Goal: Obtain resource: Download file/media

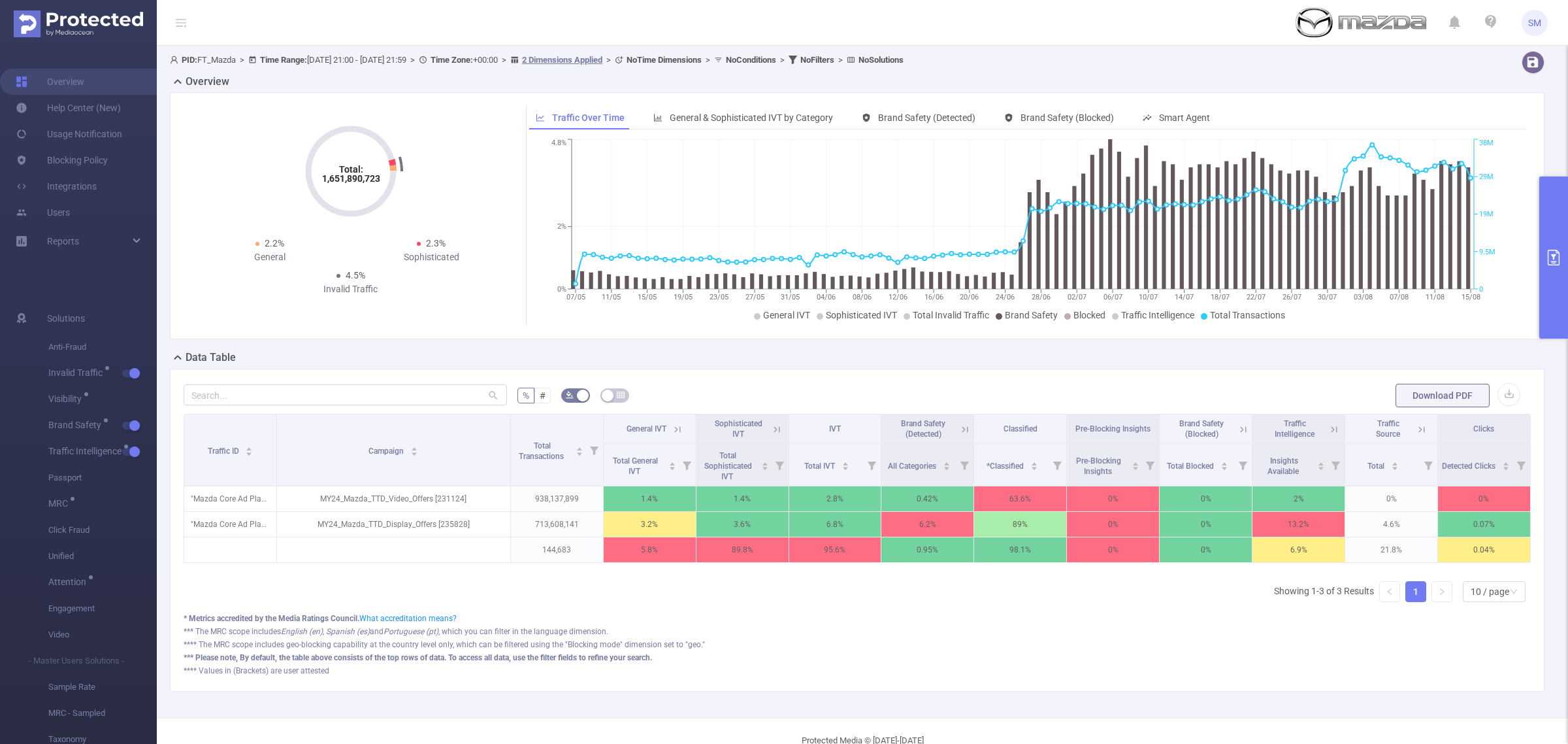
click at [936, 676] on div "**** Values in (Brackets) are user attested" at bounding box center [857, 670] width 1347 height 12
click at [1549, 260] on icon "primary" at bounding box center [1554, 257] width 12 height 16
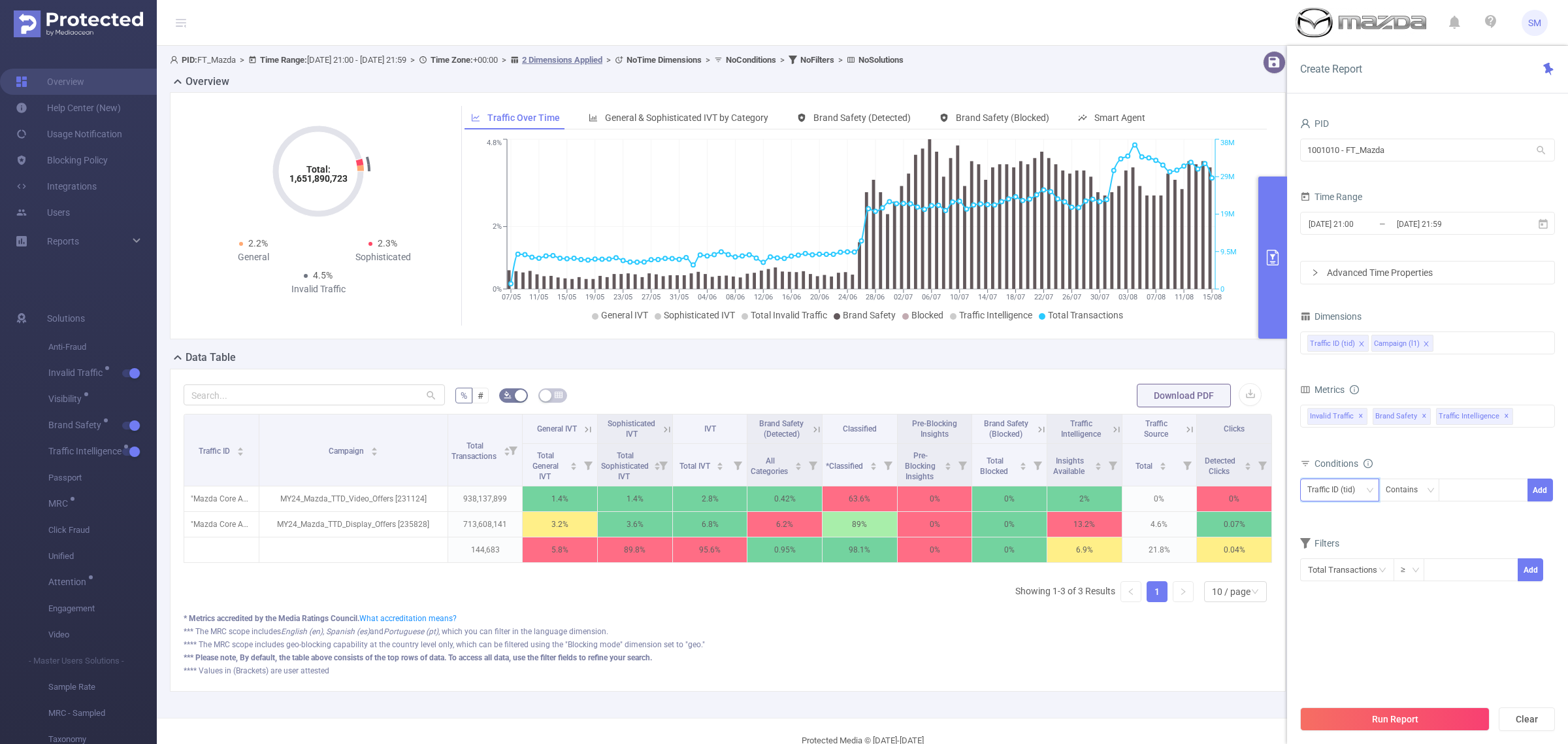
click at [1337, 483] on div "Traffic ID (tid)" at bounding box center [1335, 489] width 57 height 21
click at [1354, 539] on li "Campaign (l1)" at bounding box center [1340, 538] width 79 height 21
click at [1416, 488] on div "Contains" at bounding box center [1406, 489] width 41 height 21
click at [1435, 558] on li "Is Not" at bounding box center [1421, 559] width 87 height 21
click at [1464, 490] on div at bounding box center [1483, 489] width 75 height 21
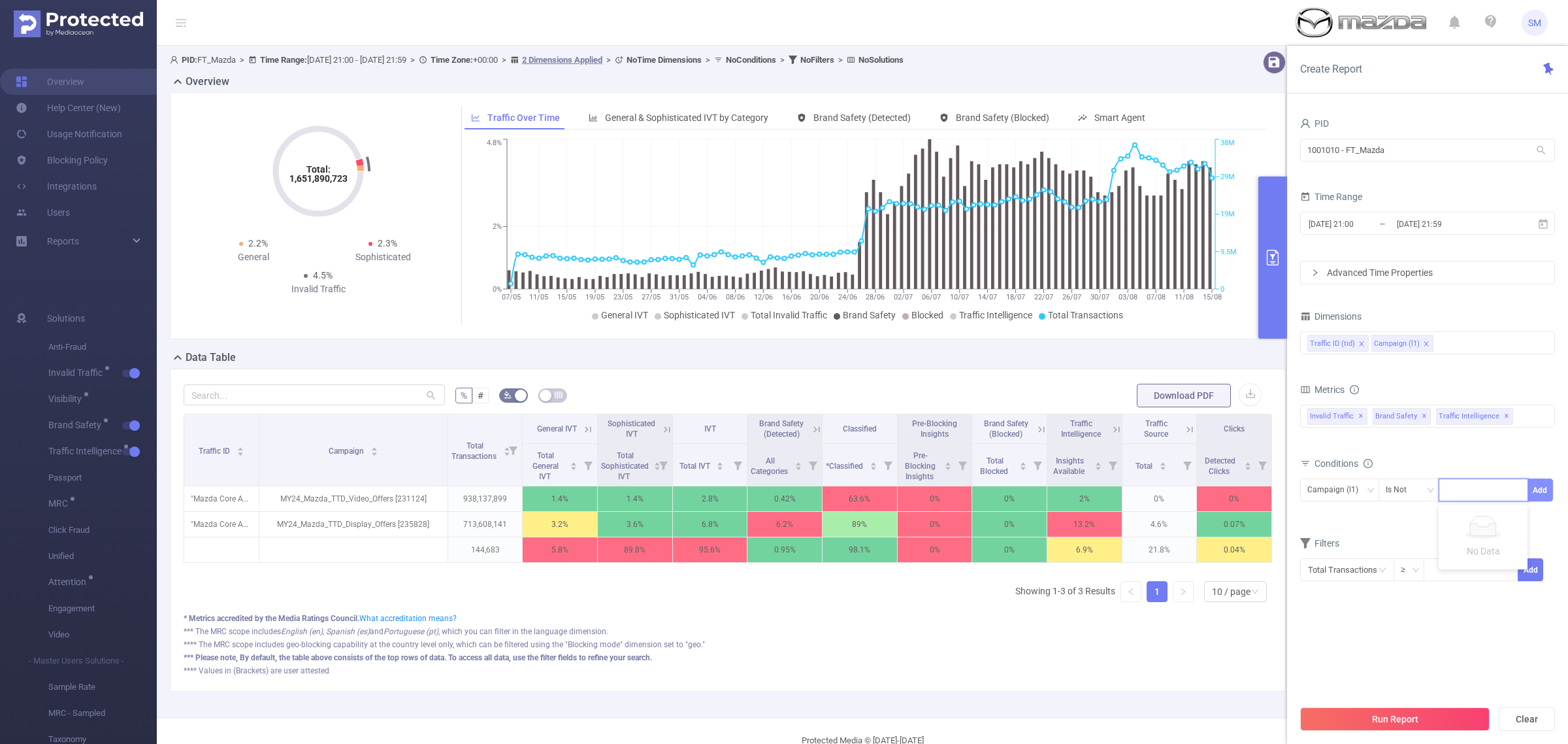
click at [1534, 492] on button "Add" at bounding box center [1540, 489] width 25 height 23
click at [1424, 420] on span "Brand Safety ✕" at bounding box center [1401, 416] width 58 height 17
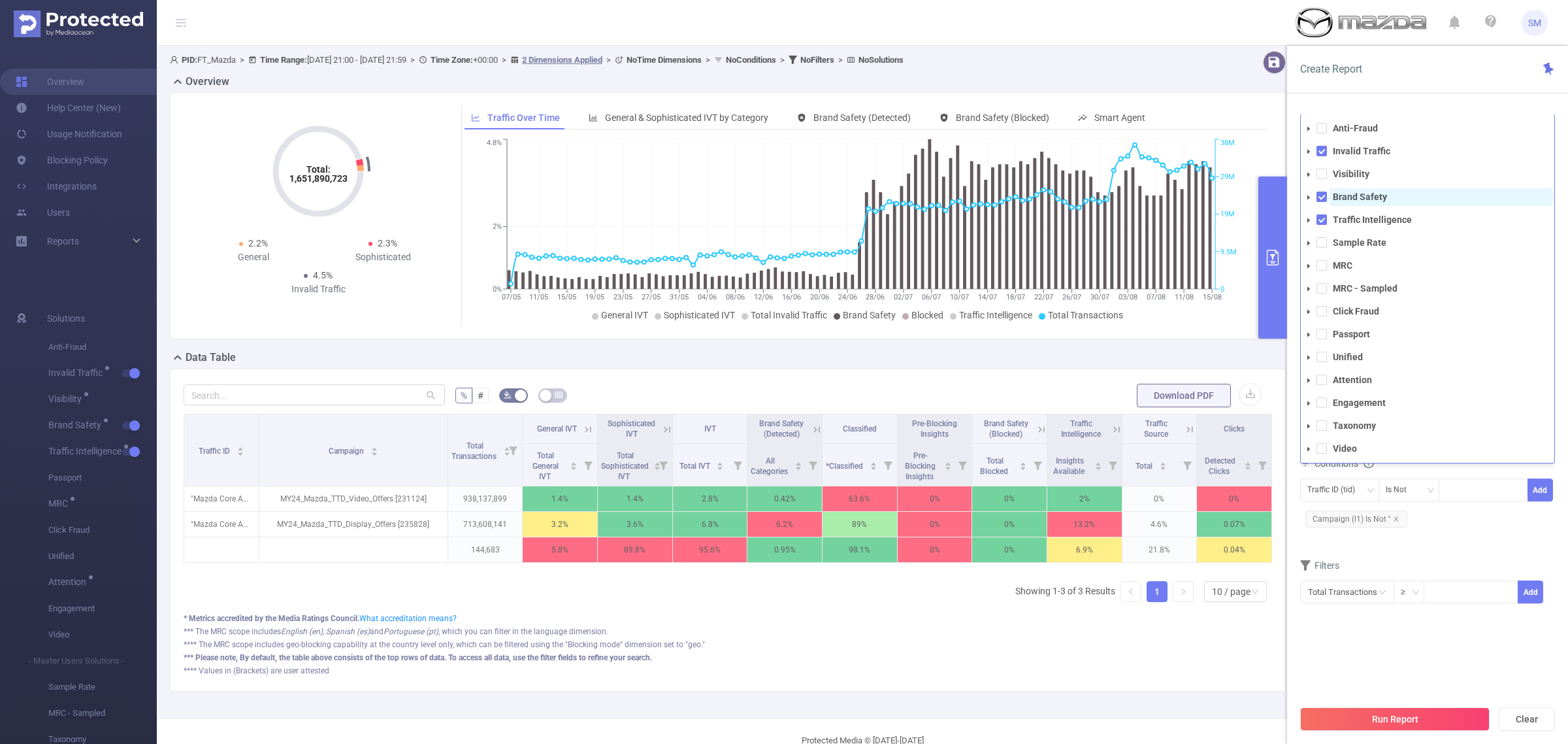
click at [1344, 196] on strong "Brand Safety" at bounding box center [1360, 196] width 54 height 10
click at [1338, 217] on strong "Traffic Intelligence" at bounding box center [1372, 219] width 79 height 10
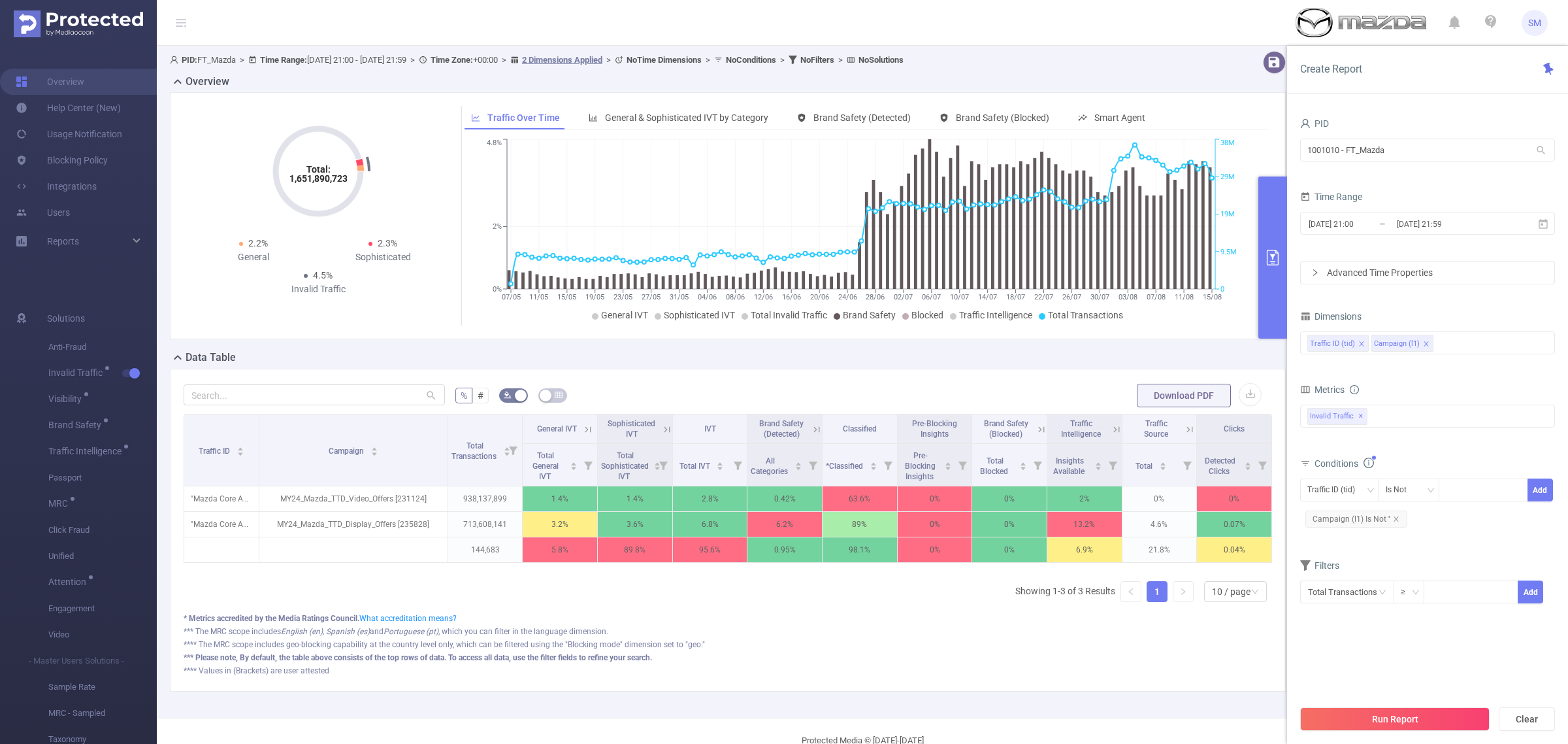
click at [1439, 662] on section "PID 1001010 - FT_Mazda 1001010 - FT_Mazda Time Range 2025-05-07 21:00 _ 2025-08…" at bounding box center [1428, 406] width 255 height 584
click at [1472, 725] on button "Run Report" at bounding box center [1395, 719] width 190 height 24
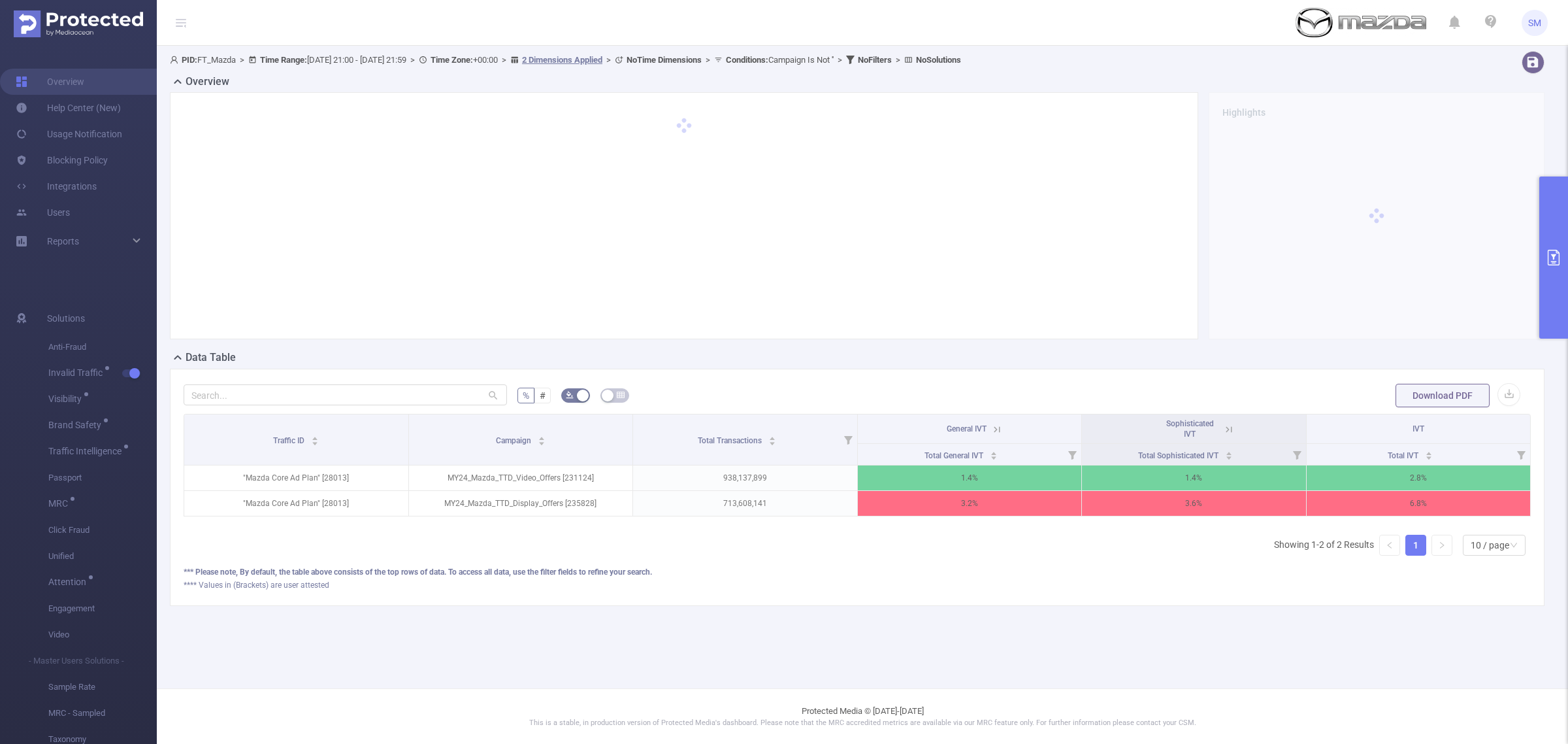
click at [1553, 258] on icon "primary" at bounding box center [1554, 257] width 16 height 16
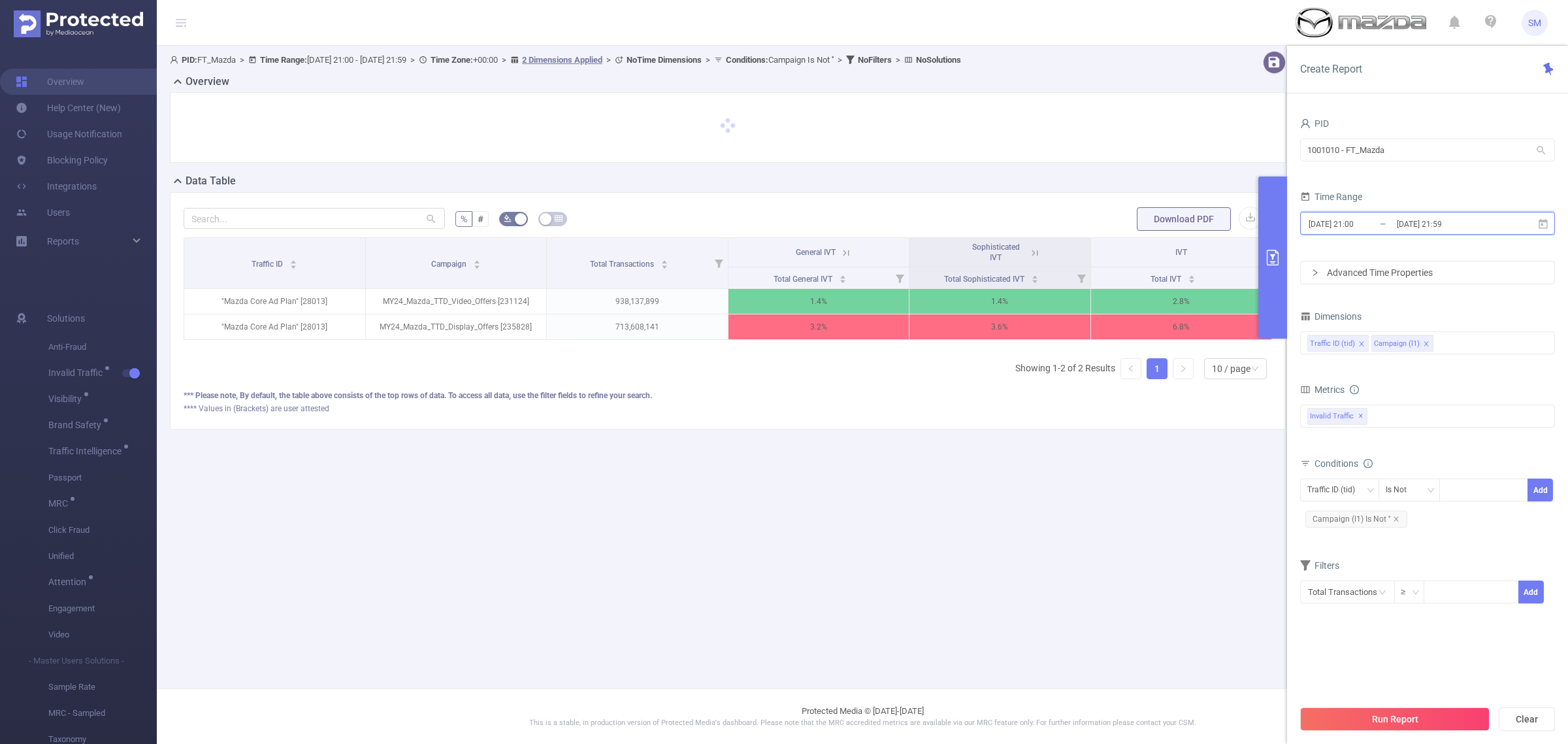
click at [1387, 234] on span "2025-05-07 21:00 _ 2025-08-15 21:59" at bounding box center [1428, 223] width 255 height 23
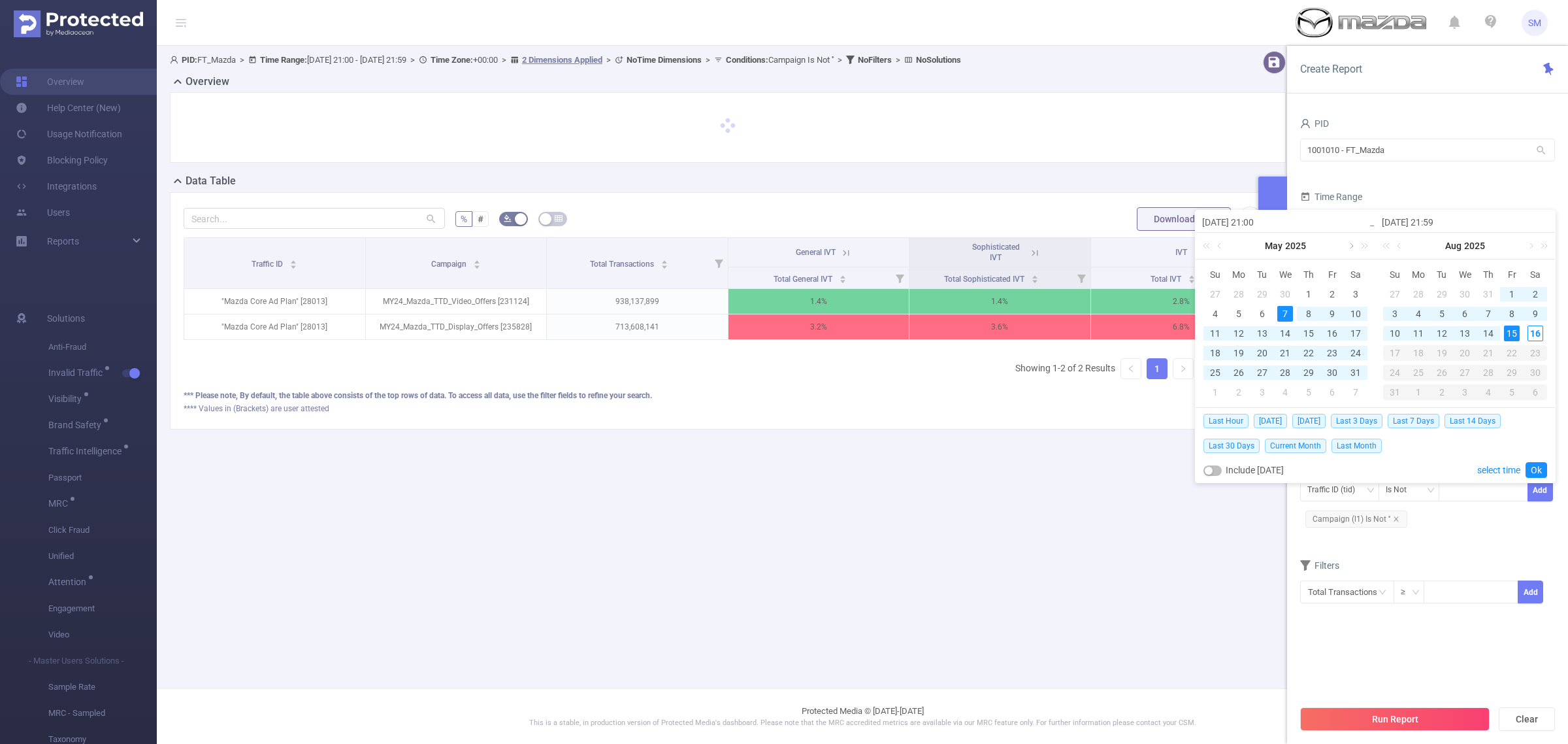
click at [1351, 245] on link at bounding box center [1351, 245] width 12 height 26
click at [1262, 354] on div "22" at bounding box center [1263, 353] width 16 height 16
click at [1490, 331] on div "14" at bounding box center [1488, 333] width 16 height 16
type input "2025-07-22 21:00"
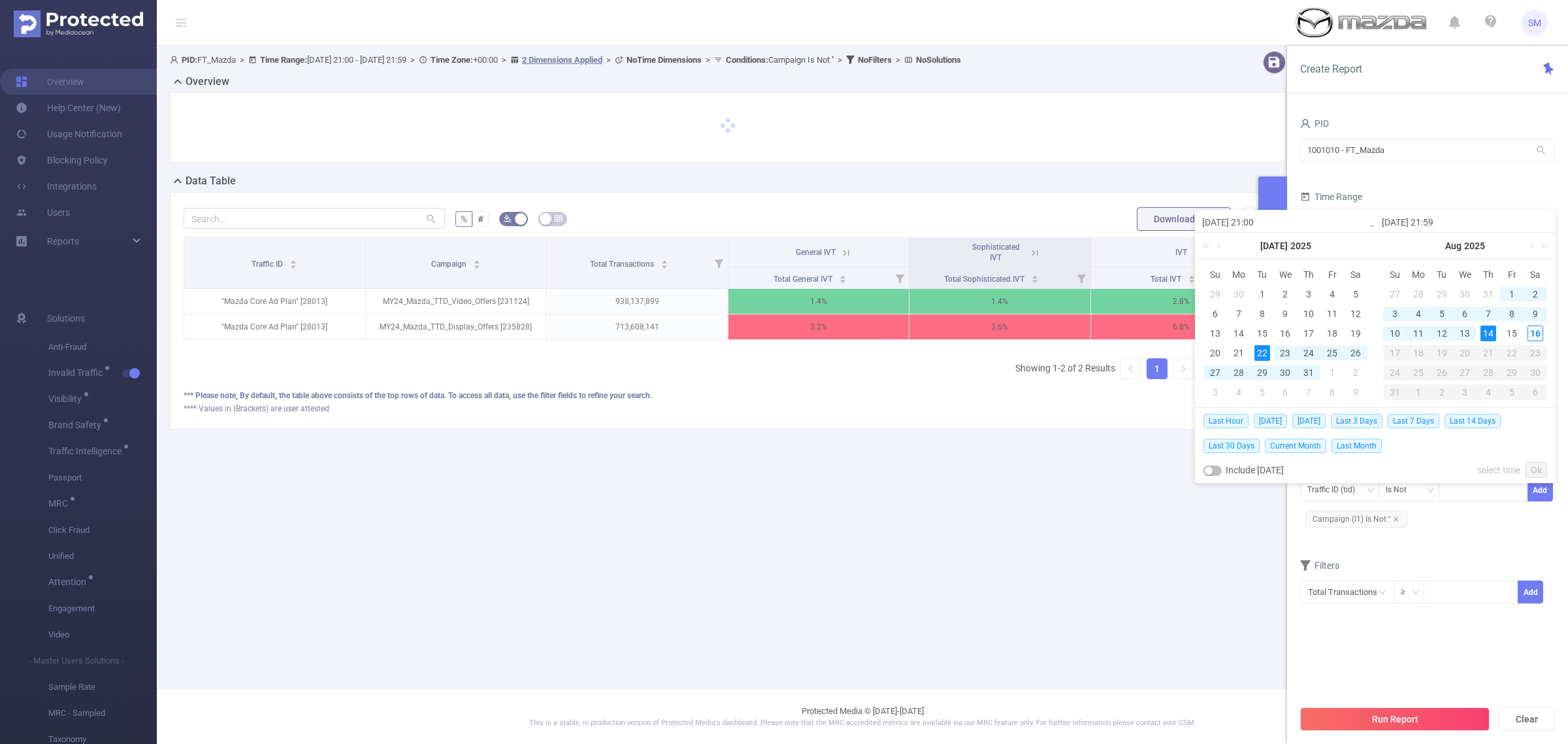
type input "2025-08-14 21:59"
type input "2025-07-22 21:00"
type input "2025-08-14 21:59"
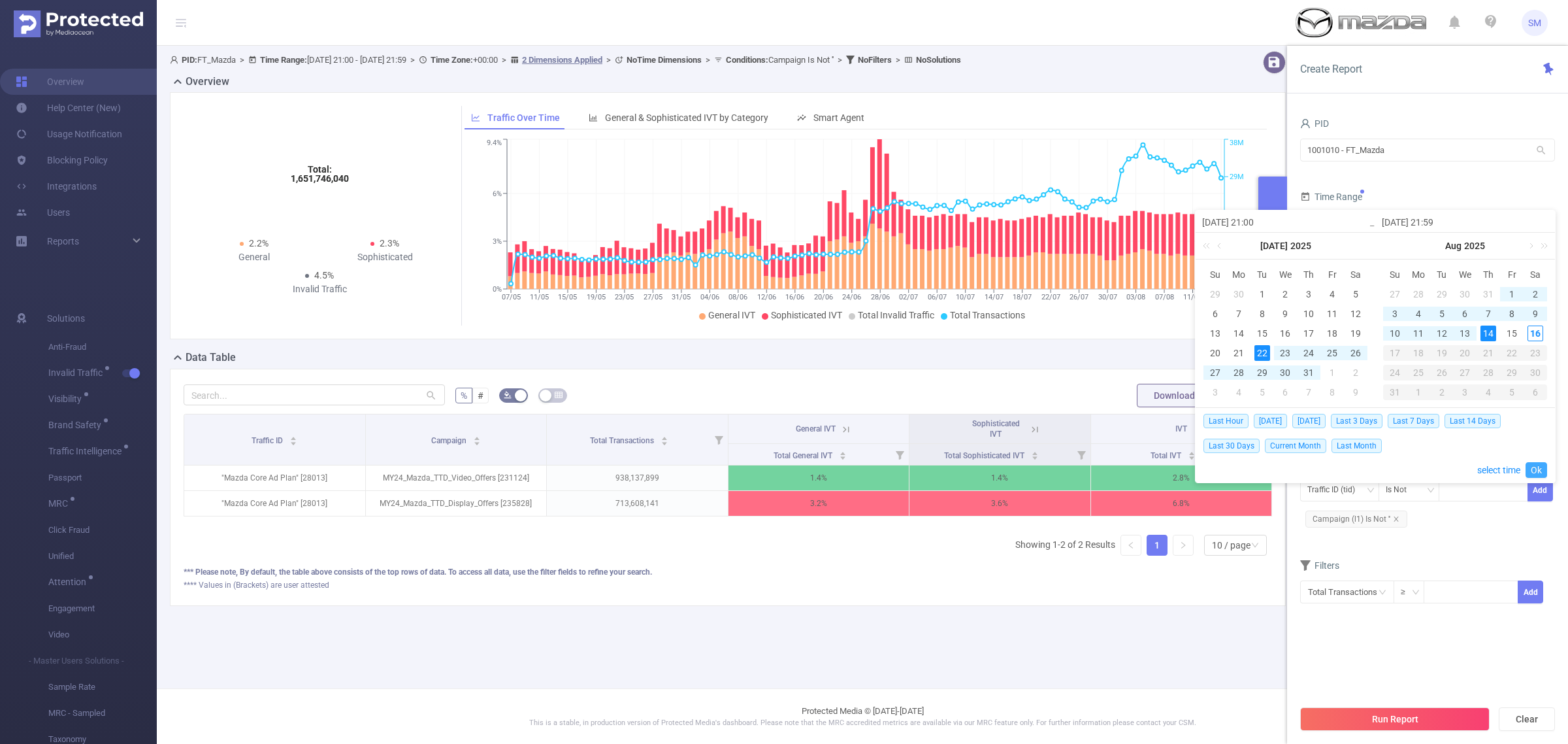
click at [1536, 467] on link "Ok" at bounding box center [1536, 470] width 21 height 16
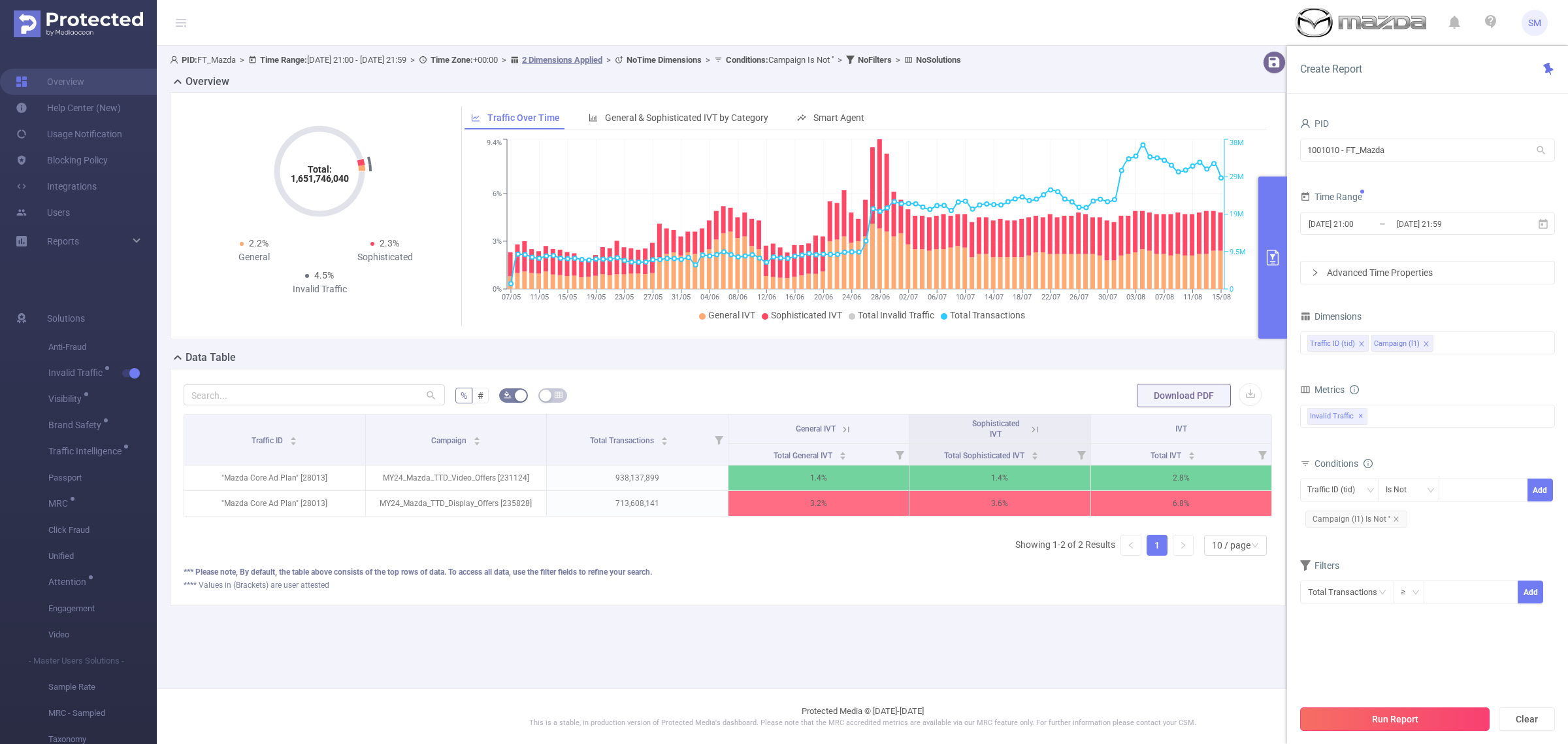
click at [1478, 721] on button "Run Report" at bounding box center [1395, 719] width 190 height 24
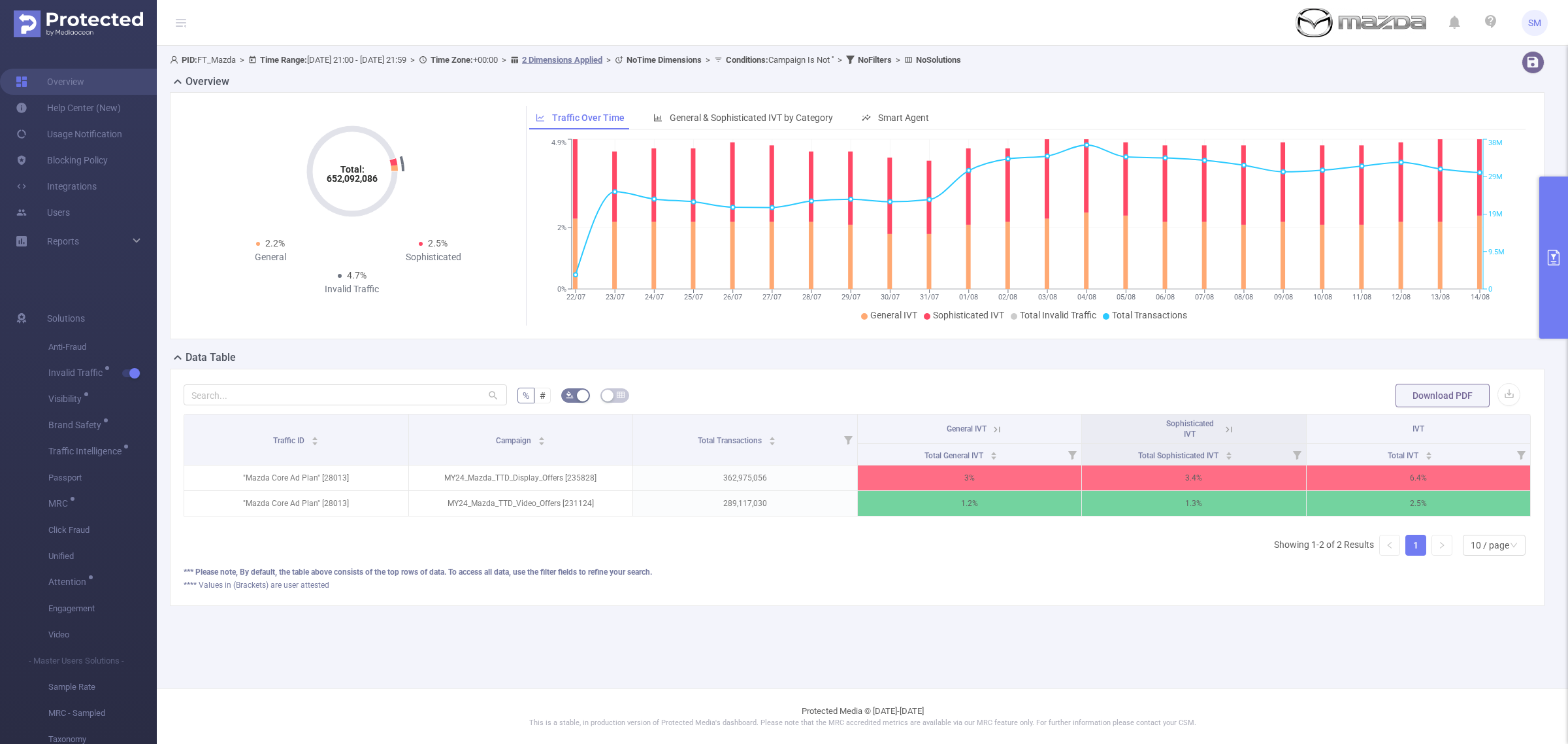
click at [998, 425] on icon at bounding box center [997, 429] width 12 height 12
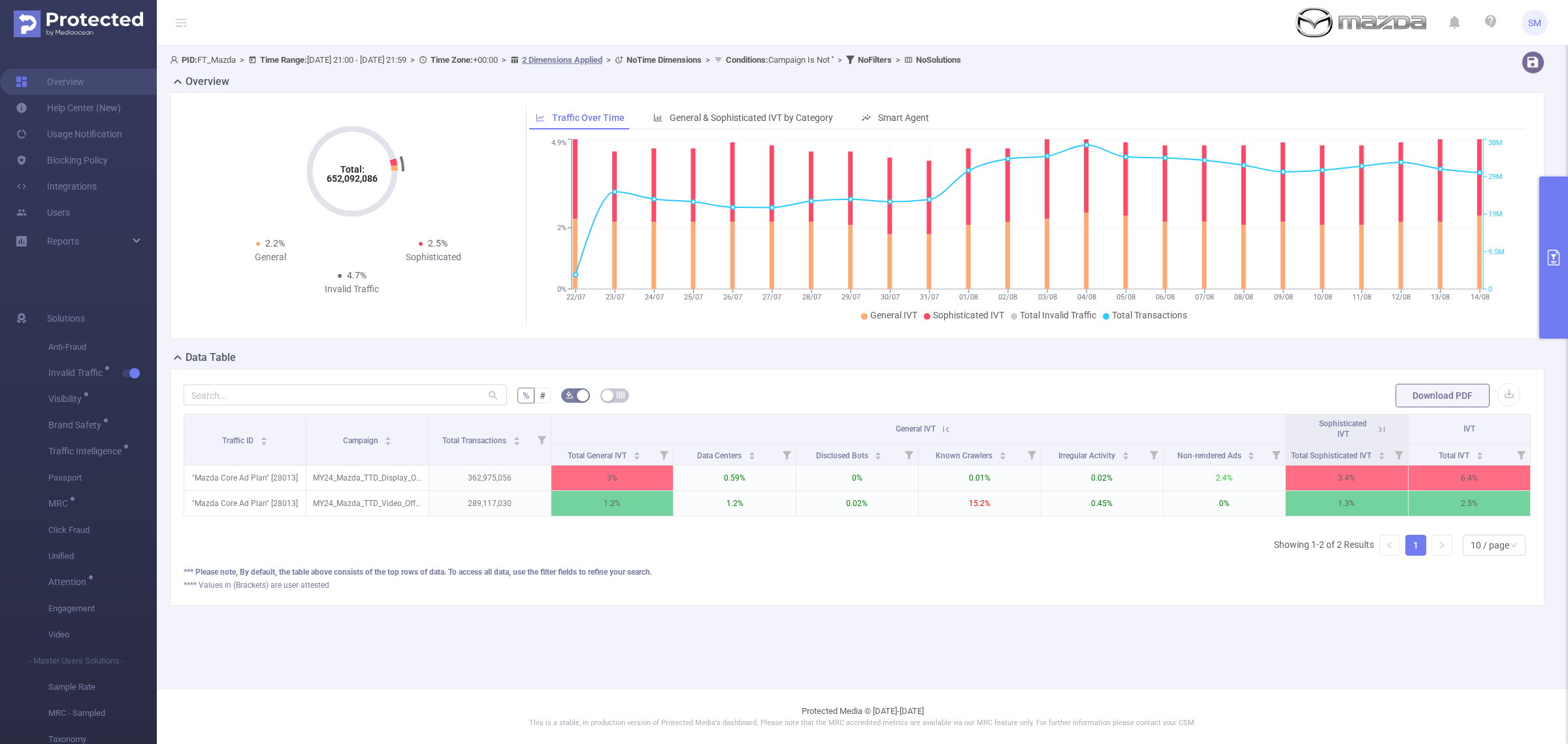
click at [1384, 429] on icon at bounding box center [1382, 429] width 12 height 12
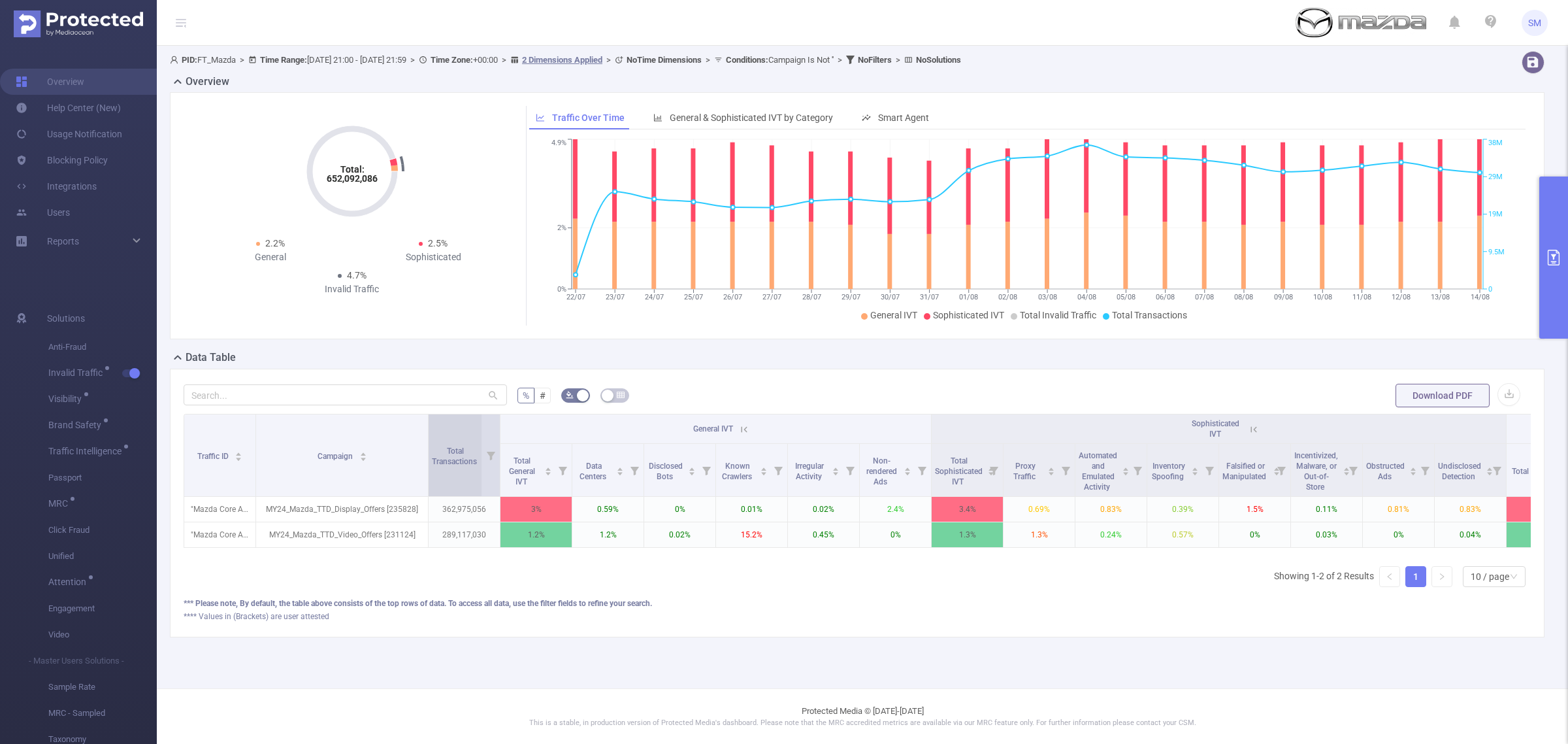
drag, startPoint x: 331, startPoint y: 423, endPoint x: 429, endPoint y: 418, distance: 98.1
click at [429, 418] on tr "Traffic ID Campaign Total Transactions General IVT Sophisticated IVT IVT" at bounding box center [882, 429] width 1395 height 30
click at [985, 622] on div "**** Values in (Brackets) are user attested" at bounding box center [857, 616] width 1347 height 12
click at [717, 598] on div "Traffic ID Campaign Total Transactions General IVT Sophisticated IVT IVT Total …" at bounding box center [857, 505] width 1347 height 184
click at [1547, 256] on icon "primary" at bounding box center [1554, 257] width 16 height 16
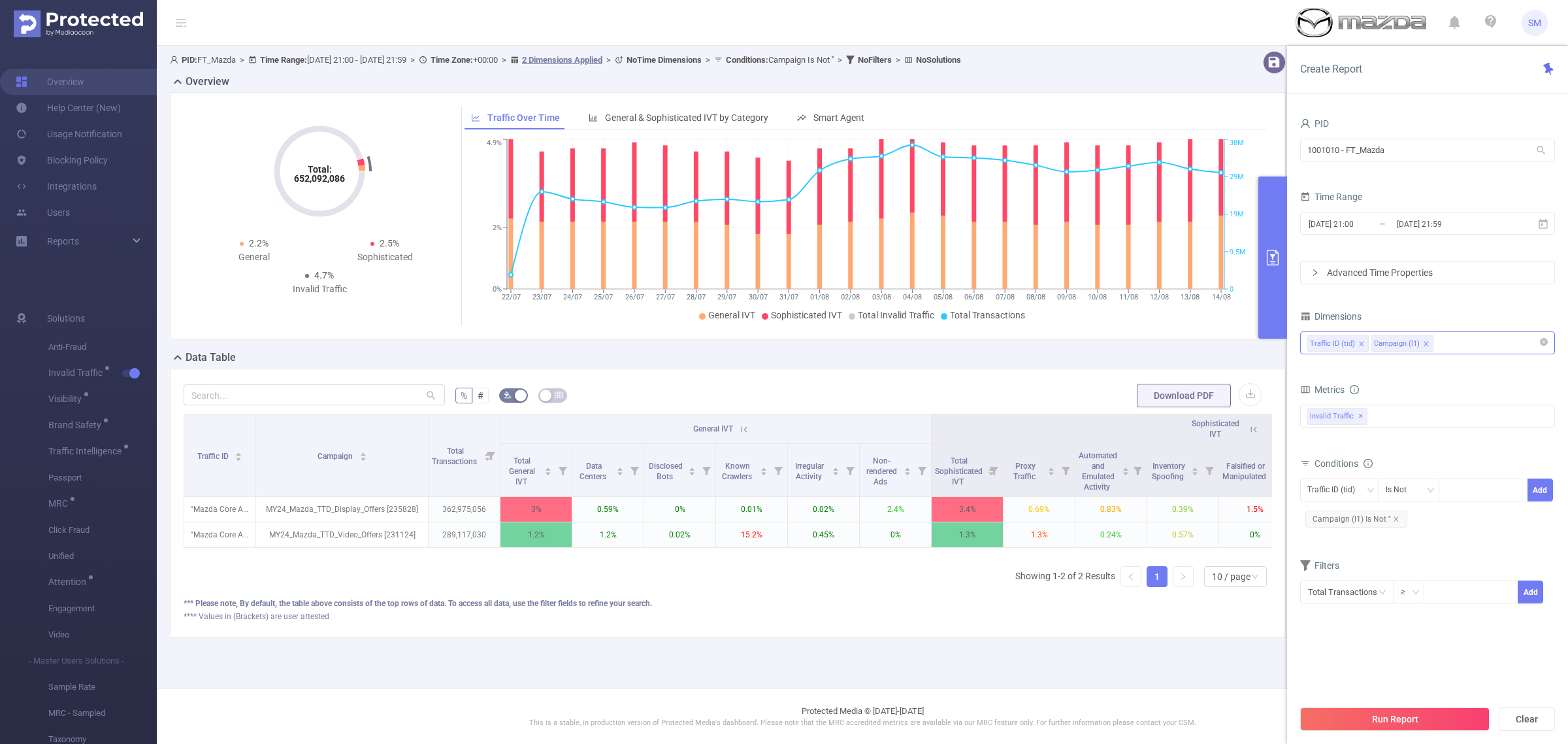
click at [1466, 347] on div "Traffic ID (tid) Campaign (l1)" at bounding box center [1428, 342] width 240 height 21
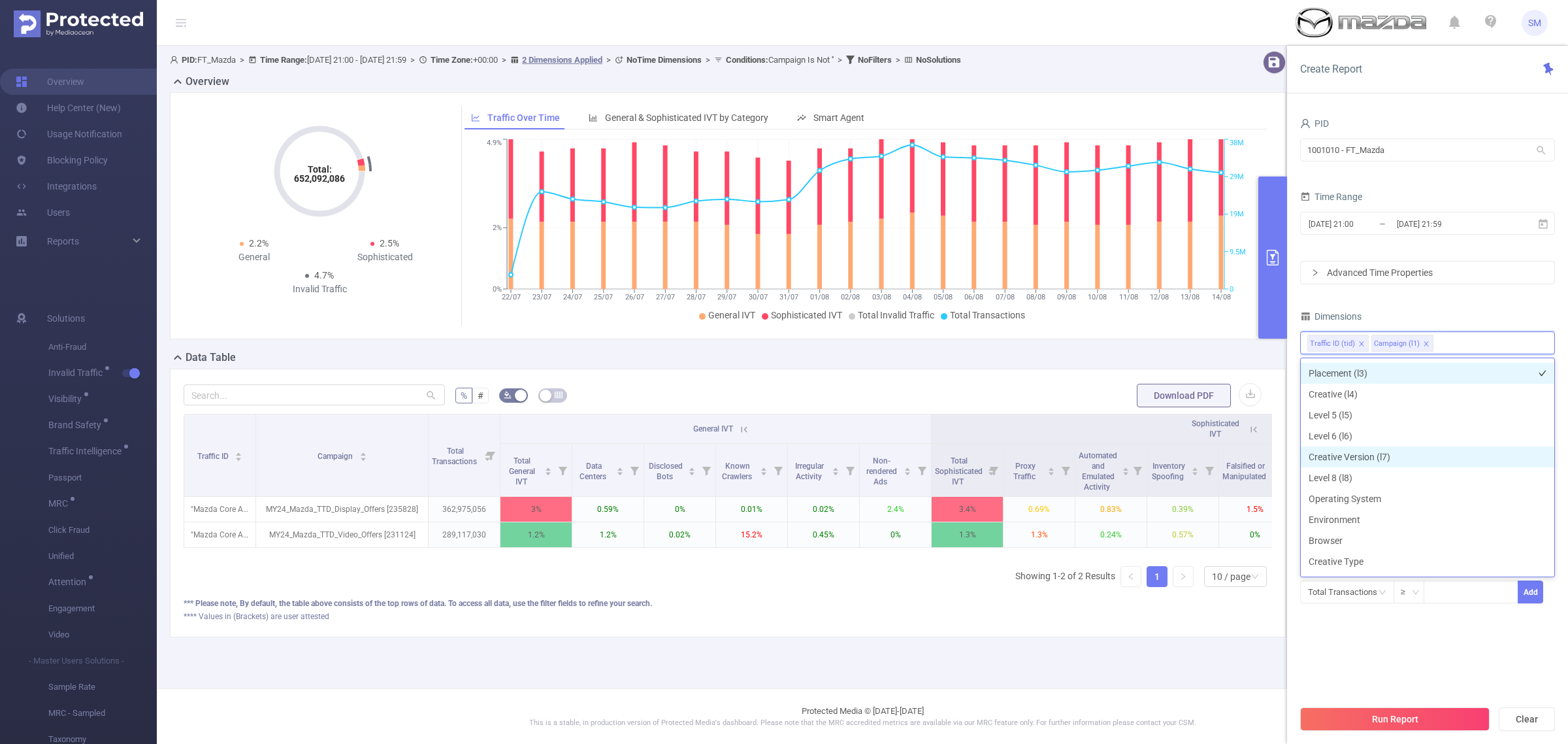
scroll to position [163, 0]
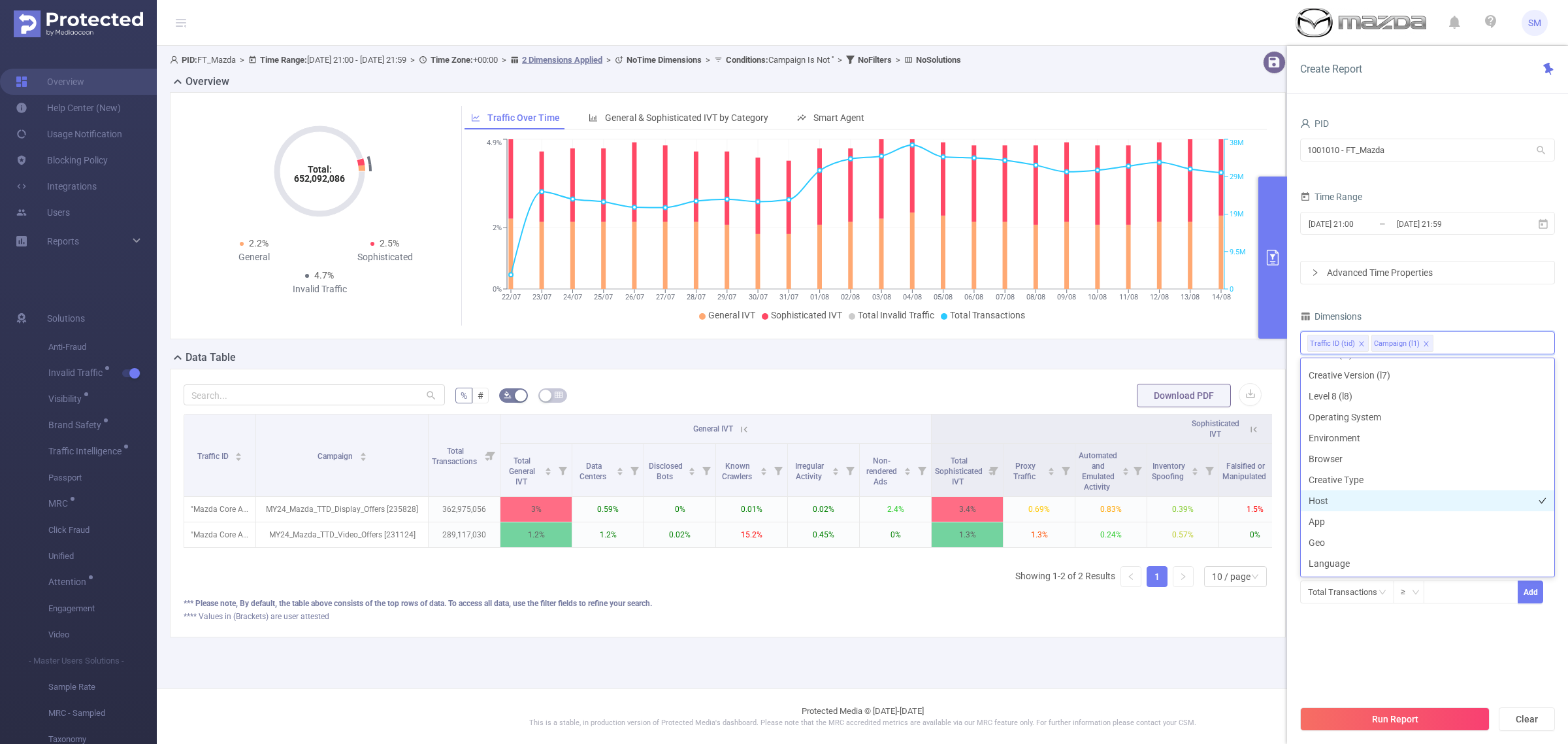
click at [1395, 498] on li "Host" at bounding box center [1428, 500] width 254 height 21
click at [1393, 514] on li "App" at bounding box center [1428, 521] width 254 height 21
click at [1470, 291] on div "PID 1001010 - FT_Mazda 1001010 - FT_Mazda Time Range 2025-07-22 21:00 _ 2025-08…" at bounding box center [1428, 367] width 255 height 506
click at [1429, 714] on button "Run Report" at bounding box center [1395, 719] width 190 height 24
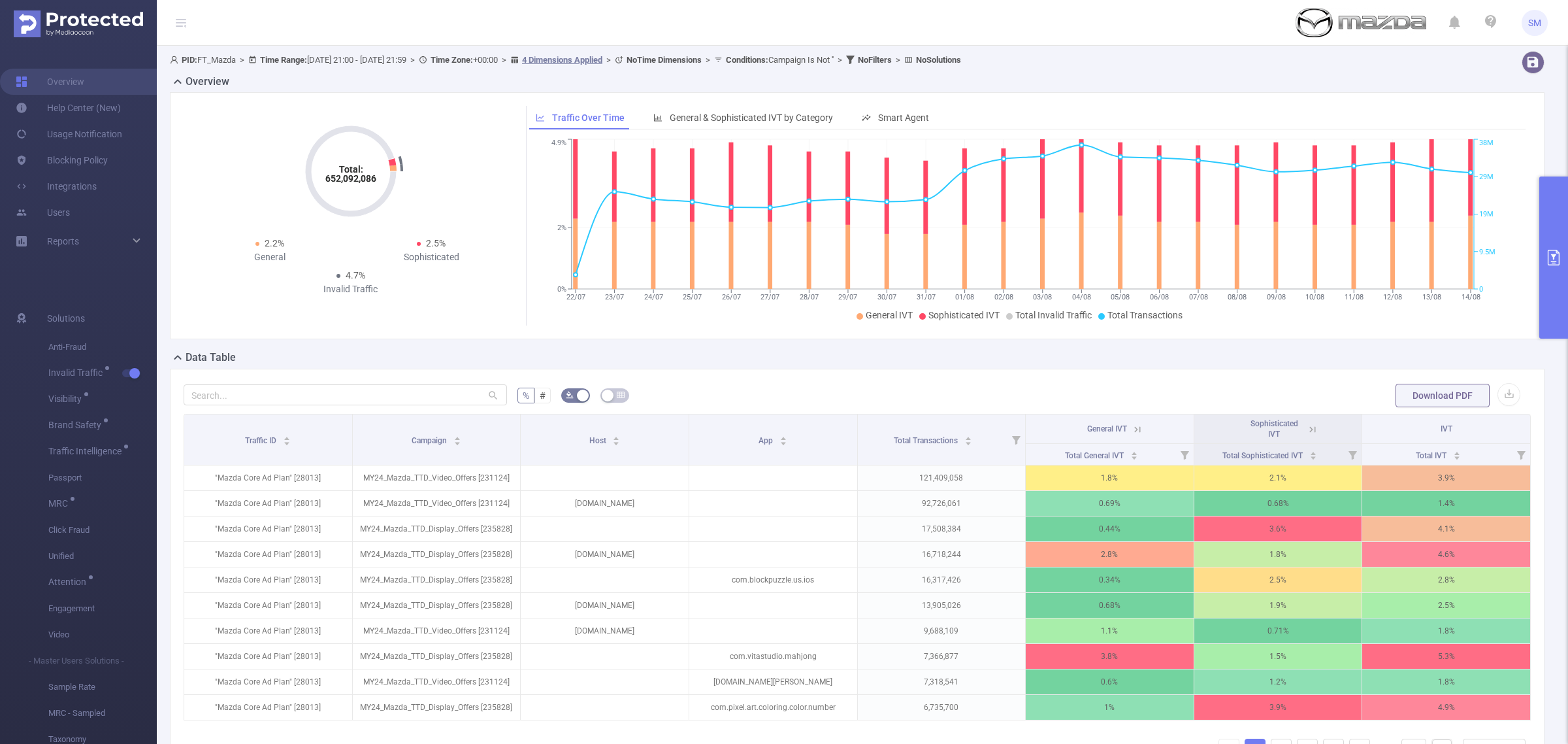
click at [1310, 429] on icon at bounding box center [1312, 428] width 6 height 6
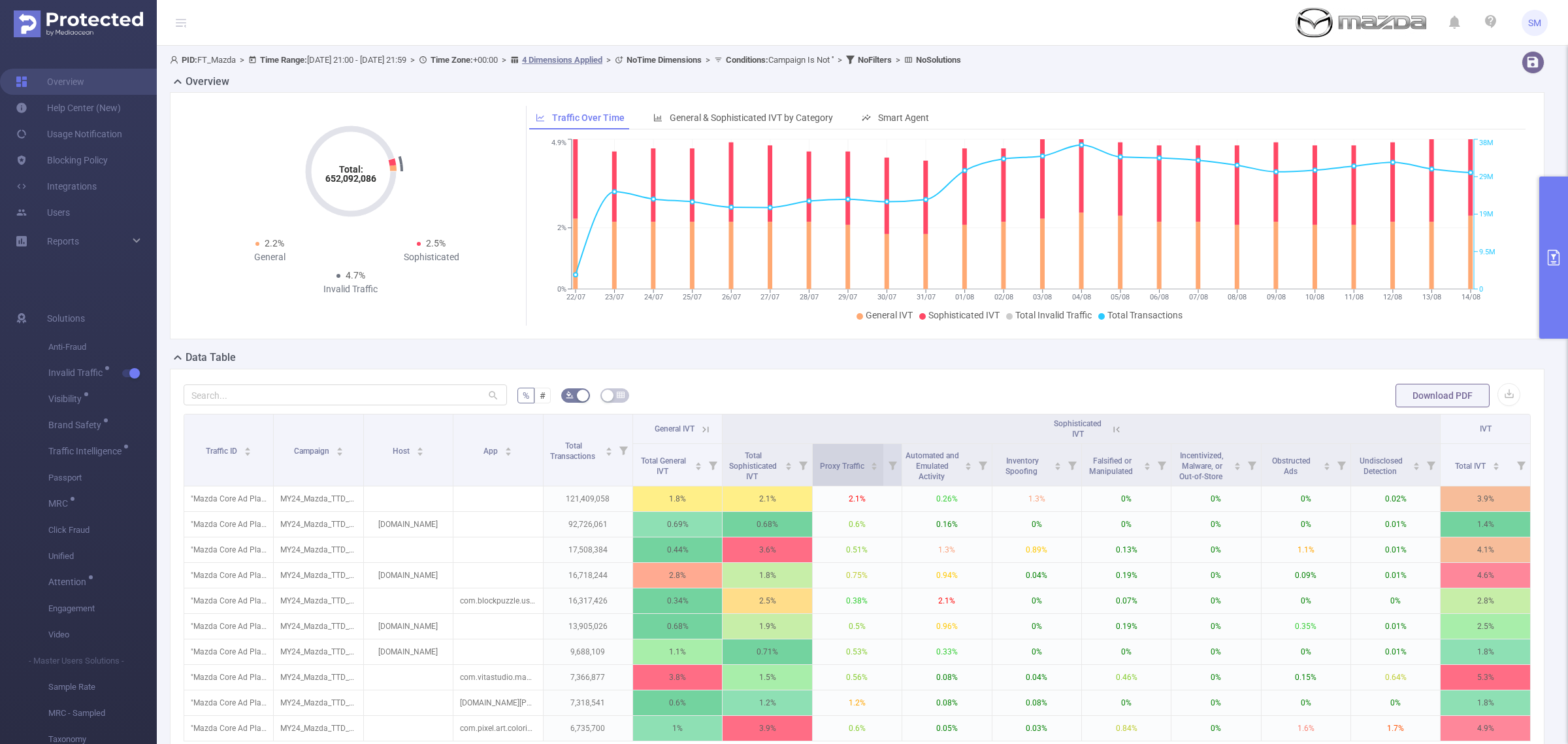
click at [867, 471] on div "Proxy Traffic" at bounding box center [849, 464] width 58 height 13
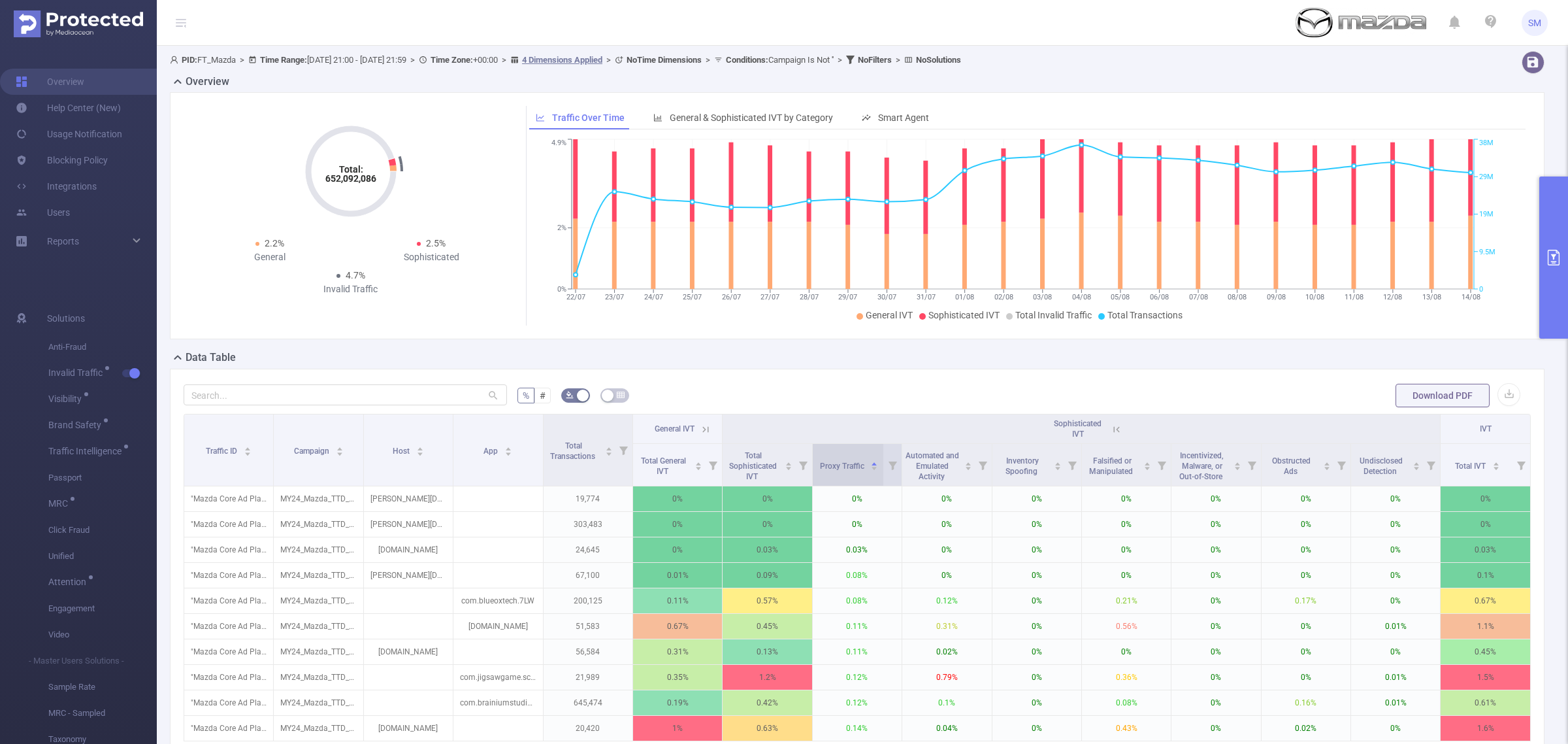
click at [867, 471] on div "Proxy Traffic" at bounding box center [849, 464] width 58 height 13
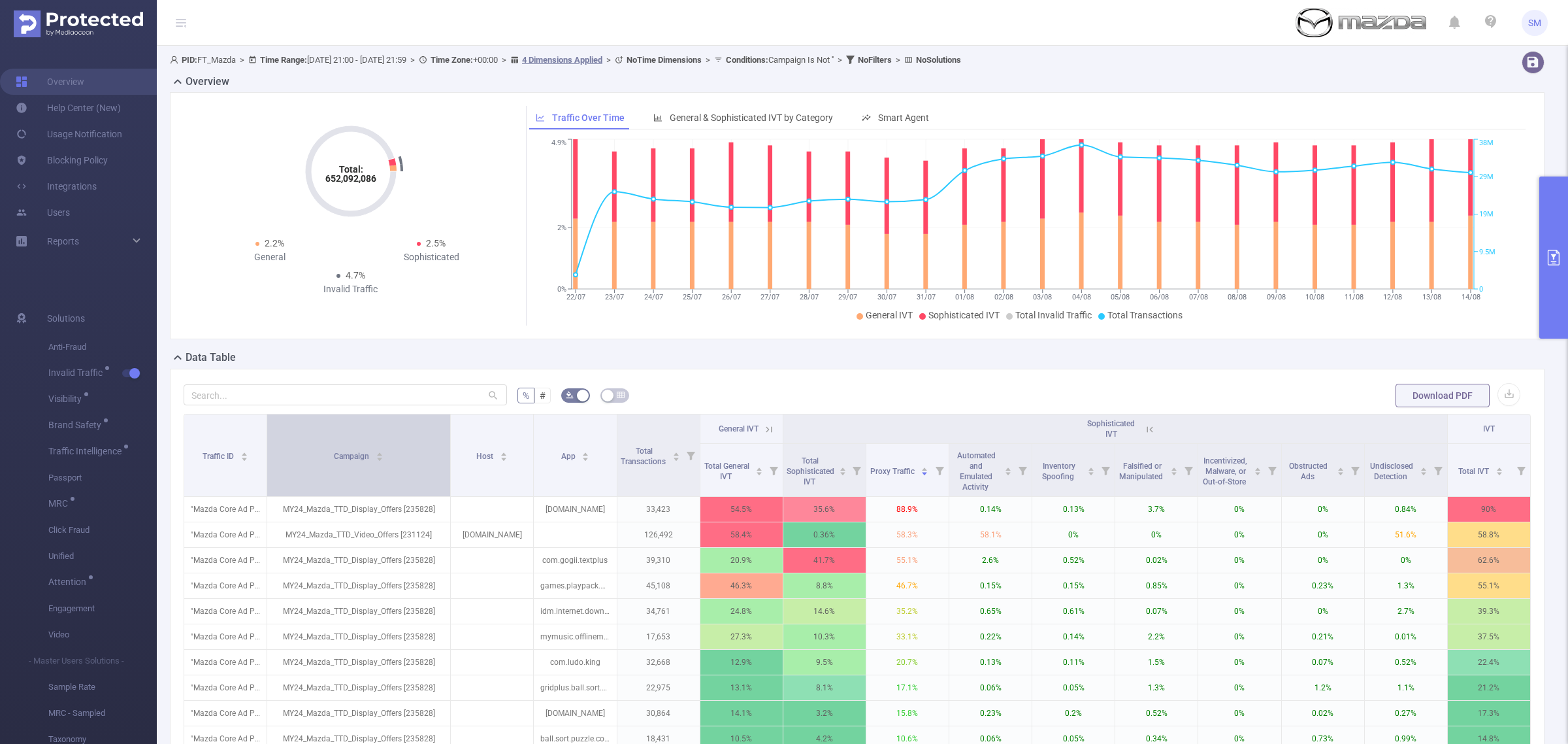
drag, startPoint x: 360, startPoint y: 438, endPoint x: 441, endPoint y: 433, distance: 81.2
click at [441, 433] on th "Campaign" at bounding box center [359, 455] width 184 height 82
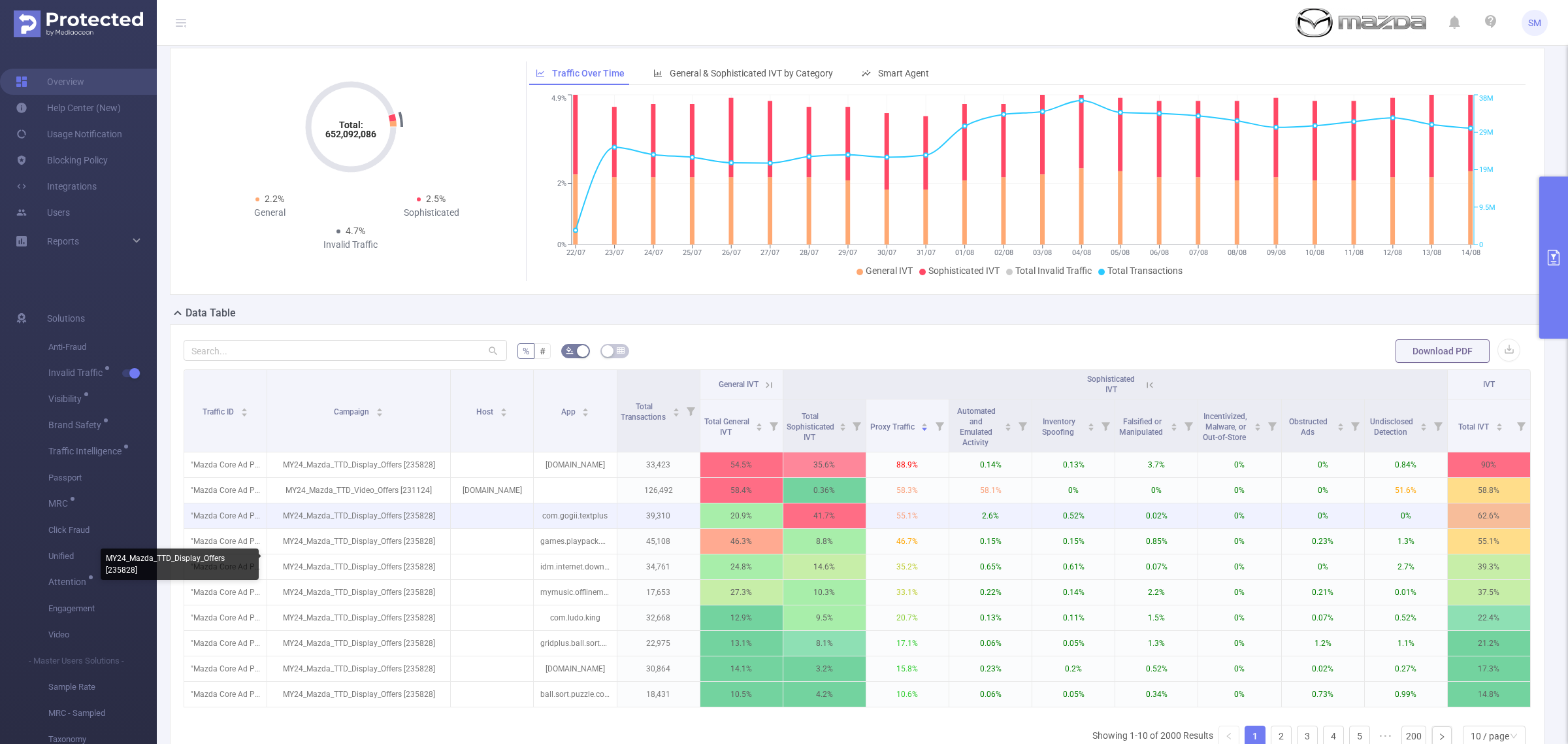
scroll to position [82, 0]
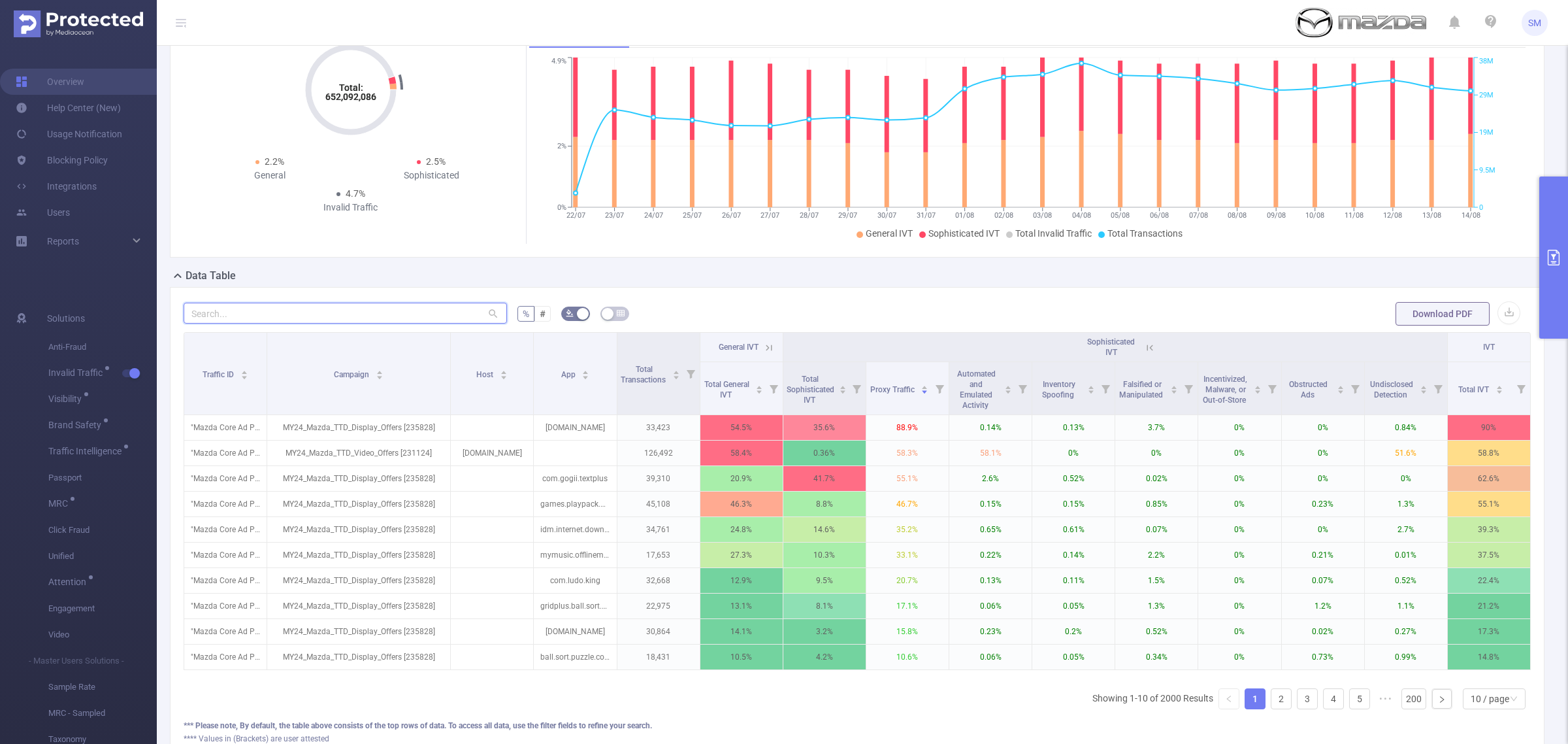
click at [278, 322] on input "text" at bounding box center [345, 313] width 323 height 21
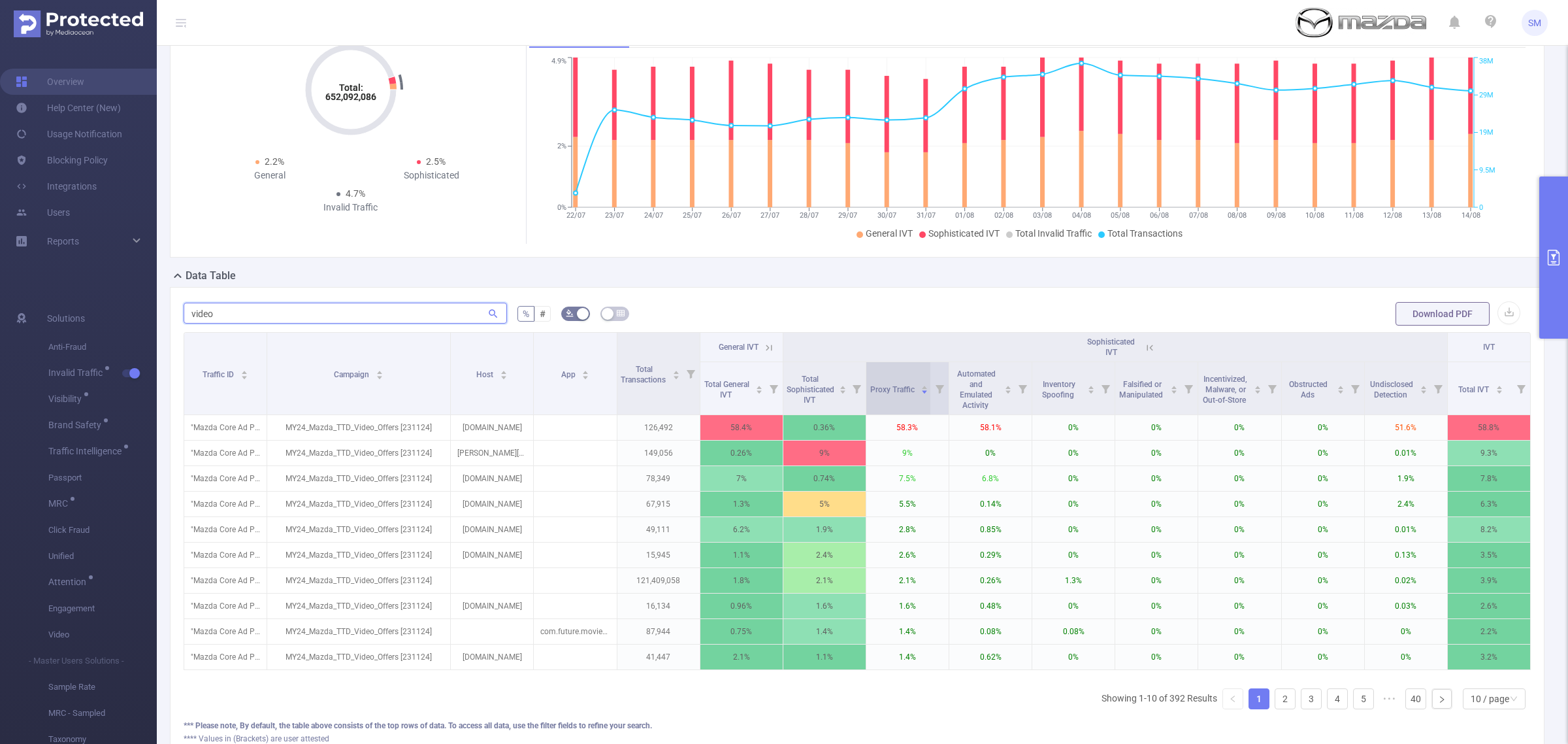
type input "video"
click at [892, 394] on div "Proxy Traffic" at bounding box center [900, 388] width 58 height 13
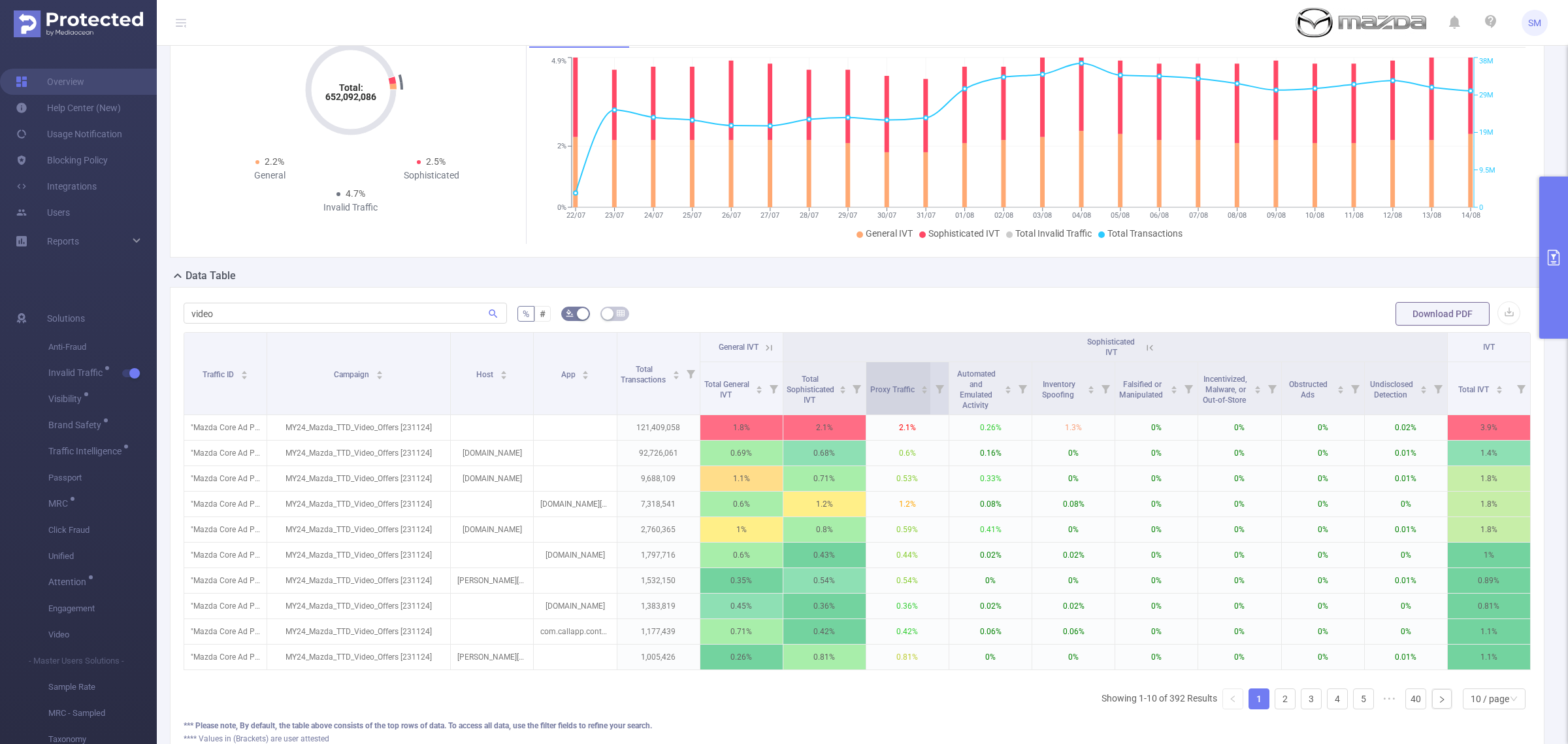
click at [892, 394] on div "Proxy Traffic" at bounding box center [900, 388] width 58 height 13
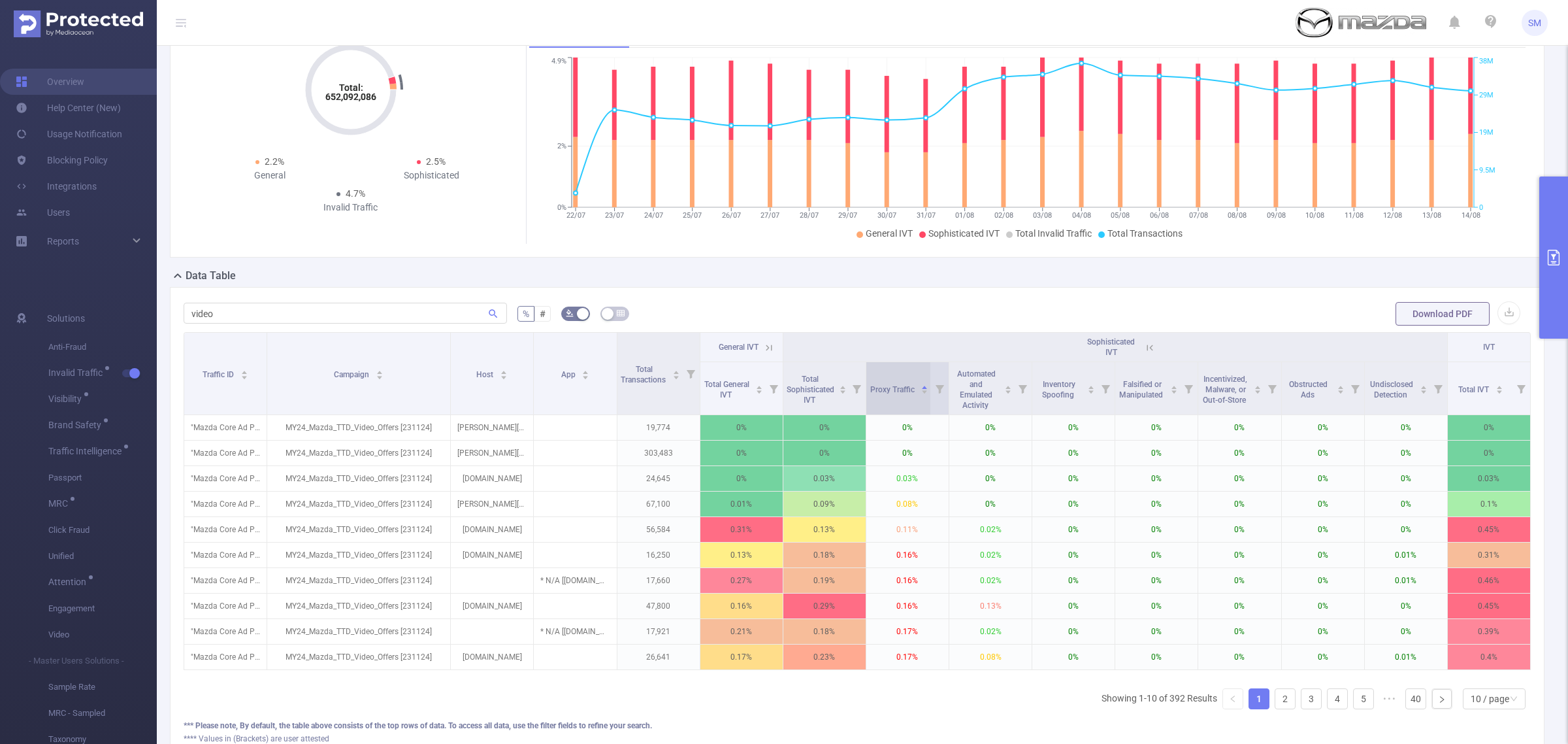
click at [892, 394] on div "Proxy Traffic" at bounding box center [900, 388] width 58 height 13
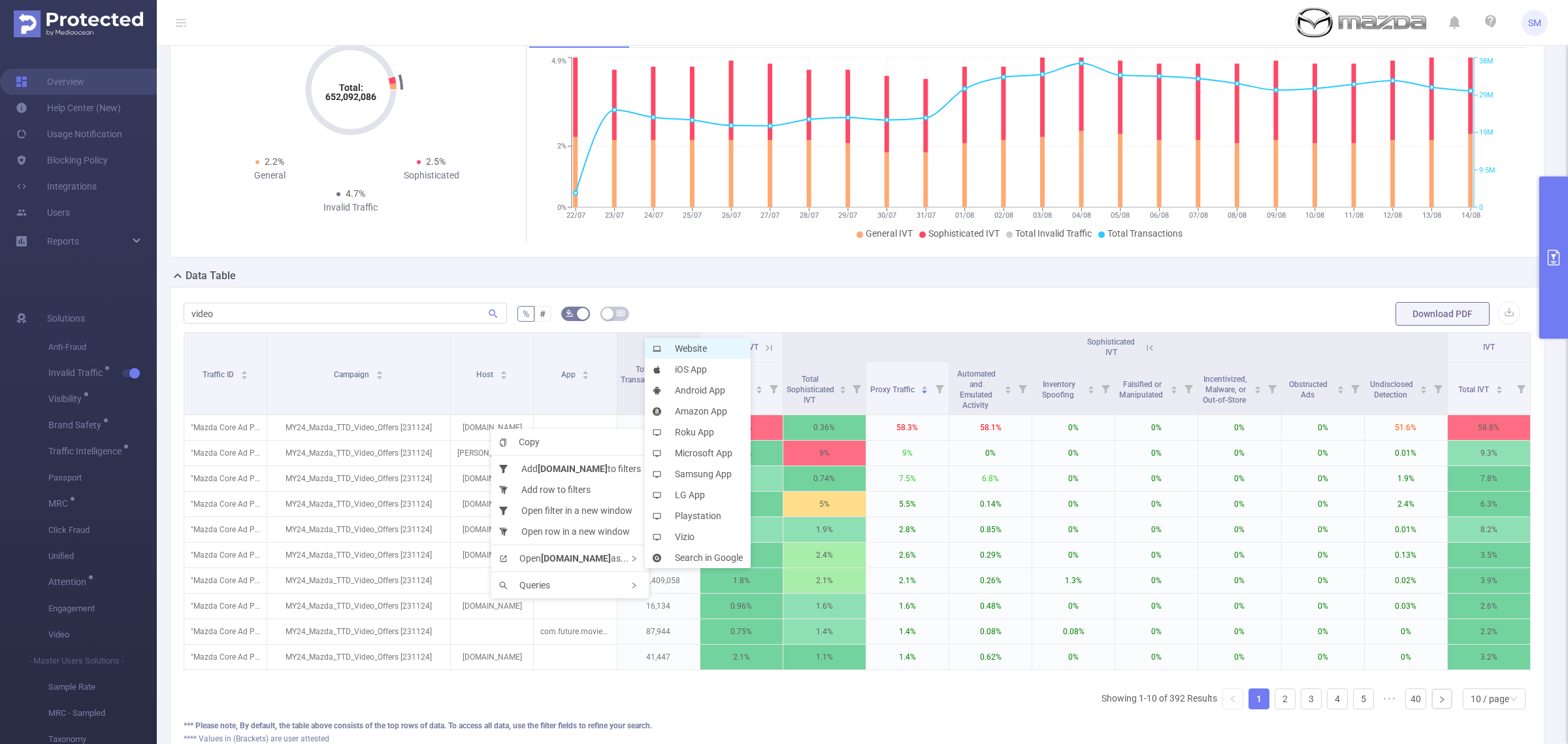
click at [710, 348] on li "Website" at bounding box center [697, 348] width 106 height 21
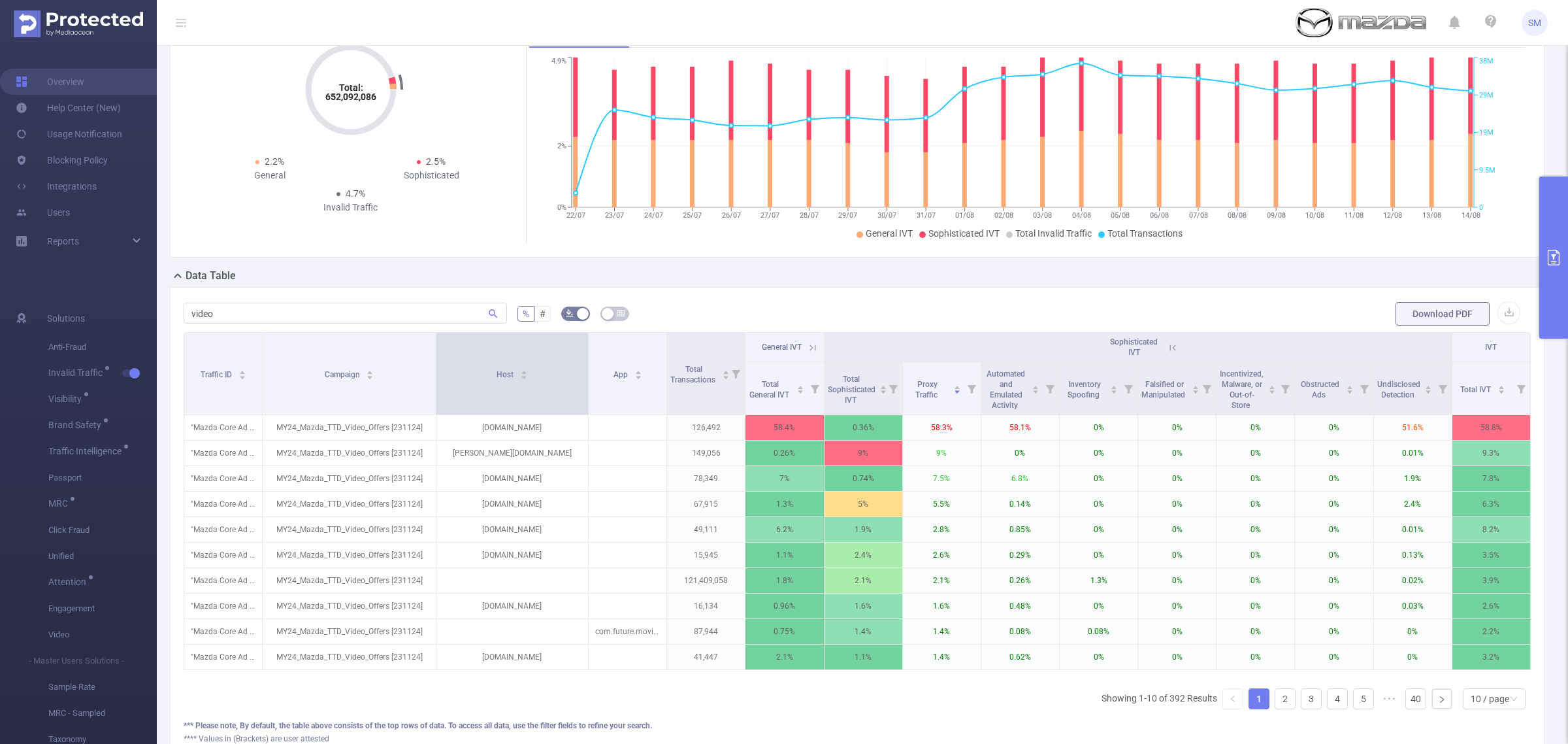
drag, startPoint x: 530, startPoint y: 402, endPoint x: 583, endPoint y: 386, distance: 55.4
click at [585, 386] on span at bounding box center [588, 373] width 7 height 82
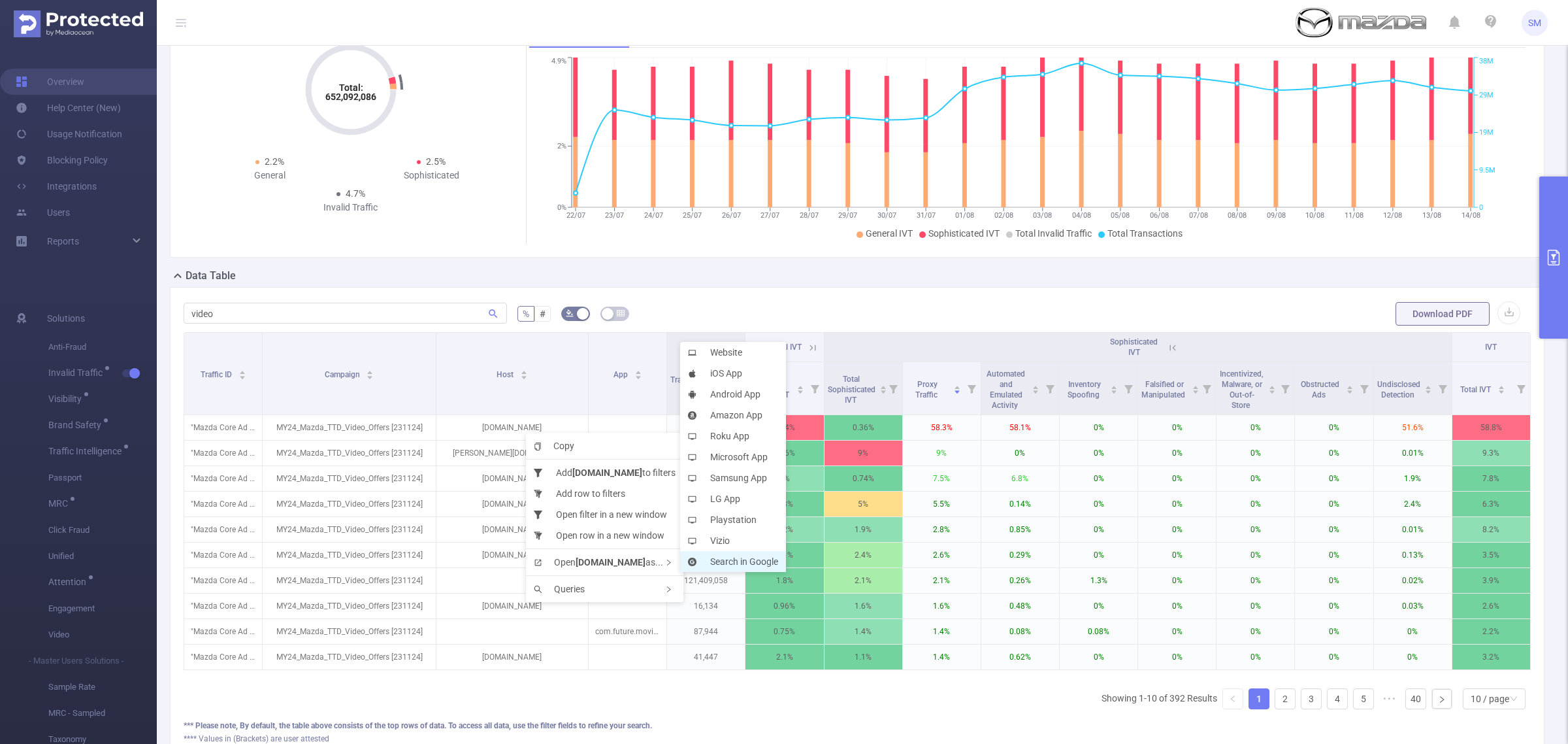
click at [735, 554] on li "Search in Google" at bounding box center [733, 561] width 106 height 21
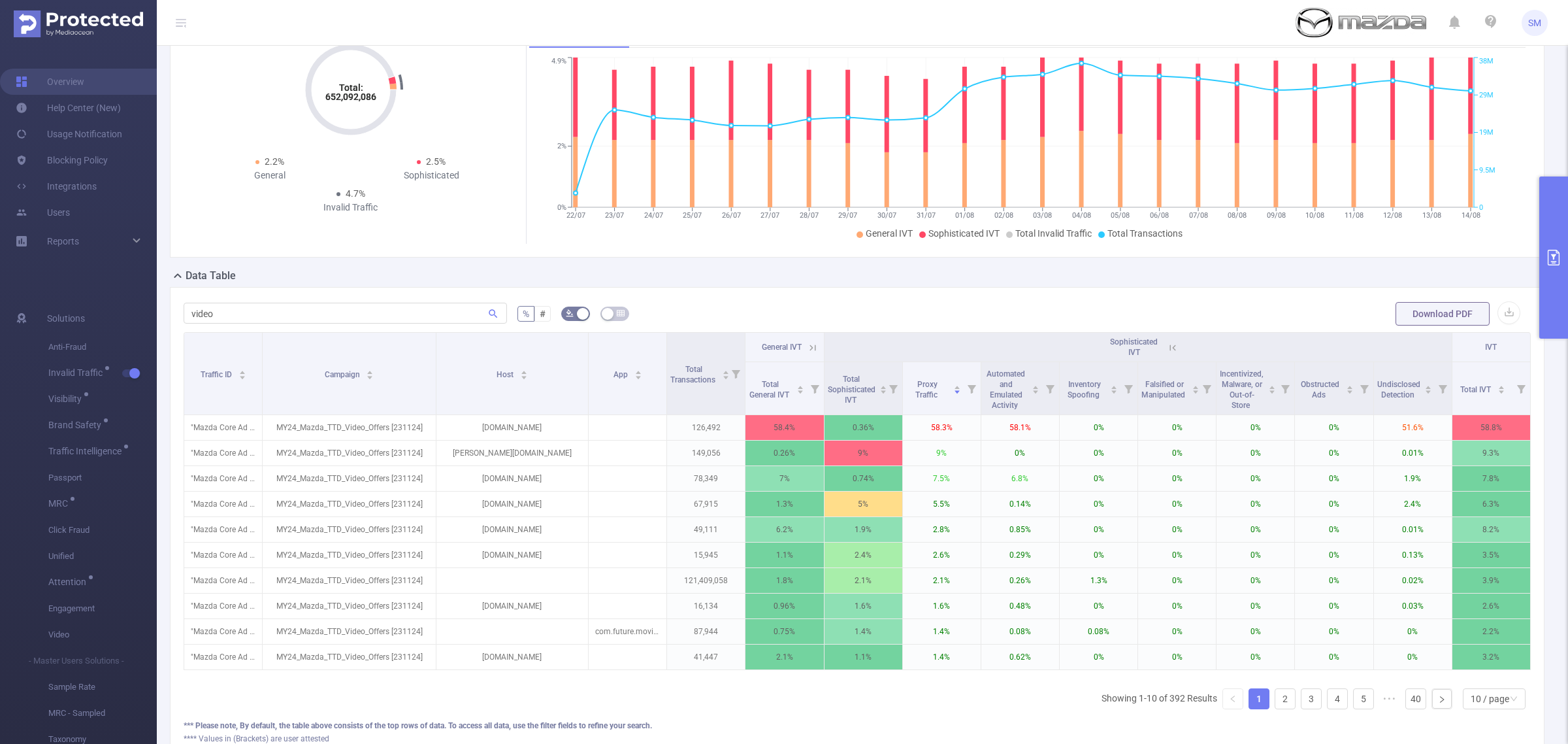
click at [1559, 256] on icon "primary" at bounding box center [1554, 257] width 16 height 16
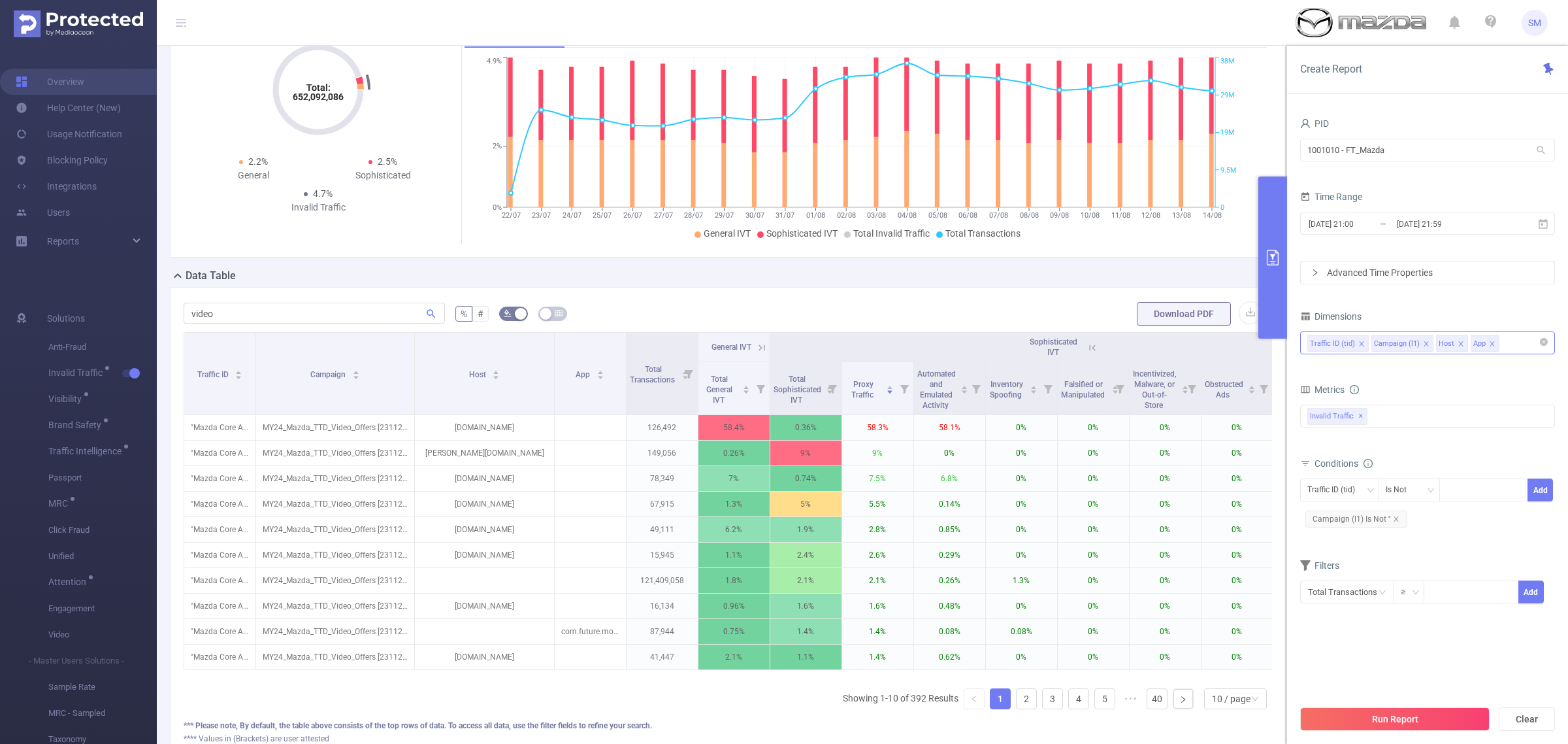
click at [1493, 344] on icon "icon: close" at bounding box center [1493, 344] width 7 height 7
click at [1459, 341] on icon "icon: close" at bounding box center [1461, 344] width 7 height 7
click at [1459, 341] on div "Traffic ID (tid) Campaign (l1)" at bounding box center [1428, 342] width 240 height 21
click at [1455, 300] on div "PID 1001010 - FT_Mazda 1001010 - FT_Mazda Time Range 2025-07-22 21:00 _ 2025-08…" at bounding box center [1428, 367] width 255 height 506
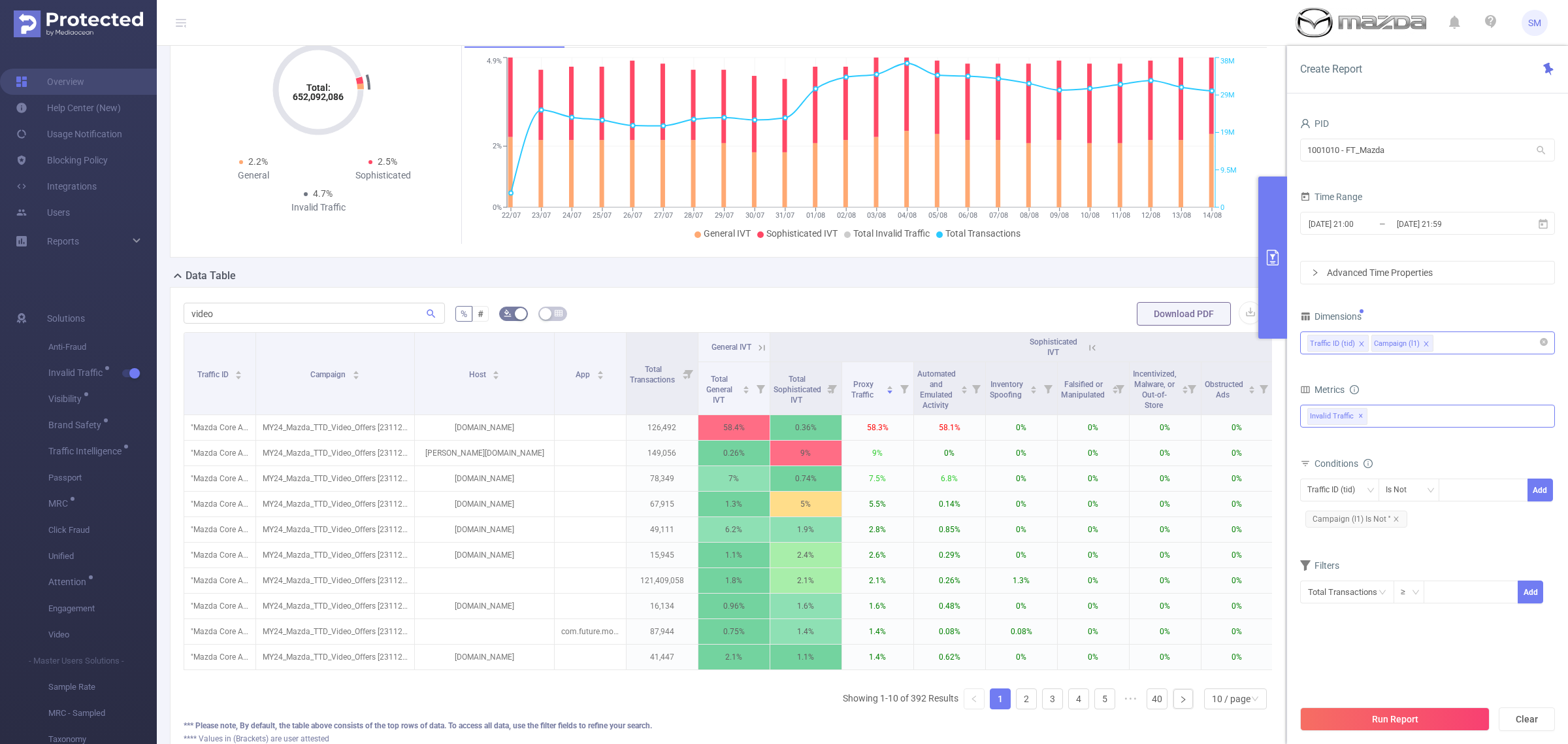
click at [1361, 414] on span "✕" at bounding box center [1361, 416] width 5 height 16
click at [1378, 418] on div "Anti-Fraud Invalid Traffic Visibility Brand Safety Traffic Intelligence Sample …" at bounding box center [1428, 415] width 255 height 21
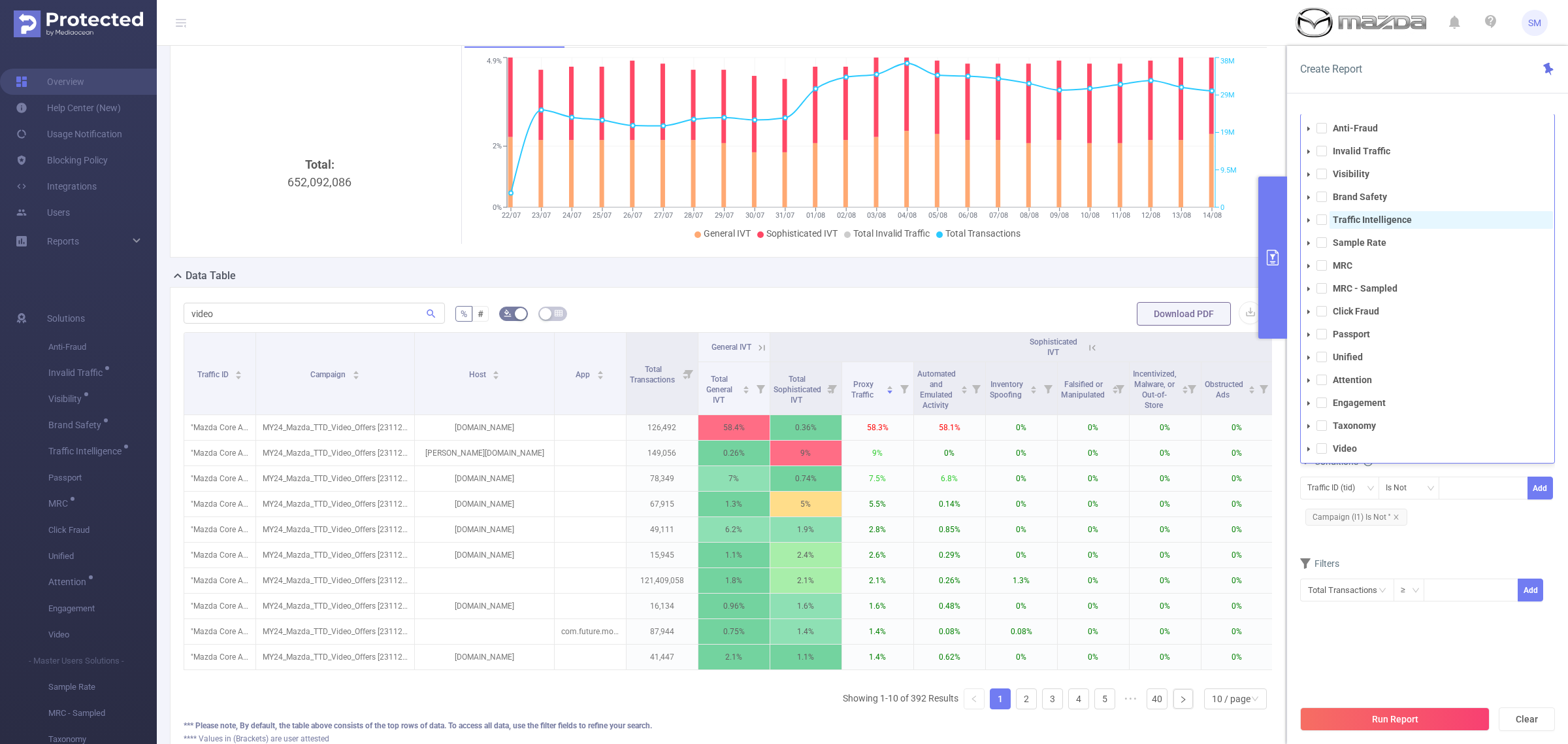
click at [1341, 221] on strong "Traffic Intelligence" at bounding box center [1372, 219] width 79 height 10
click at [1444, 559] on div "Filters" at bounding box center [1428, 566] width 255 height 21
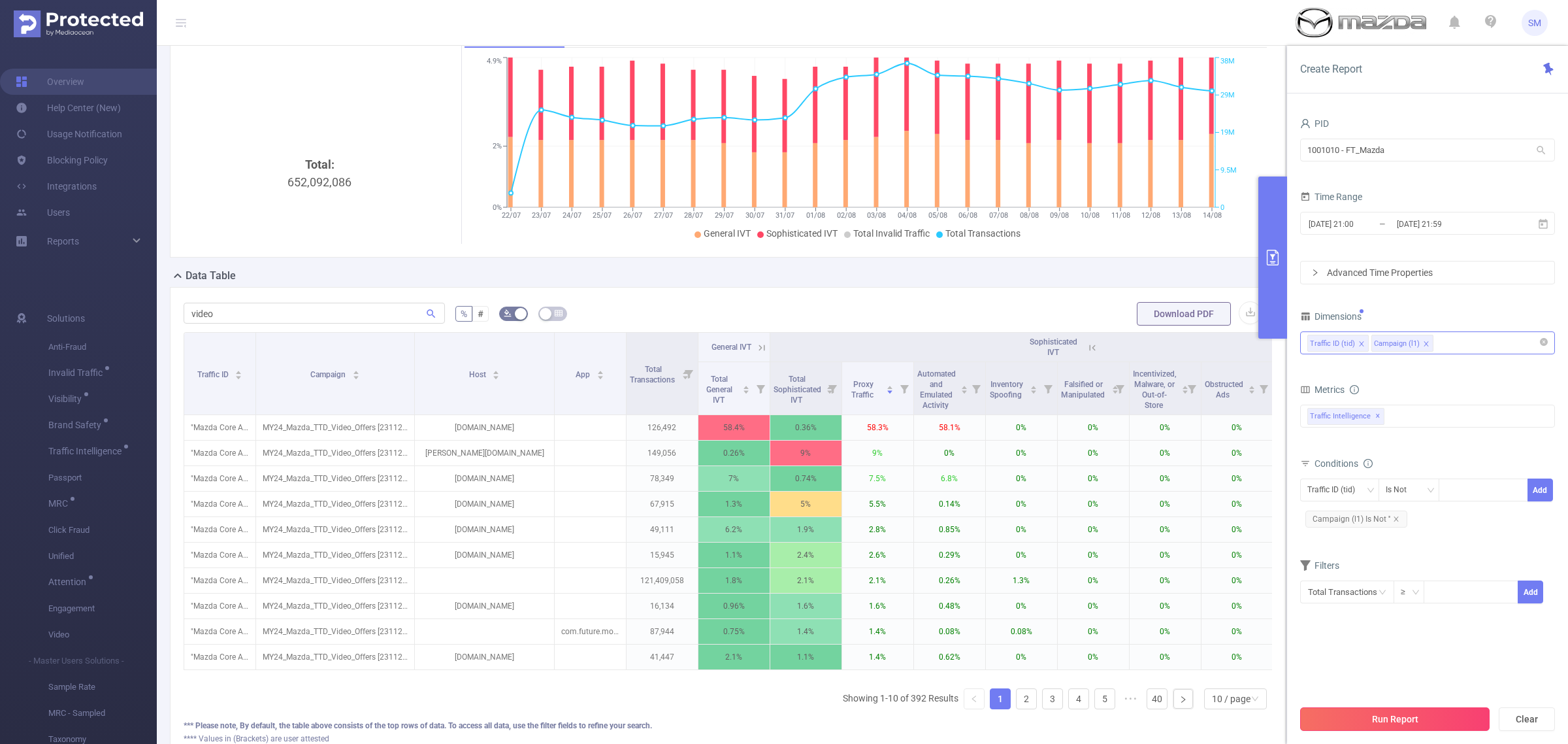
click at [1454, 713] on button "Run Report" at bounding box center [1395, 719] width 190 height 24
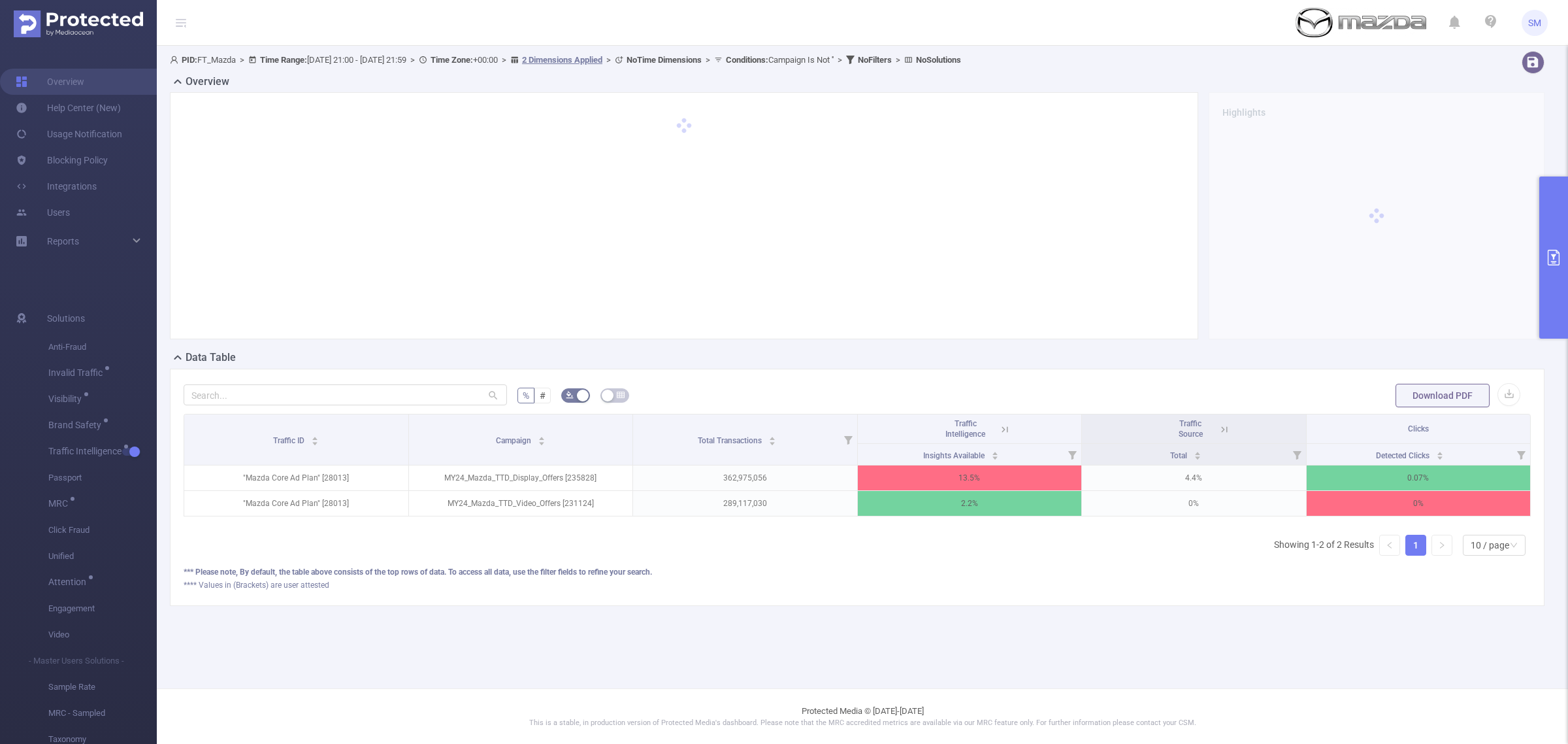
click at [1004, 426] on icon at bounding box center [1005, 429] width 12 height 12
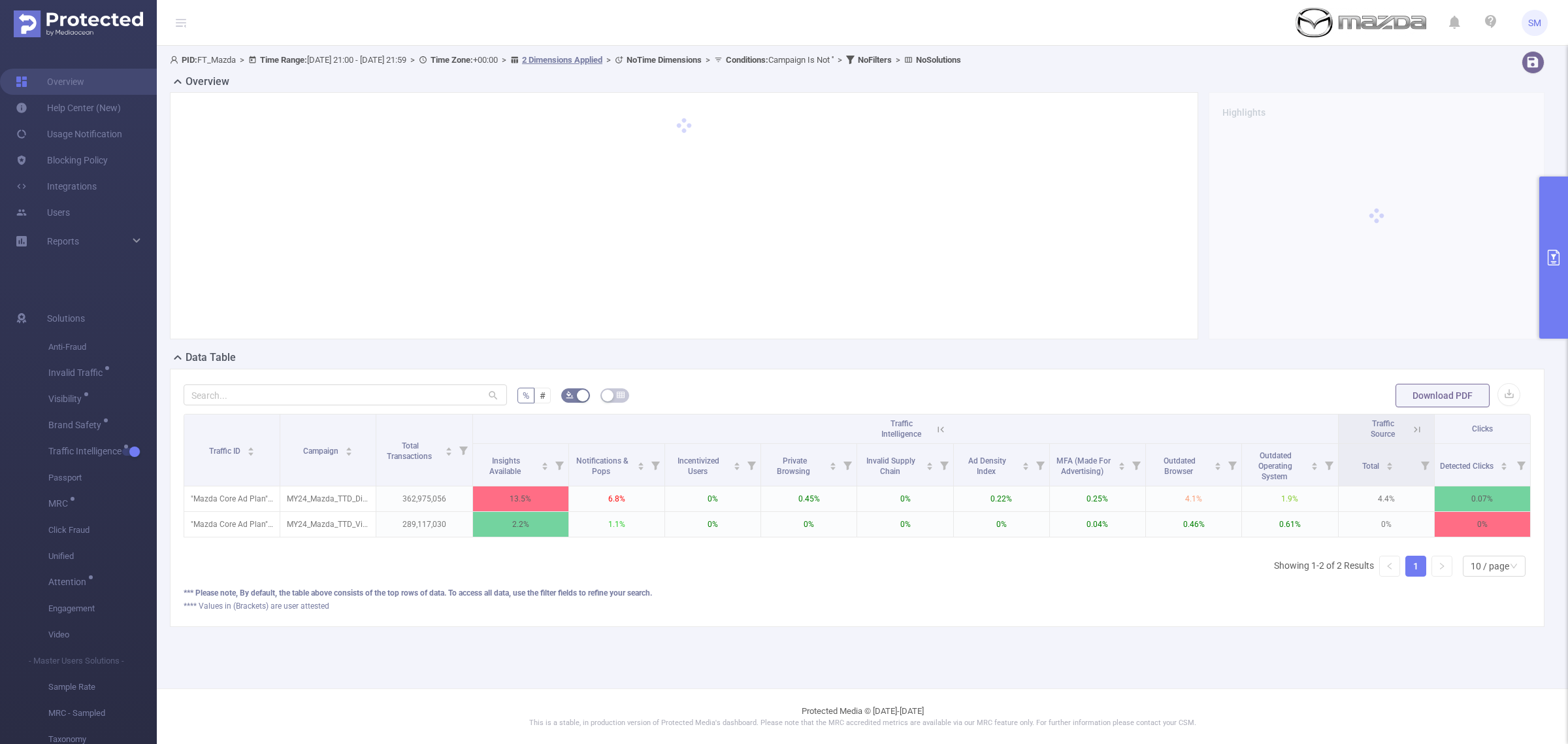
drag, startPoint x: 727, startPoint y: 546, endPoint x: 698, endPoint y: 544, distance: 29.1
click at [698, 544] on div "Traffic ID Campaign Total Transactions Traffic Intelligence Traffic Source Clic…" at bounding box center [857, 479] width 1347 height 131
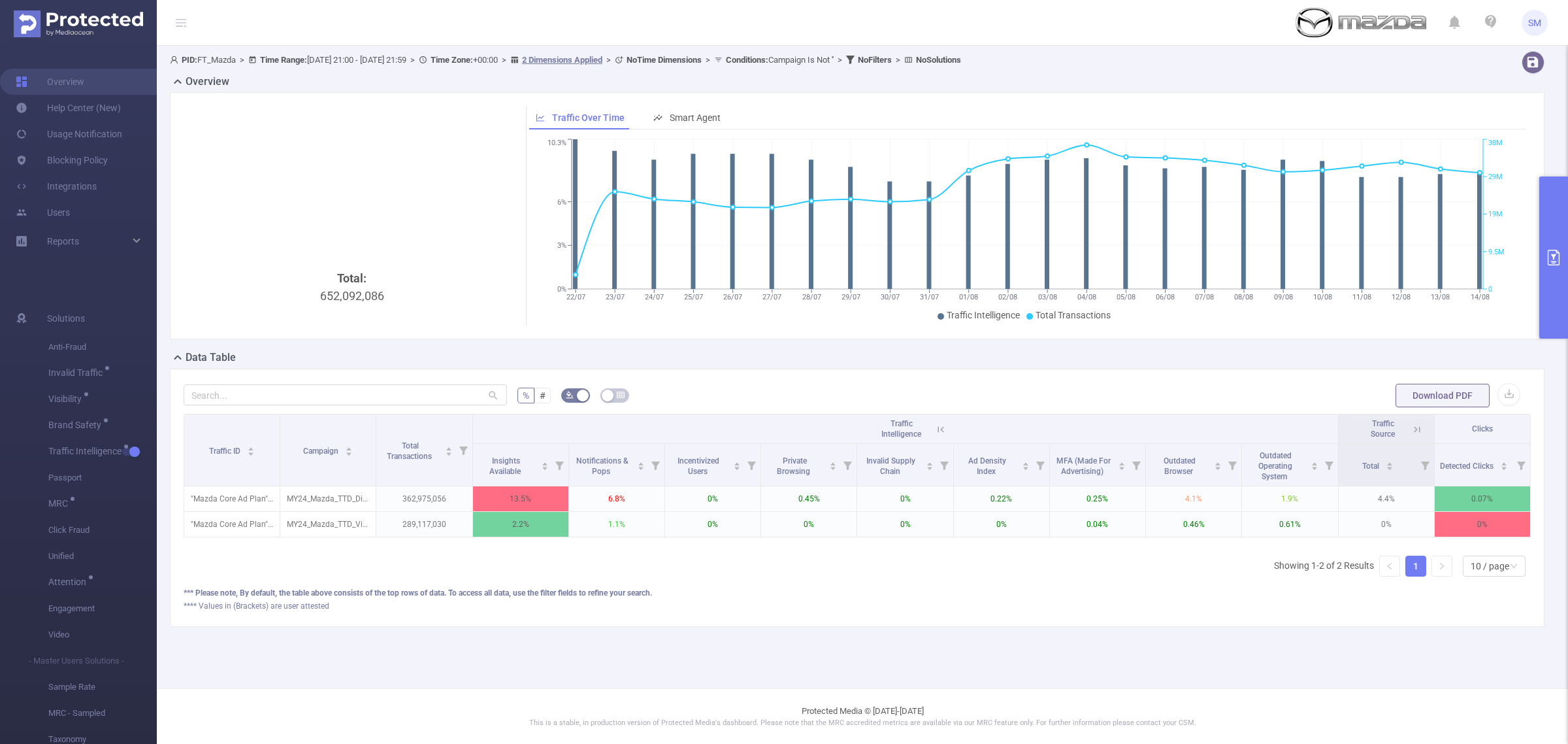
click at [787, 598] on div "*** Please note, By default, the table above consists of the top rows of data. …" at bounding box center [857, 592] width 1347 height 12
click at [1557, 297] on button "primary" at bounding box center [1554, 256] width 29 height 162
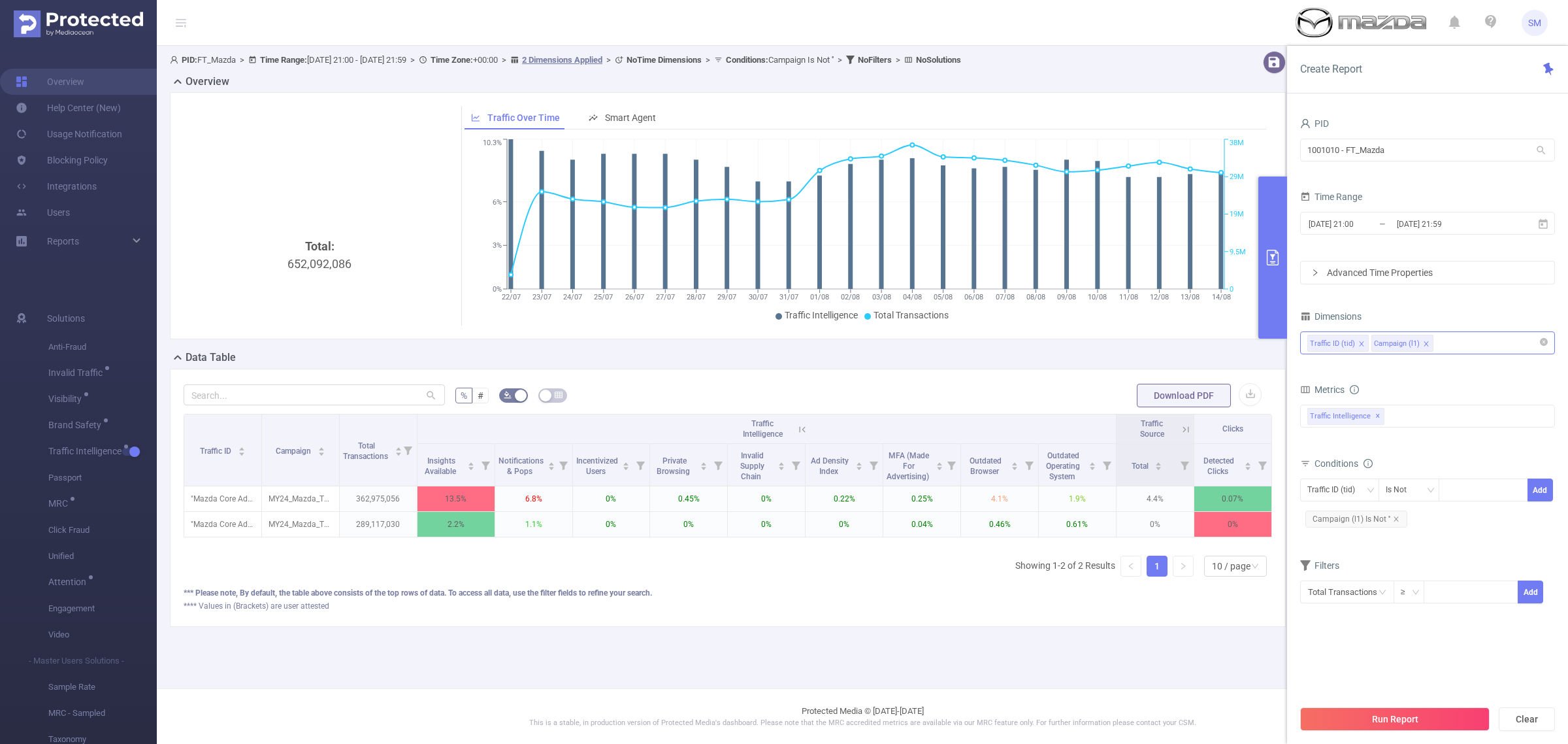
click at [1466, 337] on div "Traffic ID (tid) Campaign (l1)" at bounding box center [1428, 342] width 240 height 21
click at [1381, 397] on li "Host" at bounding box center [1428, 395] width 254 height 21
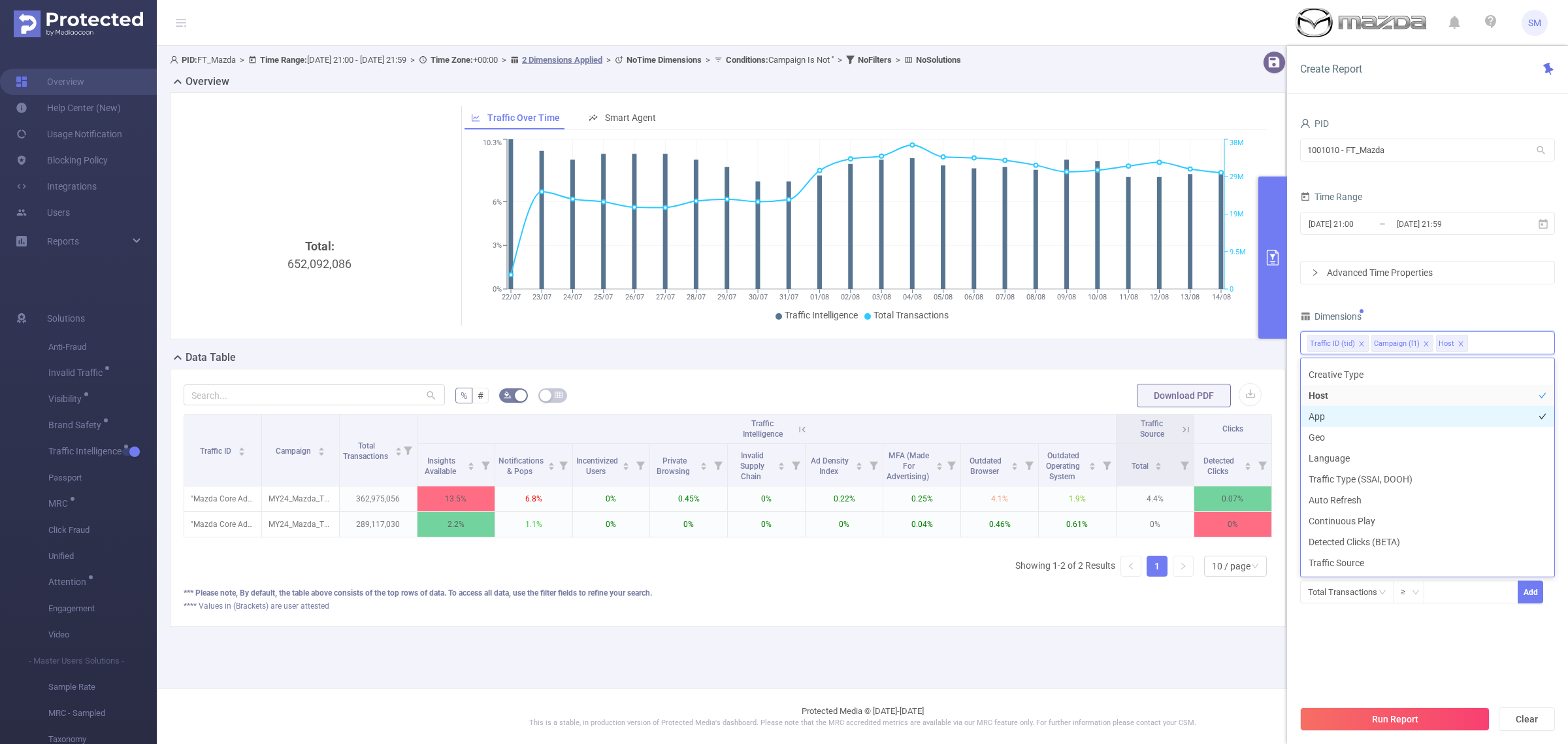
click at [1375, 410] on li "App" at bounding box center [1428, 416] width 254 height 21
click at [1461, 320] on div "Dimensions" at bounding box center [1428, 317] width 255 height 21
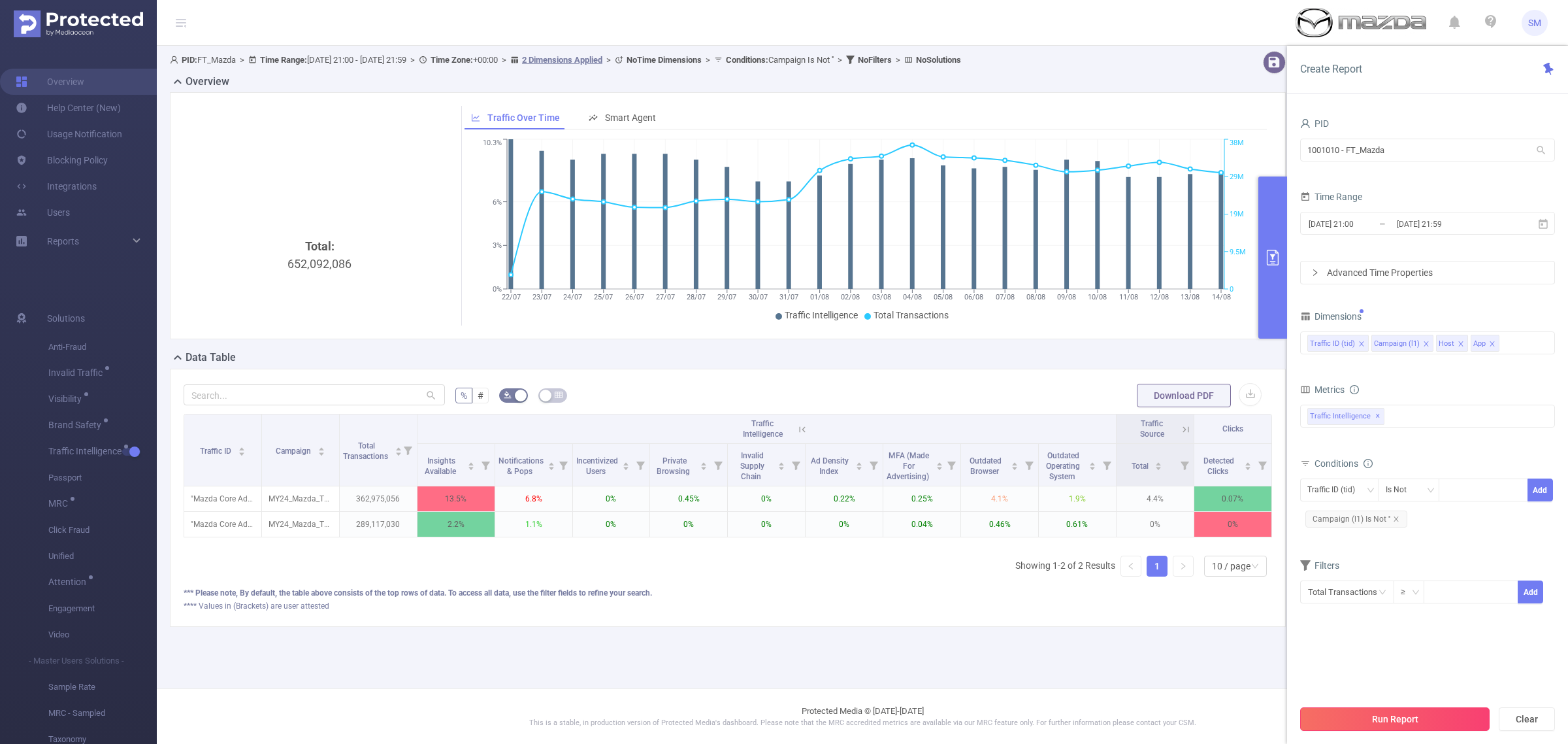
click at [1467, 720] on button "Run Report" at bounding box center [1395, 719] width 190 height 24
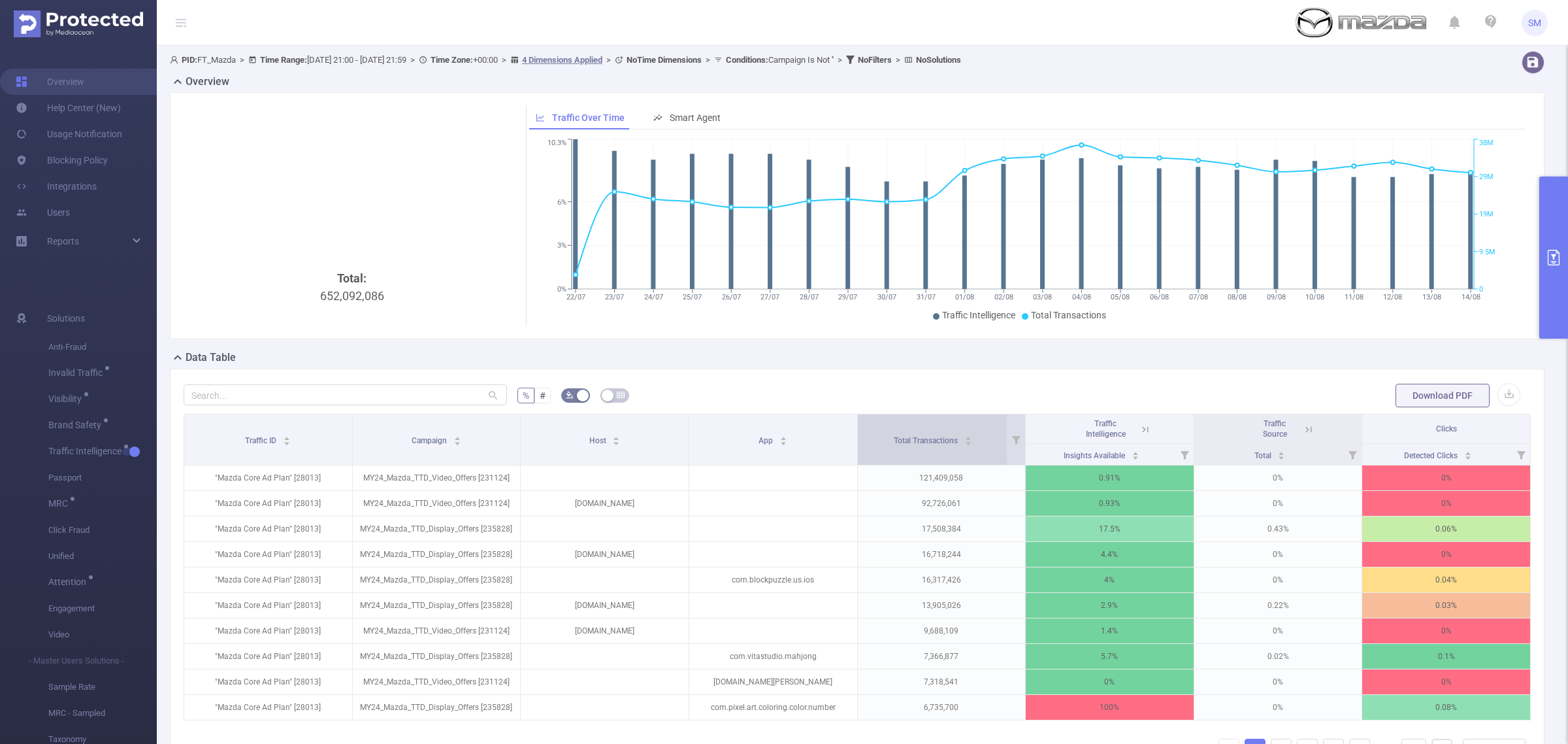
scroll to position [82, 0]
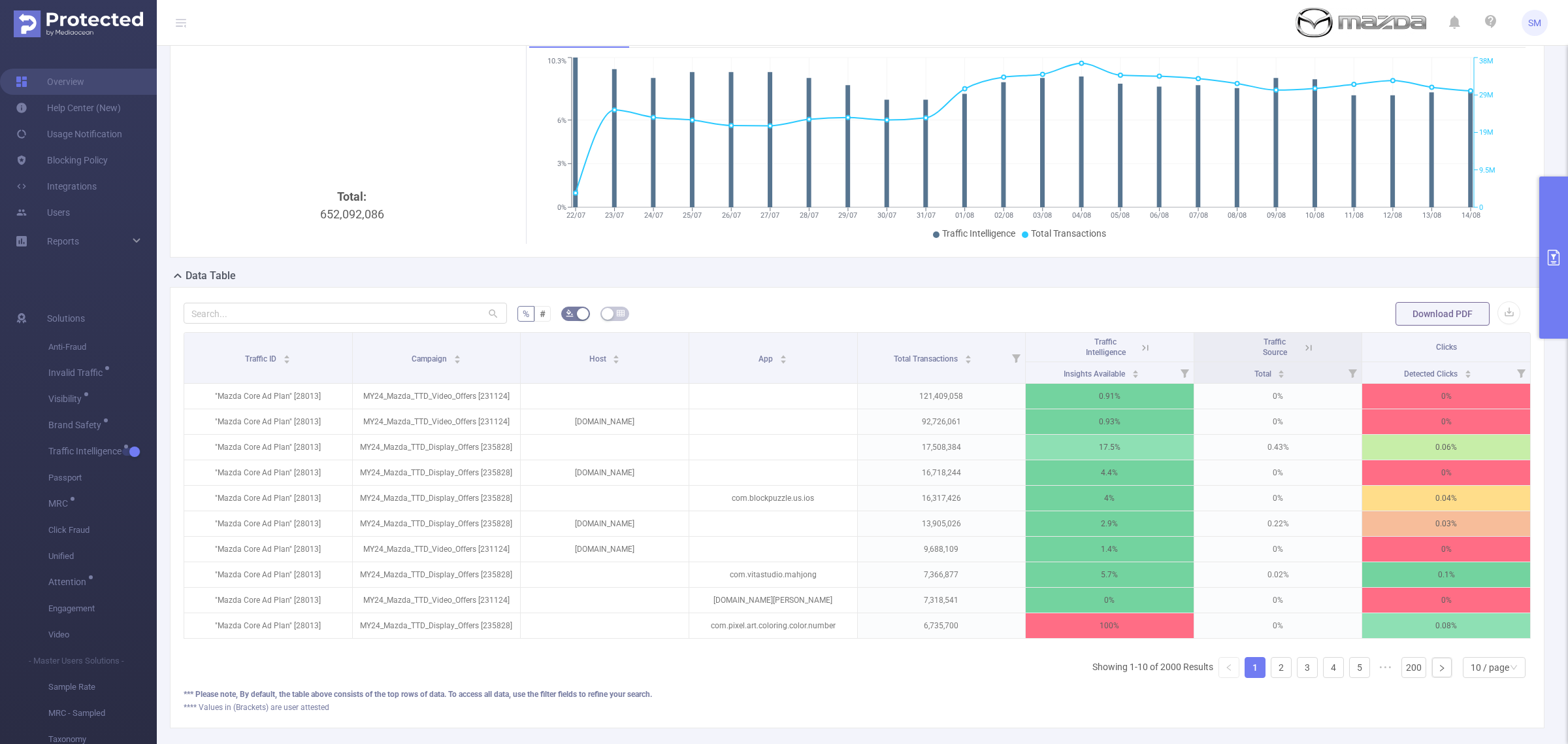
click at [1140, 342] on icon at bounding box center [1146, 348] width 12 height 12
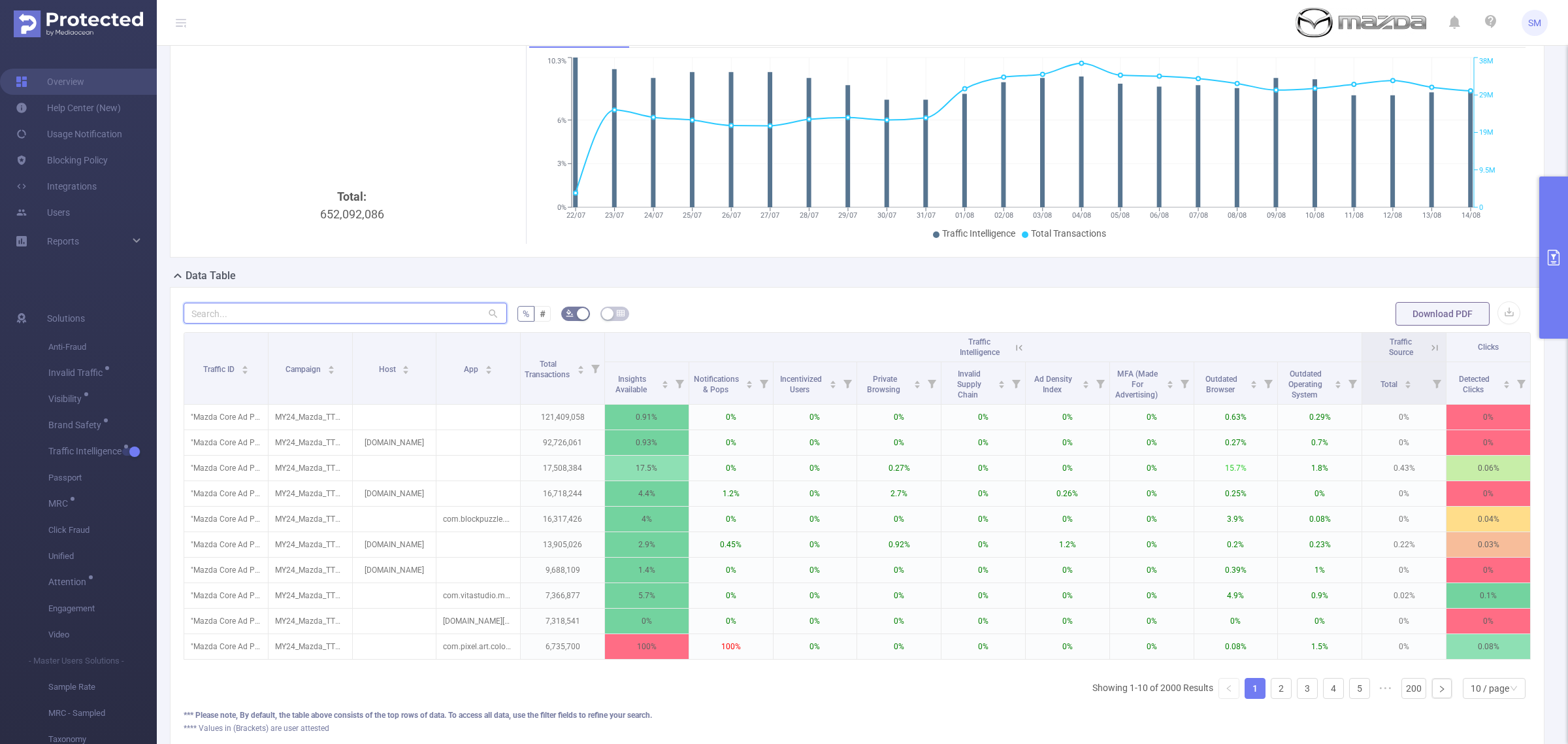
click at [258, 317] on input "text" at bounding box center [345, 313] width 323 height 21
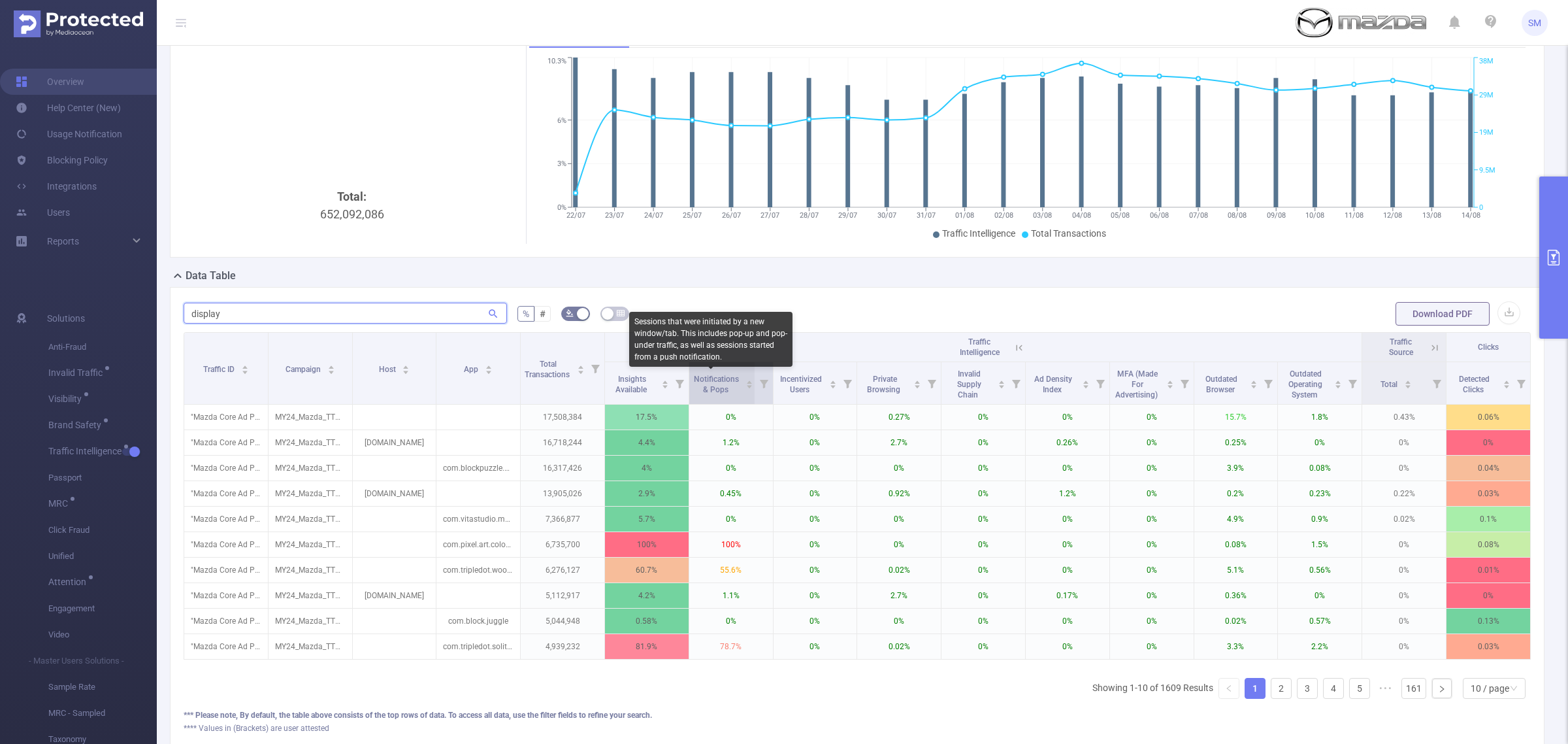
type input "display"
click at [716, 386] on span "Notifications & Pops" at bounding box center [716, 383] width 45 height 19
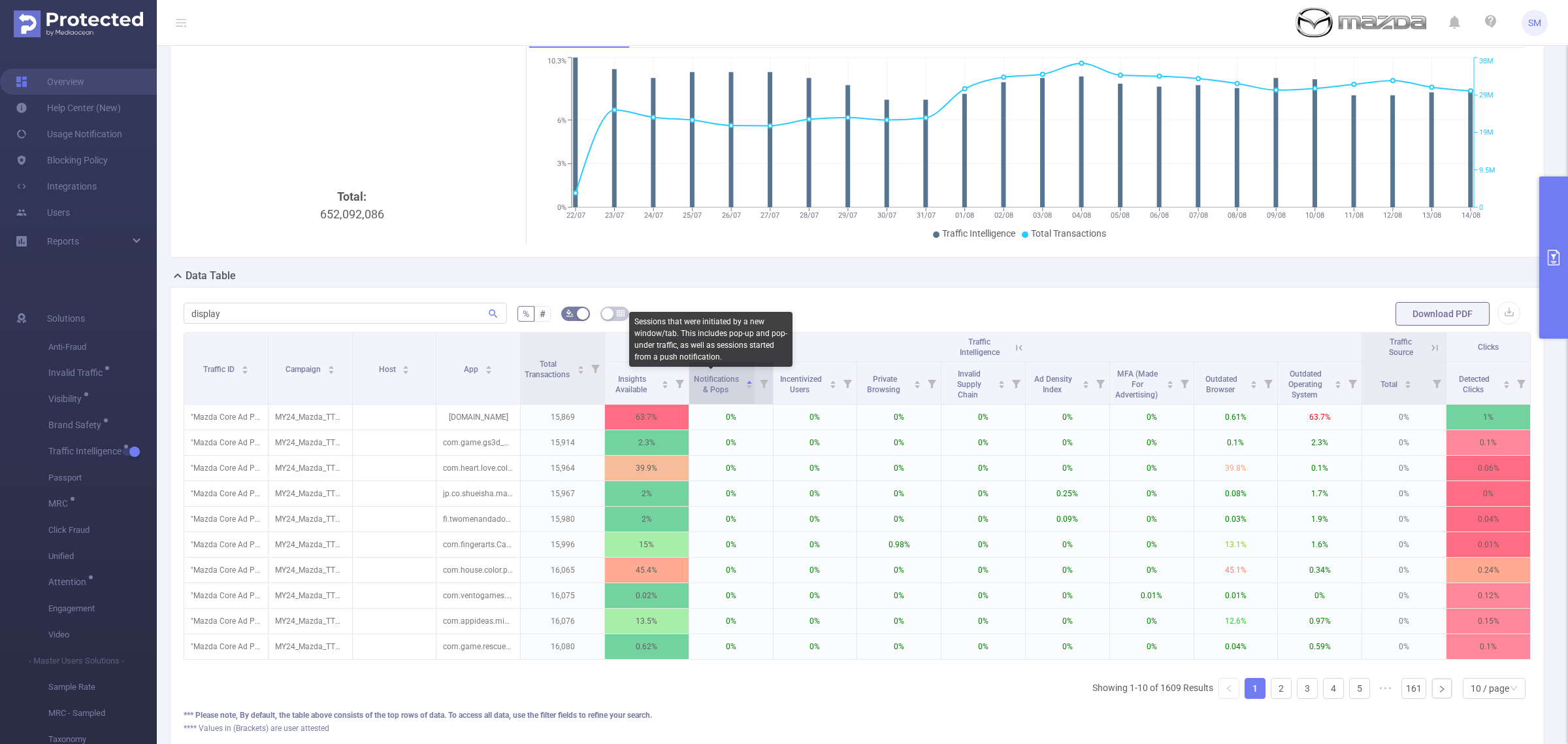
click at [716, 386] on span "Notifications & Pops" at bounding box center [716, 383] width 45 height 19
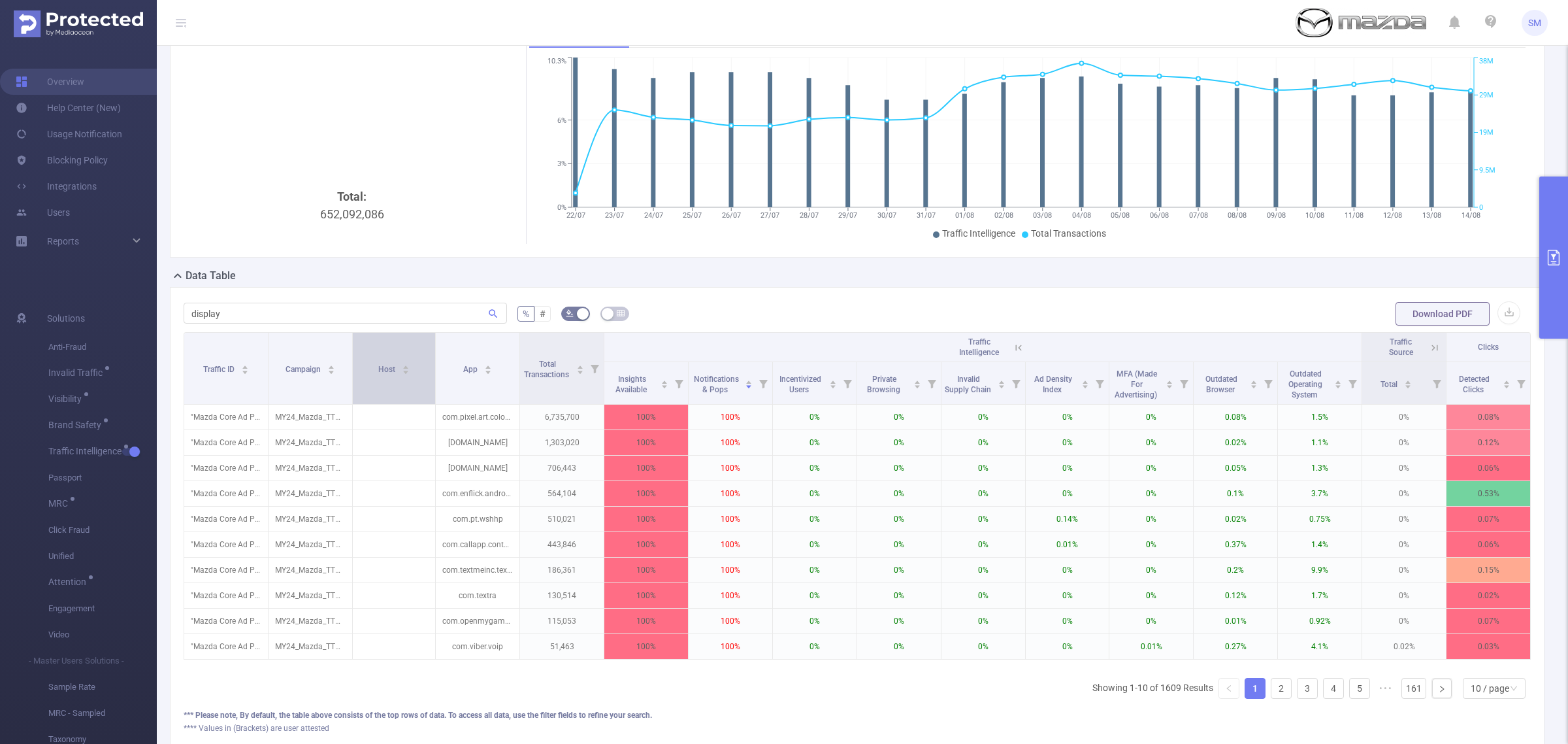
drag, startPoint x: 432, startPoint y: 366, endPoint x: 402, endPoint y: 372, distance: 30.6
click at [402, 372] on th "Host" at bounding box center [394, 368] width 84 height 72
click at [1564, 256] on button "primary" at bounding box center [1554, 256] width 29 height 162
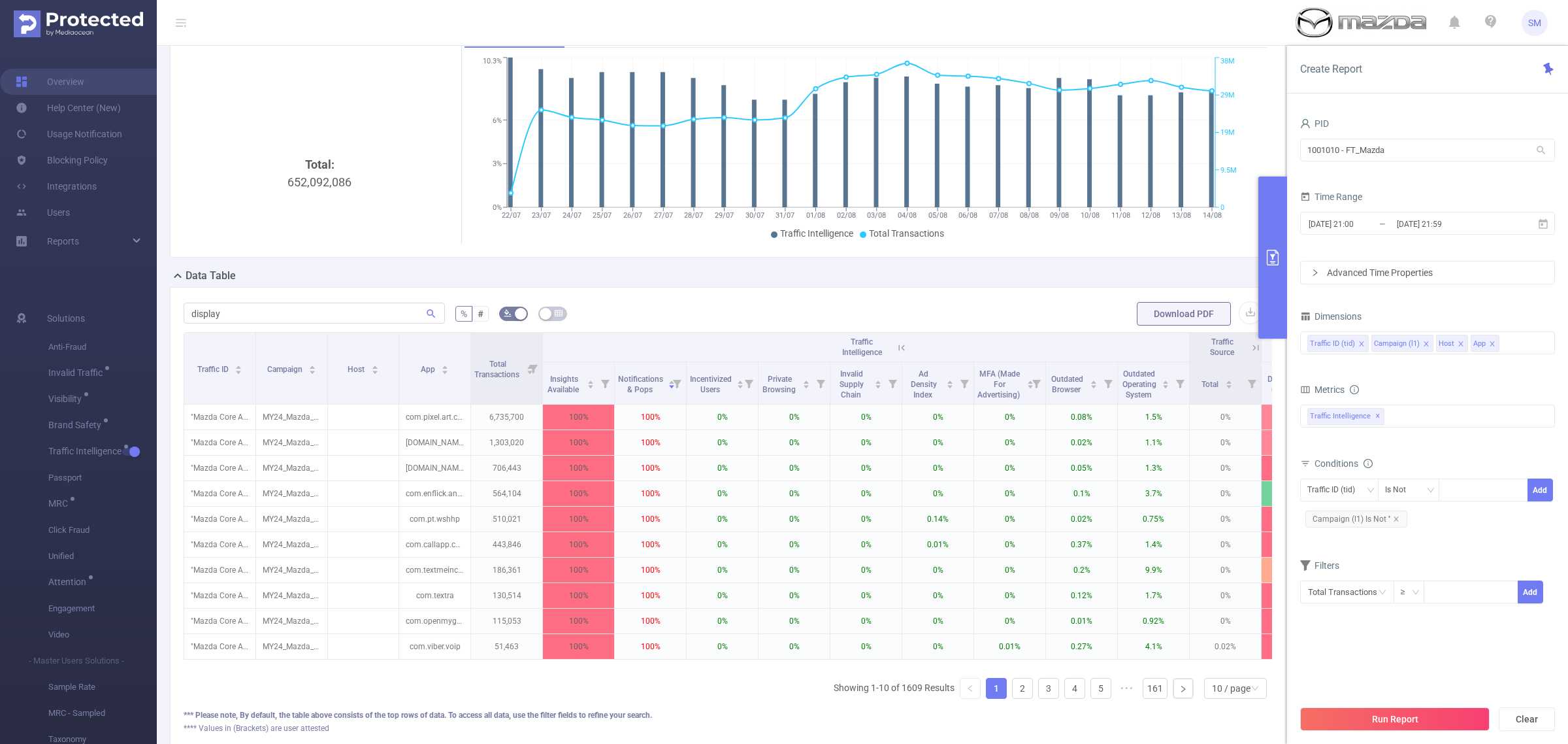
click at [1263, 268] on button "primary" at bounding box center [1273, 256] width 29 height 162
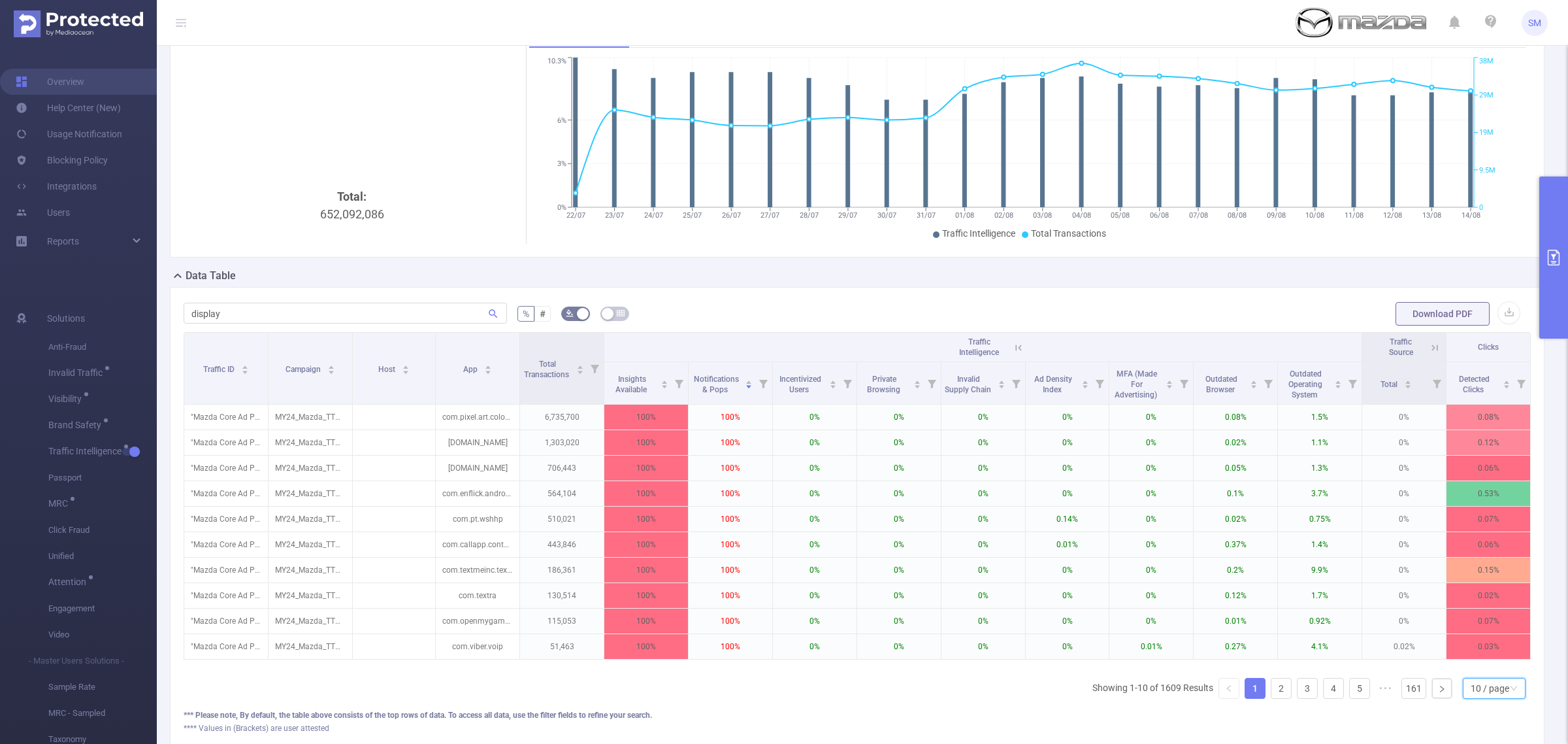
click at [1471, 698] on div "10 / page" at bounding box center [1490, 688] width 39 height 19
click at [1498, 611] on li "20 / page" at bounding box center [1481, 617] width 63 height 21
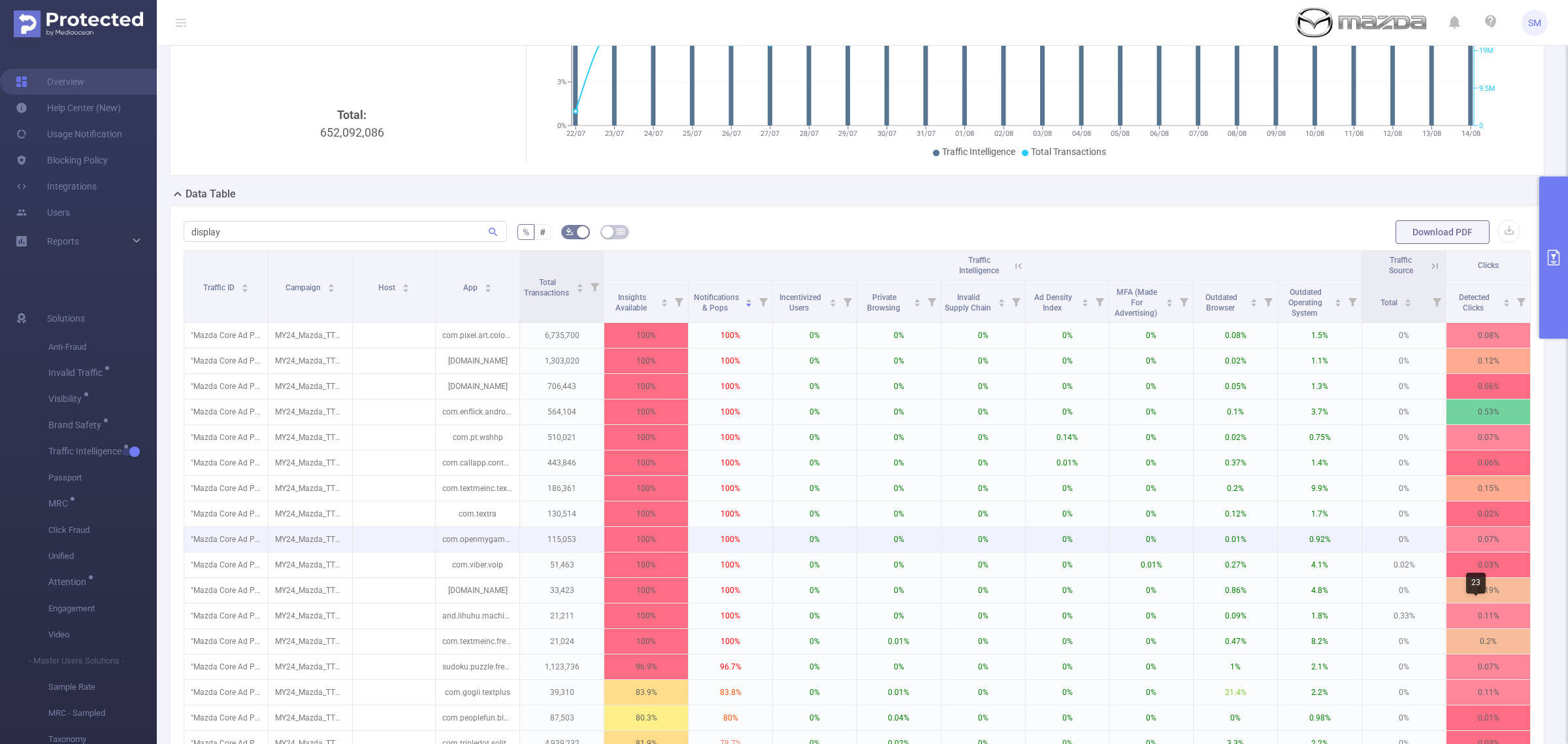
scroll to position [245, 0]
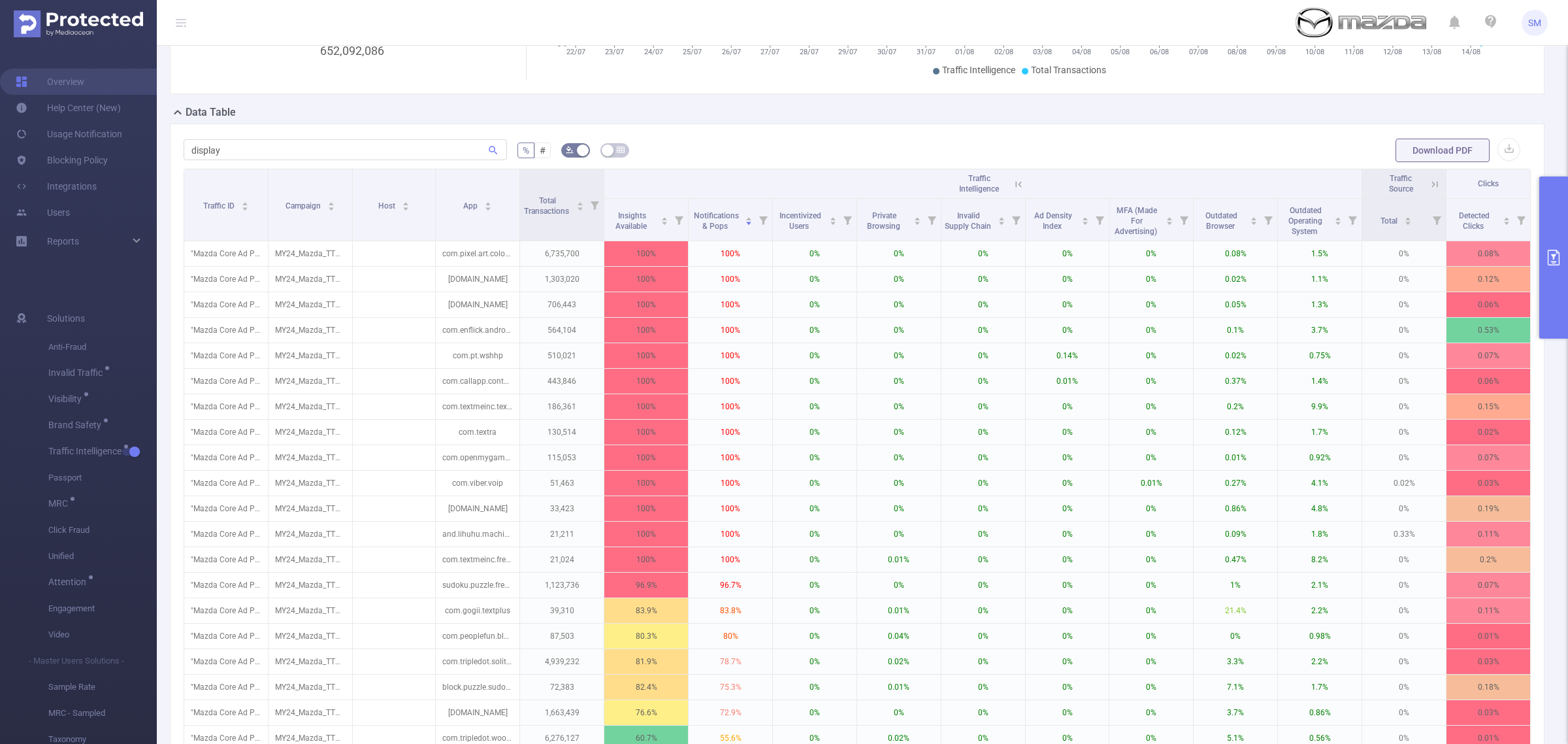
click at [1564, 309] on button "primary" at bounding box center [1554, 256] width 29 height 162
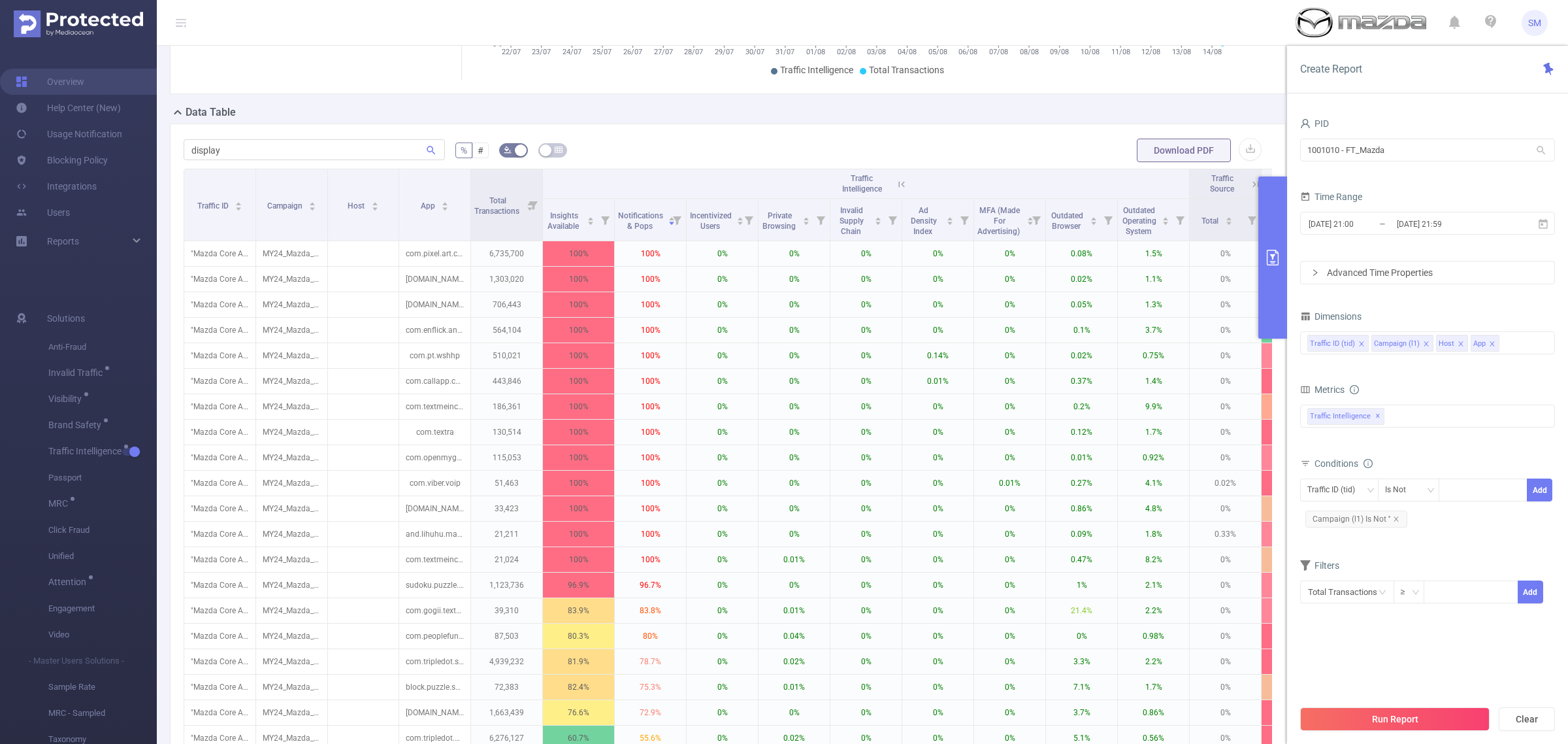
click at [1458, 345] on icon "icon: close" at bounding box center [1460, 343] width 4 height 4
click at [1461, 707] on div "Run Report Clear" at bounding box center [1428, 719] width 281 height 50
click at [1461, 714] on button "Run Report" at bounding box center [1395, 719] width 190 height 24
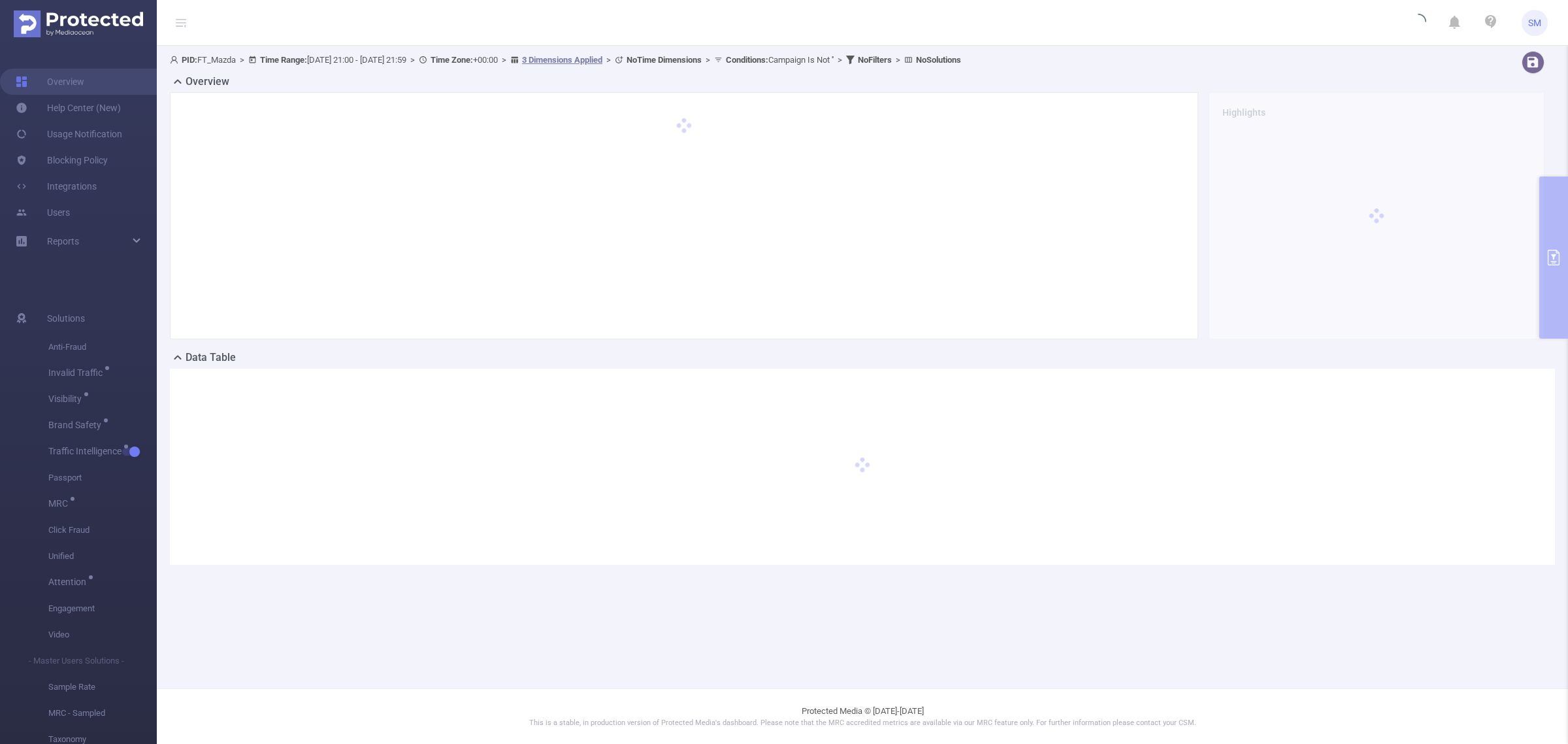
scroll to position [0, 0]
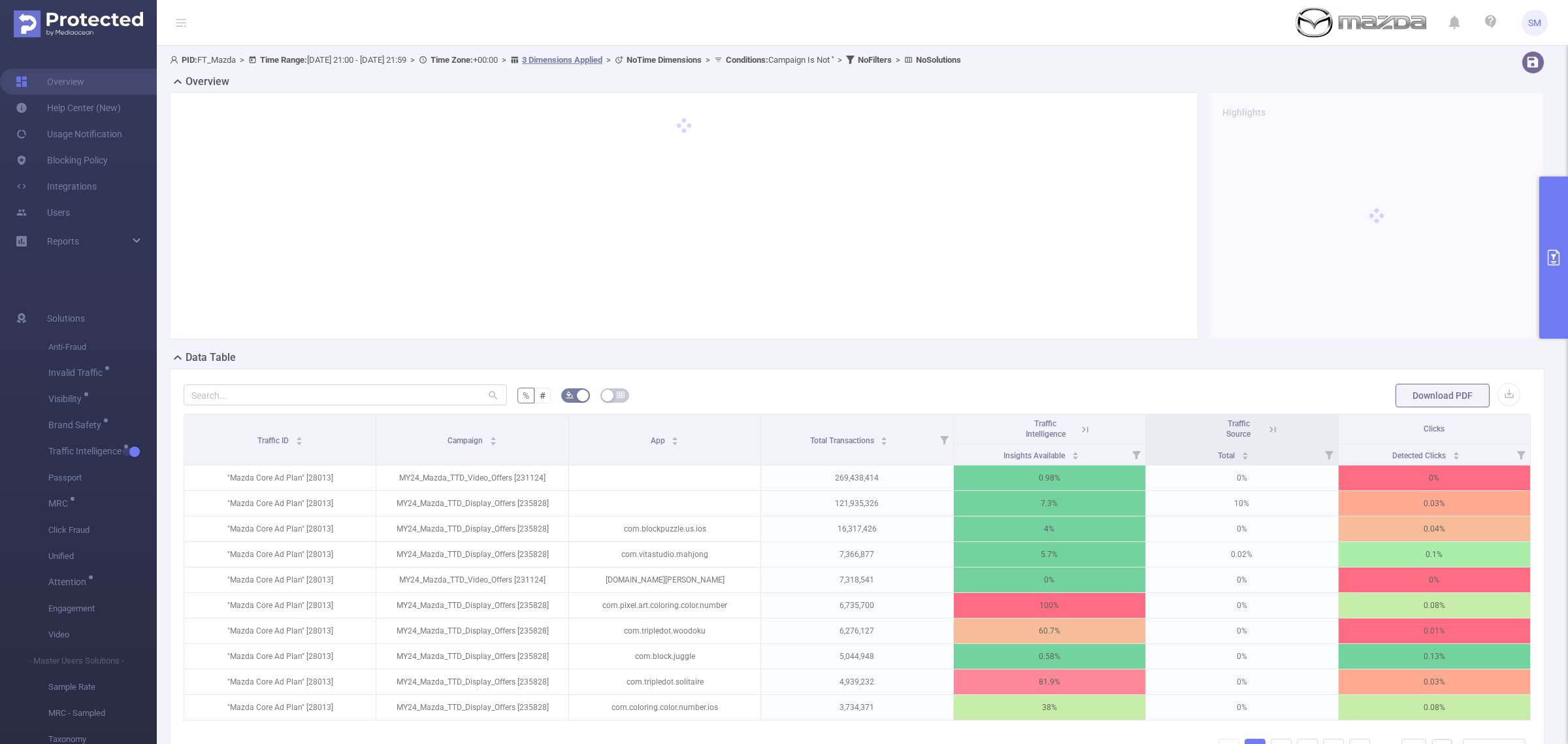
scroll to position [82, 0]
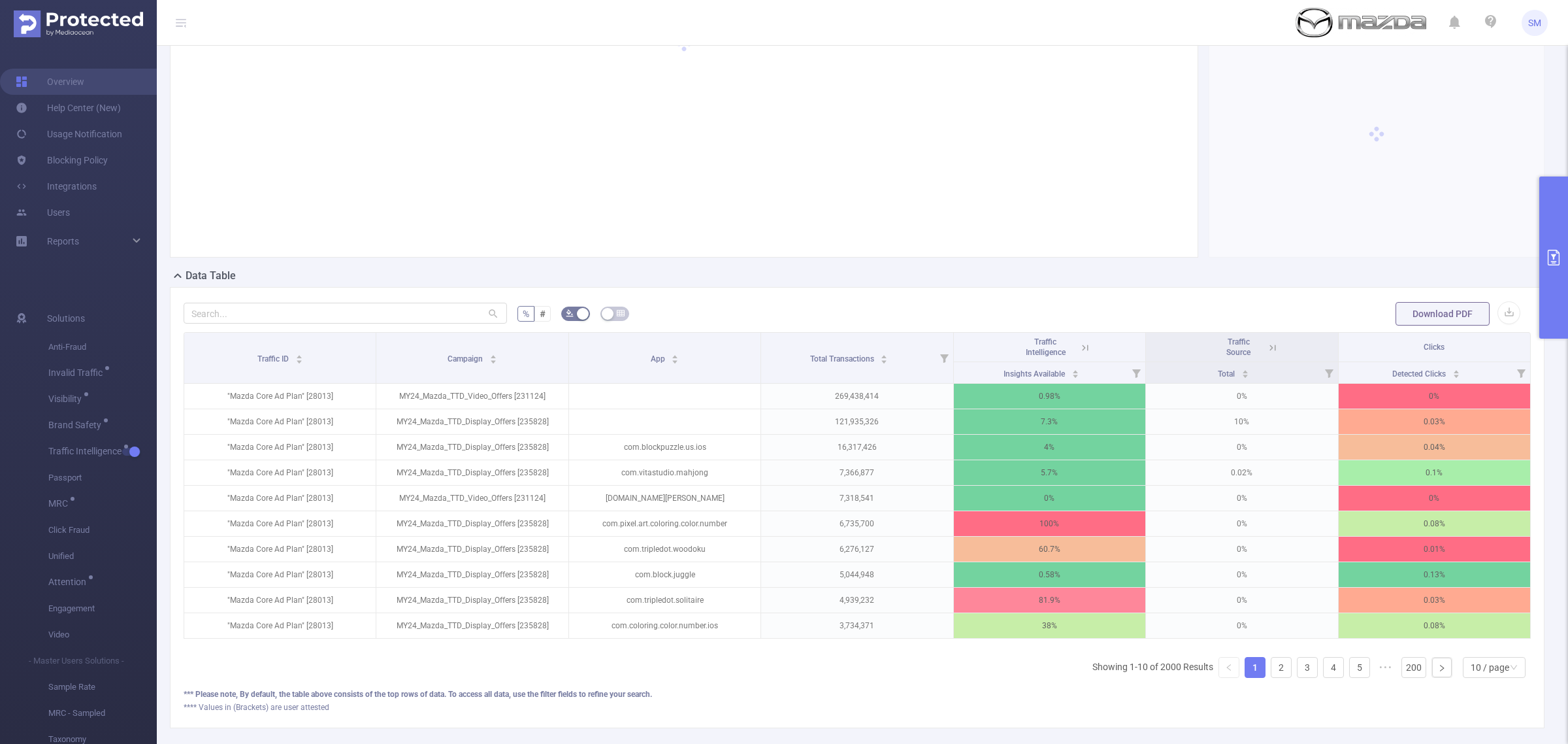
click at [1080, 344] on icon at bounding box center [1086, 348] width 12 height 12
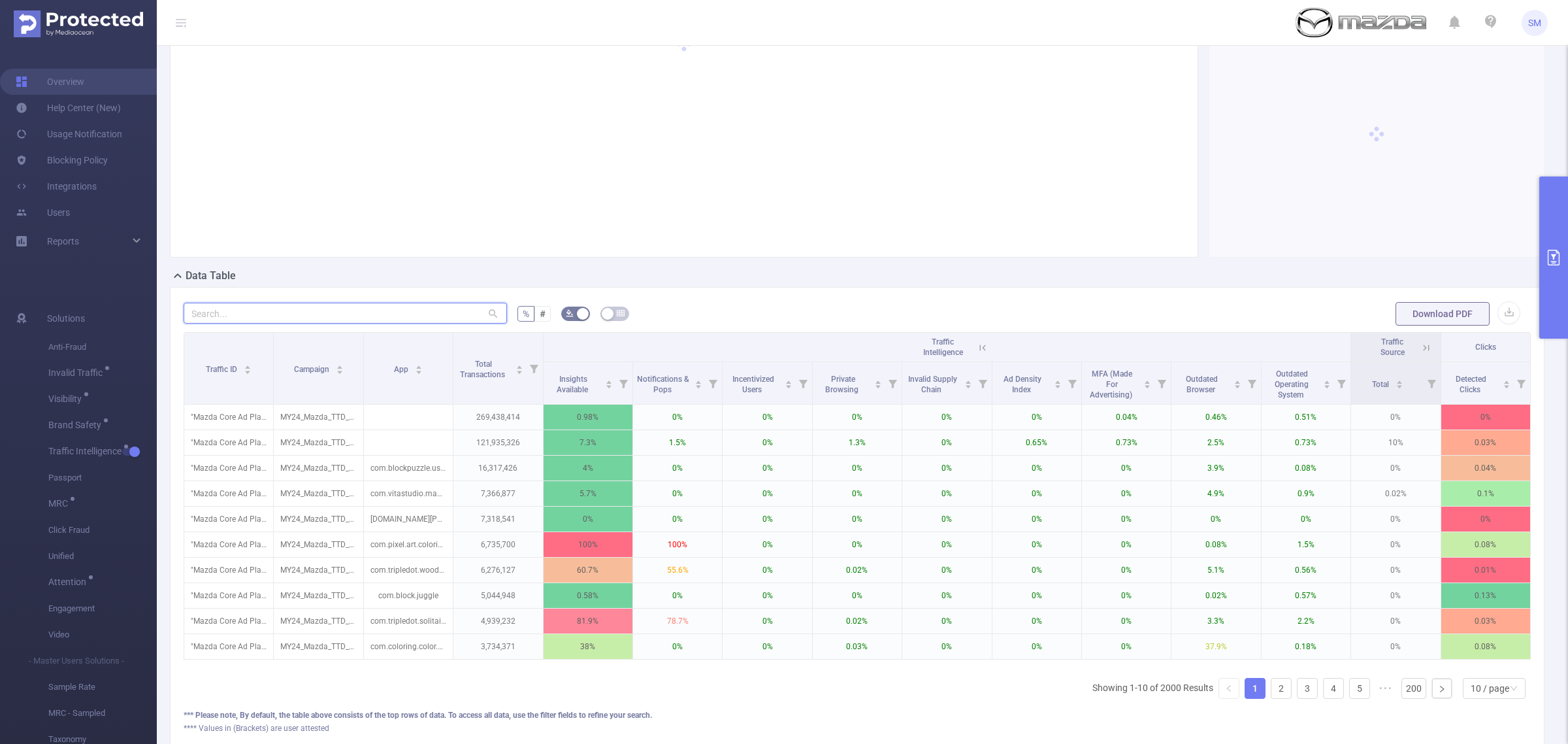
click at [291, 316] on input "text" at bounding box center [345, 313] width 323 height 21
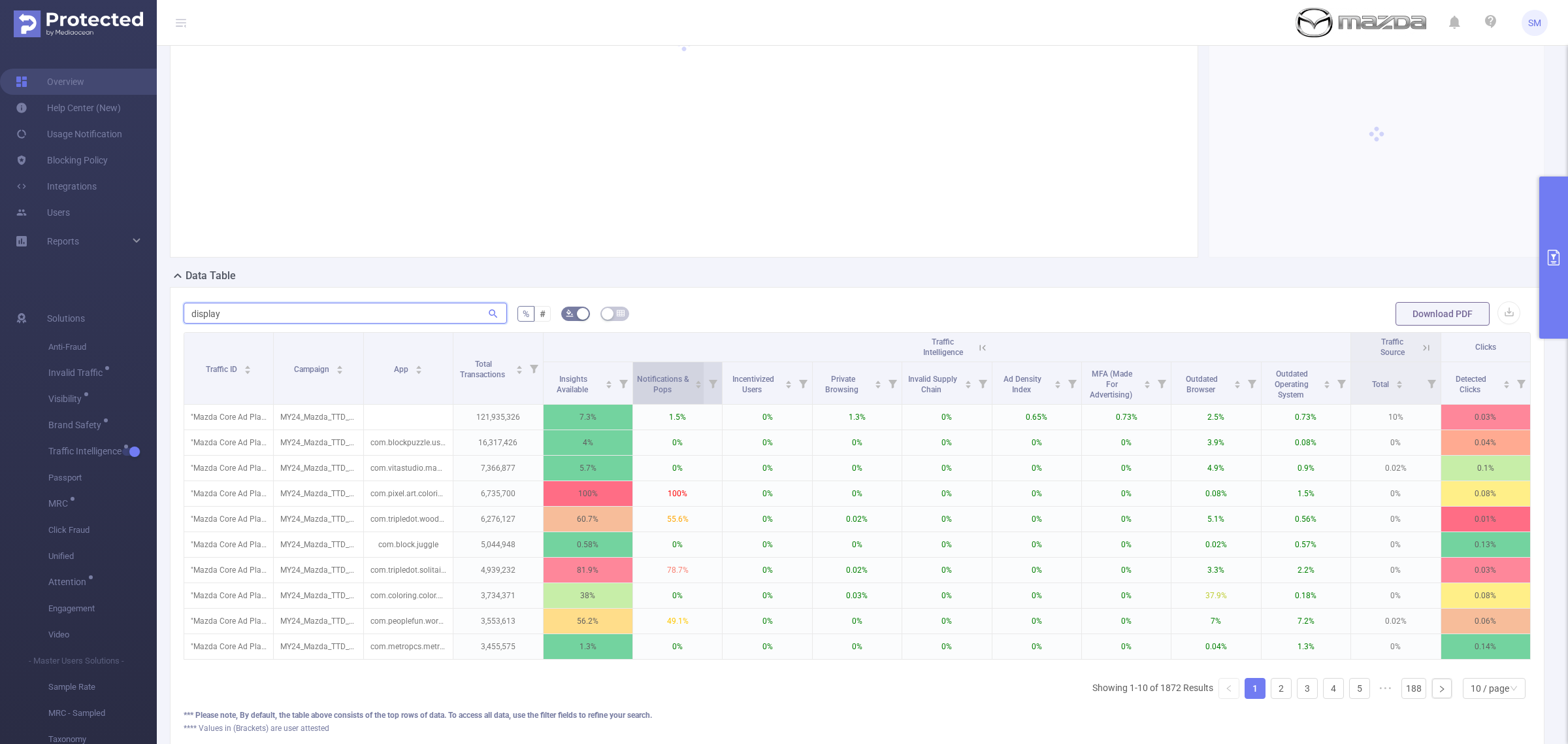
type input "display"
click at [667, 386] on span "Notifications & Pops" at bounding box center [663, 383] width 52 height 19
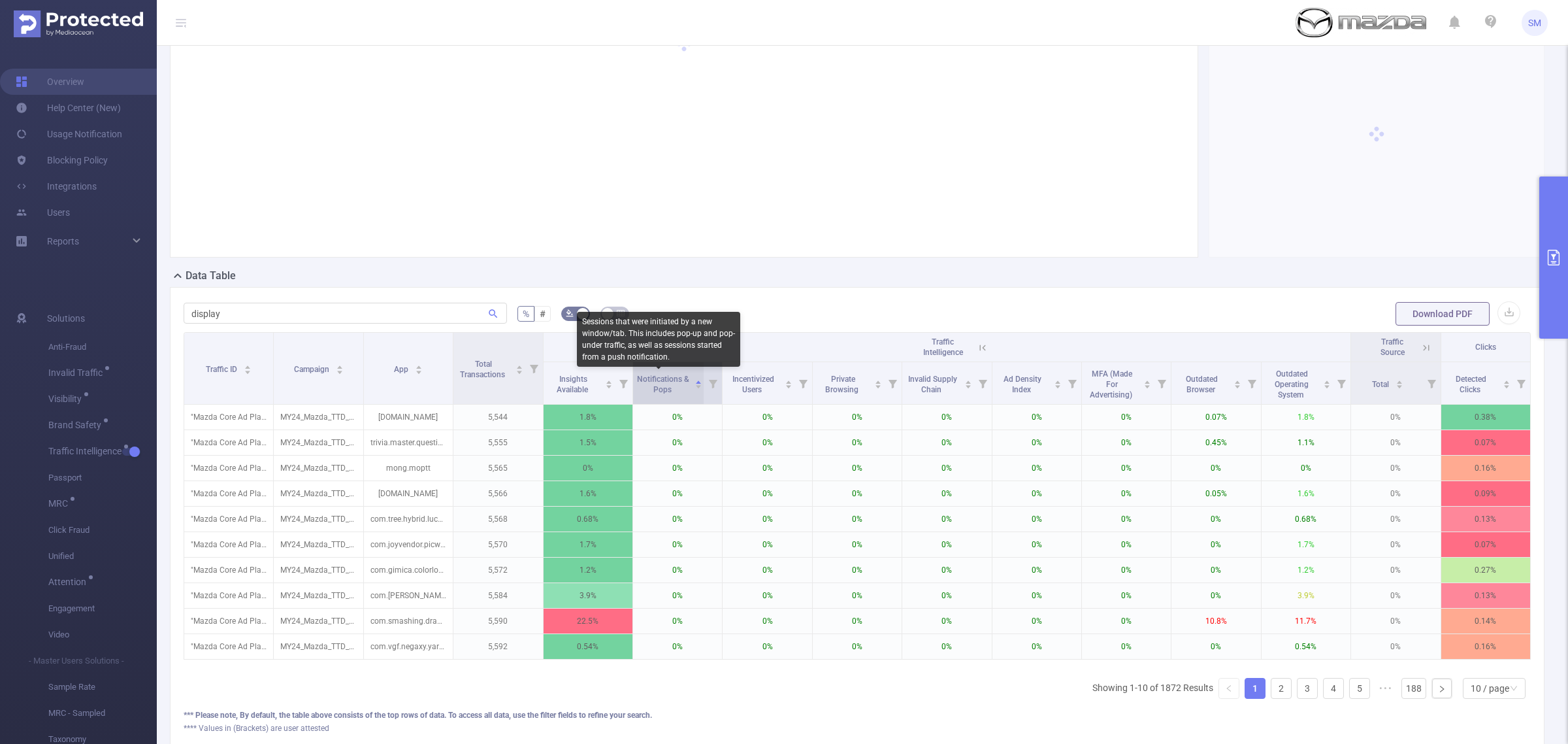
click at [667, 386] on span "Notifications & Pops" at bounding box center [663, 383] width 52 height 19
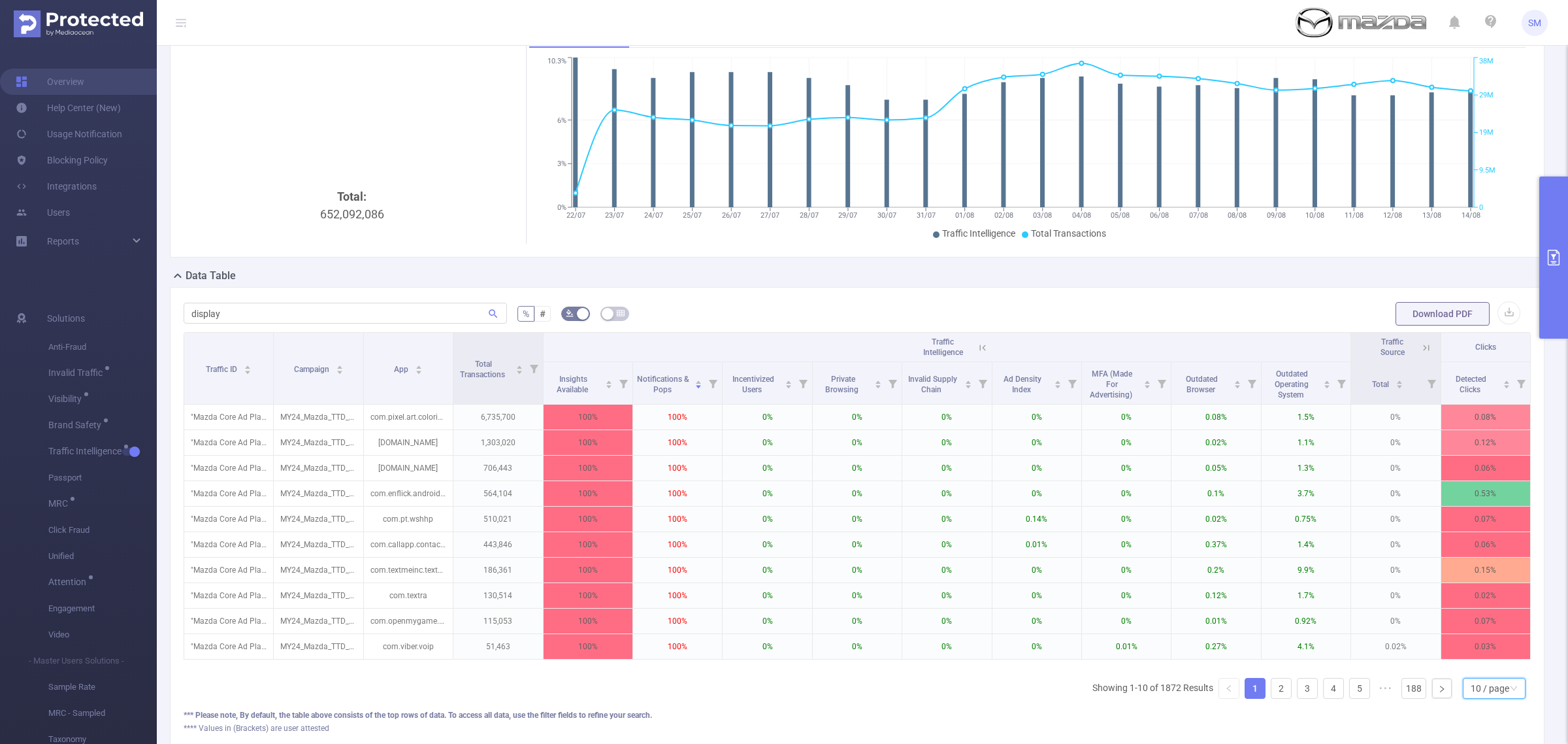
click at [1463, 698] on div "10 / page" at bounding box center [1494, 688] width 63 height 21
click at [1476, 609] on li "20 / page" at bounding box center [1481, 617] width 63 height 21
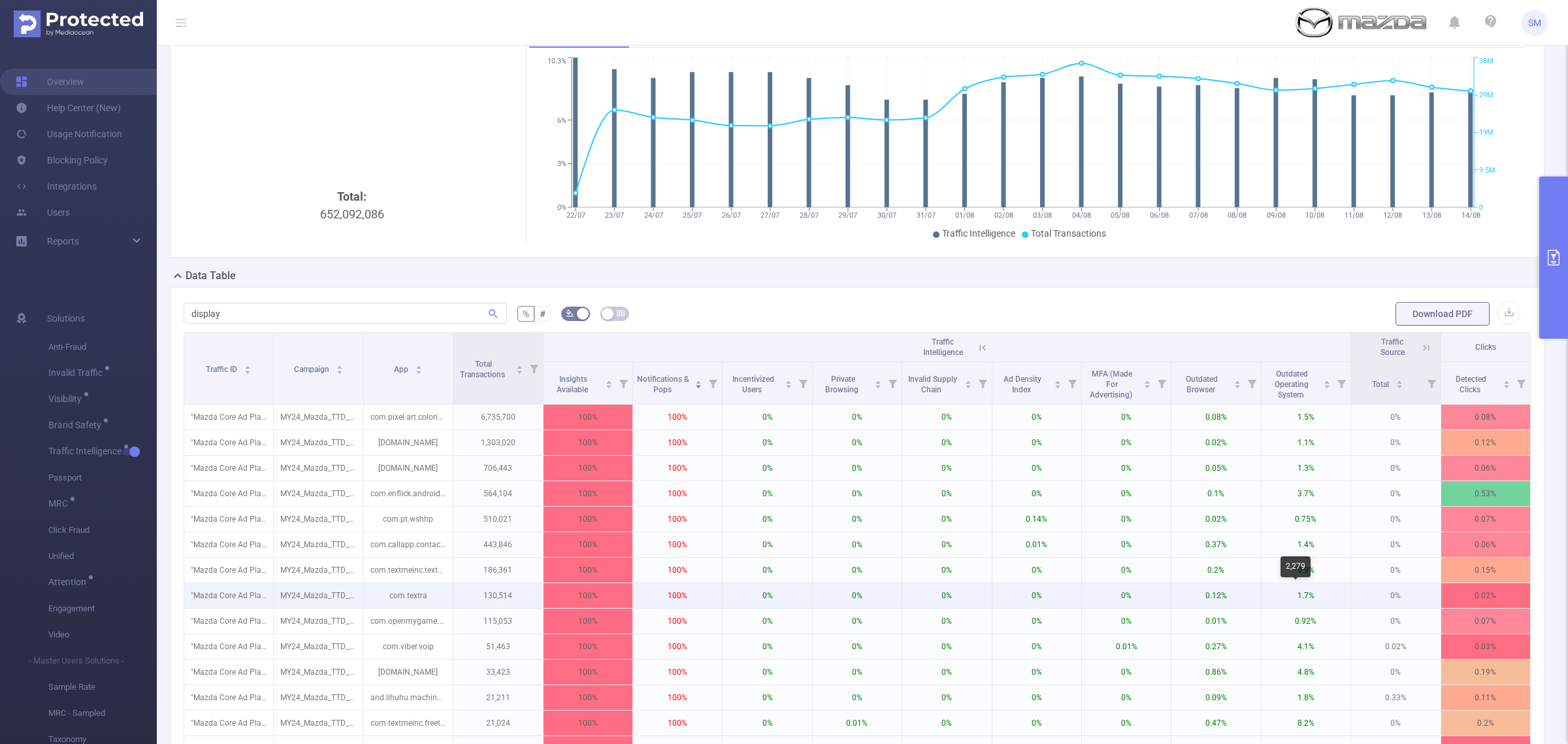
scroll to position [163, 0]
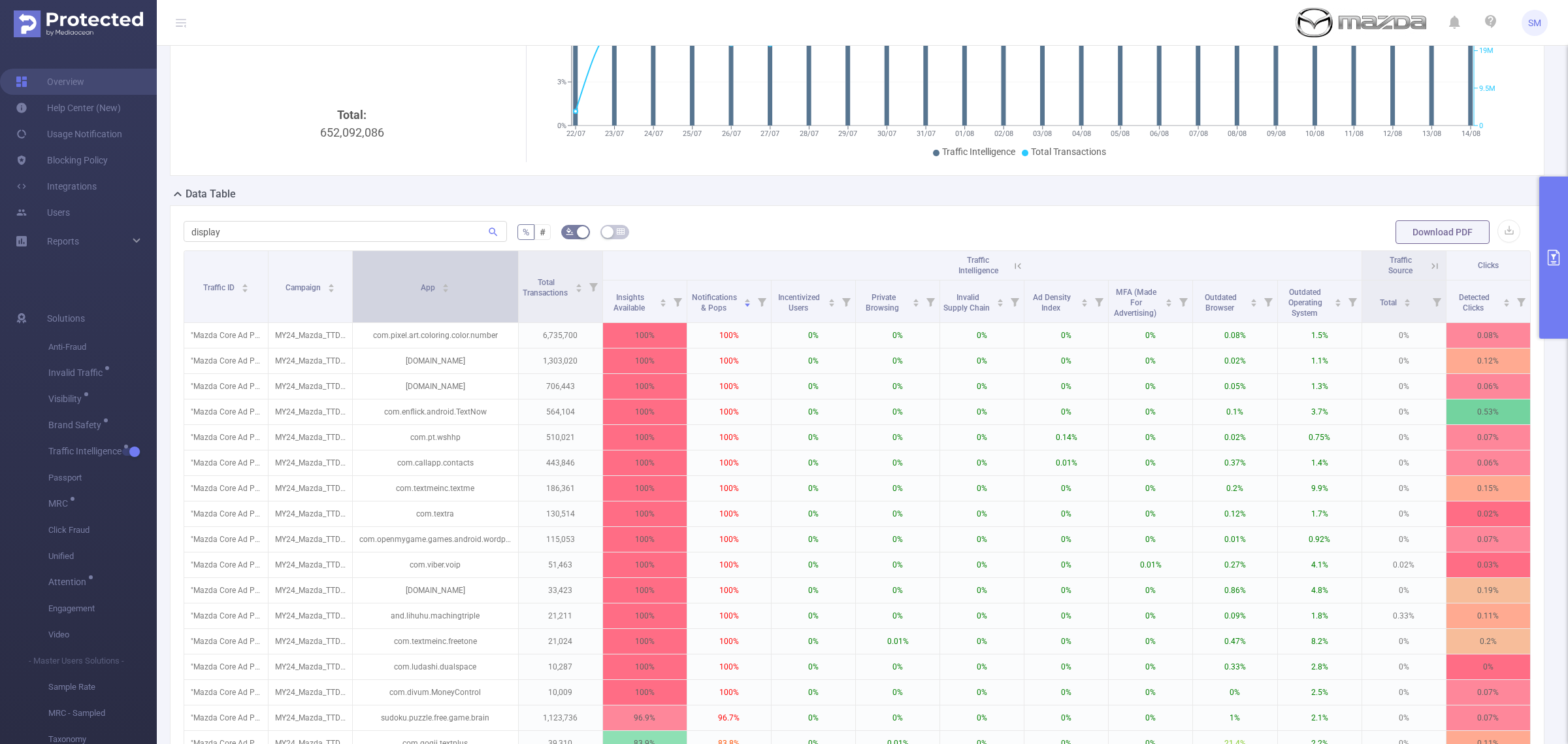
drag, startPoint x: 448, startPoint y: 277, endPoint x: 507, endPoint y: 266, distance: 60.0
click at [507, 266] on th "App" at bounding box center [435, 287] width 165 height 72
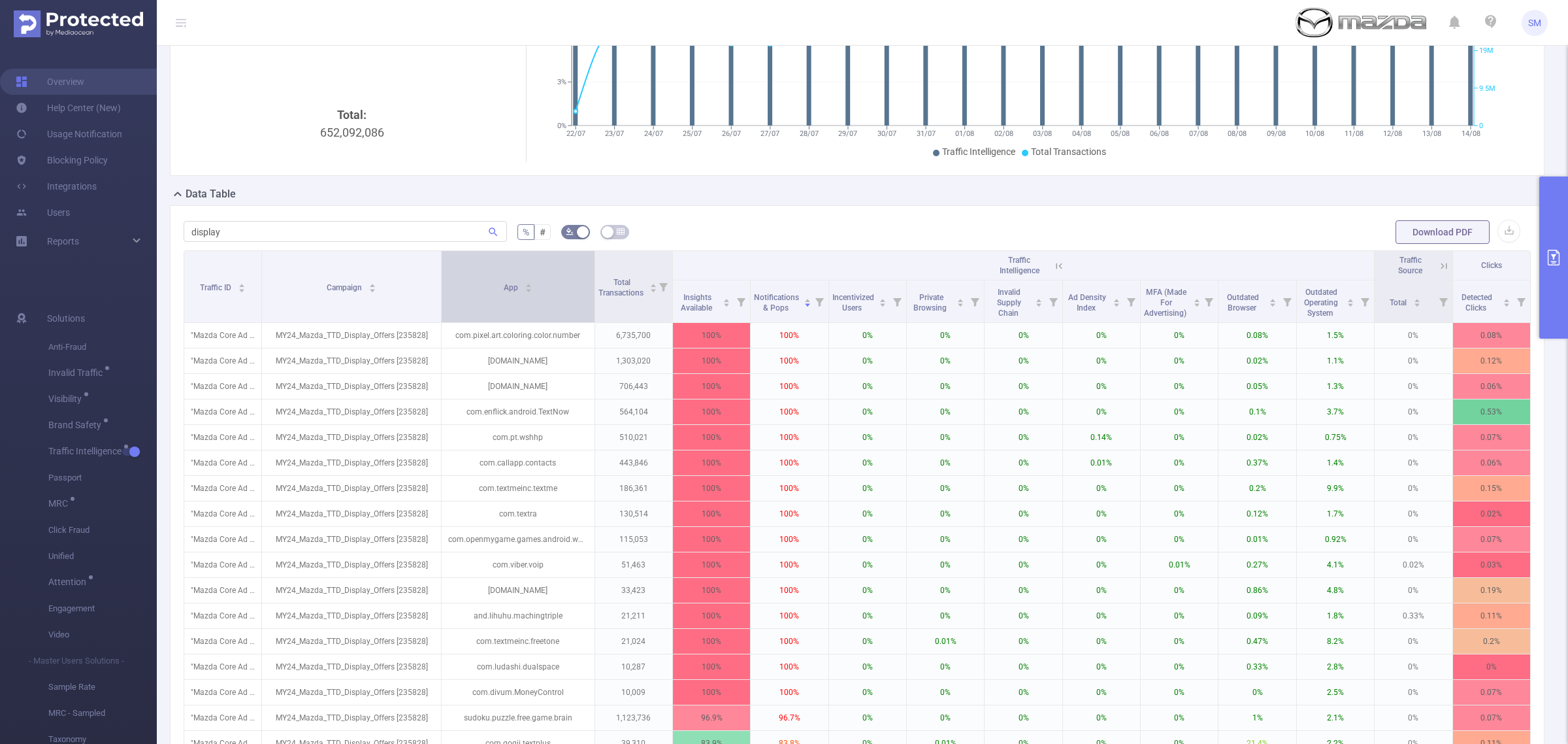
drag, startPoint x: 350, startPoint y: 271, endPoint x: 437, endPoint y: 273, distance: 87.0
click at [437, 273] on span at bounding box center [441, 287] width 7 height 71
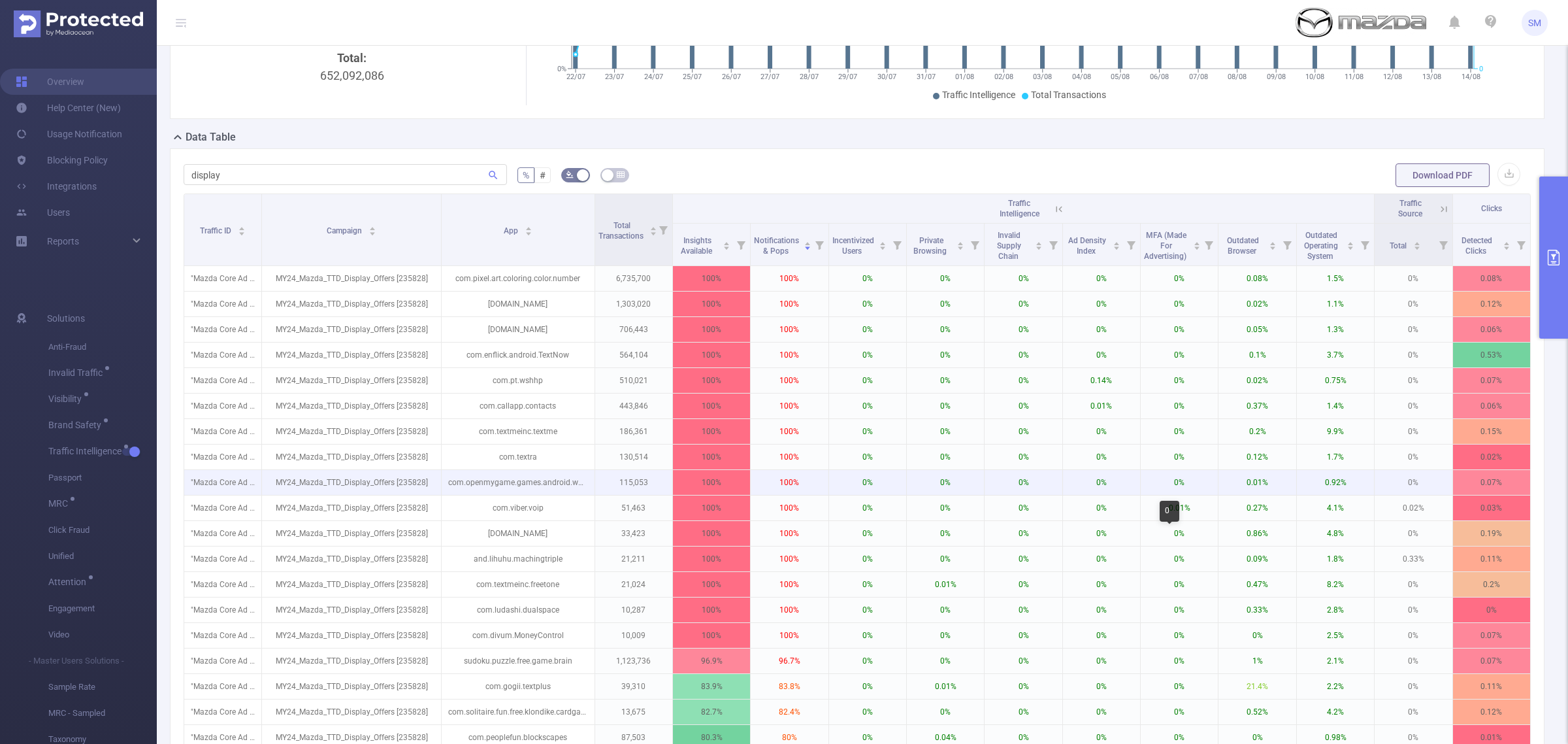
scroll to position [245, 0]
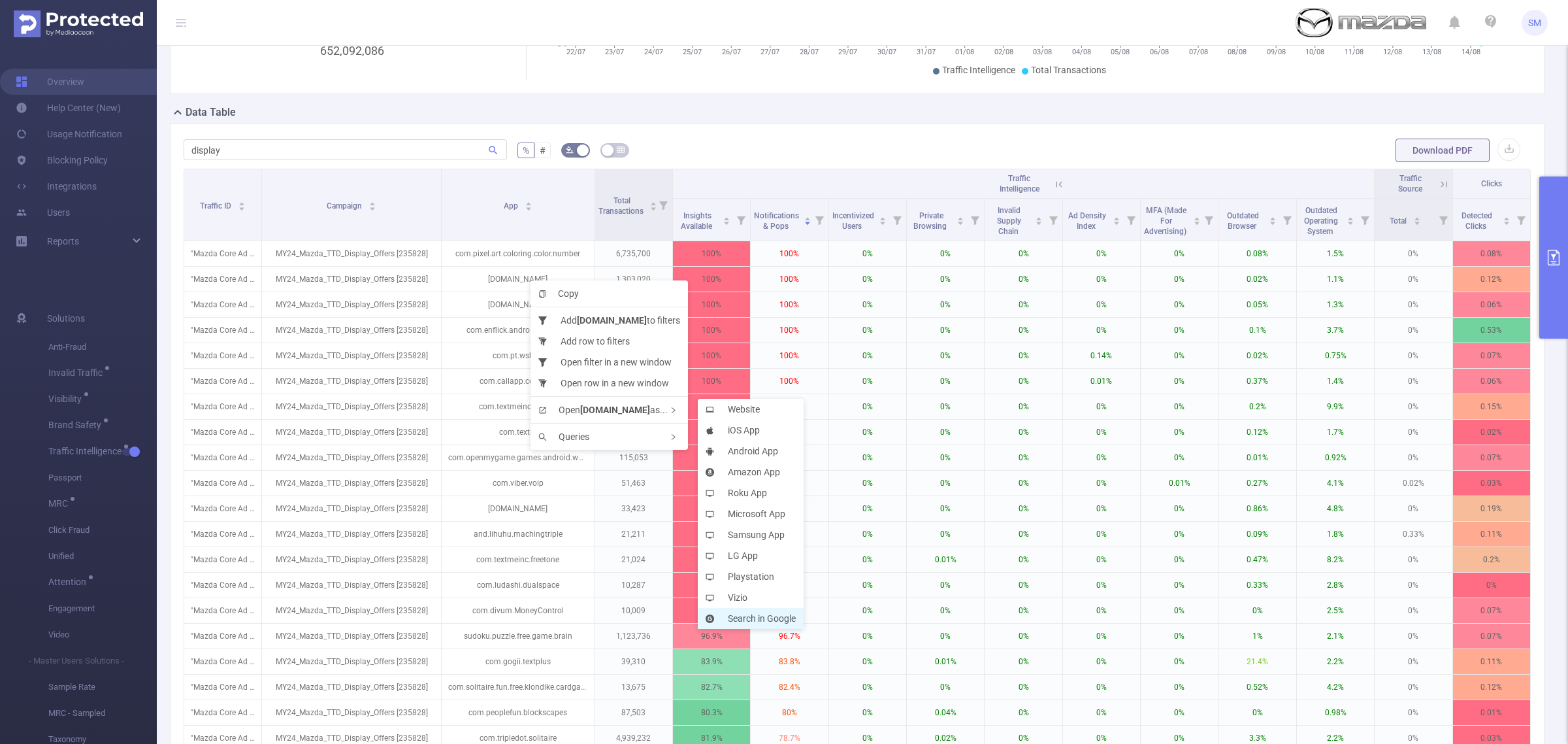
click at [759, 621] on li "Search in Google" at bounding box center [751, 618] width 106 height 21
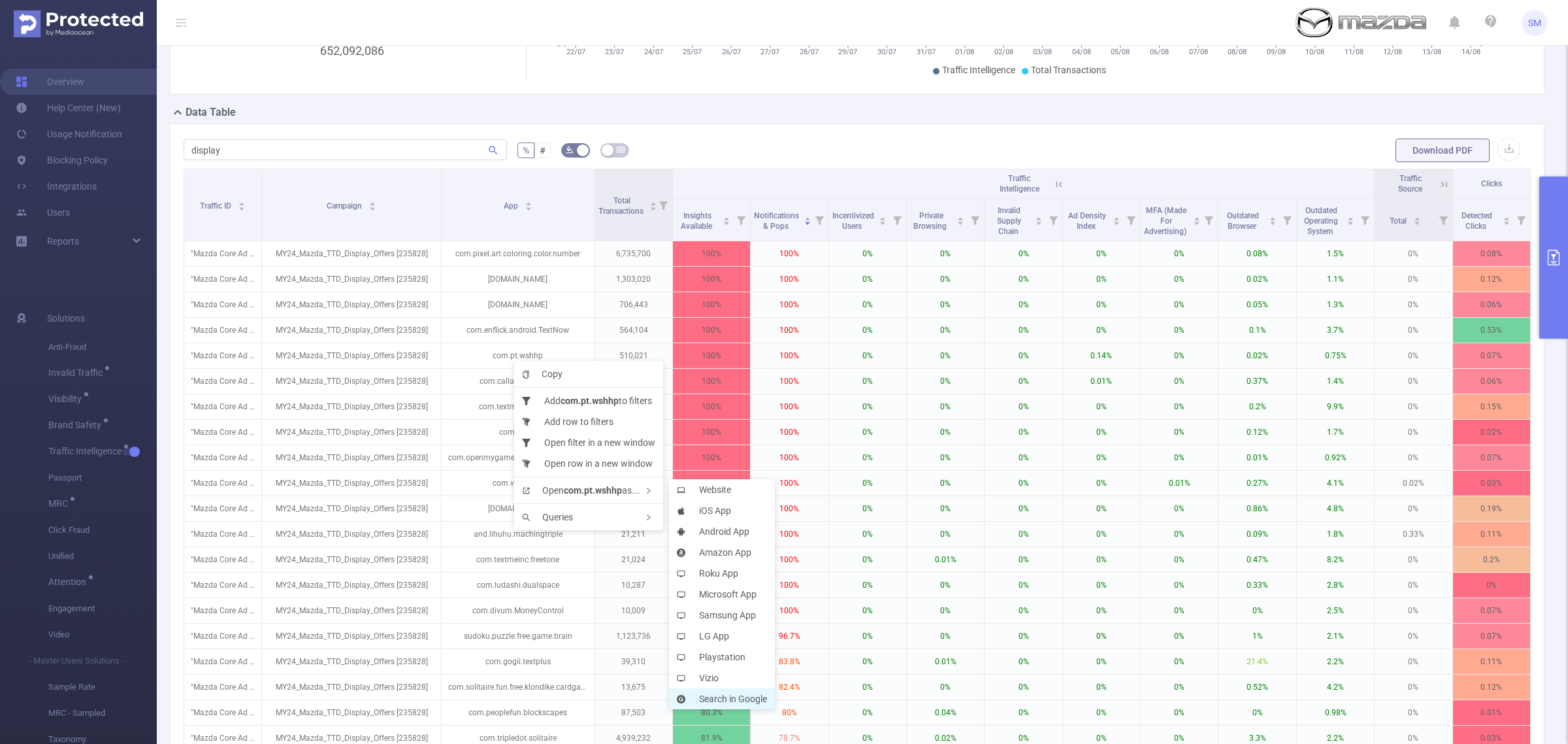
click at [767, 696] on li "Search in Google" at bounding box center [722, 698] width 106 height 21
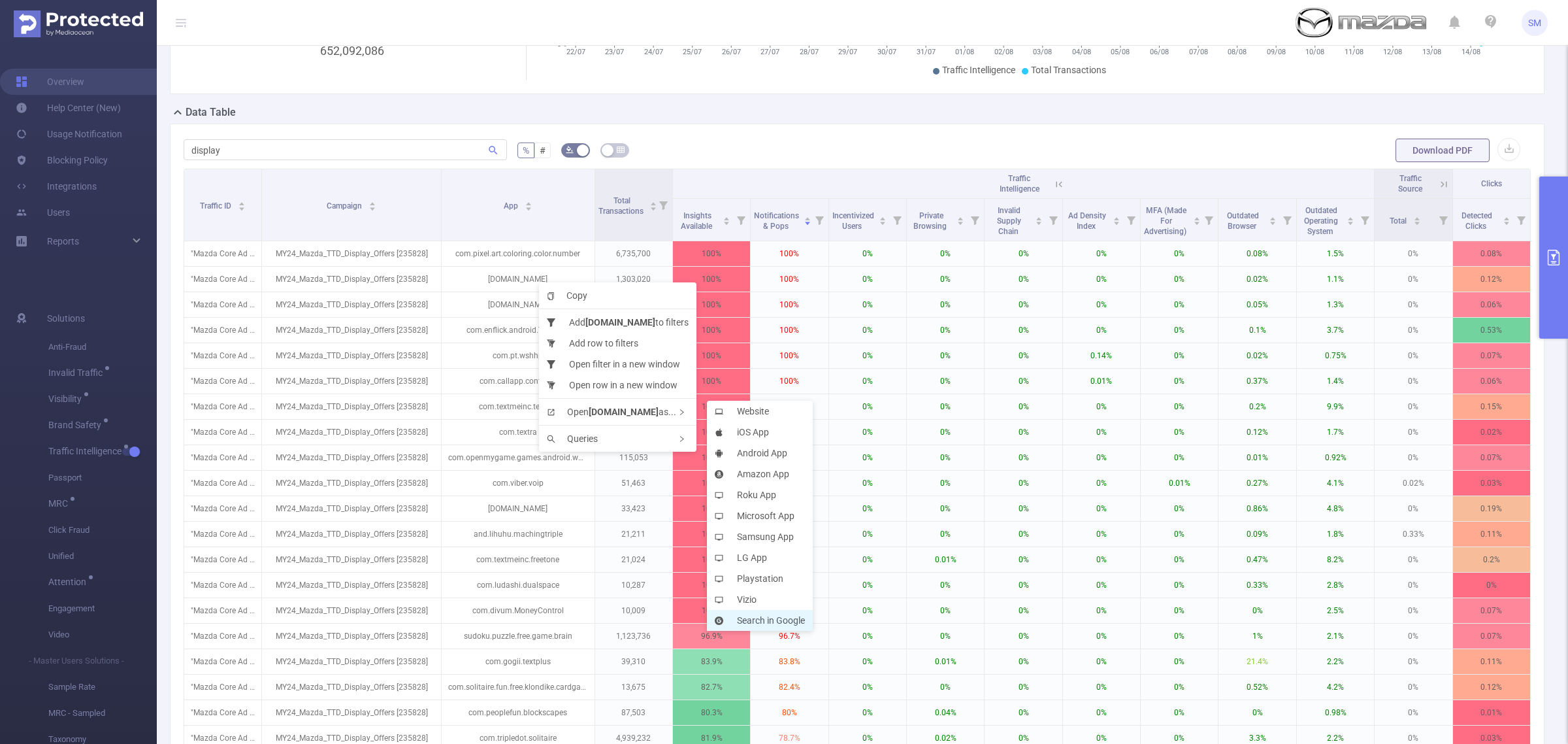
click at [782, 616] on li "Search in Google" at bounding box center [759, 620] width 106 height 21
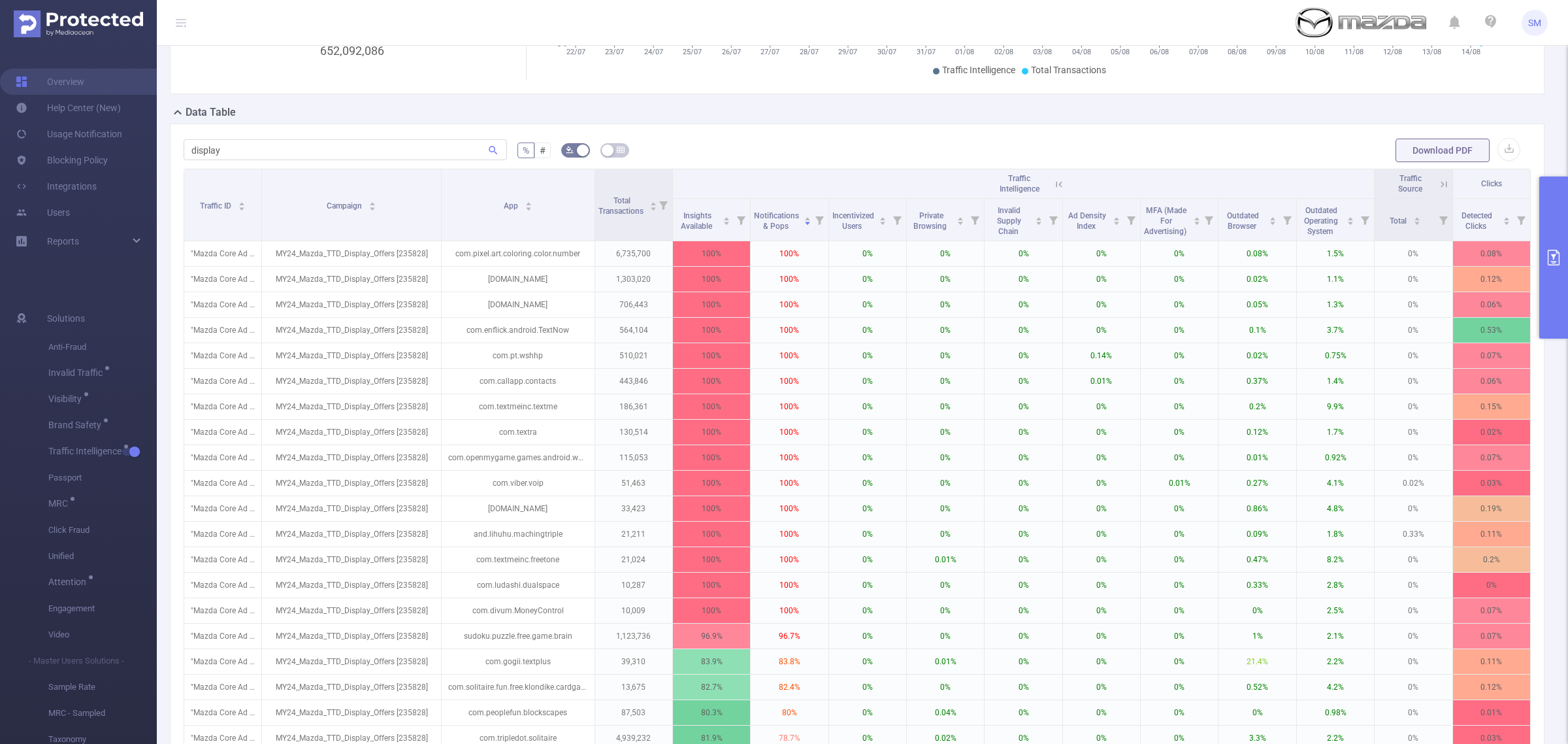
click at [1555, 259] on icon "primary" at bounding box center [1554, 257] width 16 height 16
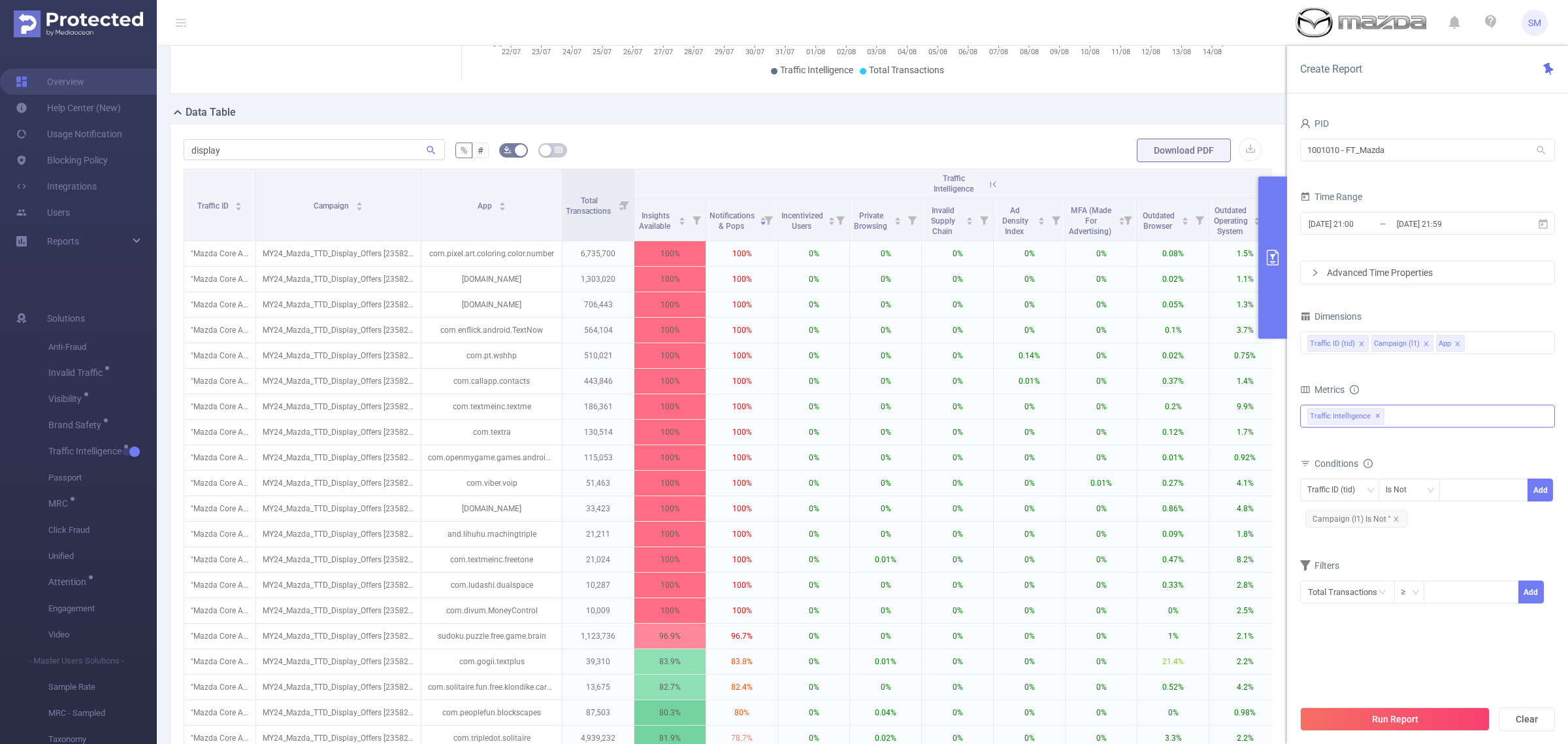
click at [1371, 413] on span "Traffic Intelligence ✕" at bounding box center [1345, 416] width 77 height 17
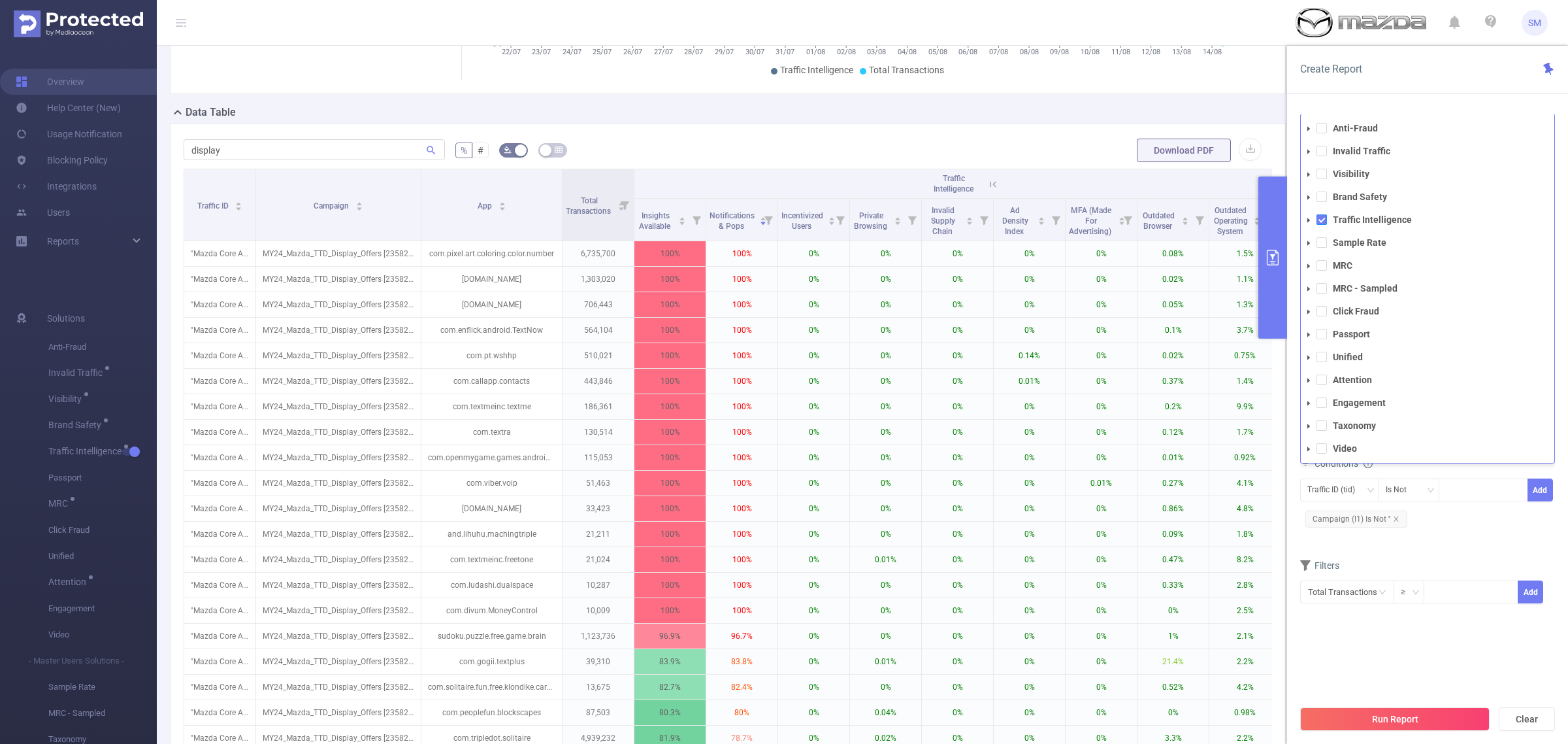
click at [1318, 220] on span at bounding box center [1322, 219] width 10 height 10
click at [1320, 200] on span at bounding box center [1322, 196] width 10 height 10
click at [1424, 102] on div "PID 1001010 - FT_Mazda 1001010 - FT_Mazda Time Range 2025-07-22 21:00 _ 2025-08…" at bounding box center [1428, 434] width 281 height 665
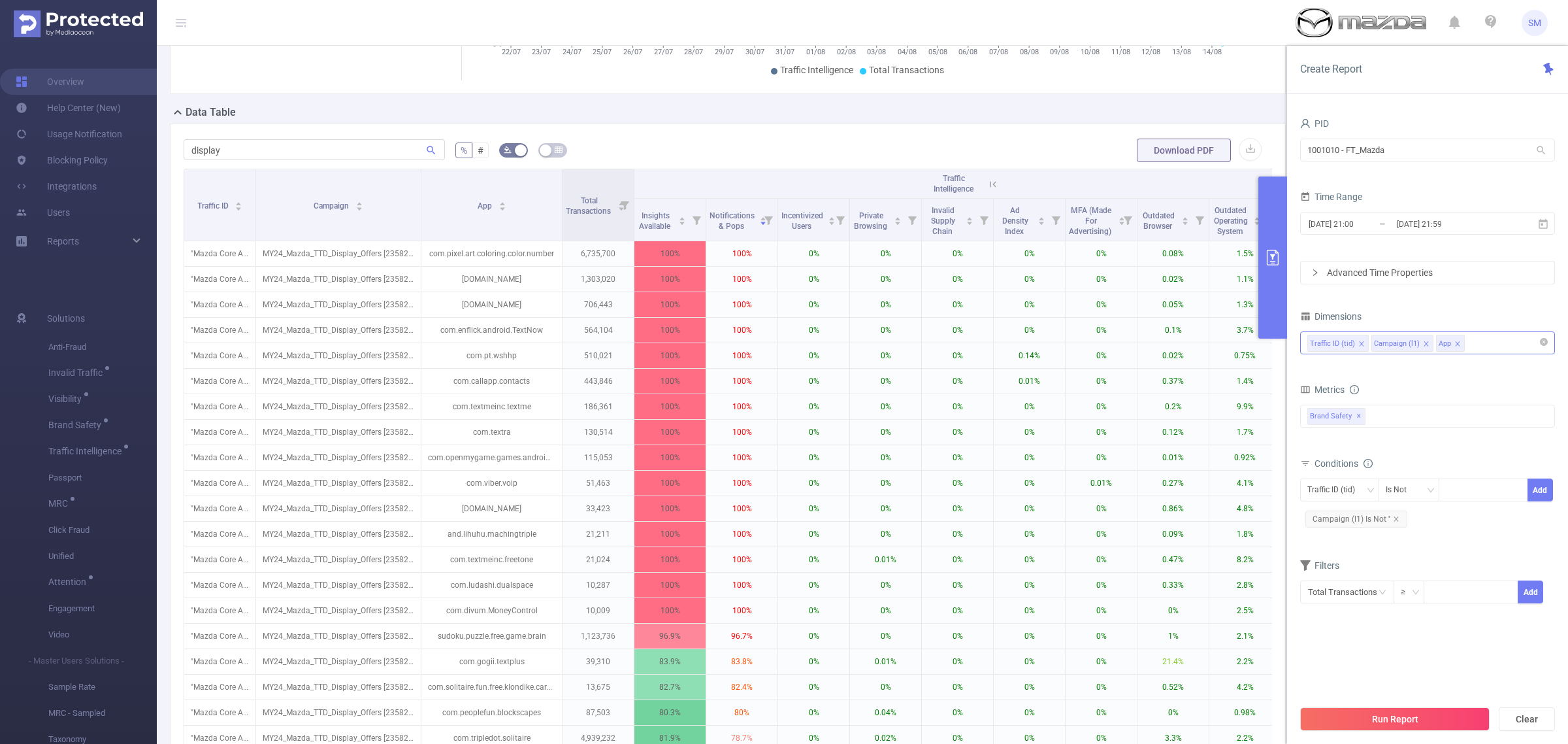
click at [1473, 344] on div "Traffic ID (tid) Campaign (l1) App" at bounding box center [1428, 342] width 240 height 21
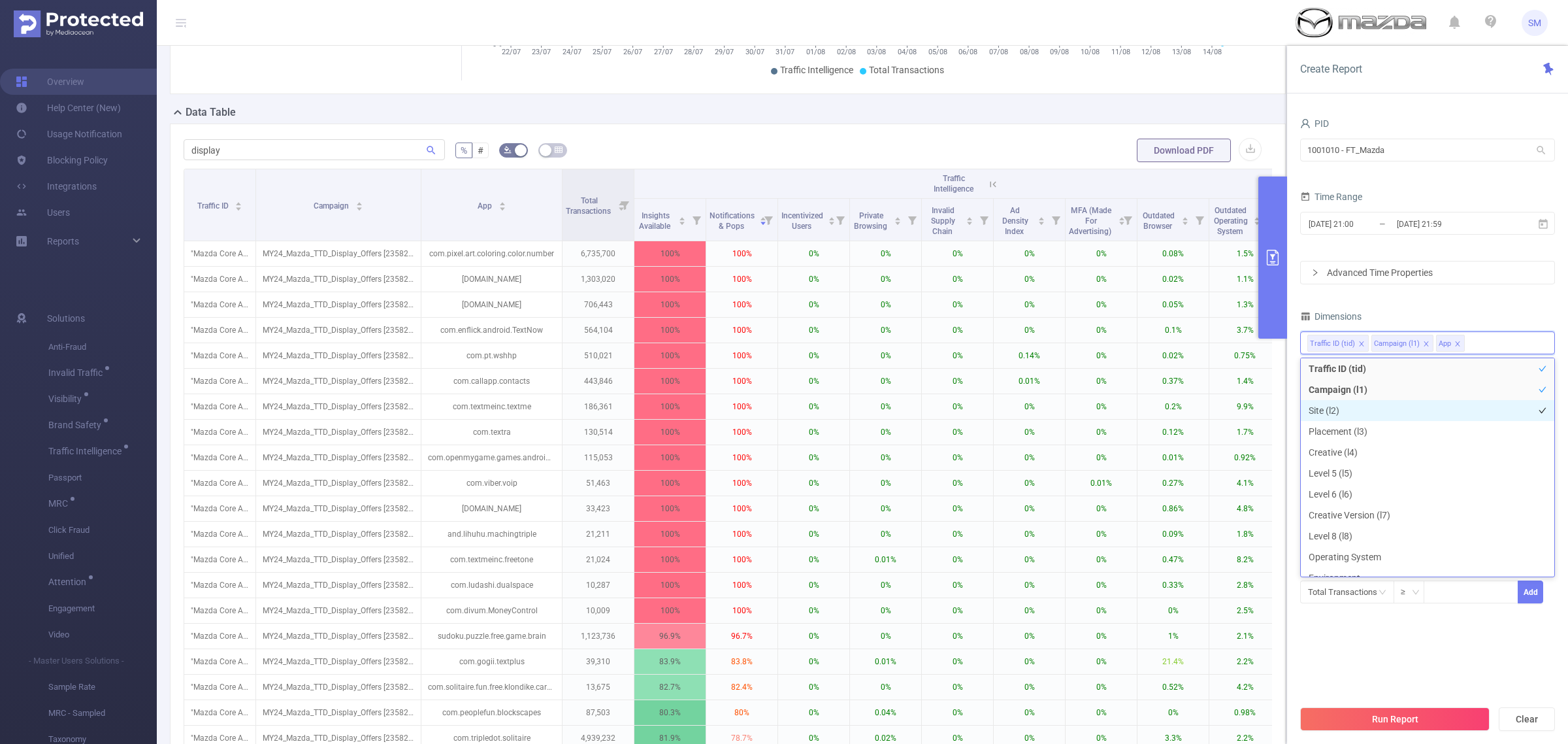
click at [1392, 411] on li "Site (l2)" at bounding box center [1428, 411] width 254 height 21
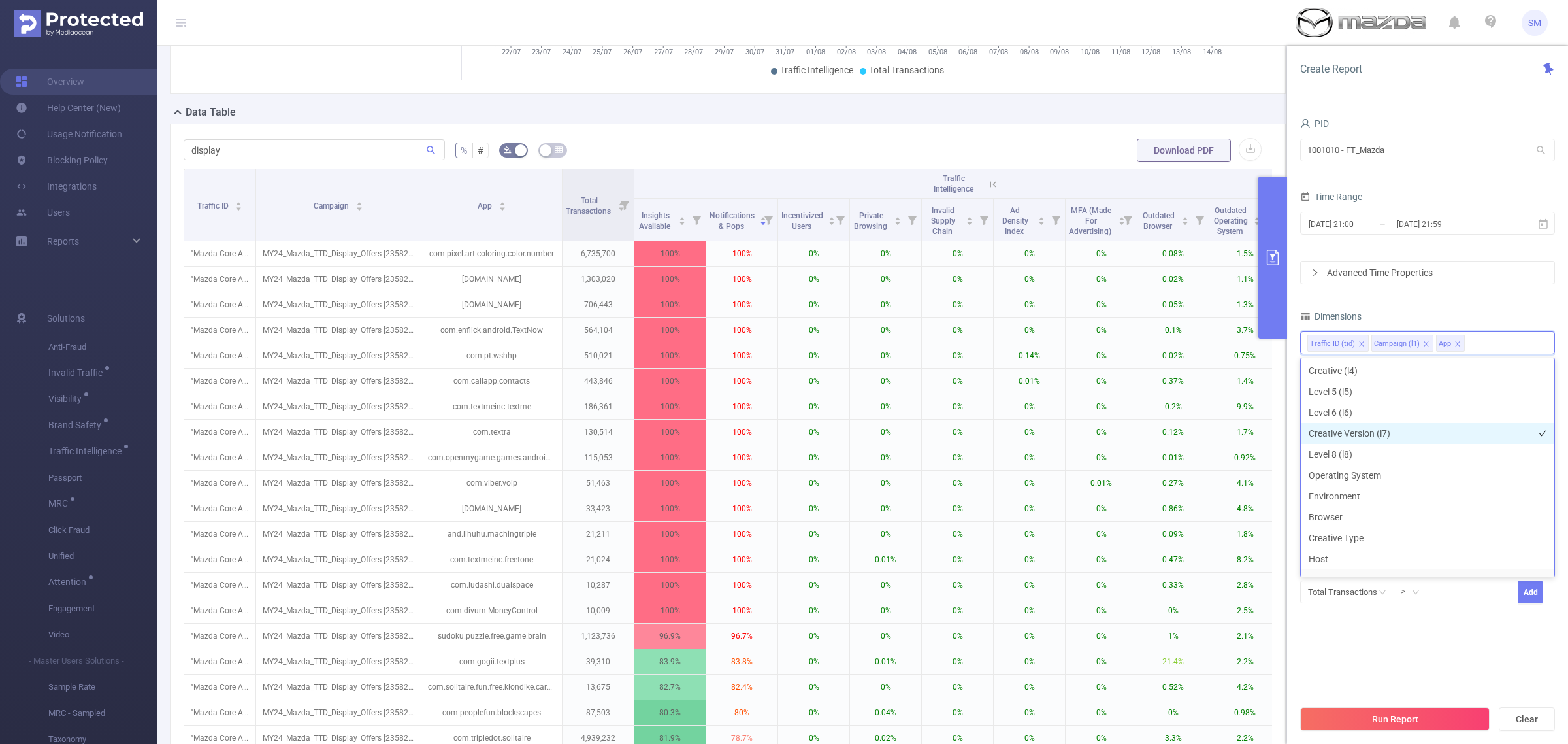
scroll to position [187, 0]
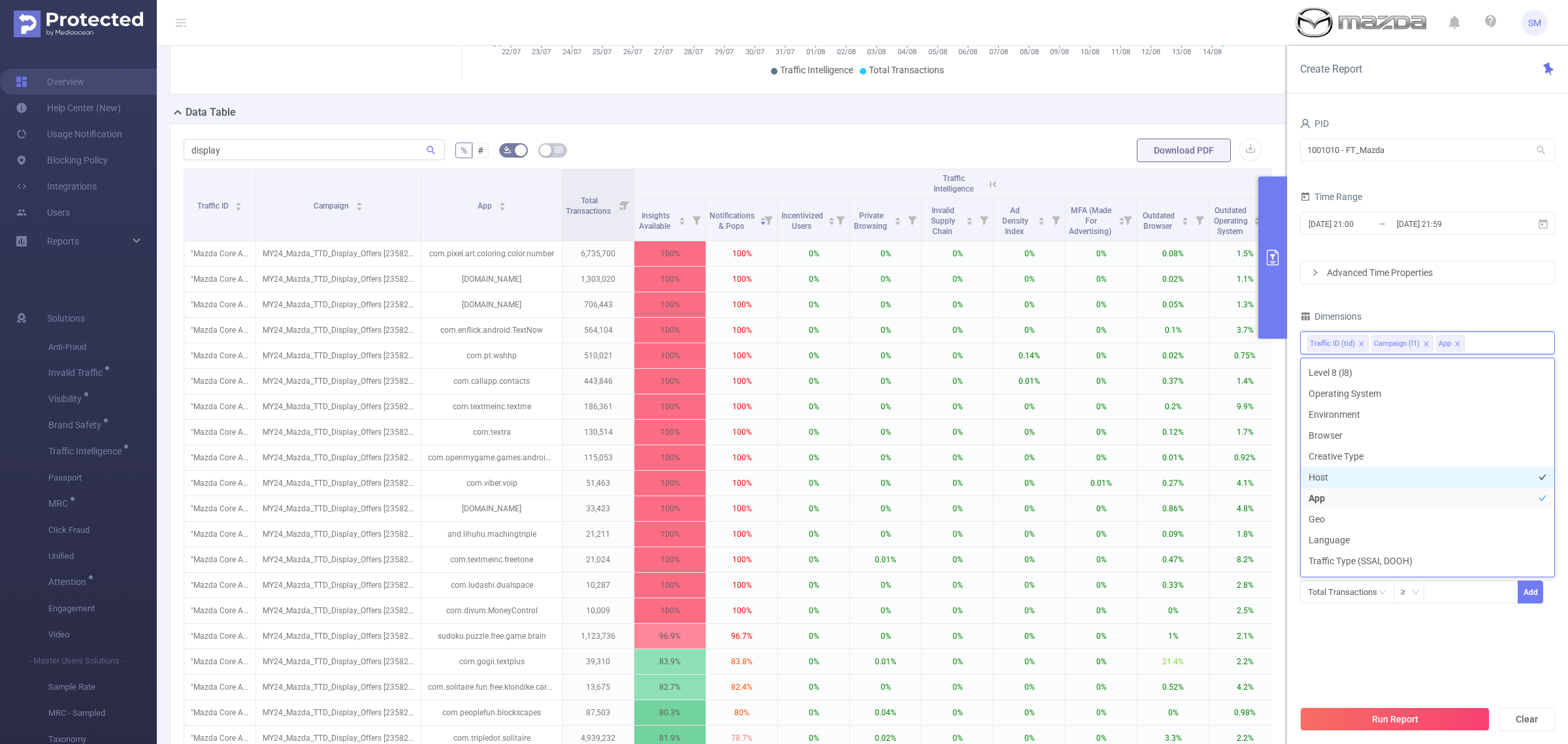
click at [1392, 476] on li "Host" at bounding box center [1428, 477] width 254 height 21
click at [1485, 326] on div "Dimensions" at bounding box center [1428, 317] width 255 height 21
click at [1466, 710] on button "Run Report" at bounding box center [1395, 719] width 190 height 24
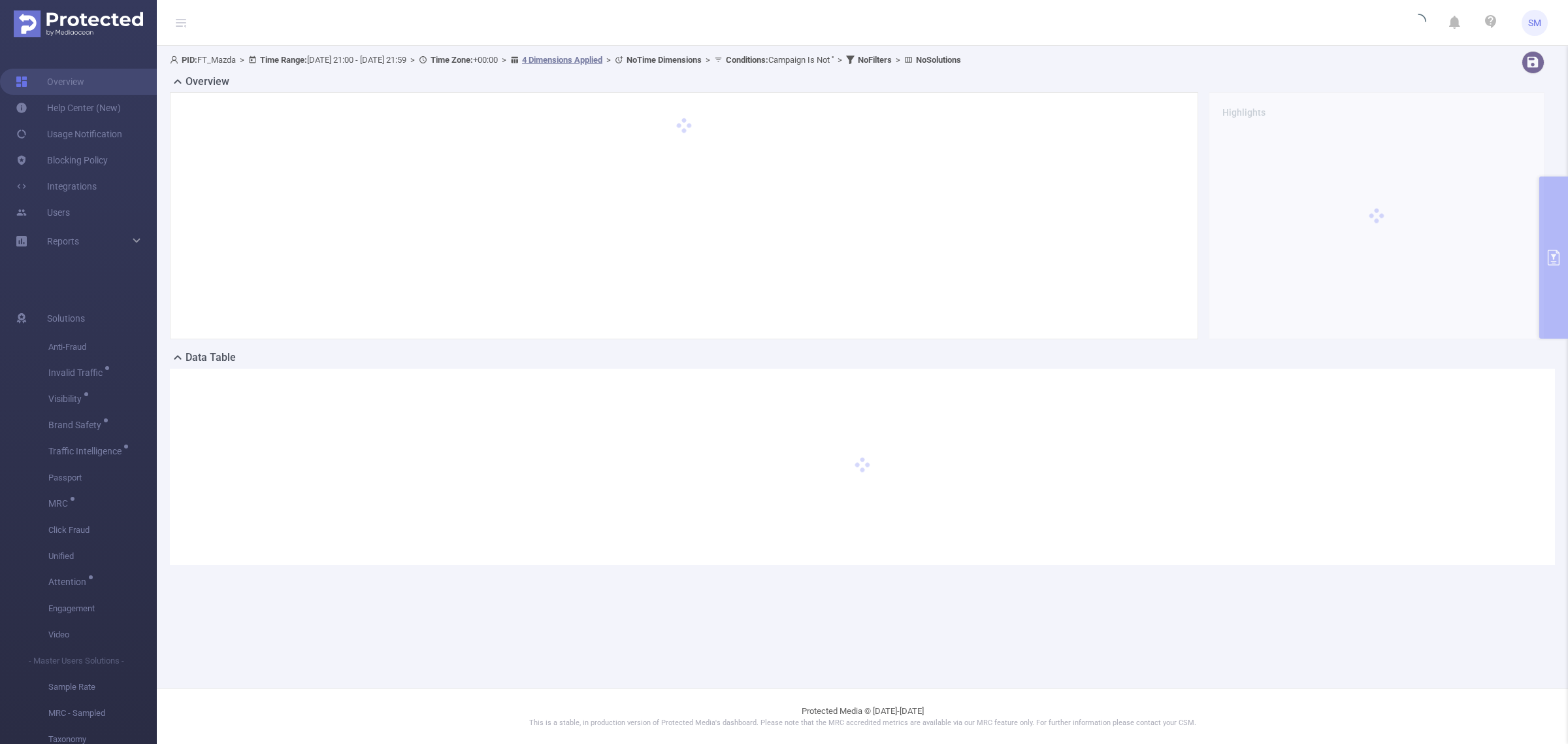
scroll to position [0, 0]
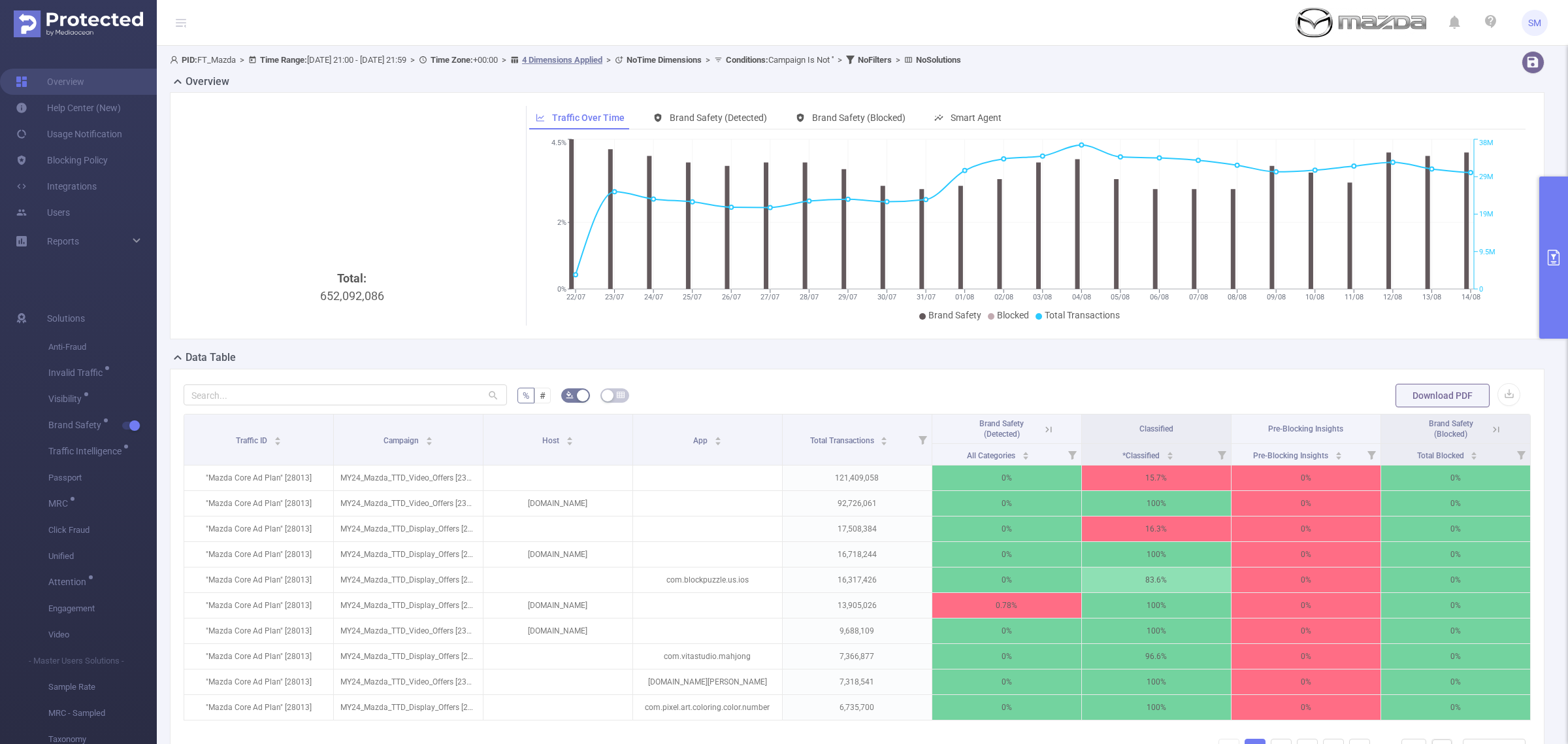
click at [1043, 429] on icon at bounding box center [1048, 429] width 12 height 12
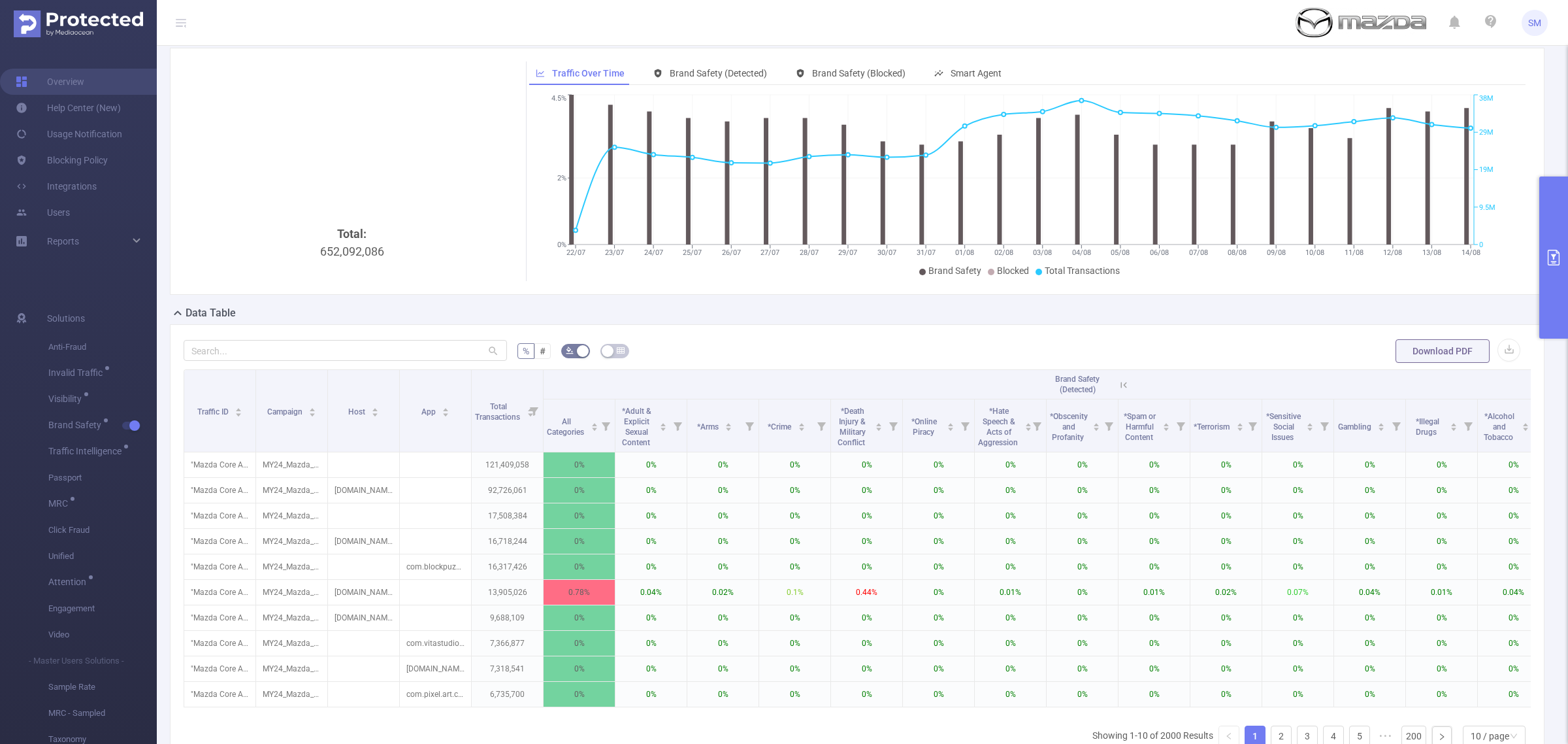
scroll to position [82, 0]
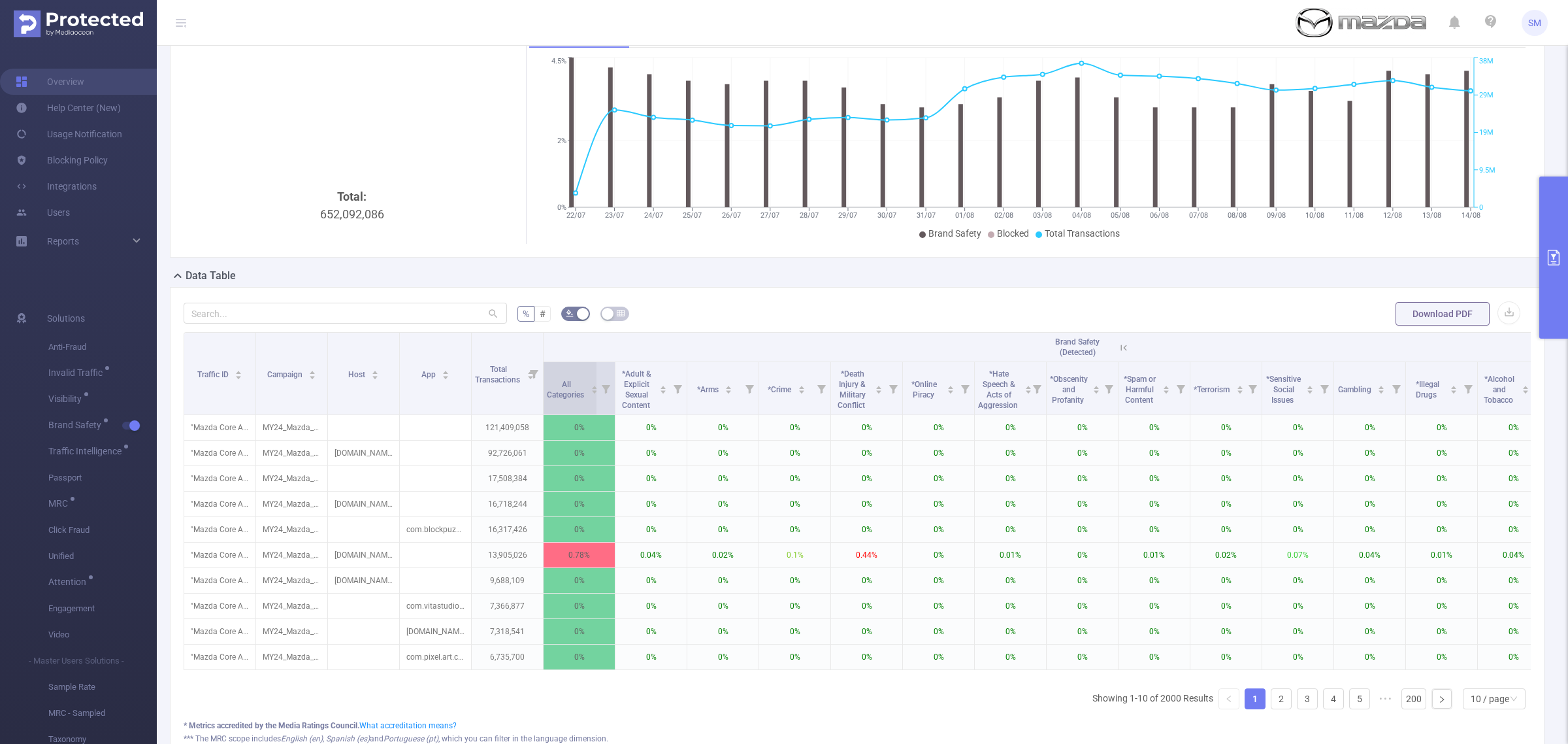
click at [577, 394] on span "All Categories" at bounding box center [566, 389] width 39 height 19
click at [578, 392] on span "All Categories" at bounding box center [566, 389] width 39 height 19
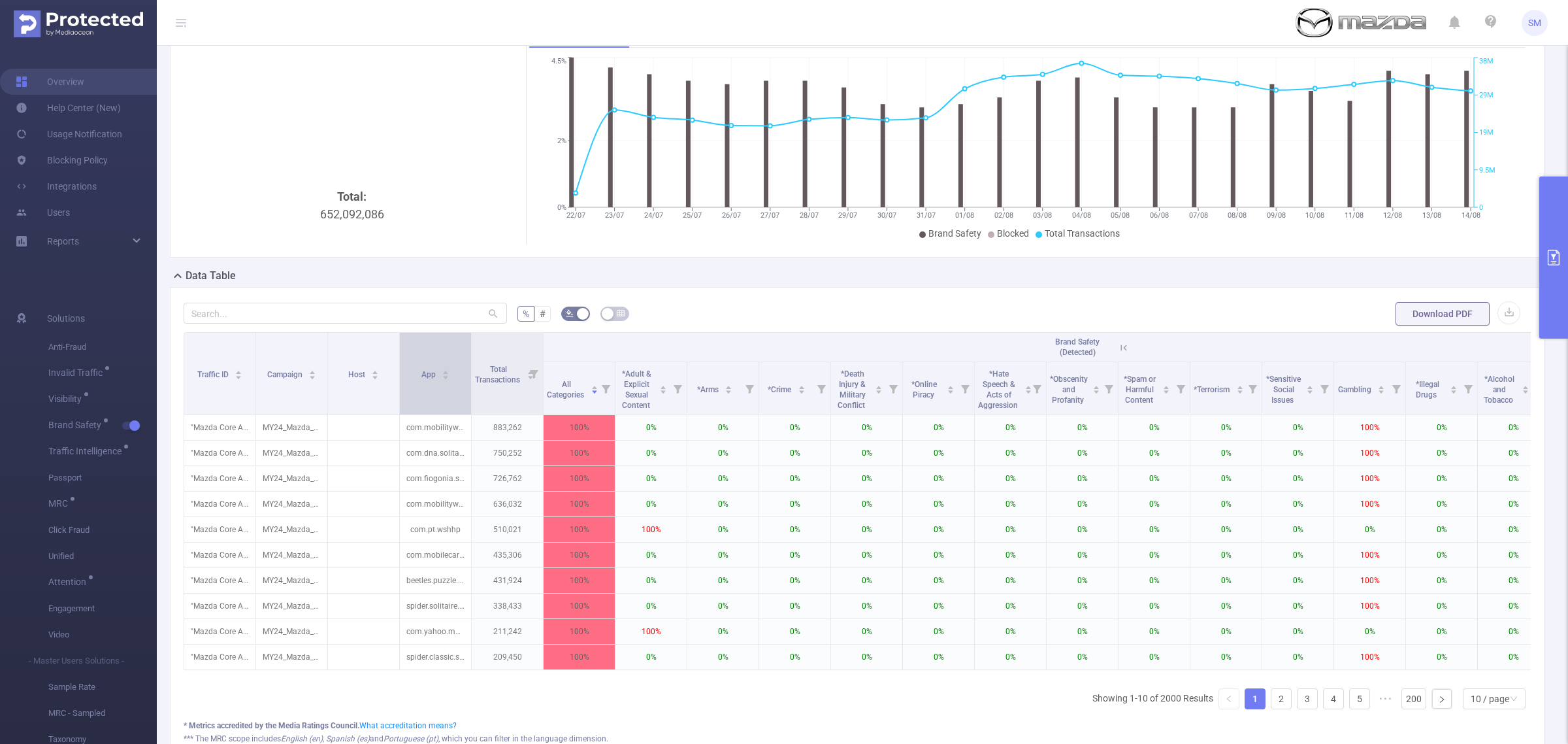
click at [421, 366] on div "App" at bounding box center [436, 372] width 29 height 13
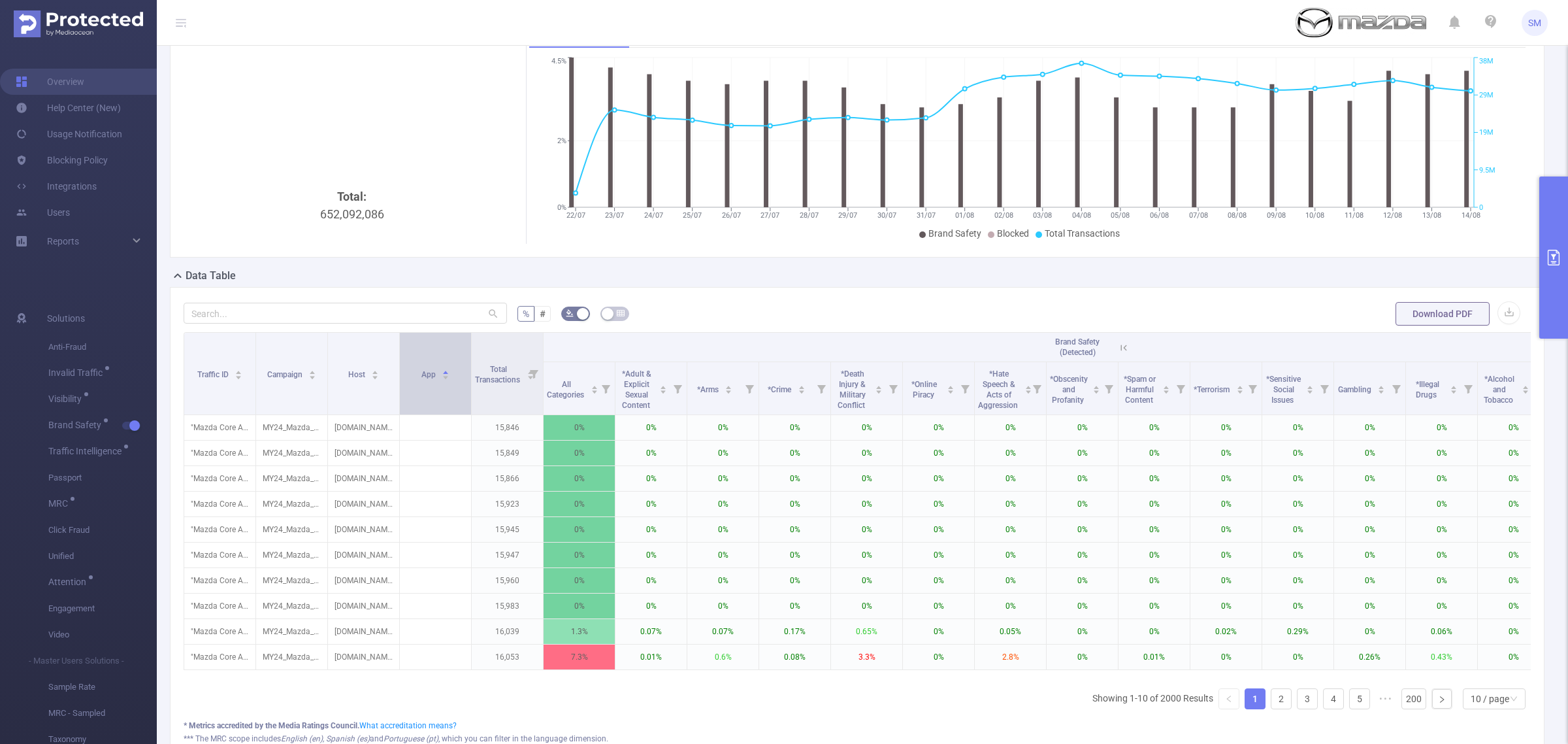
click at [448, 366] on div "App" at bounding box center [436, 372] width 29 height 13
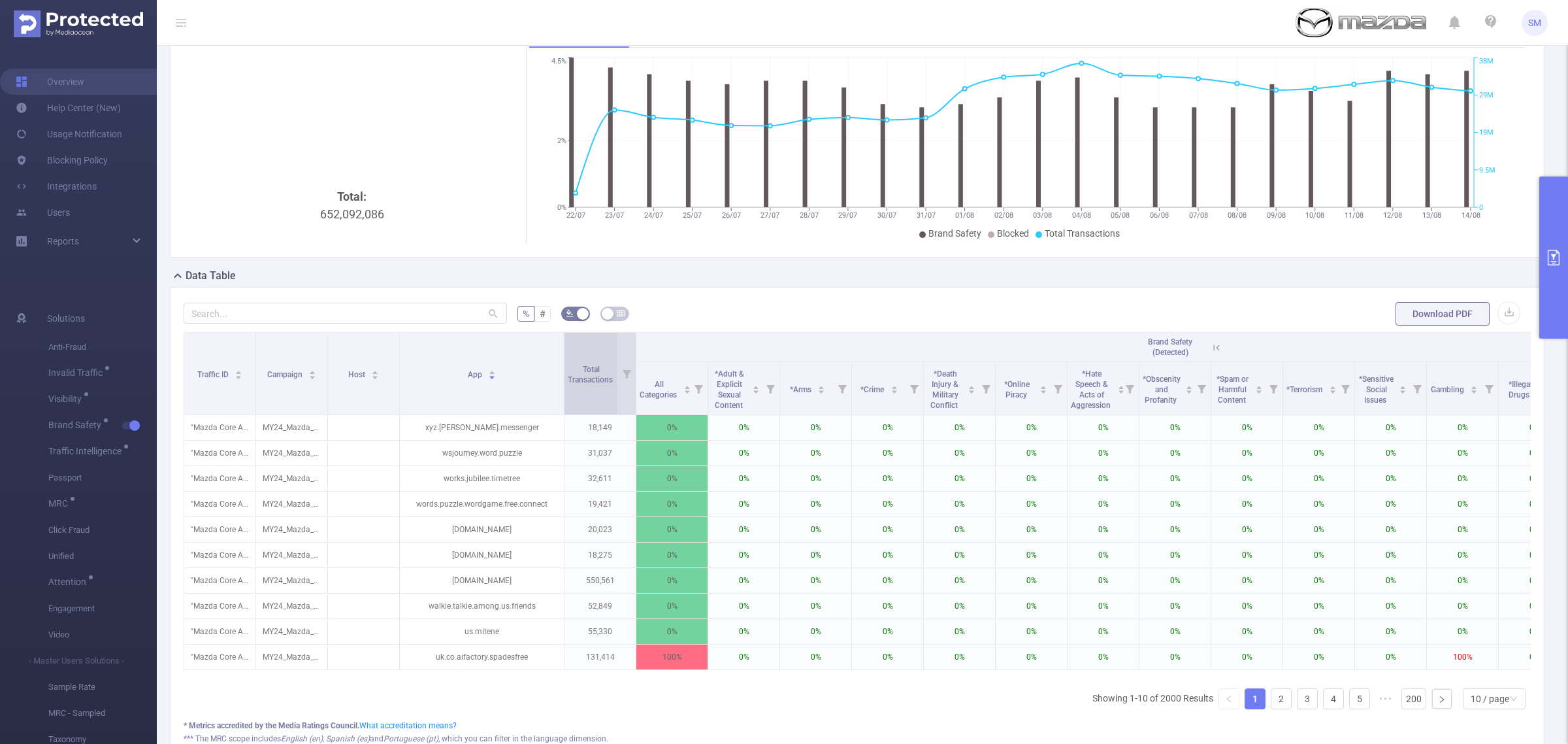
drag, startPoint x: 470, startPoint y: 350, endPoint x: 564, endPoint y: 350, distance: 94.0
click at [564, 350] on span at bounding box center [564, 373] width 7 height 82
click at [968, 397] on div "*Death Injury & Military Conflict" at bounding box center [951, 388] width 48 height 45
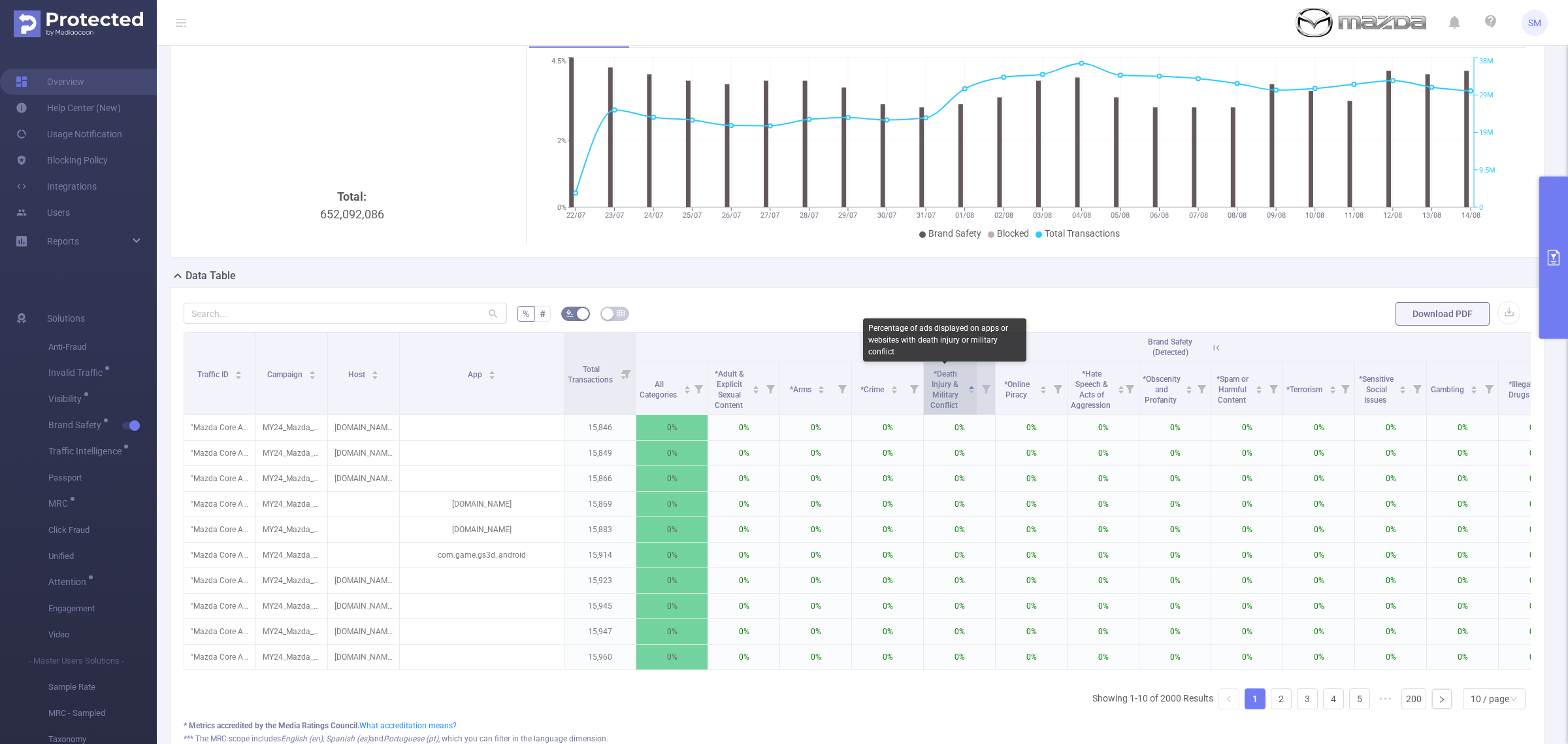
click at [958, 400] on span "*Death Injury & Military Conflict" at bounding box center [945, 389] width 30 height 41
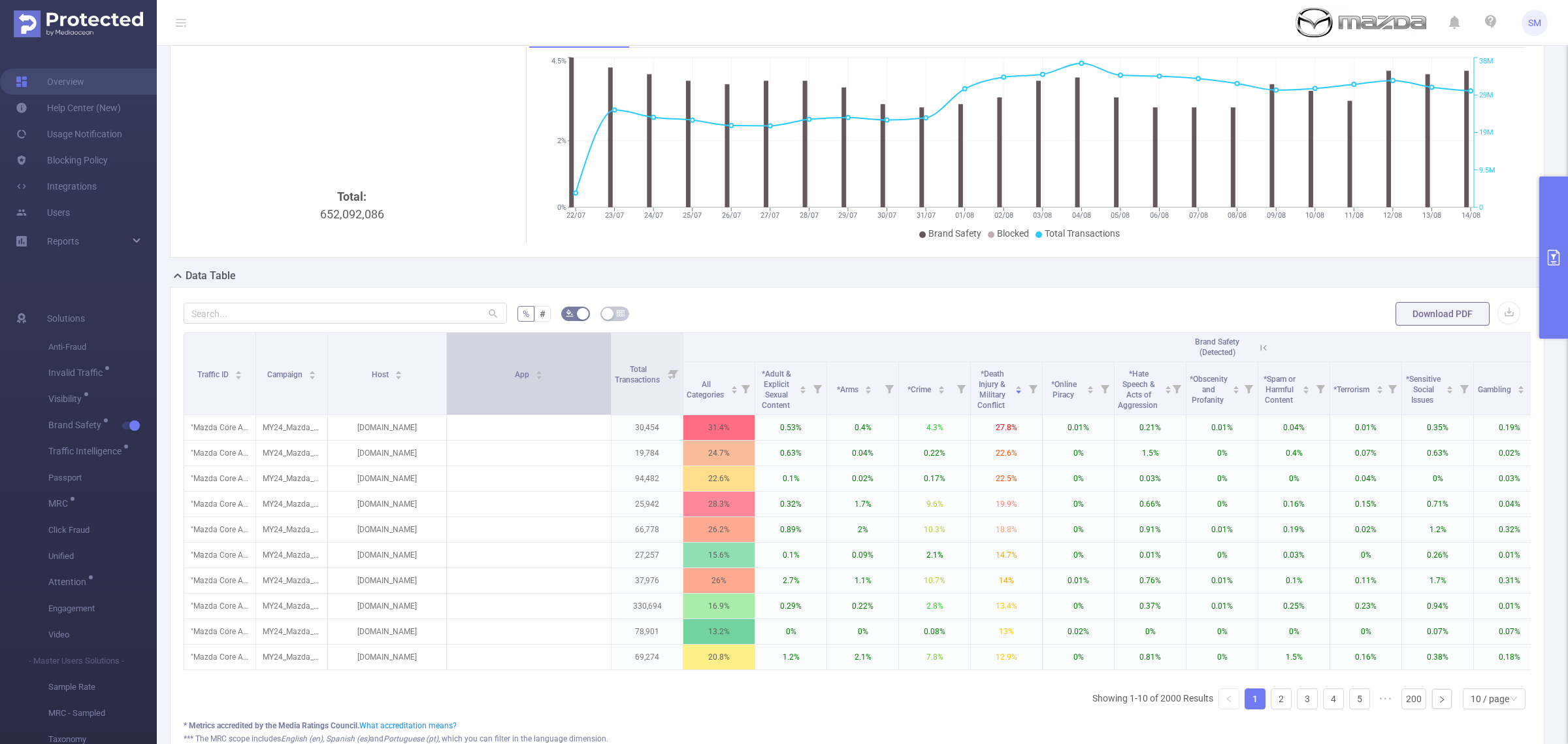
drag, startPoint x: 399, startPoint y: 346, endPoint x: 446, endPoint y: 337, distance: 47.9
click at [446, 337] on span at bounding box center [447, 373] width 7 height 82
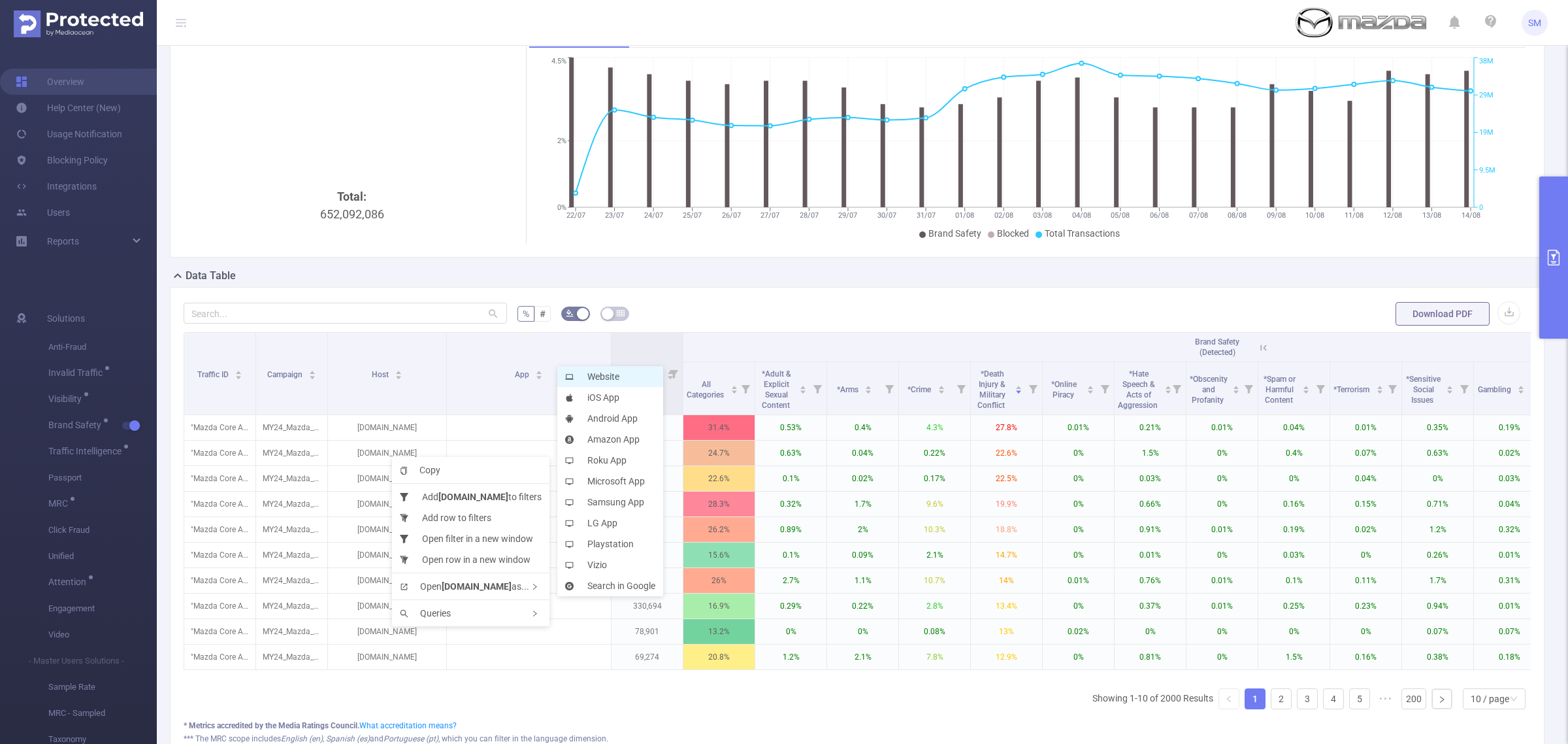
click at [629, 374] on li "Website" at bounding box center [610, 376] width 106 height 21
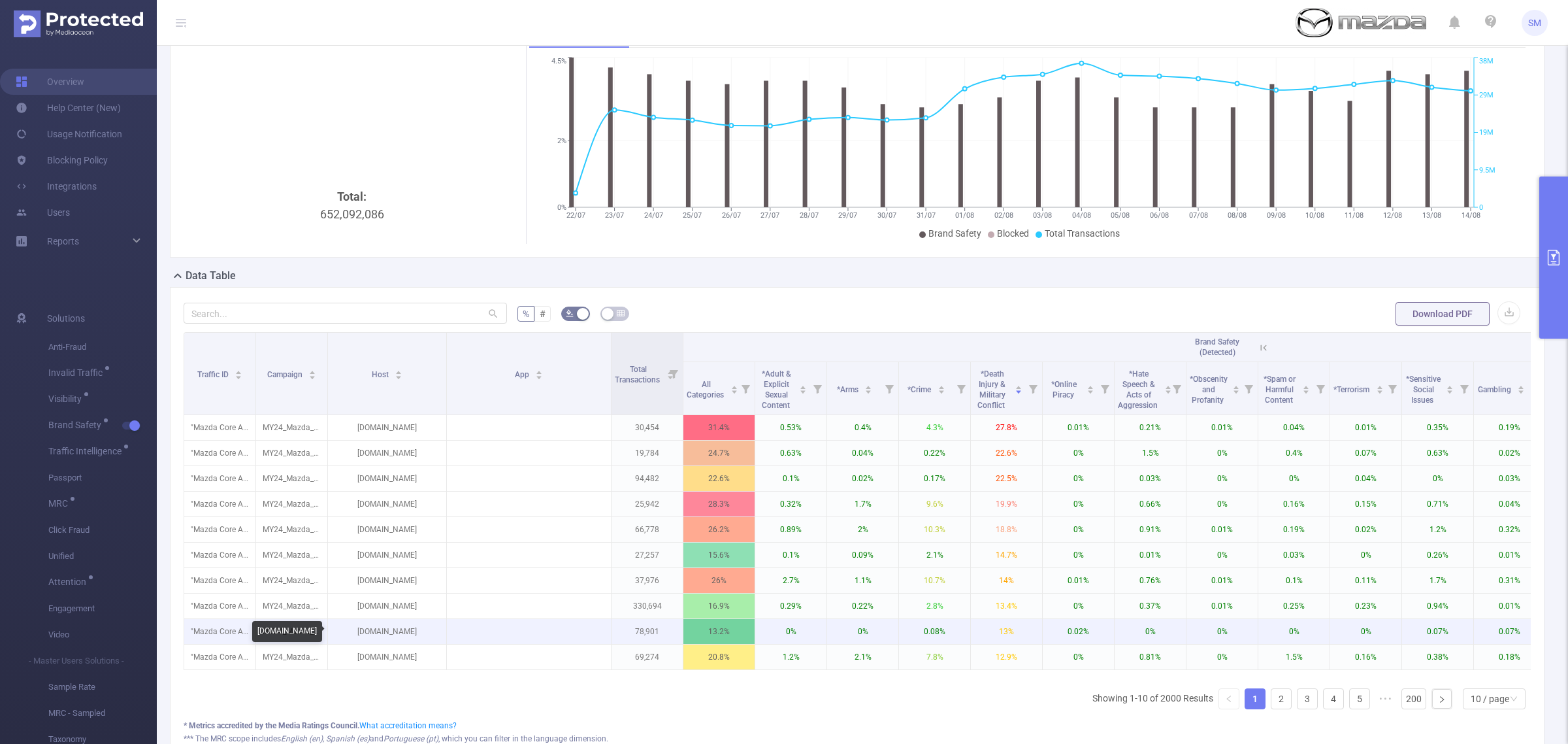
drag, startPoint x: 355, startPoint y: 632, endPoint x: 421, endPoint y: 628, distance: 66.1
click at [421, 628] on p "aviationa2z.com" at bounding box center [388, 631] width 118 height 25
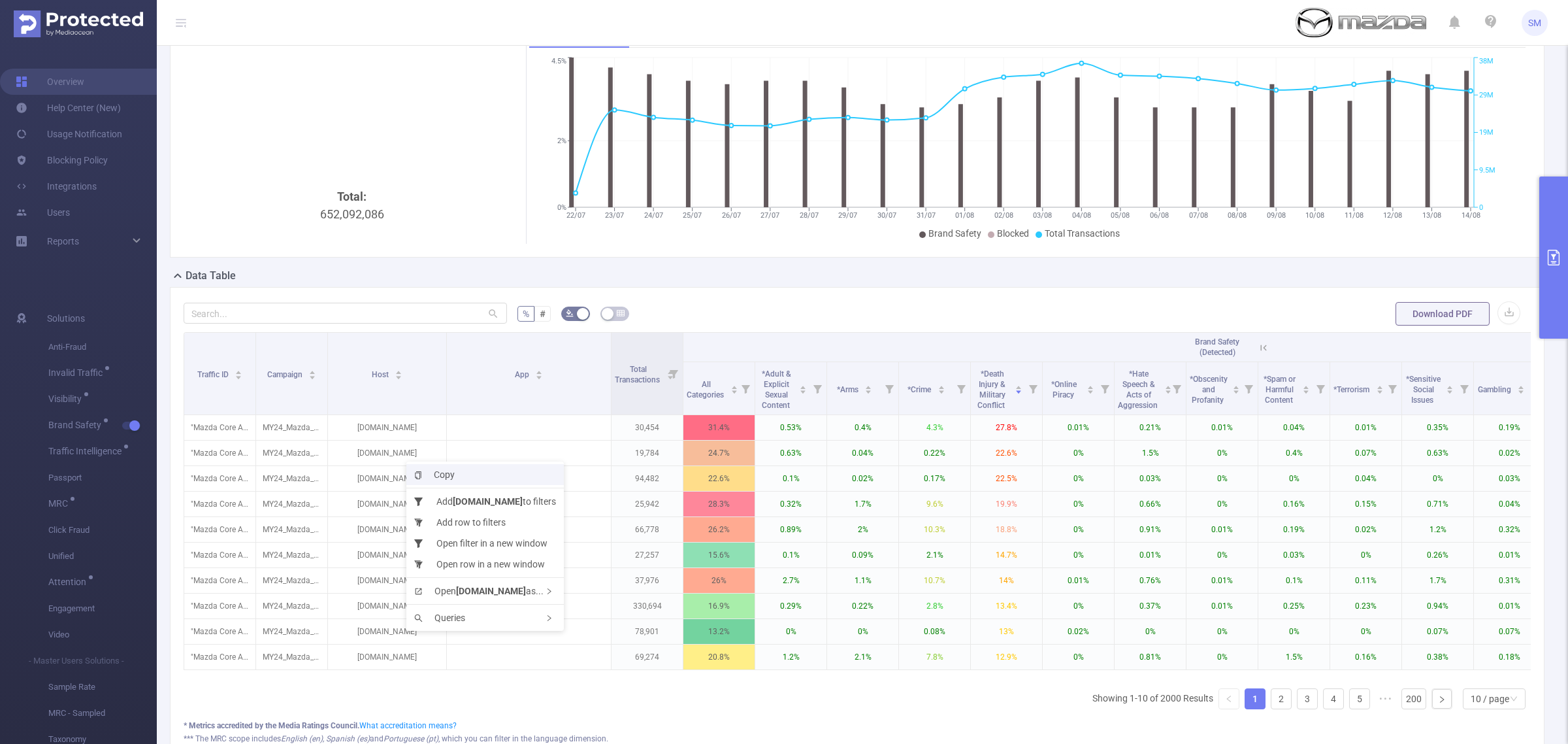
click at [458, 468] on li "Copy" at bounding box center [485, 474] width 157 height 21
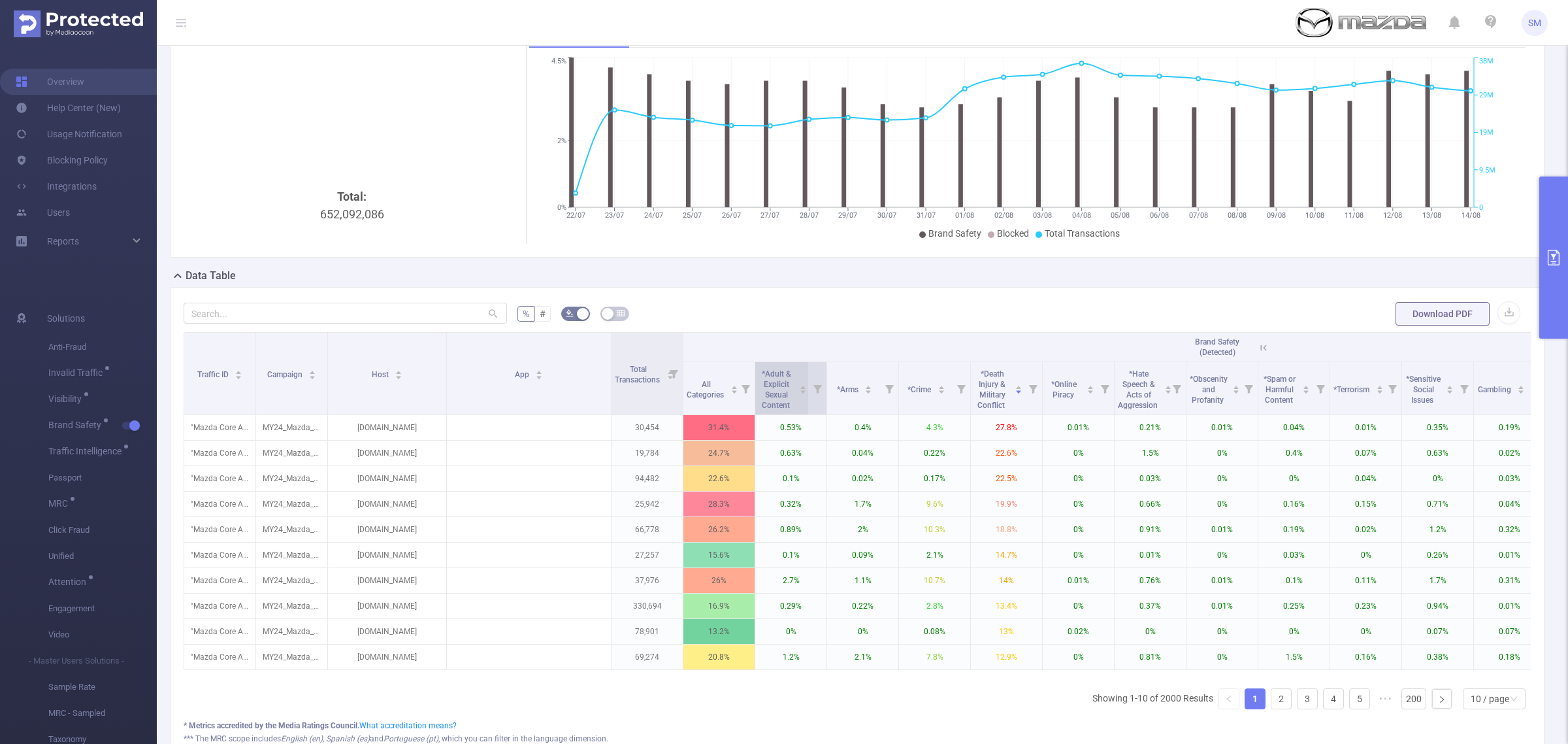
click at [790, 395] on span "*Adult & Explicit Sexual Content" at bounding box center [776, 388] width 36 height 45
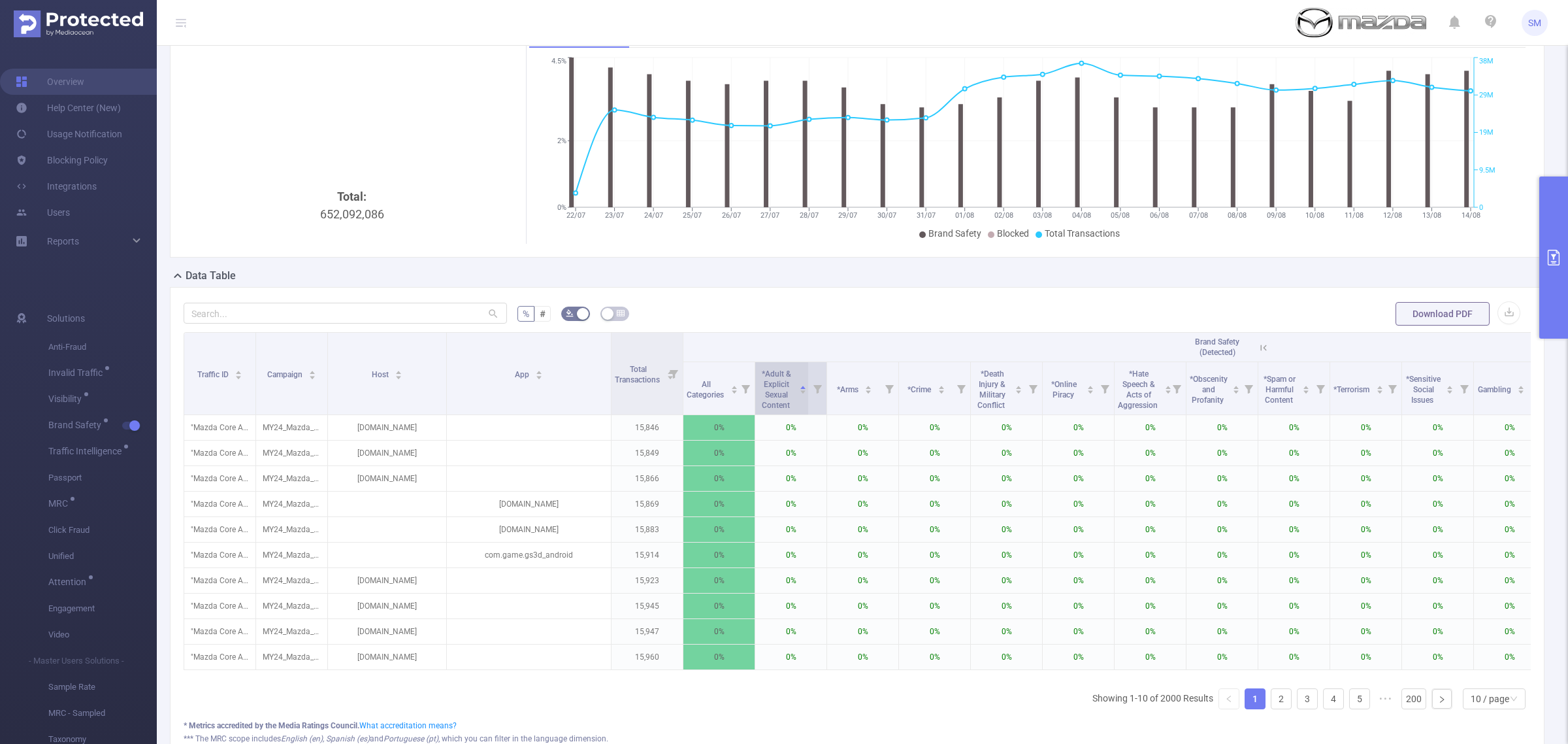
click at [790, 395] on span "*Adult & Explicit Sexual Content" at bounding box center [776, 388] width 36 height 45
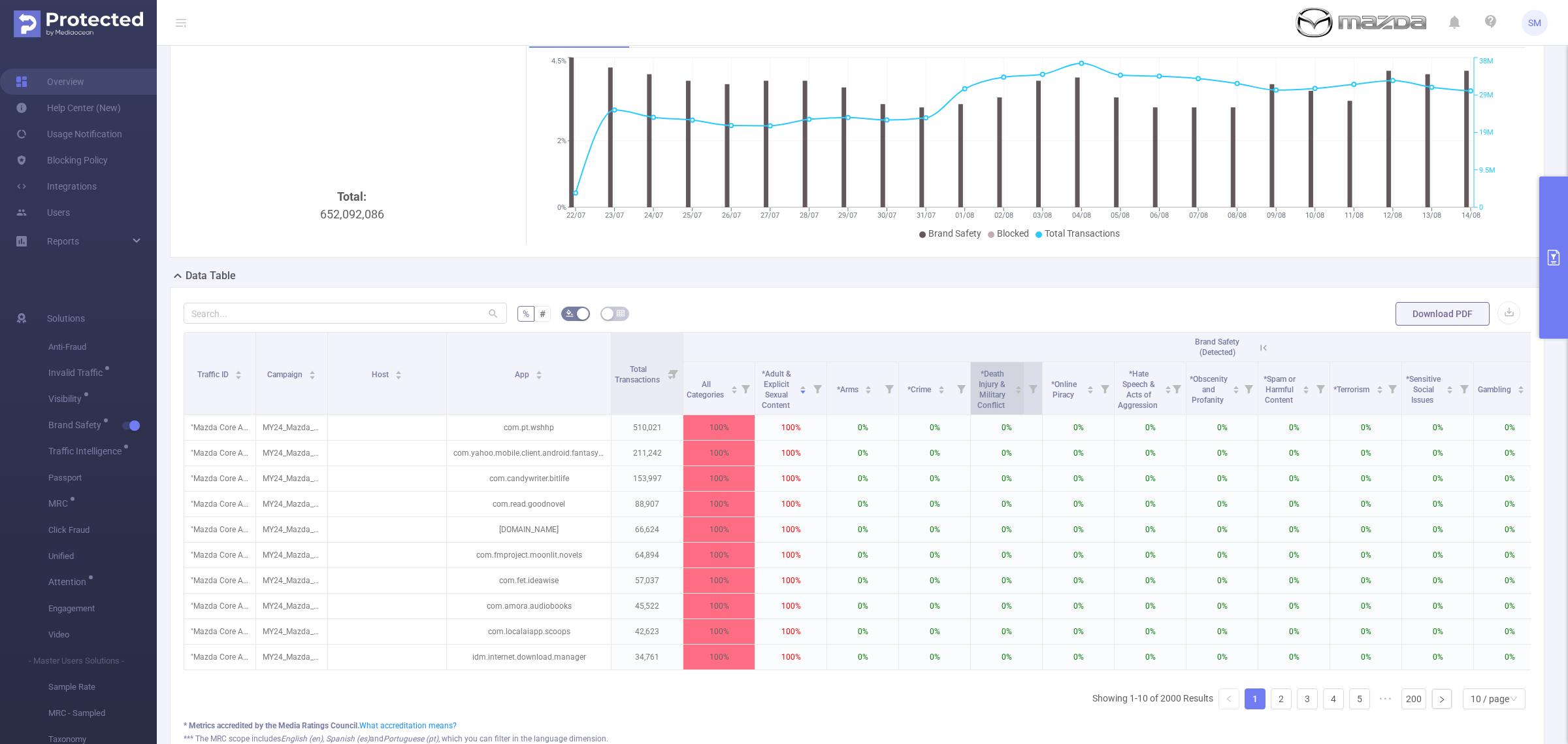
click at [994, 407] on span "*Death Injury & Military Conflict" at bounding box center [992, 389] width 30 height 41
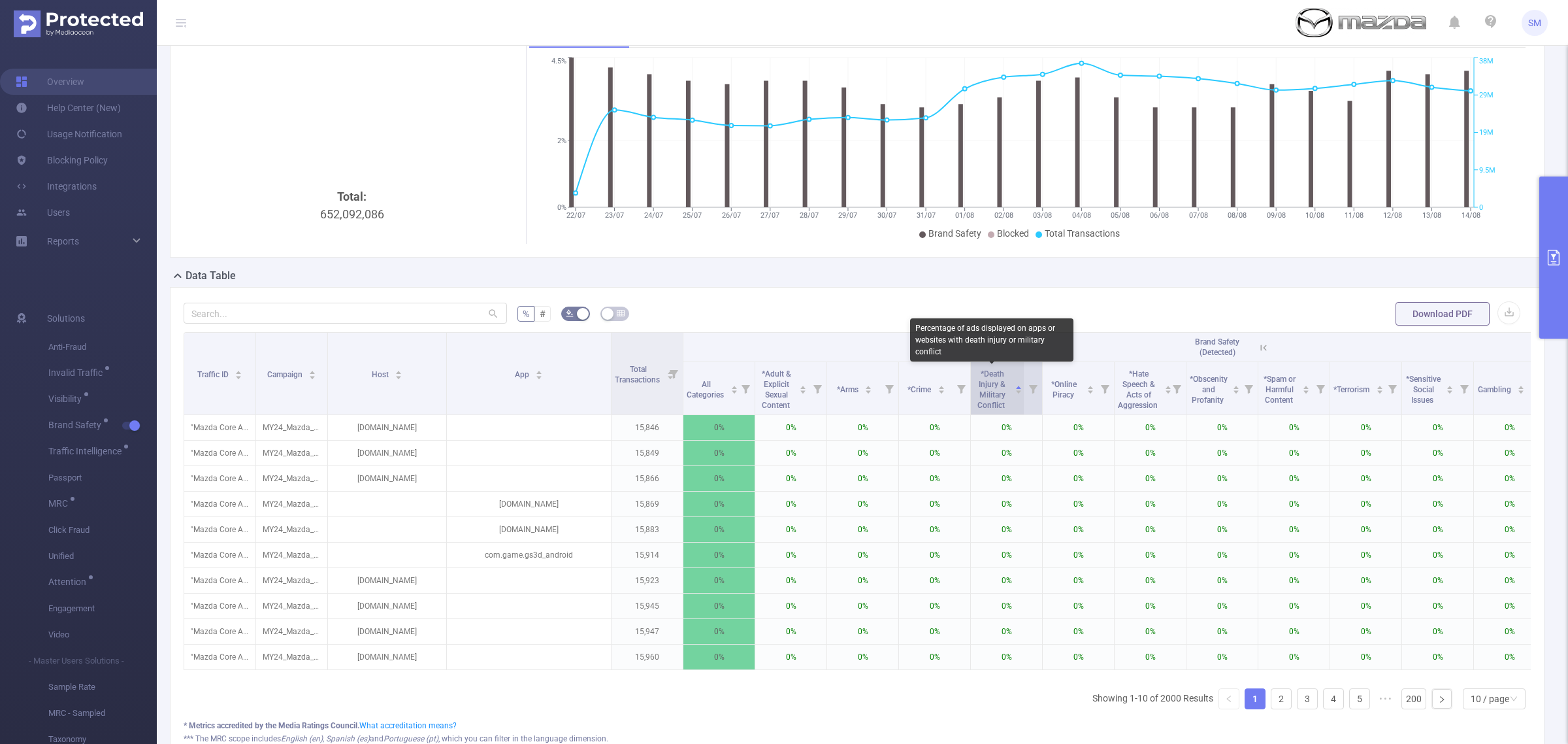
click at [994, 407] on span "*Death Injury & Military Conflict" at bounding box center [992, 389] width 30 height 41
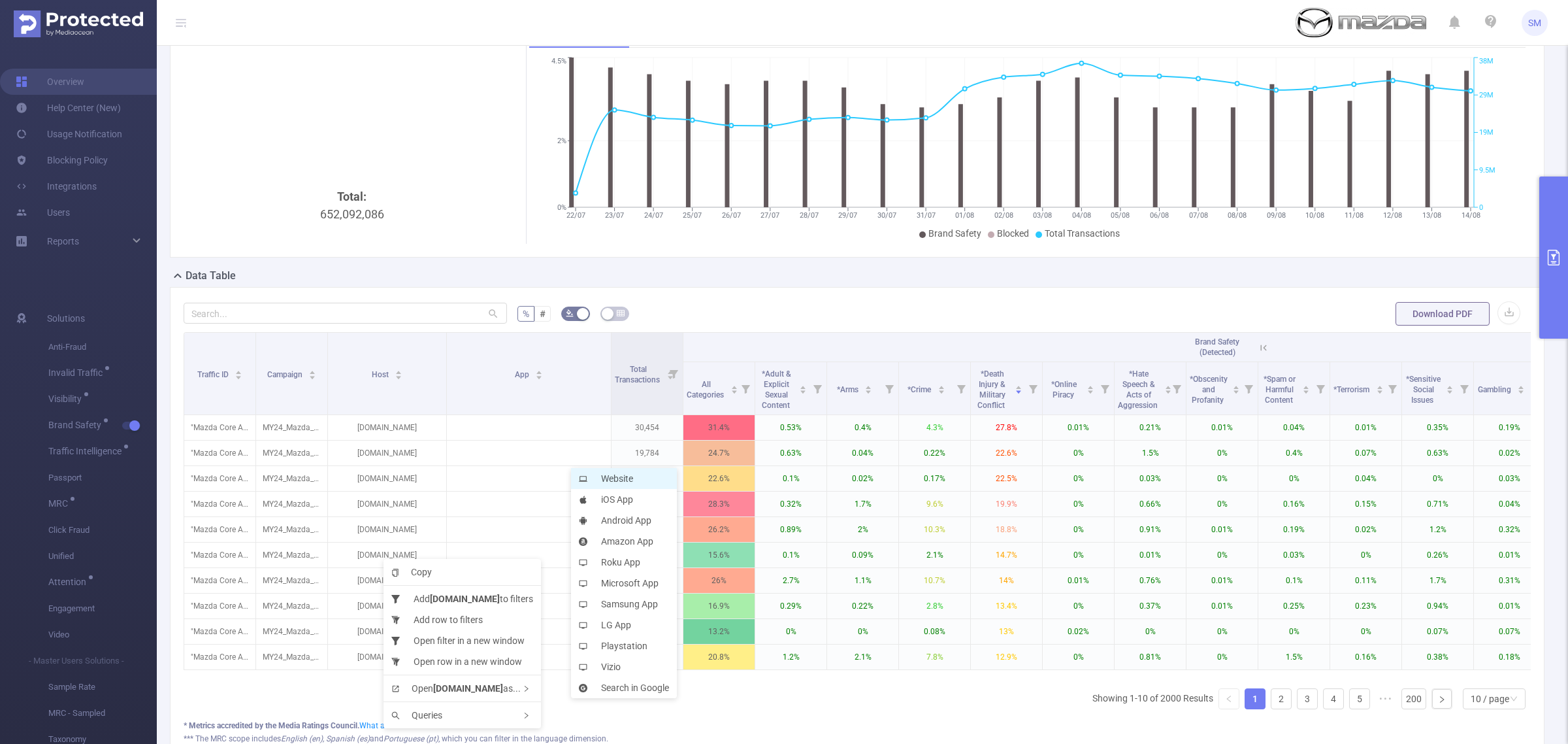
click at [652, 486] on li "Website" at bounding box center [624, 478] width 106 height 21
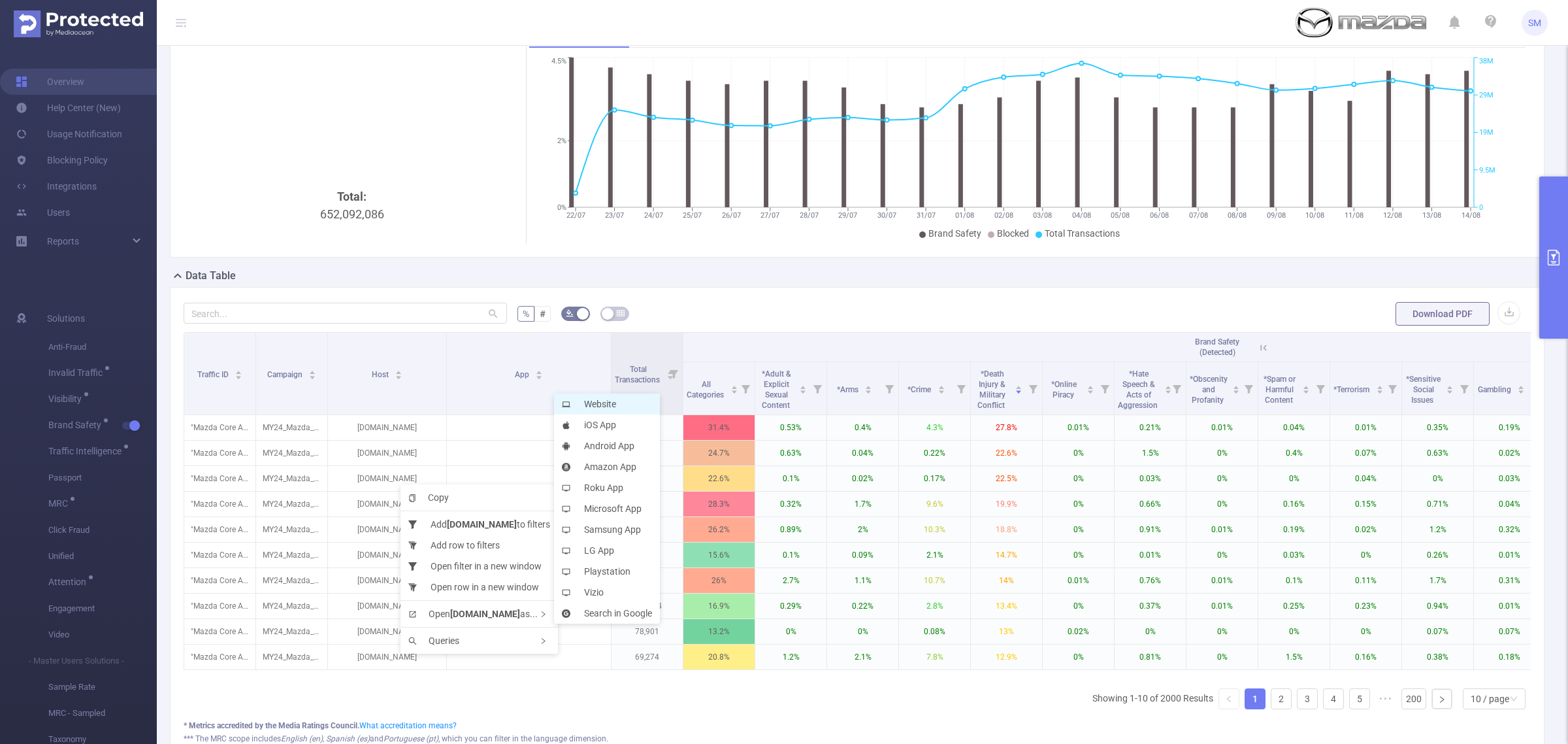
click at [609, 403] on li "Website" at bounding box center [607, 404] width 106 height 21
click at [630, 403] on li "Website" at bounding box center [613, 400] width 106 height 21
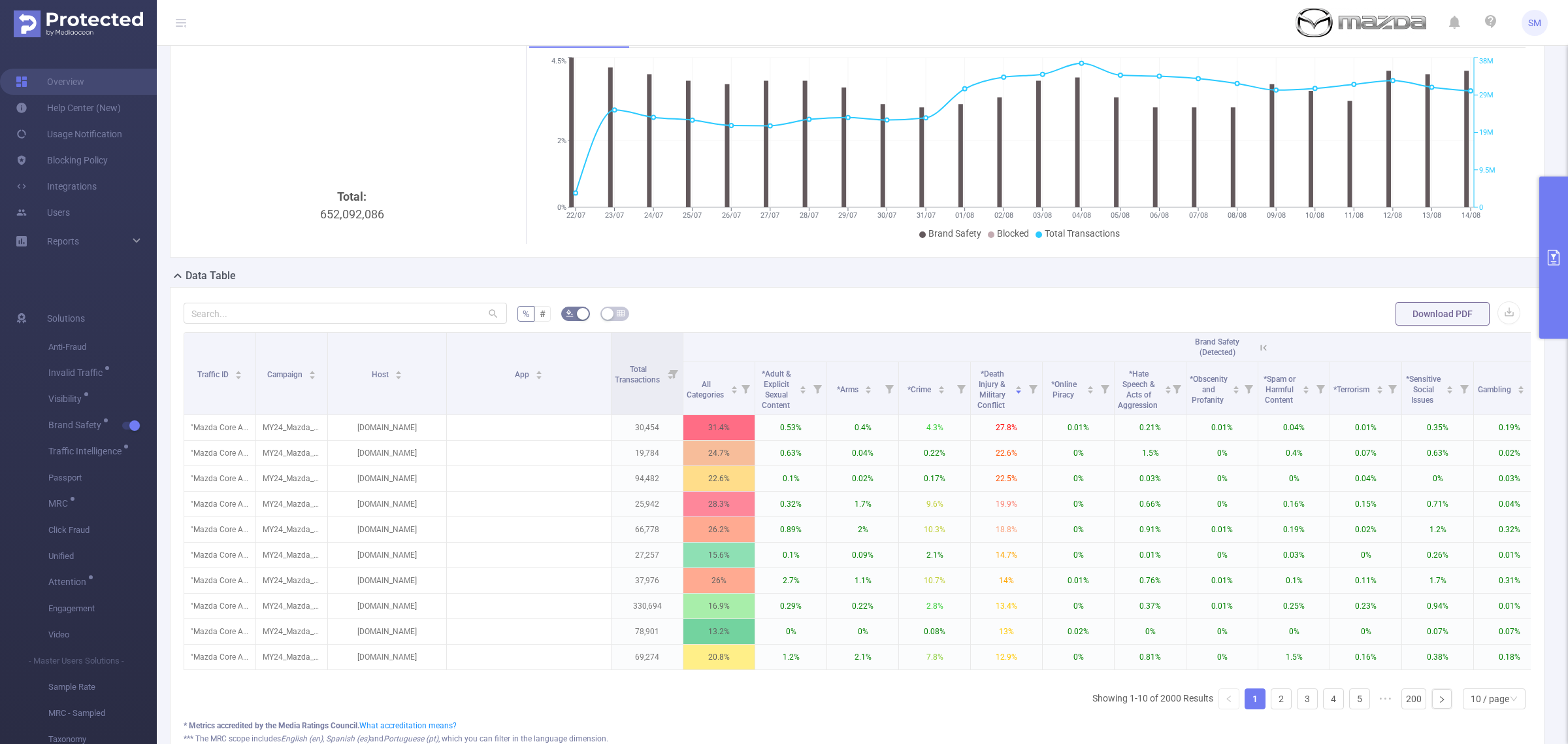
click at [1550, 250] on icon "primary" at bounding box center [1554, 257] width 12 height 16
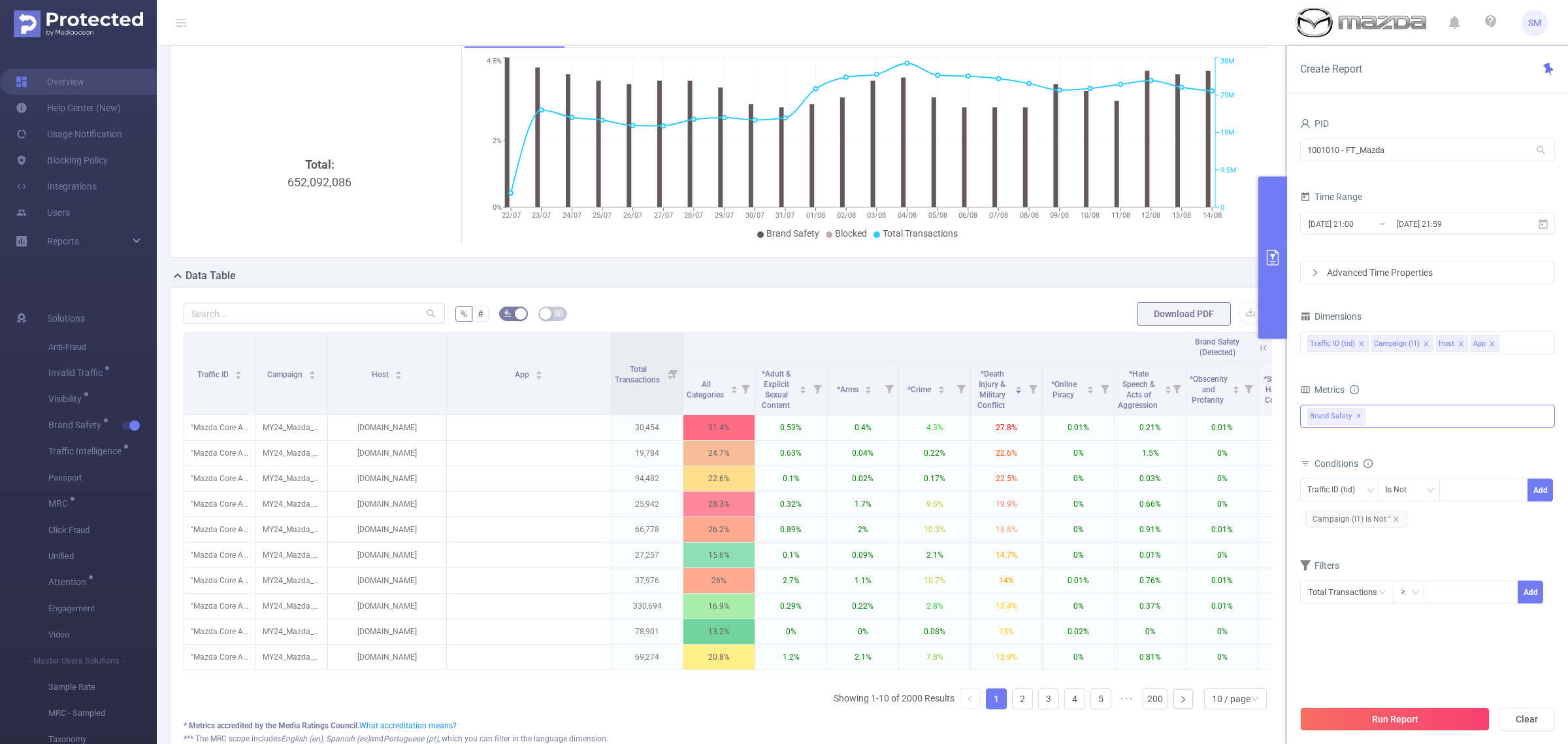
click at [1417, 418] on div "Anti-Fraud Invalid Traffic Visibility Brand Safety Traffic Intelligence Sample …" at bounding box center [1428, 416] width 255 height 23
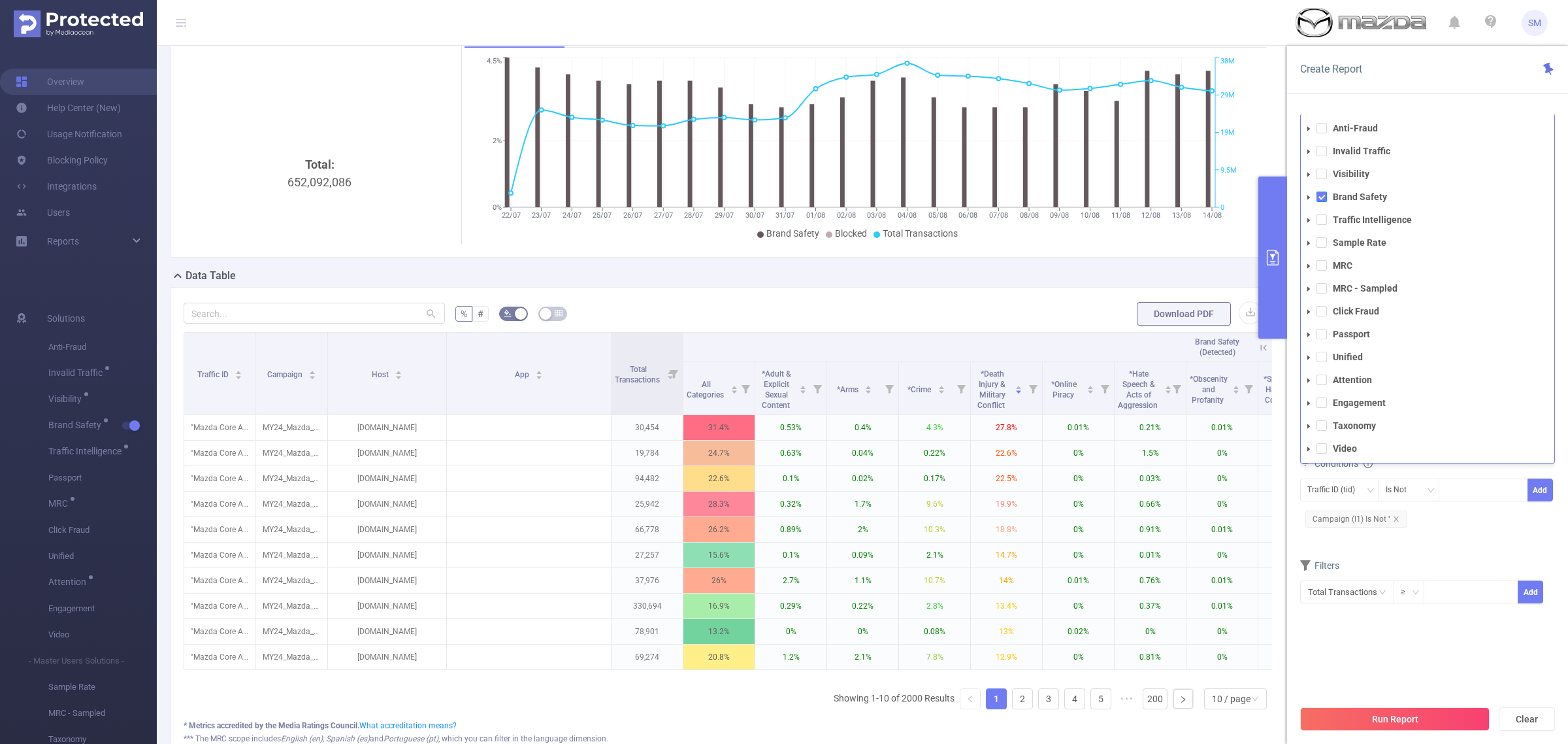
click at [1323, 201] on span at bounding box center [1322, 196] width 10 height 10
click at [1340, 174] on strong "Visibility" at bounding box center [1351, 174] width 36 height 10
click at [1433, 530] on div "Traffic ID (tid) Is Not Add Campaign (l1) Is Not ''" at bounding box center [1428, 504] width 255 height 52
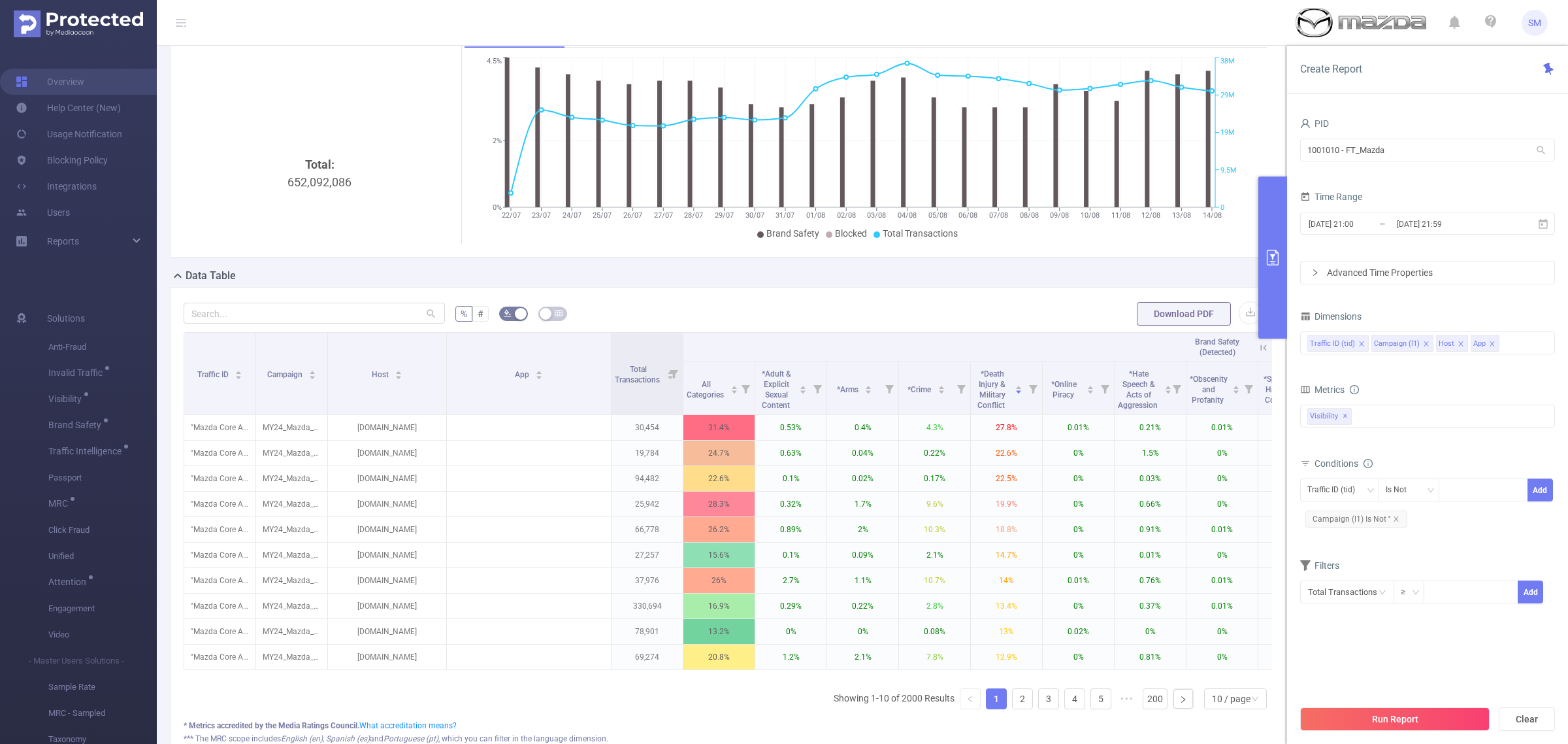
click at [1472, 377] on form "Dimensions Traffic ID (tid) Campaign (l1) Host App Metrics Total General IVT Da…" at bounding box center [1428, 464] width 255 height 313
click at [1435, 710] on button "Run Report" at bounding box center [1395, 719] width 190 height 24
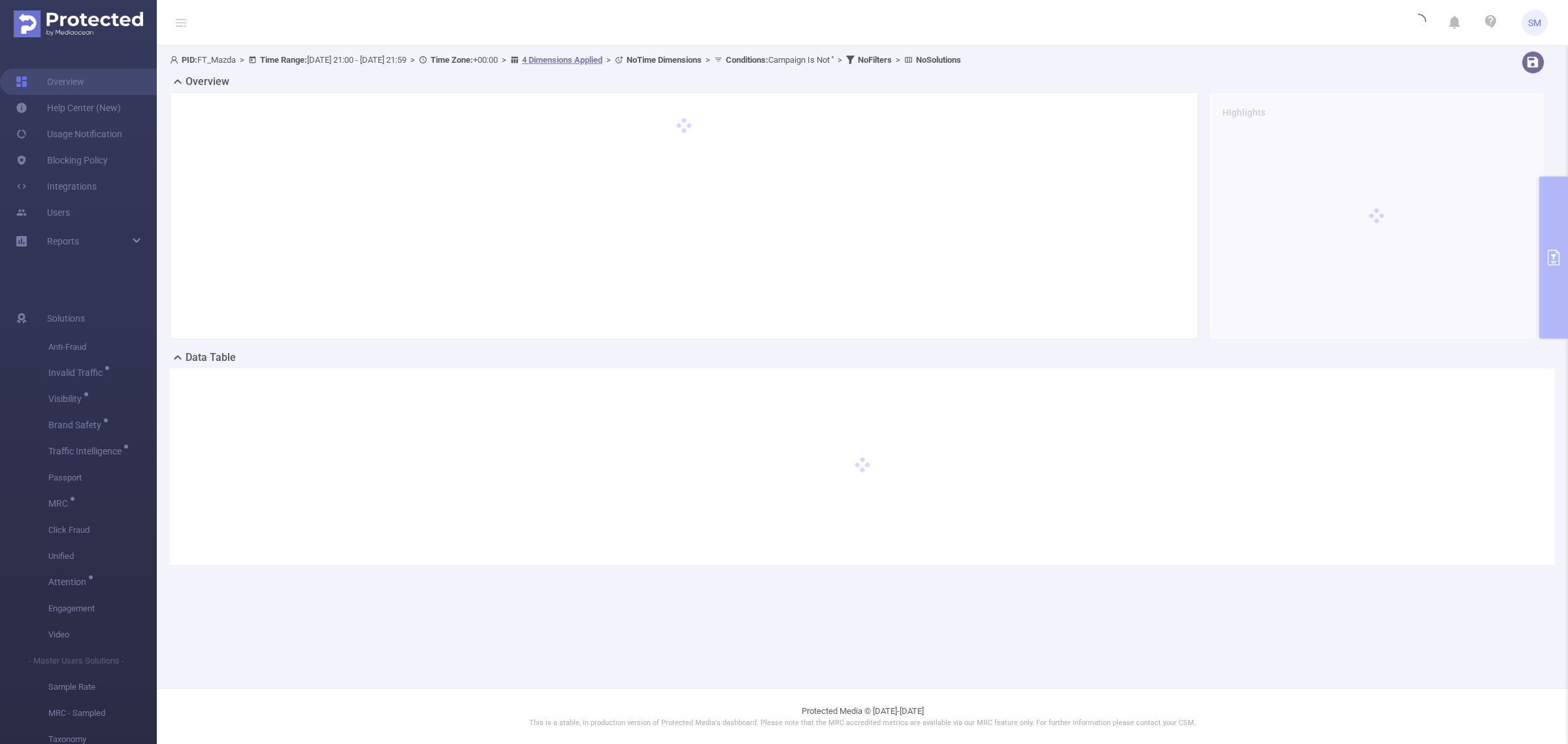
scroll to position [0, 0]
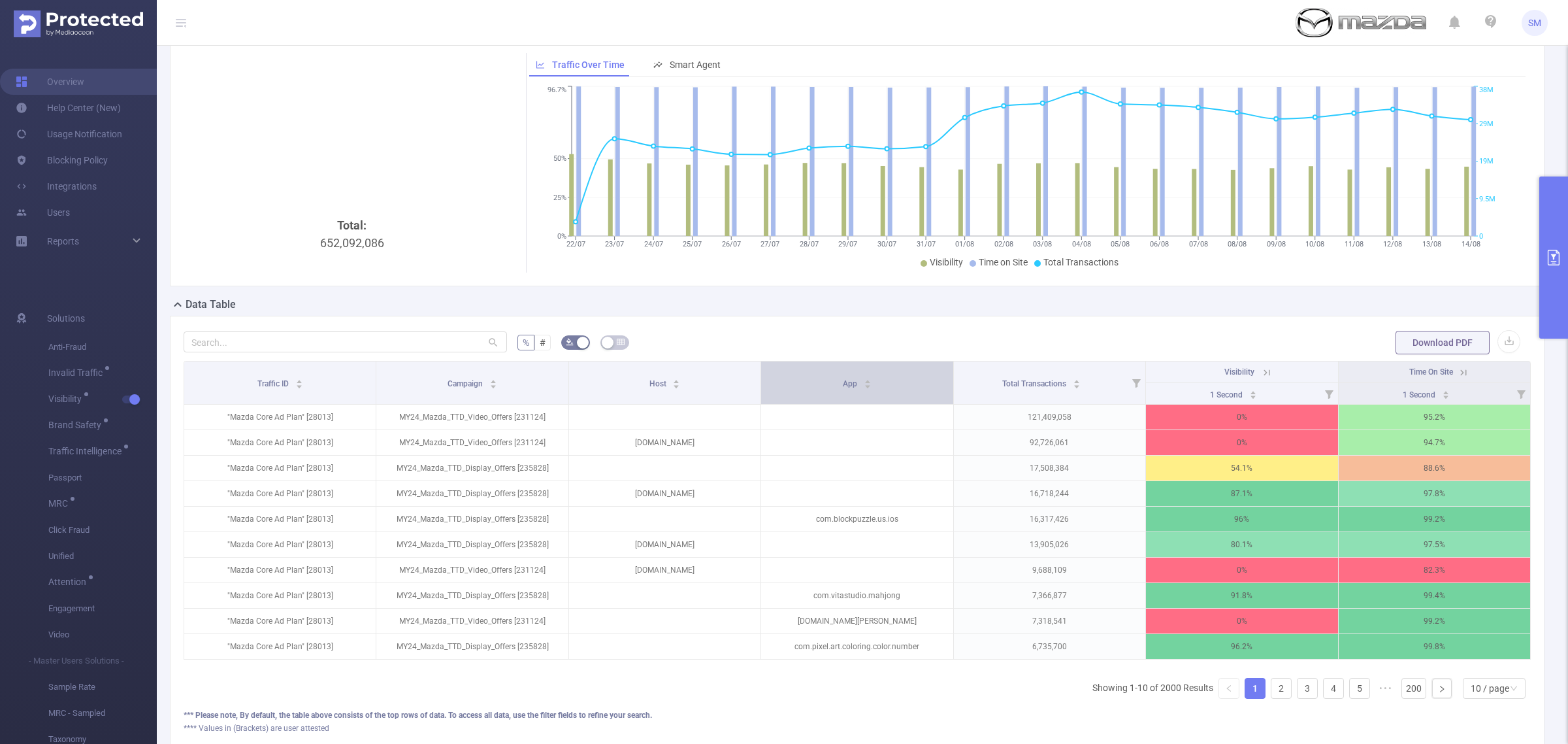
scroll to position [82, 0]
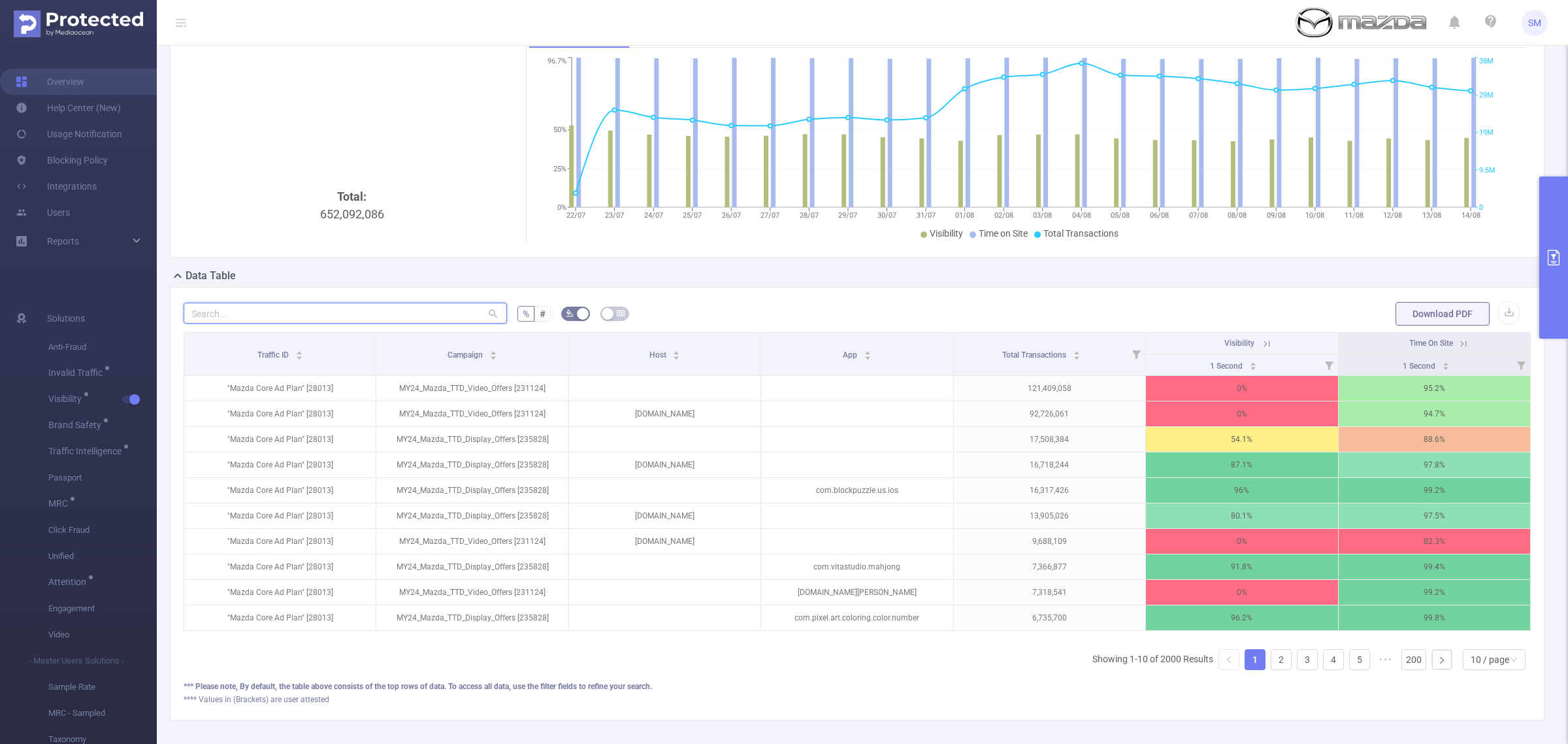
click at [271, 318] on input "text" at bounding box center [345, 313] width 323 height 21
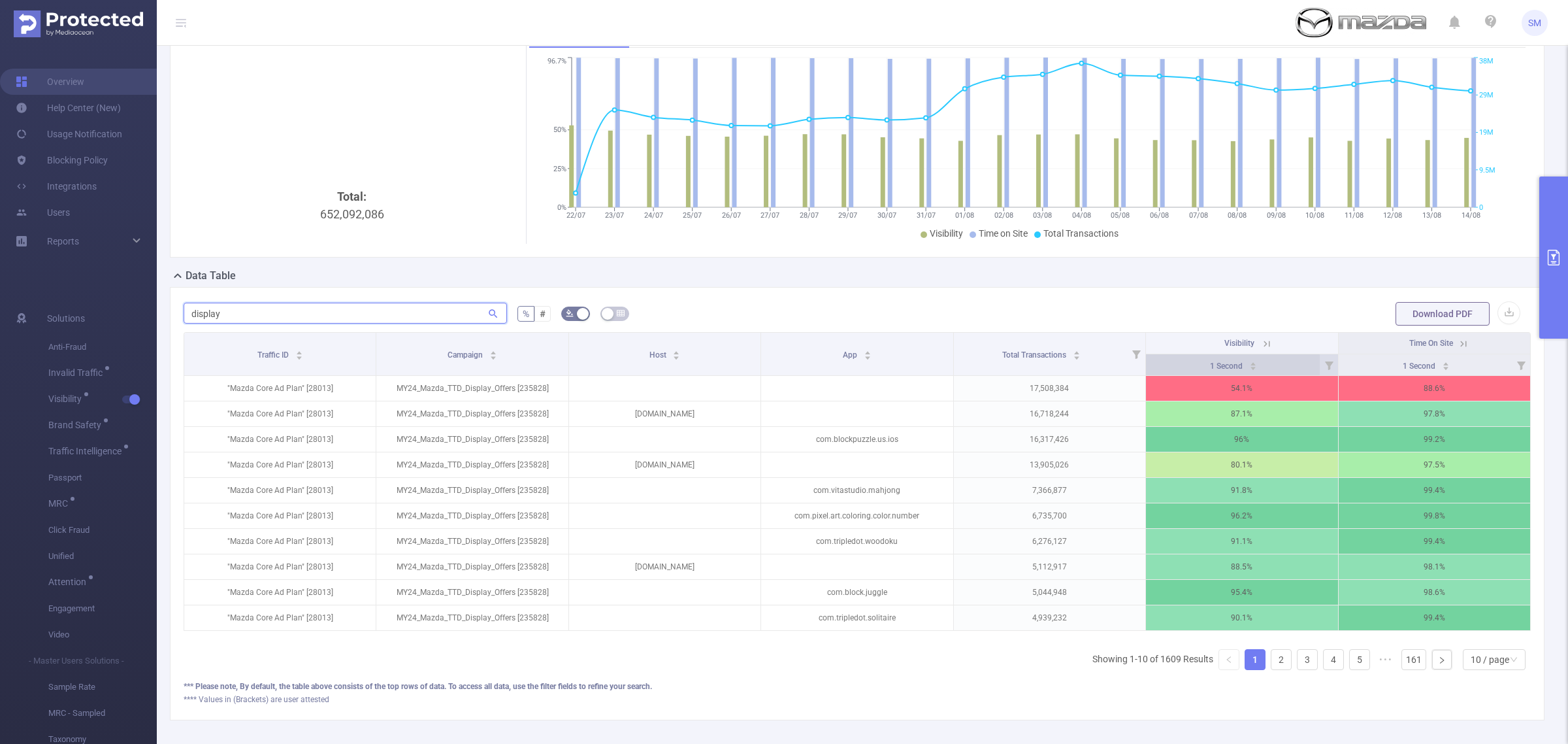
type input "display"
click at [1229, 363] on span "1 Second" at bounding box center [1227, 366] width 35 height 9
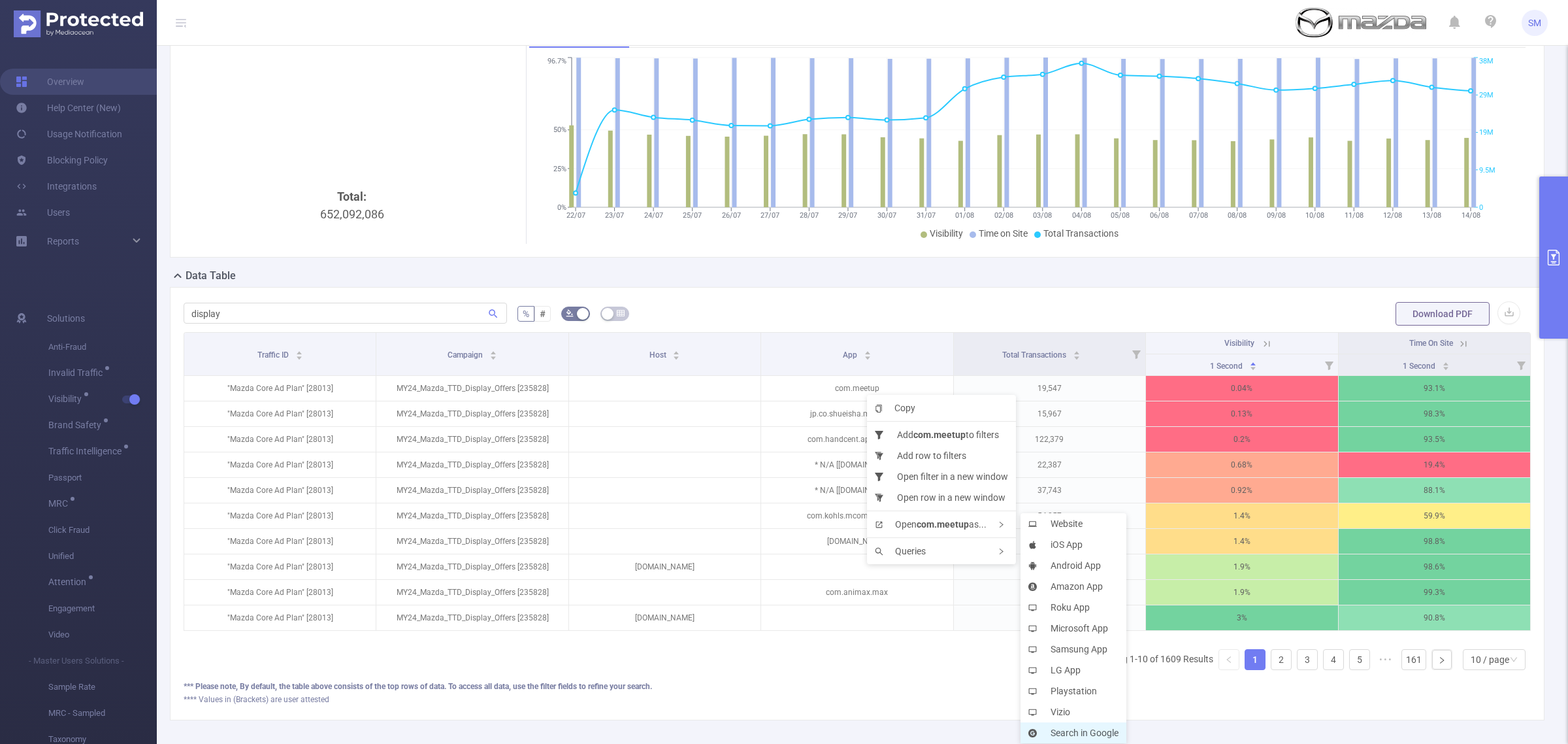
click at [1092, 729] on li "Search in Google" at bounding box center [1073, 732] width 106 height 21
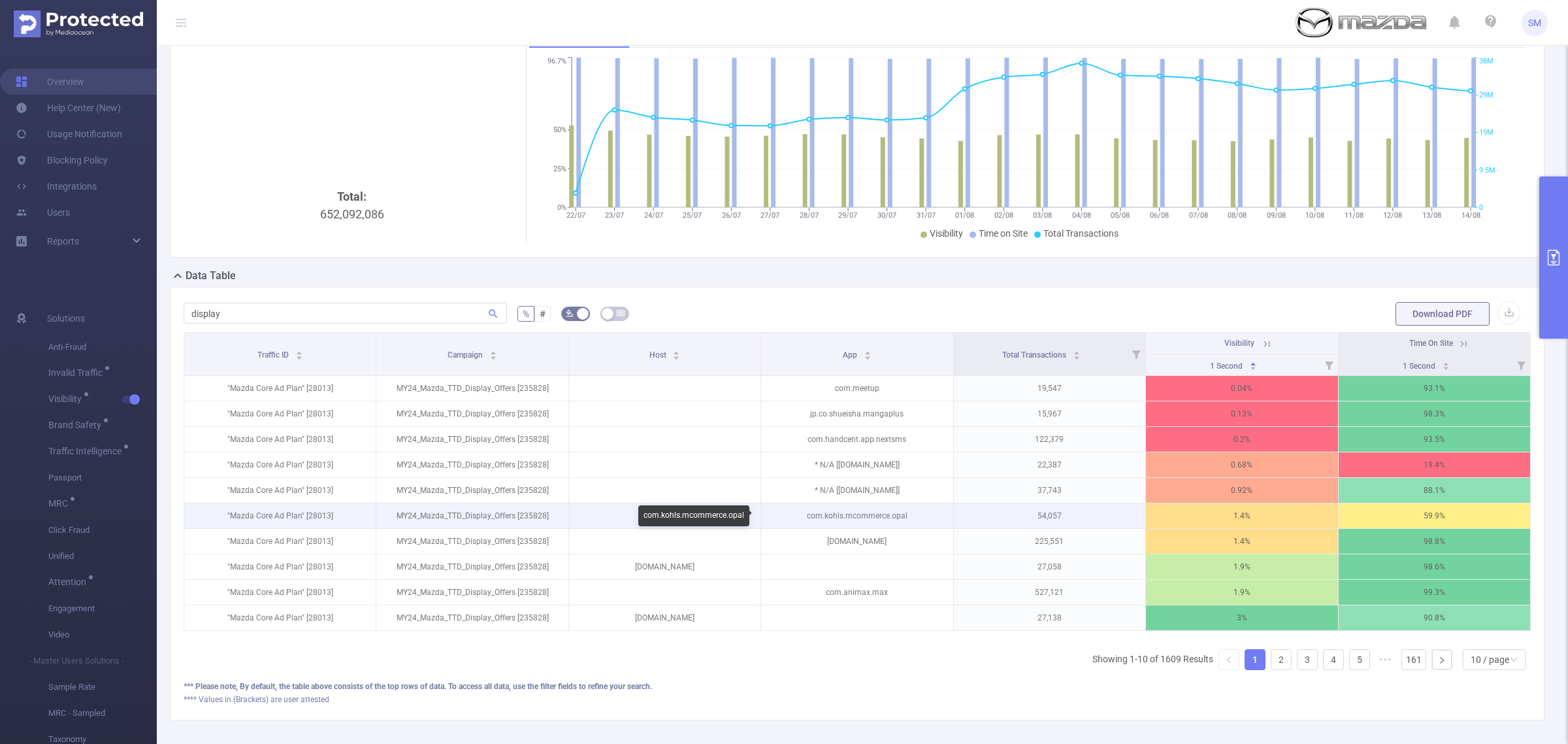
click at [884, 518] on p "com.kohls.mcommerce.opal" at bounding box center [857, 515] width 191 height 25
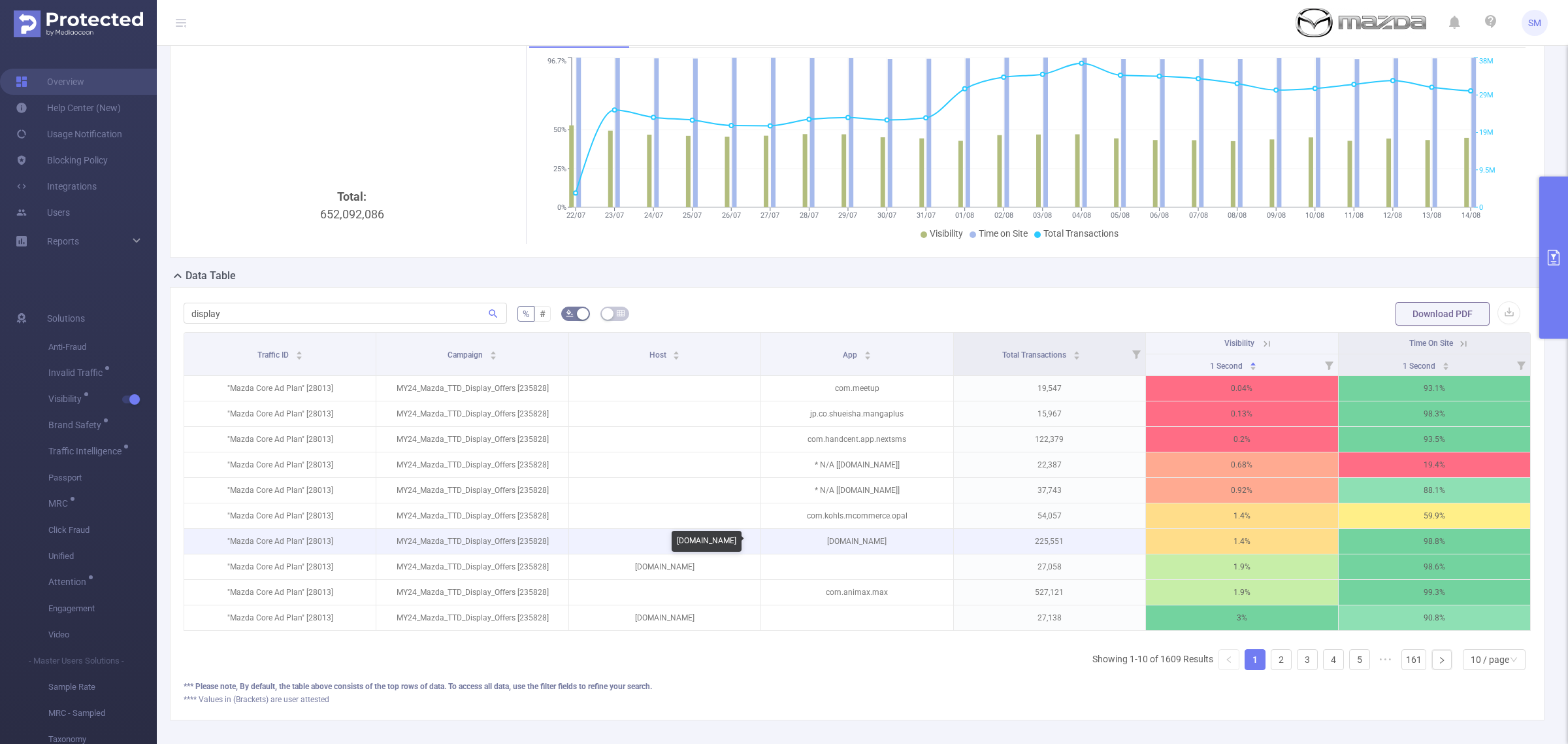
click at [869, 541] on p "com.yahoo.finance" at bounding box center [857, 541] width 191 height 25
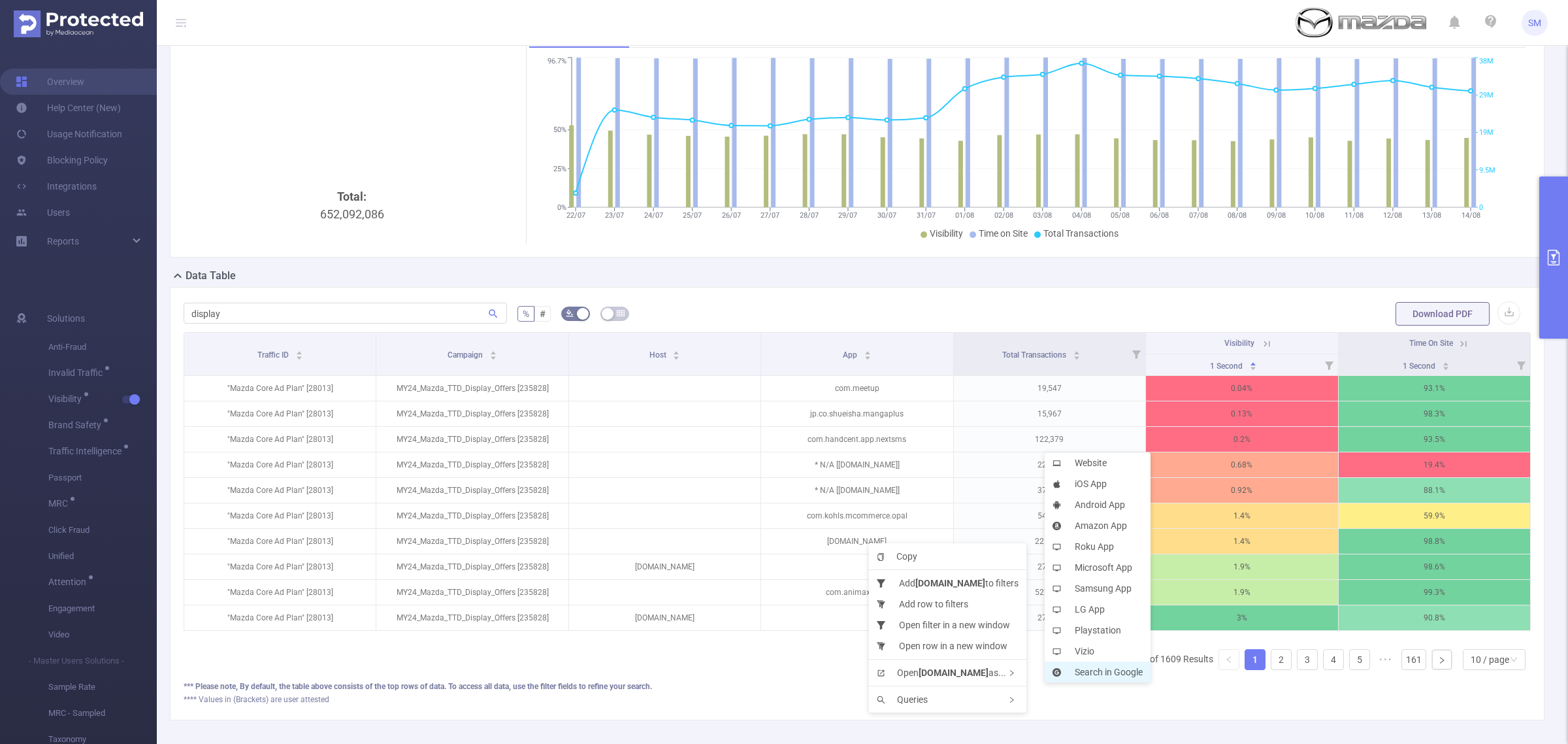
click at [1103, 671] on li "Search in Google" at bounding box center [1098, 671] width 106 height 21
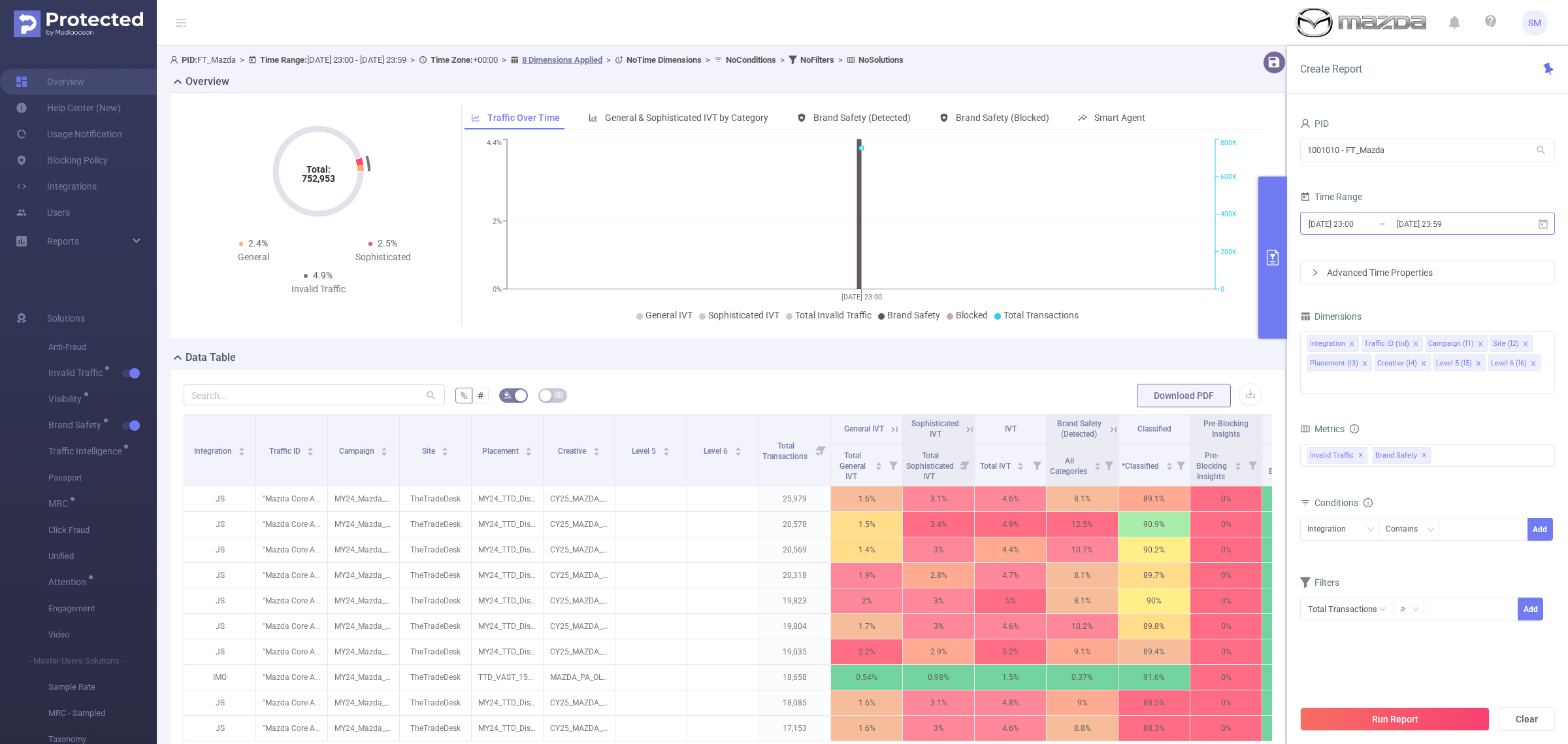
click at [1477, 226] on input "[DATE] 23:59" at bounding box center [1448, 223] width 106 height 18
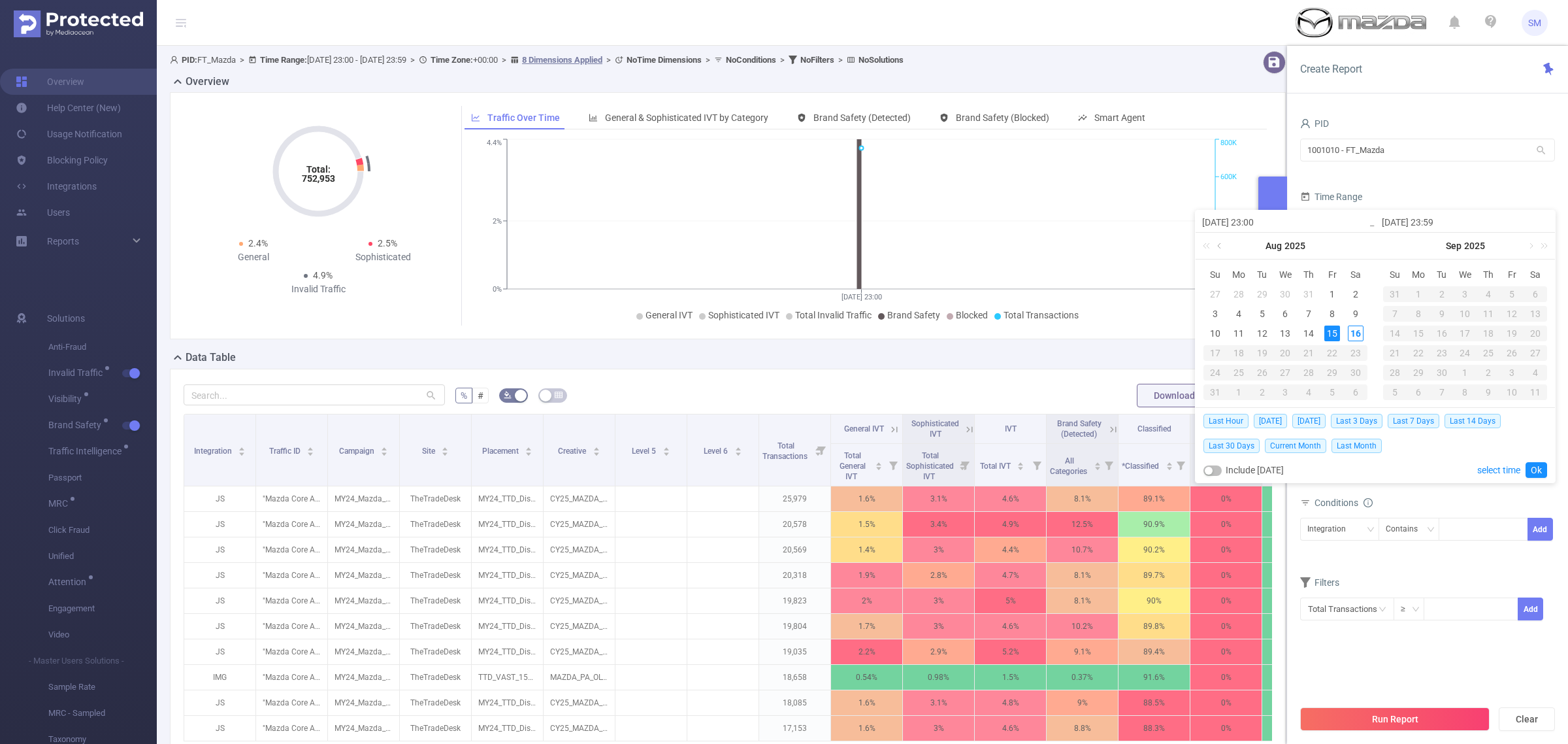
click at [1215, 247] on link at bounding box center [1220, 245] width 12 height 26
click at [1265, 351] on div "22" at bounding box center [1263, 353] width 16 height 16
click at [1354, 245] on link at bounding box center [1362, 245] width 17 height 26
click at [1352, 245] on link at bounding box center [1351, 245] width 12 height 26
click at [1220, 247] on link at bounding box center [1220, 245] width 12 height 26
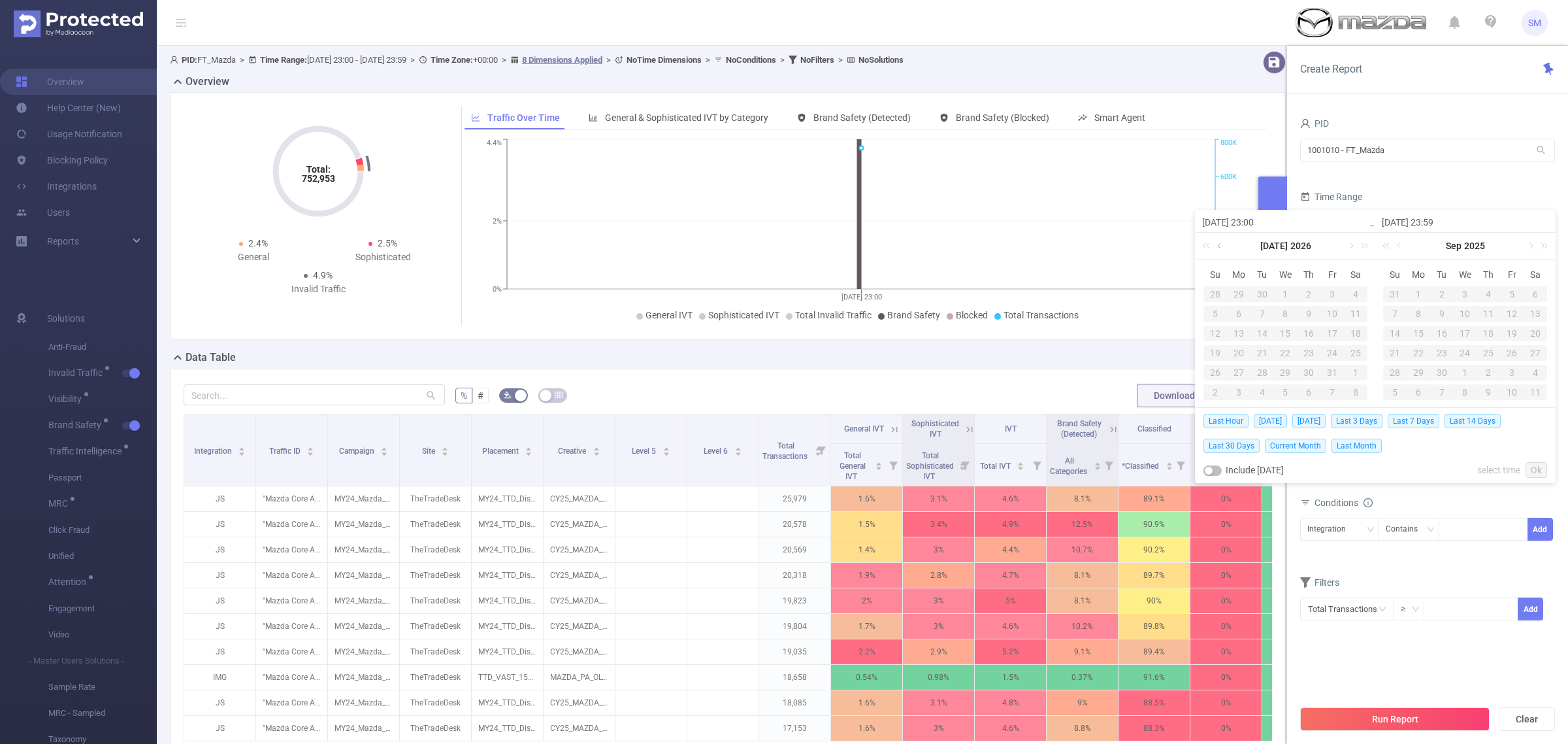
click at [1220, 247] on link at bounding box center [1220, 245] width 12 height 26
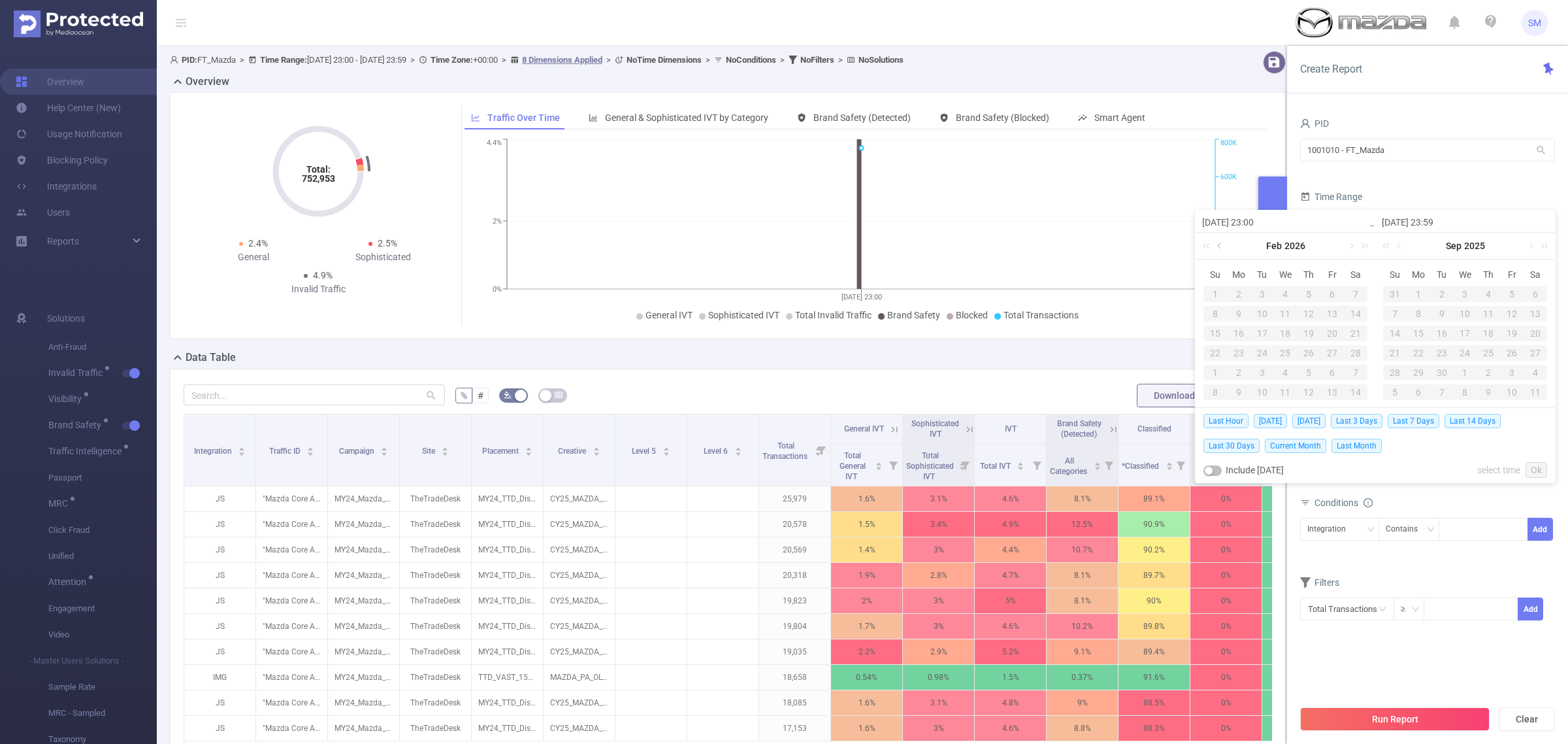
click at [1220, 247] on link at bounding box center [1220, 245] width 12 height 26
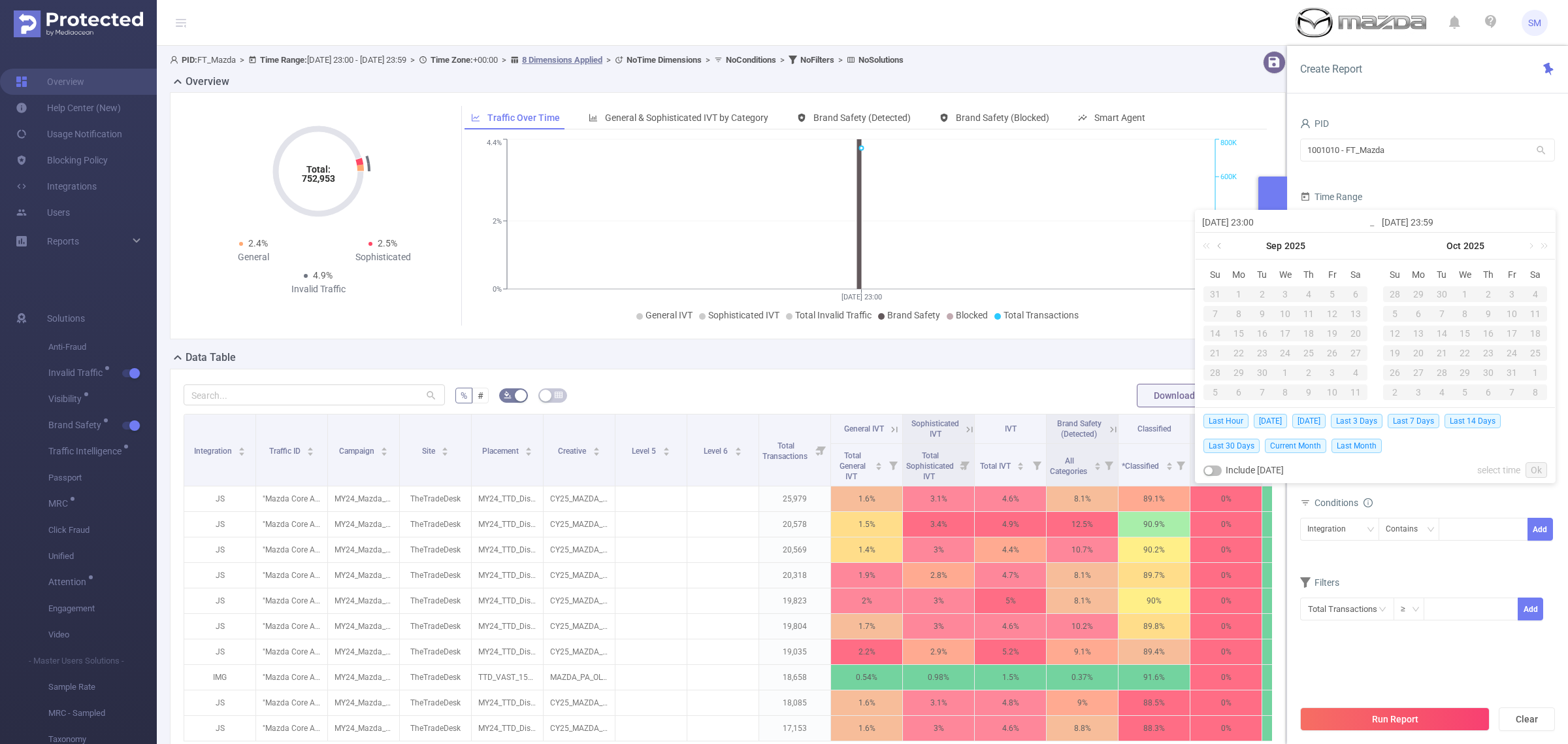
click at [1220, 247] on link at bounding box center [1220, 245] width 12 height 26
click at [1260, 350] on div "22" at bounding box center [1263, 353] width 16 height 16
type input "[DATE] 23:00"
type input "[DATE] 23:59"
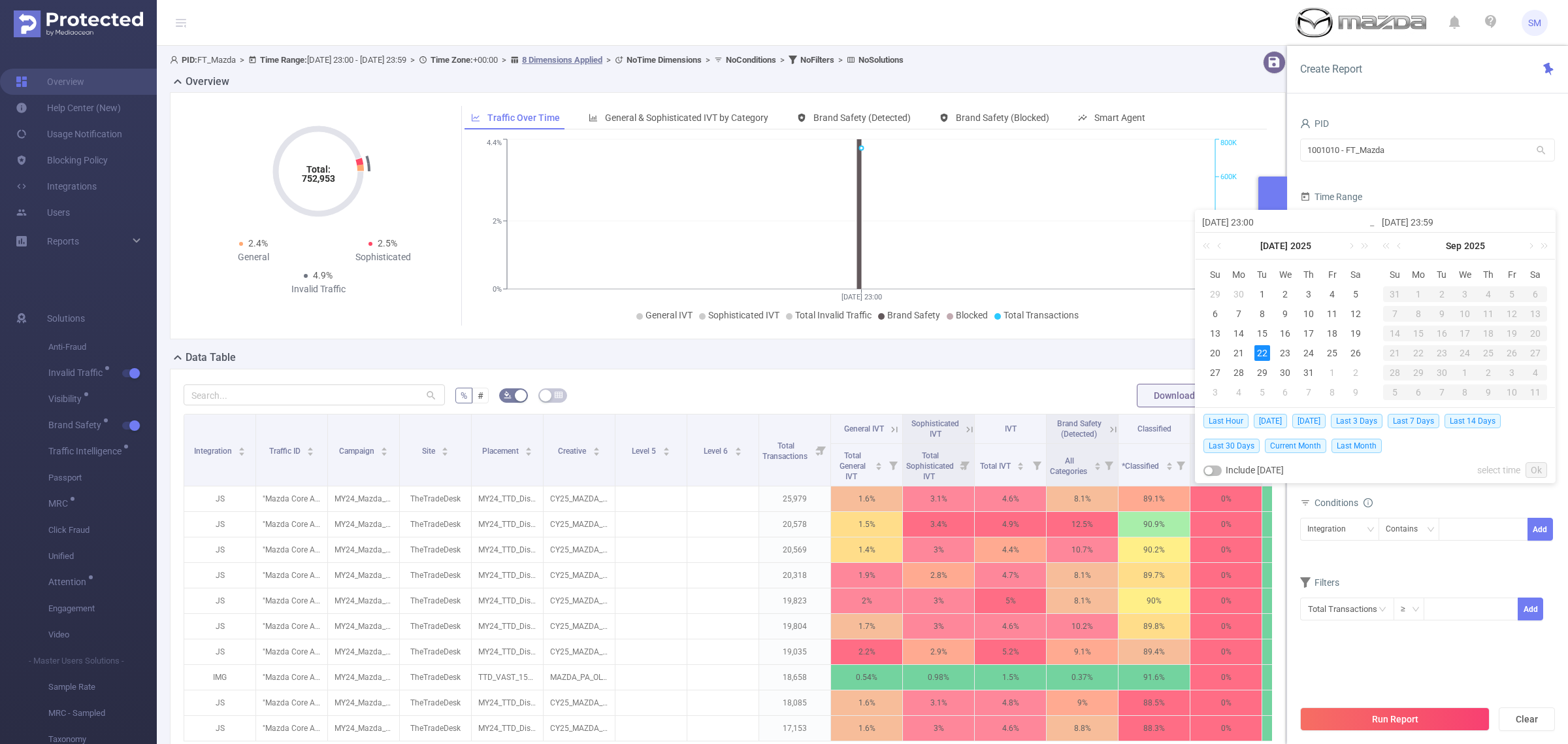
type input "[DATE] 23:00"
type input "[DATE] 23:59"
click at [1493, 330] on div "14" at bounding box center [1488, 333] width 16 height 16
click at [1263, 351] on div "22" at bounding box center [1263, 353] width 16 height 16
type input "[DATE] 23:59"
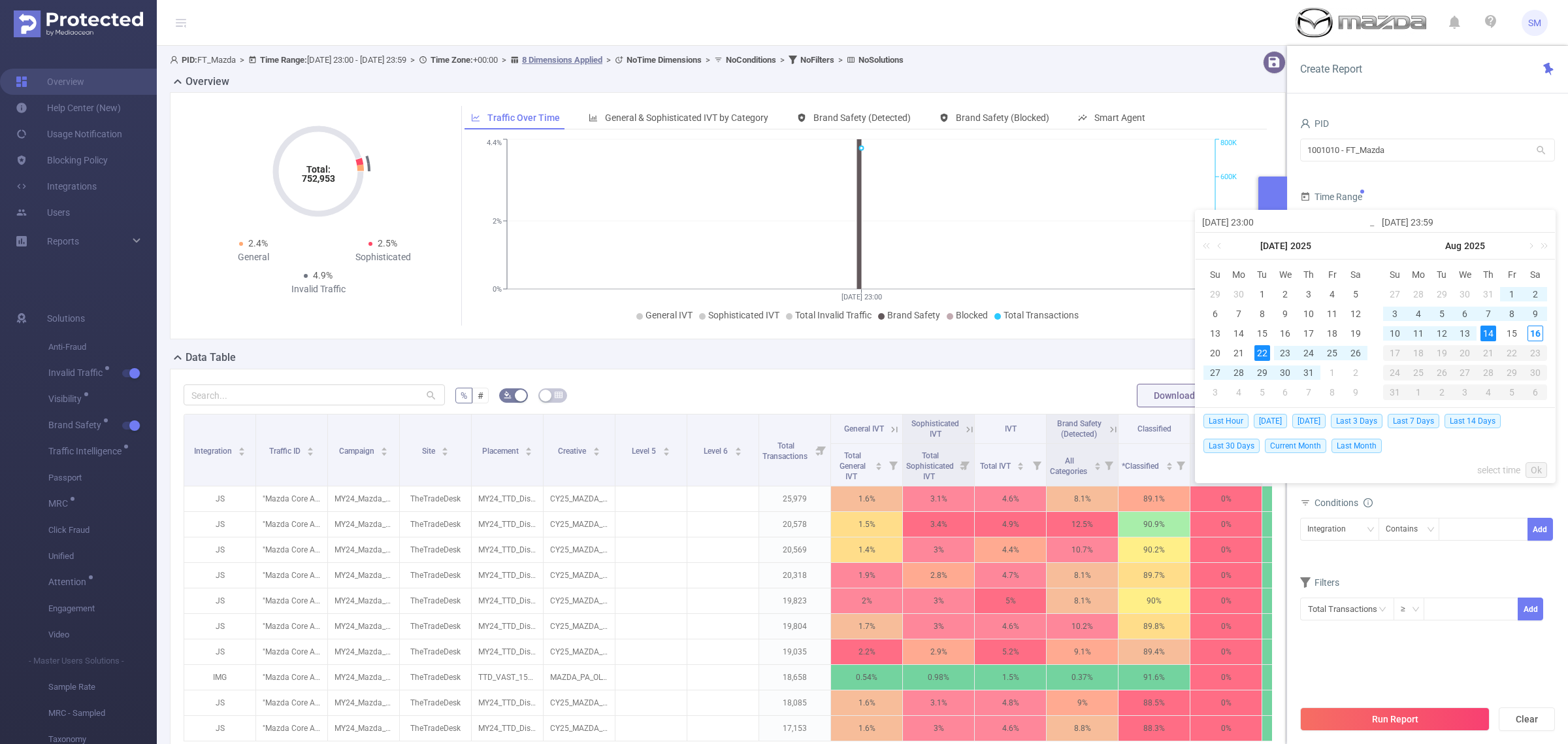
type input "[DATE] 23:59"
click at [1490, 332] on div "14" at bounding box center [1488, 333] width 16 height 16
click at [1260, 350] on div "22" at bounding box center [1263, 353] width 16 height 16
click at [1536, 466] on link "Ok" at bounding box center [1536, 470] width 21 height 16
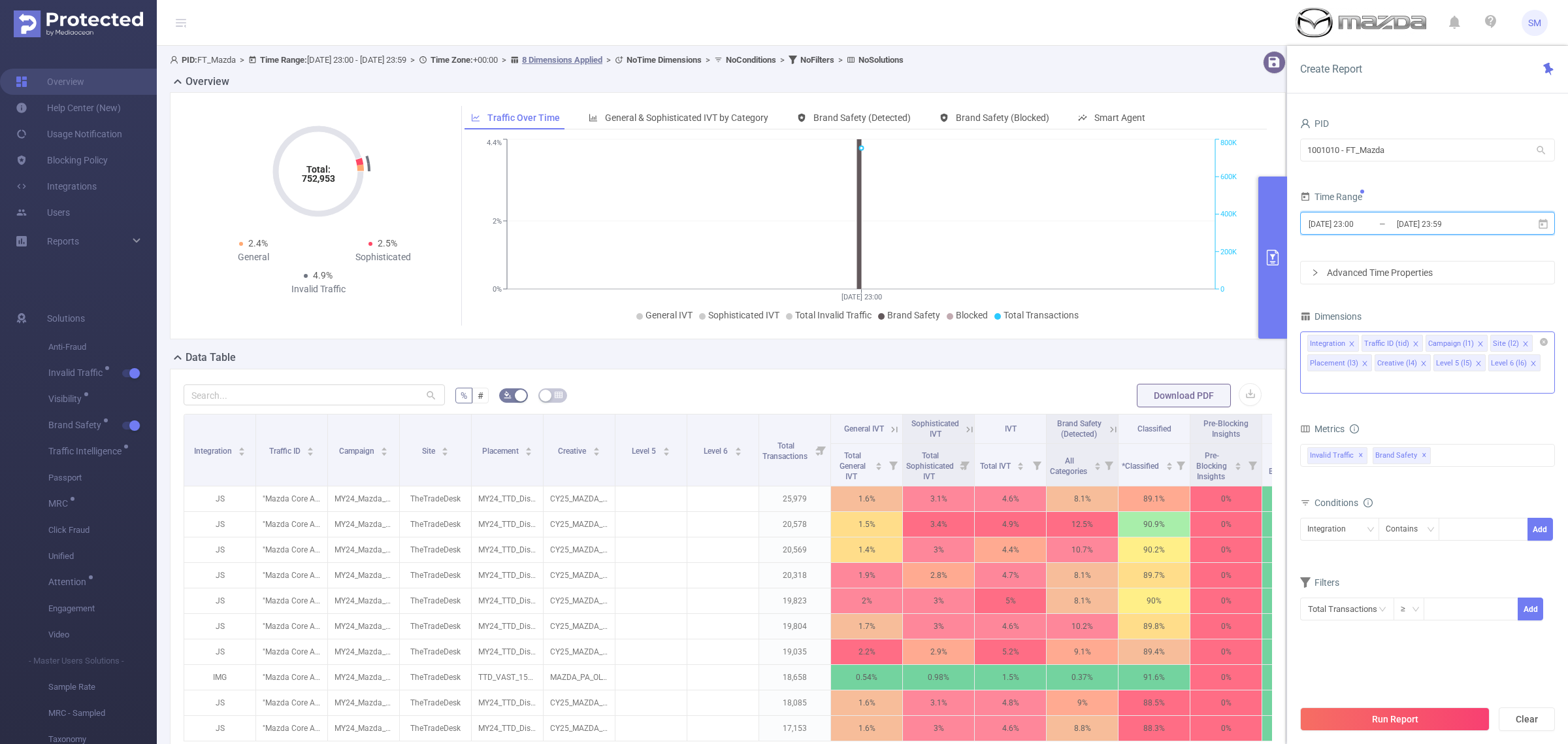
click at [1532, 371] on span at bounding box center [1533, 363] width 7 height 14
click at [1477, 363] on icon "icon: close" at bounding box center [1477, 362] width 4 height 4
click at [1522, 342] on icon "icon: close" at bounding box center [1526, 344] width 7 height 7
click at [1477, 340] on span at bounding box center [1481, 344] width 7 height 14
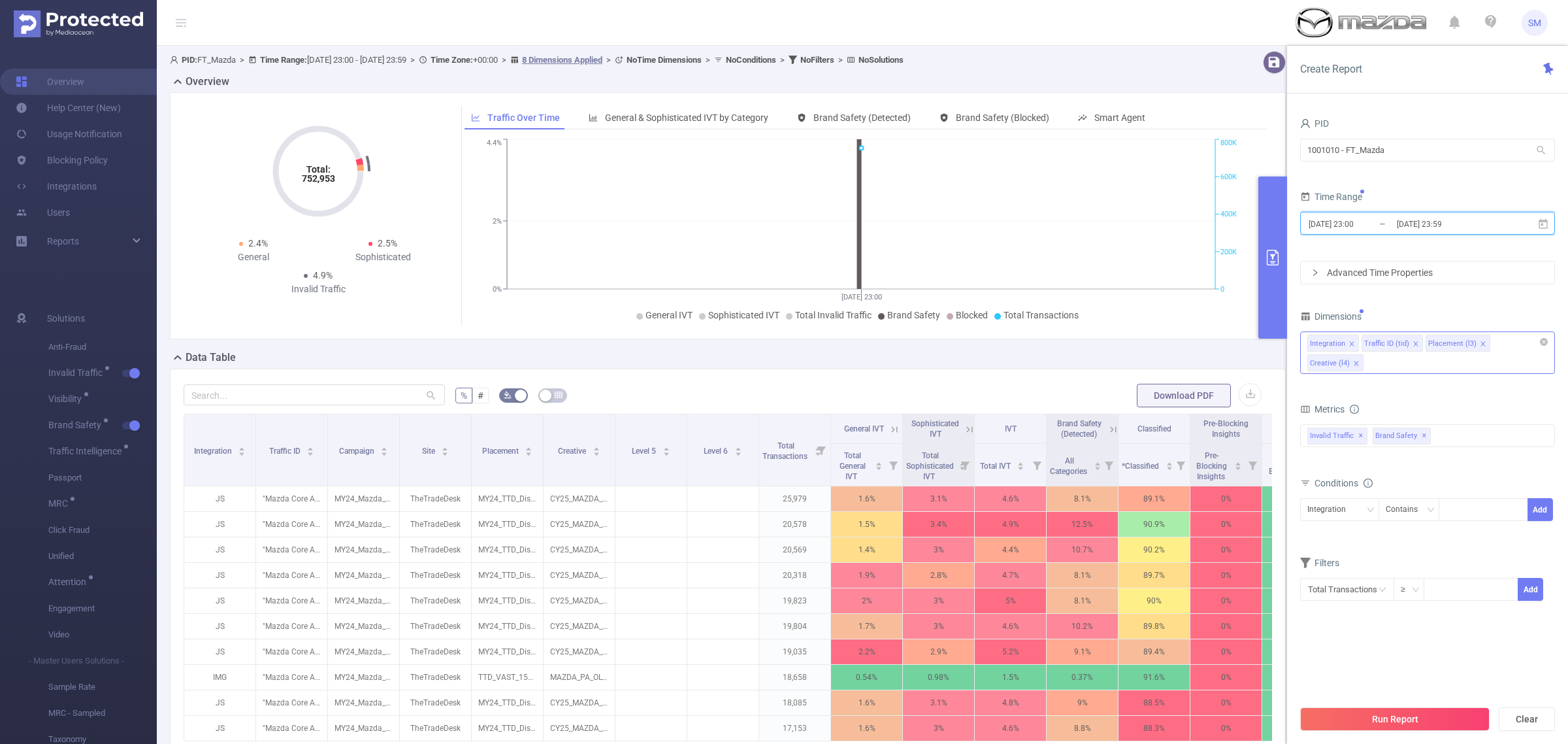
click at [1356, 364] on icon "icon: close" at bounding box center [1356, 363] width 7 height 7
click at [1480, 341] on icon "icon: close" at bounding box center [1483, 344] width 7 height 7
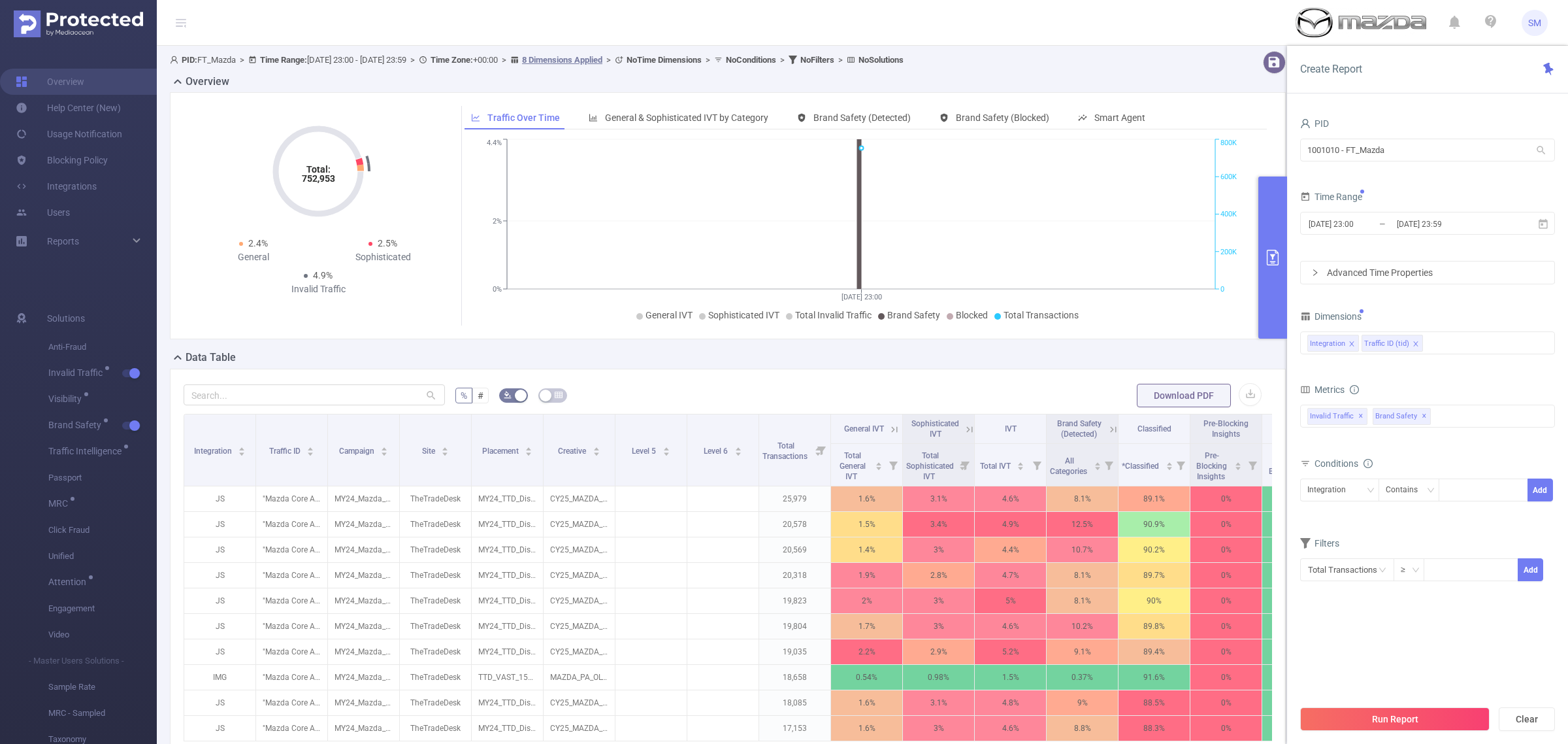
click at [1482, 319] on div "Dimensions" at bounding box center [1428, 317] width 255 height 21
click at [1422, 415] on span "✕" at bounding box center [1424, 416] width 5 height 16
click at [1362, 418] on span "Invalid Traffic ✕" at bounding box center [1337, 416] width 60 height 17
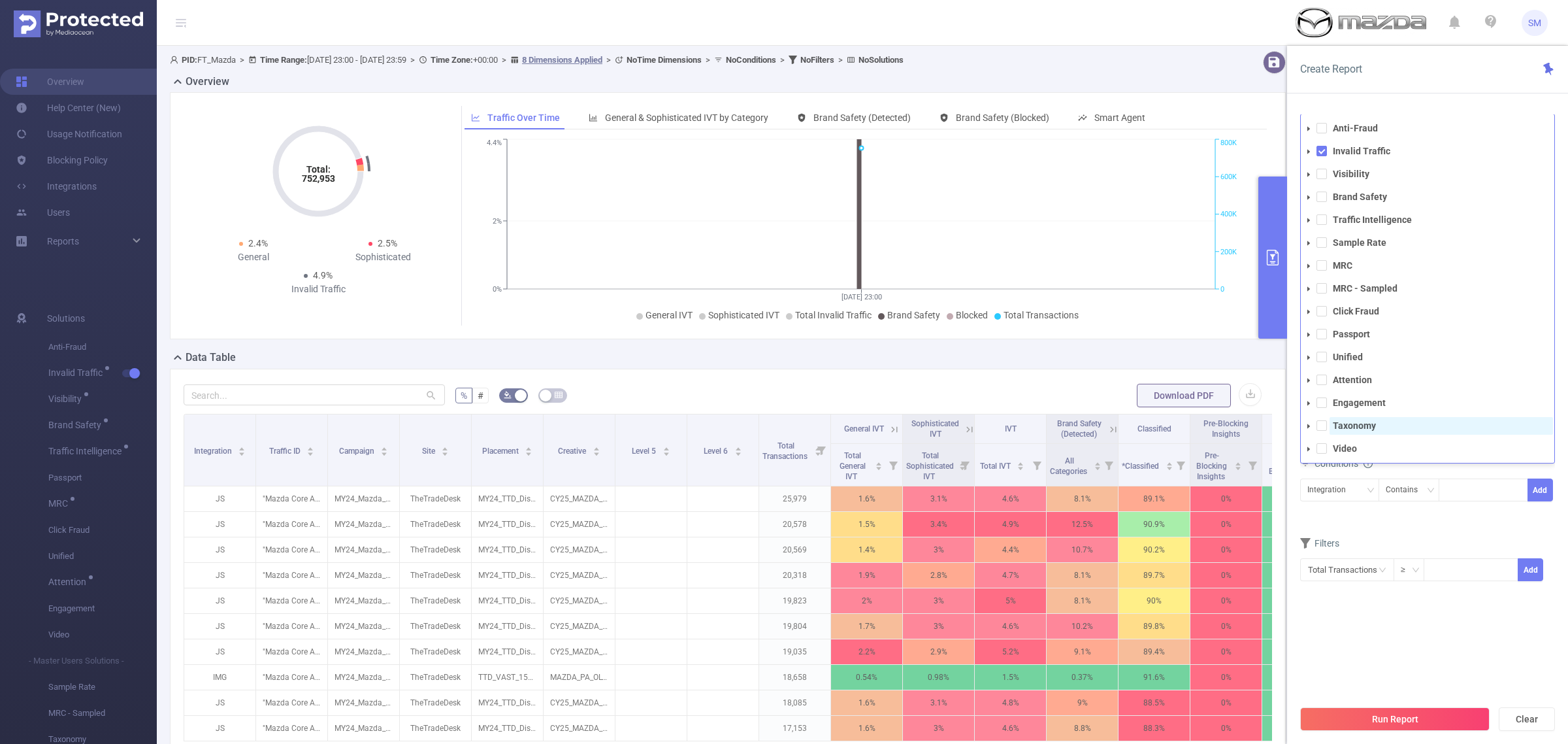
click at [1403, 420] on span "Taxonomy" at bounding box center [1441, 426] width 223 height 18
click at [1363, 425] on strong "Taxonomy" at bounding box center [1354, 425] width 43 height 10
click at [1378, 378] on span "Attention" at bounding box center [1441, 380] width 223 height 18
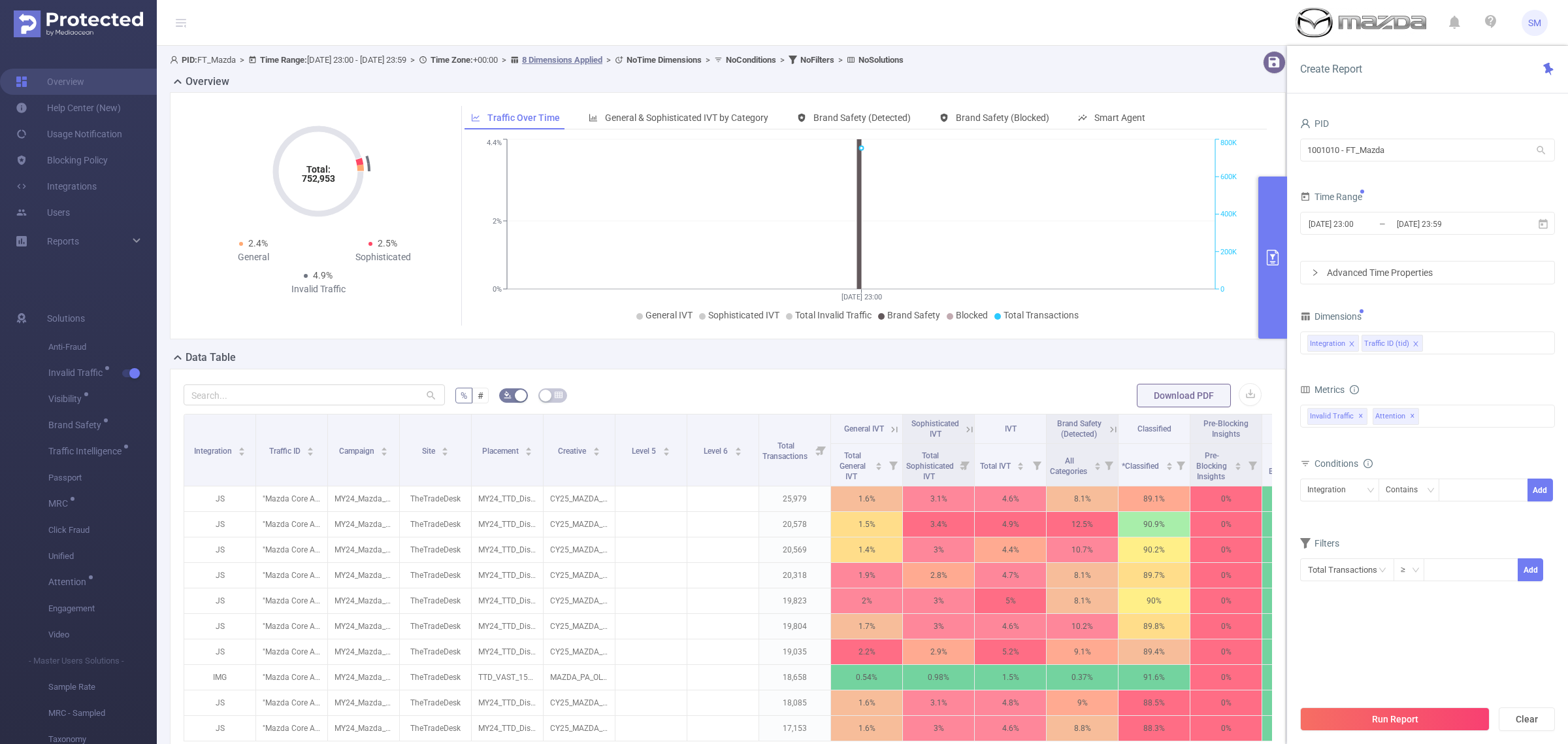
click at [1458, 532] on form "Dimensions Integration Traffic ID (tid) Metrics Total General IVT Data Centers …" at bounding box center [1428, 453] width 255 height 291
click at [1444, 713] on button "Run Report" at bounding box center [1395, 719] width 190 height 24
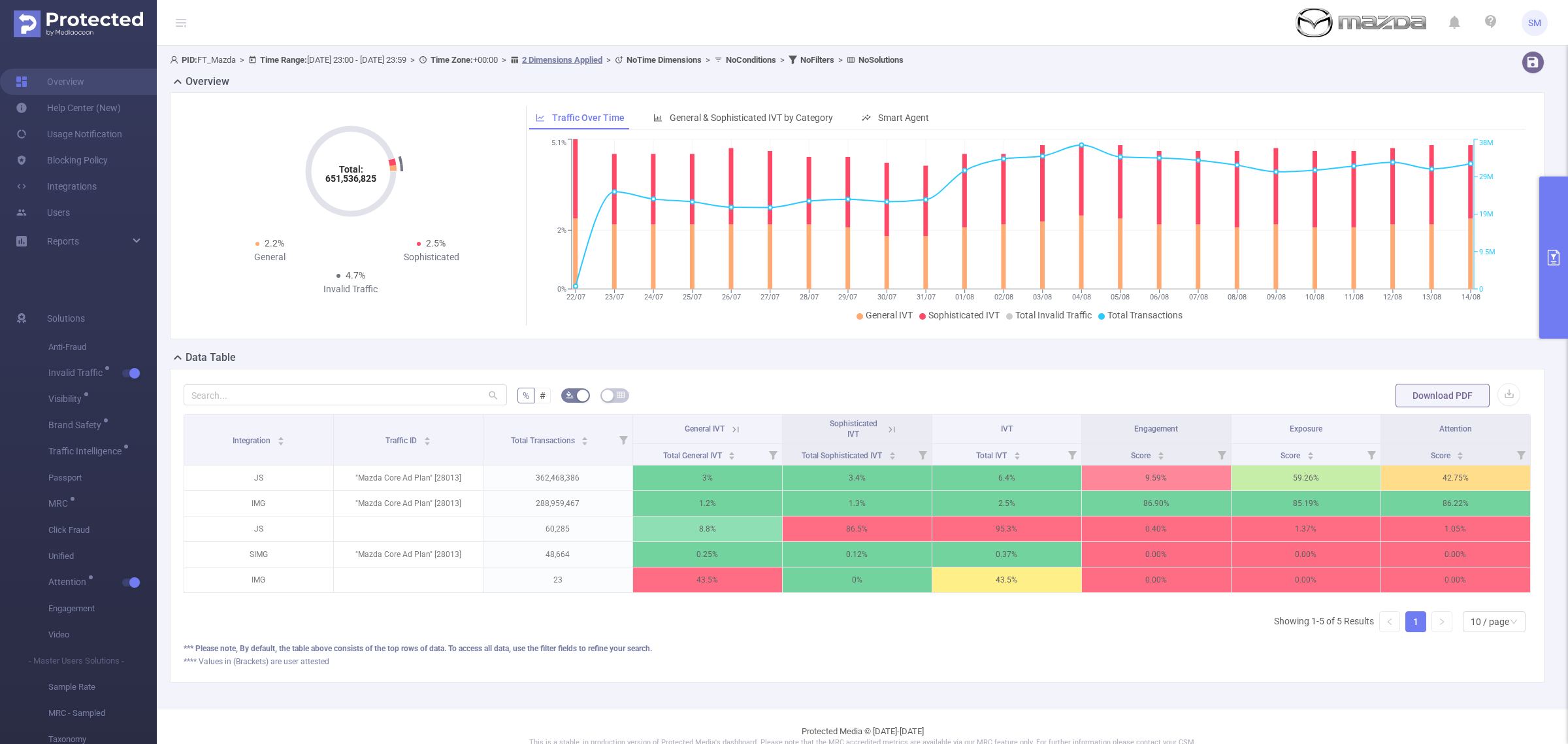
click at [1552, 268] on button "primary" at bounding box center [1554, 256] width 29 height 162
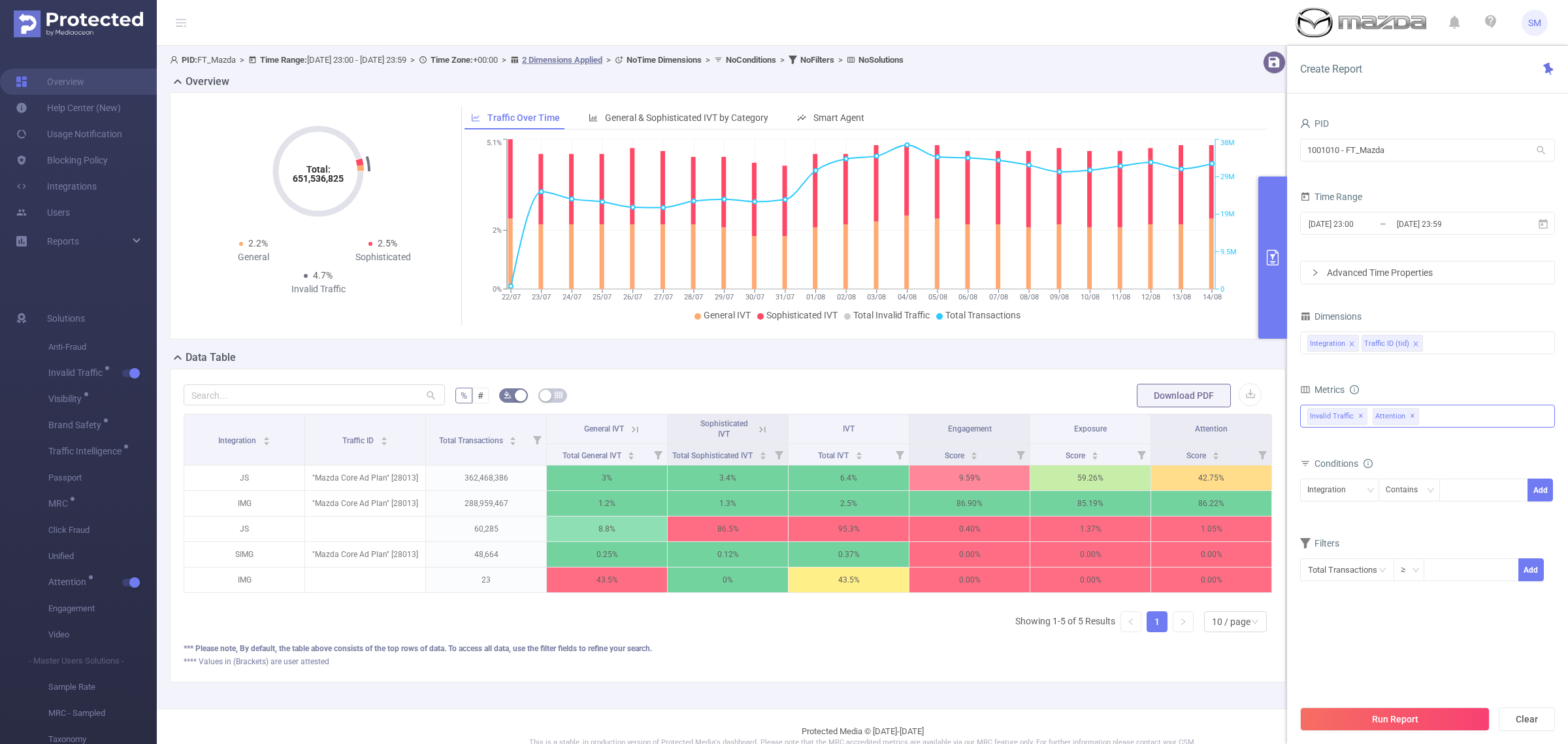
click at [1361, 417] on span "✕" at bounding box center [1361, 416] width 5 height 16
click at [1402, 380] on form "Dimensions Integration Traffic ID (tid) Metrics Total General IVT Data Centers …" at bounding box center [1428, 453] width 255 height 291
click at [1350, 340] on span at bounding box center [1352, 344] width 7 height 14
click at [1389, 343] on div "Traffic ID (tid)" at bounding box center [1428, 342] width 240 height 21
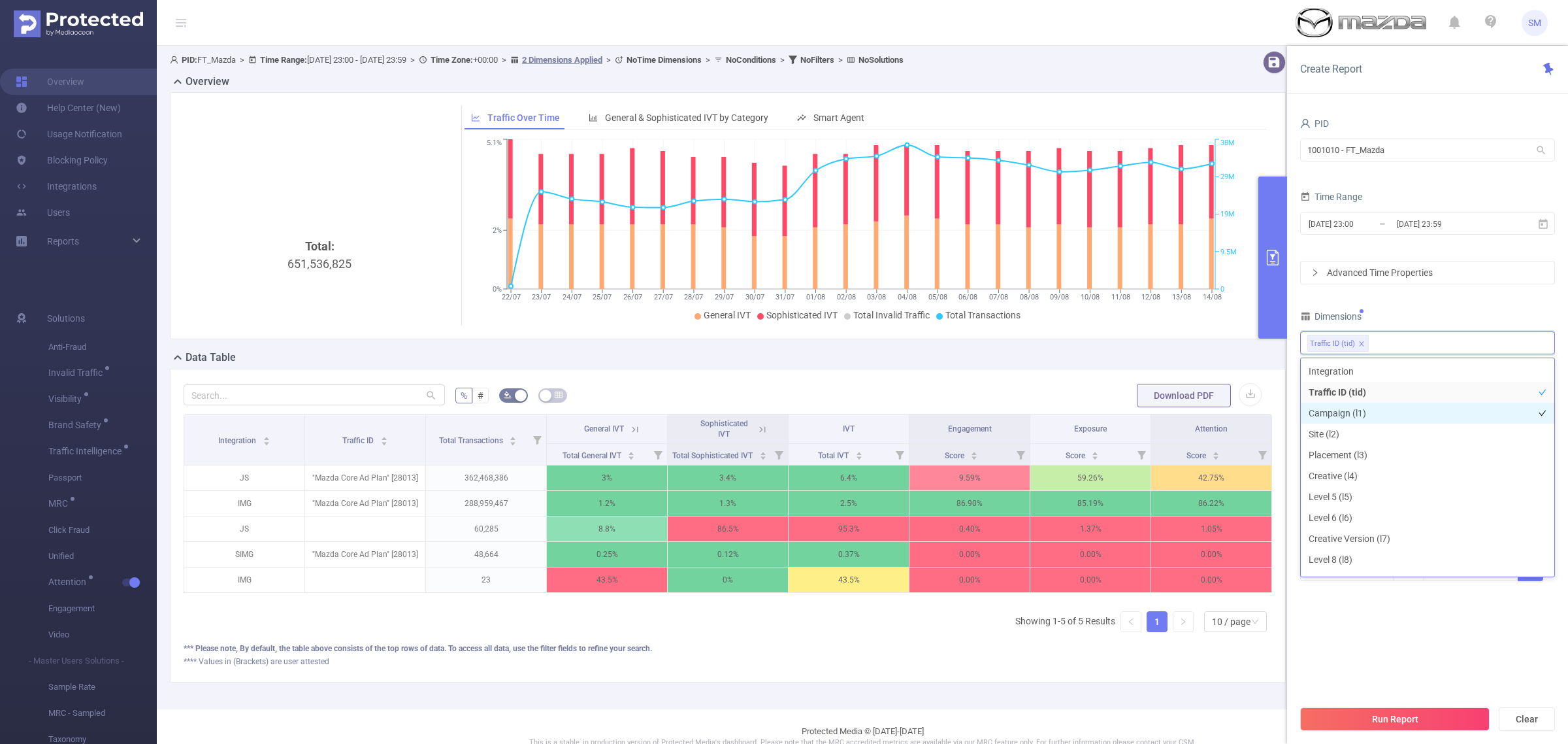
click at [1373, 404] on li "Campaign (l1)" at bounding box center [1428, 413] width 254 height 21
click at [1439, 328] on div "Dimensions" at bounding box center [1428, 317] width 255 height 21
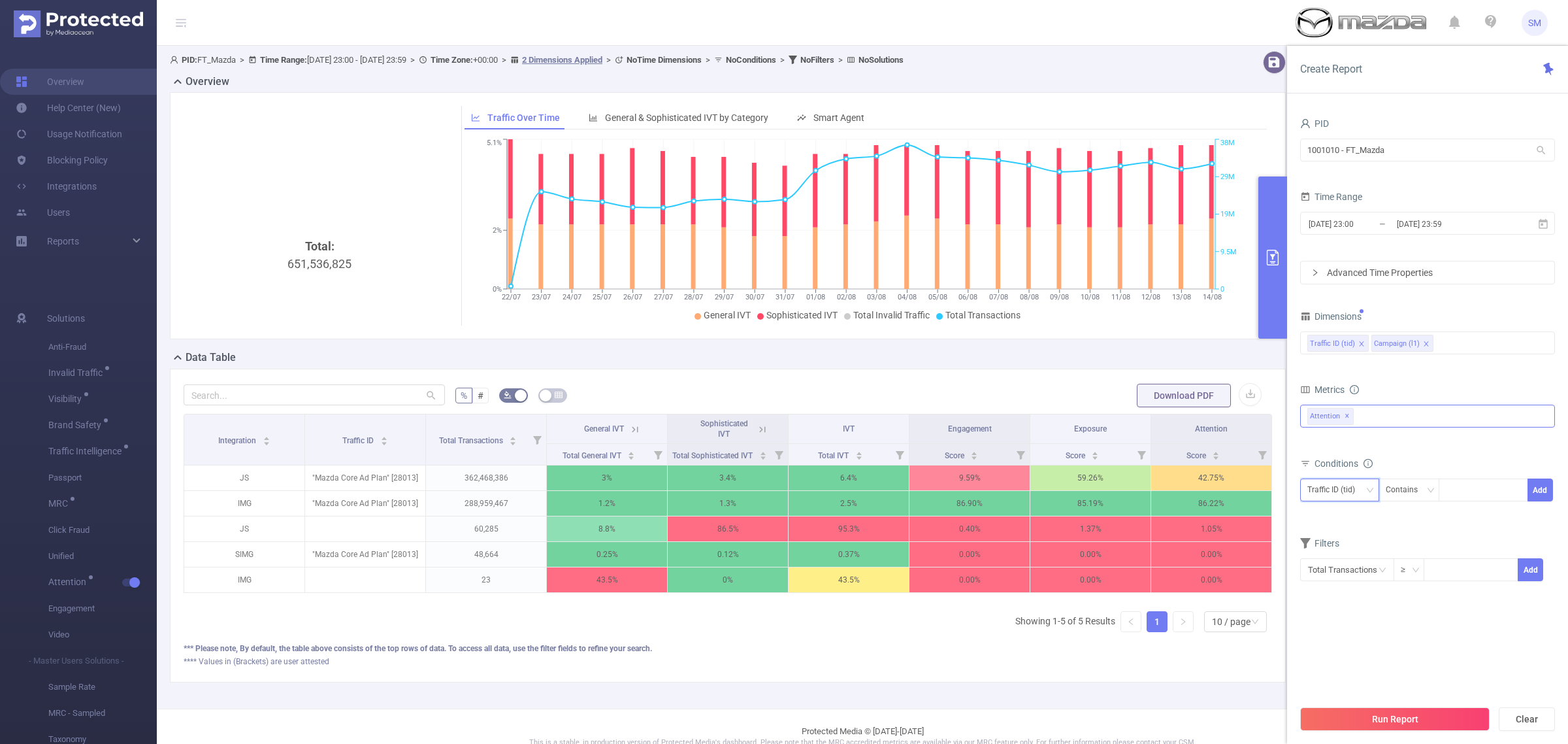
click at [1344, 488] on div "Traffic ID (tid)" at bounding box center [1335, 489] width 57 height 21
click at [1355, 543] on li "Campaign (l1)" at bounding box center [1340, 538] width 79 height 21
click at [1422, 495] on div "Contains" at bounding box center [1406, 489] width 41 height 21
click at [1433, 551] on li "Is Not" at bounding box center [1421, 559] width 87 height 21
click at [1543, 482] on button "Add" at bounding box center [1540, 489] width 25 height 23
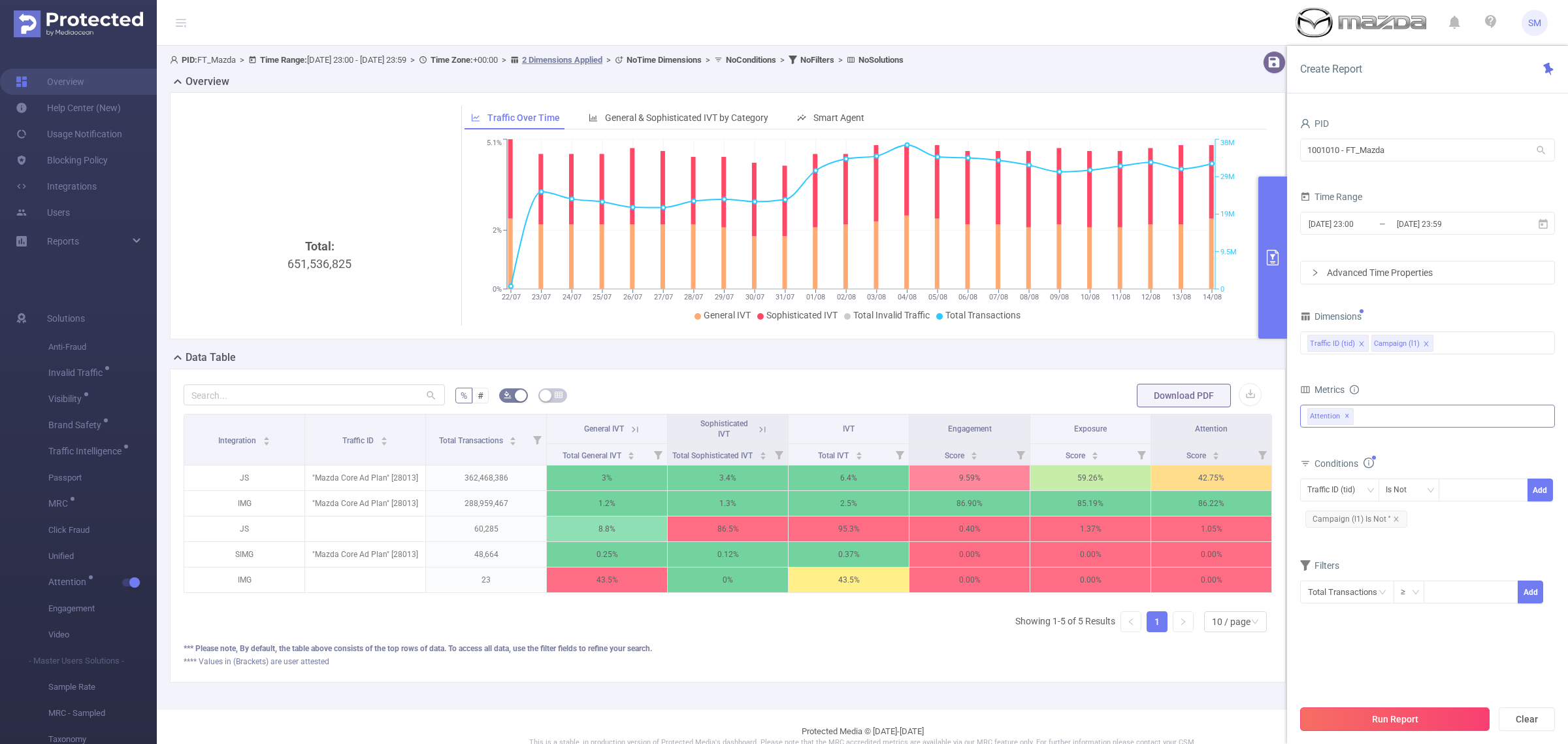
click at [1455, 717] on button "Run Report" at bounding box center [1395, 719] width 190 height 24
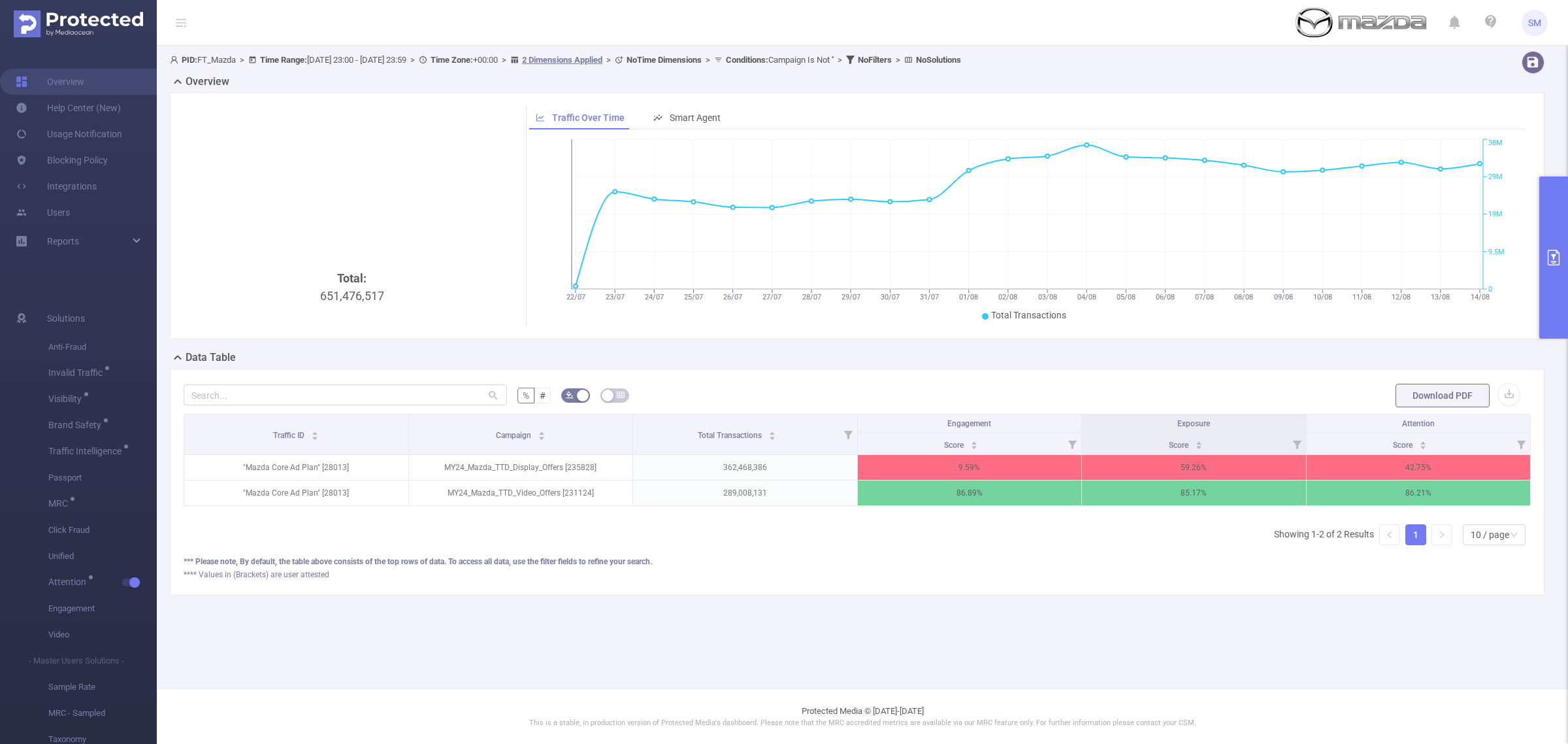
click at [765, 581] on div "**** Values in (Brackets) are user attested" at bounding box center [857, 575] width 1347 height 12
click at [243, 400] on input "text" at bounding box center [345, 394] width 323 height 21
click at [1550, 245] on button "primary" at bounding box center [1554, 256] width 29 height 162
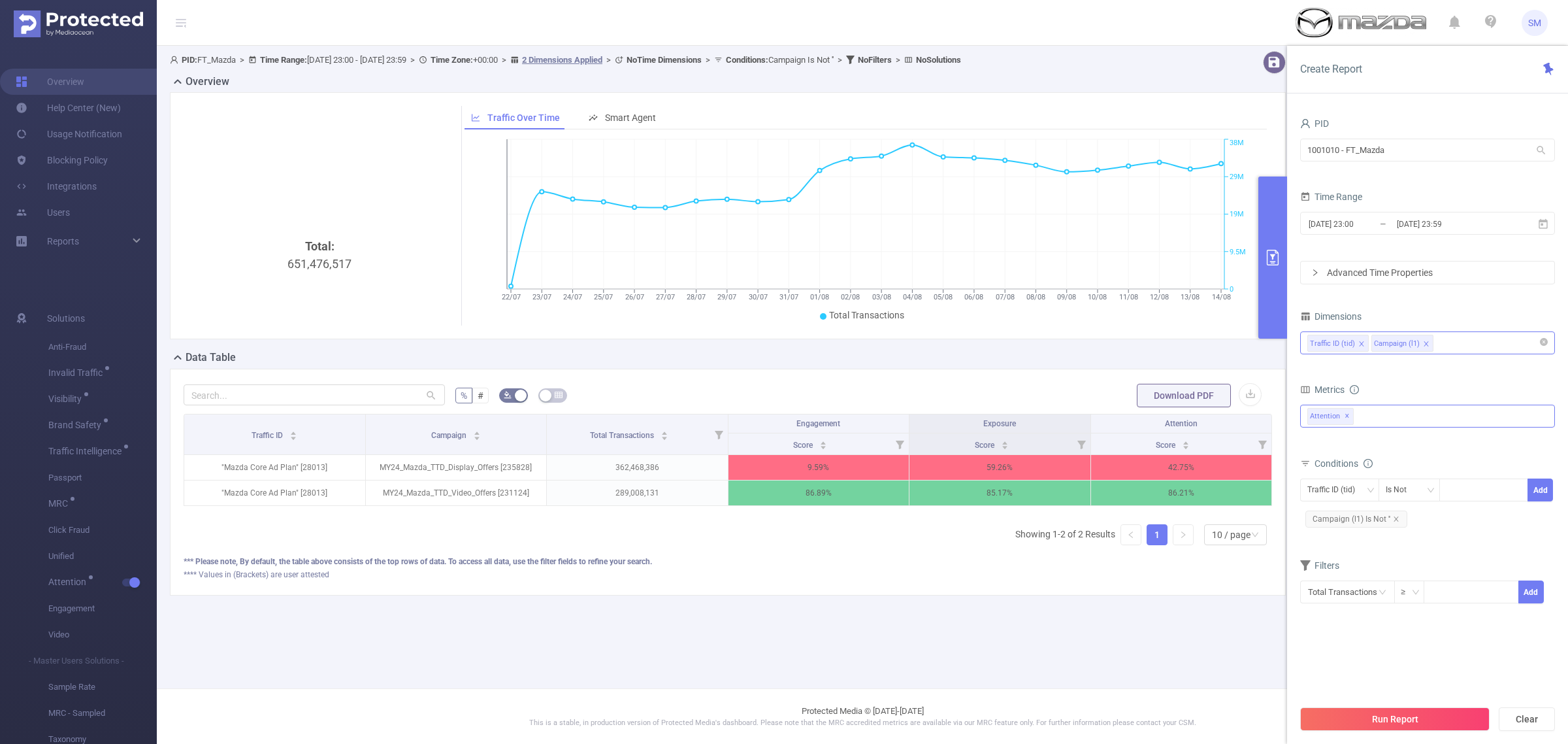
click at [1484, 342] on div "Traffic ID (tid) Campaign (l1)" at bounding box center [1428, 342] width 240 height 21
click at [1385, 498] on li "Host" at bounding box center [1428, 500] width 254 height 21
click at [1384, 518] on li "App" at bounding box center [1428, 521] width 254 height 21
click at [1392, 641] on section "PID 1001010 - FT_Mazda 1001010 - FT_Mazda Time Range [DATE] 23:00 _ [DATE] 23:5…" at bounding box center [1428, 406] width 255 height 584
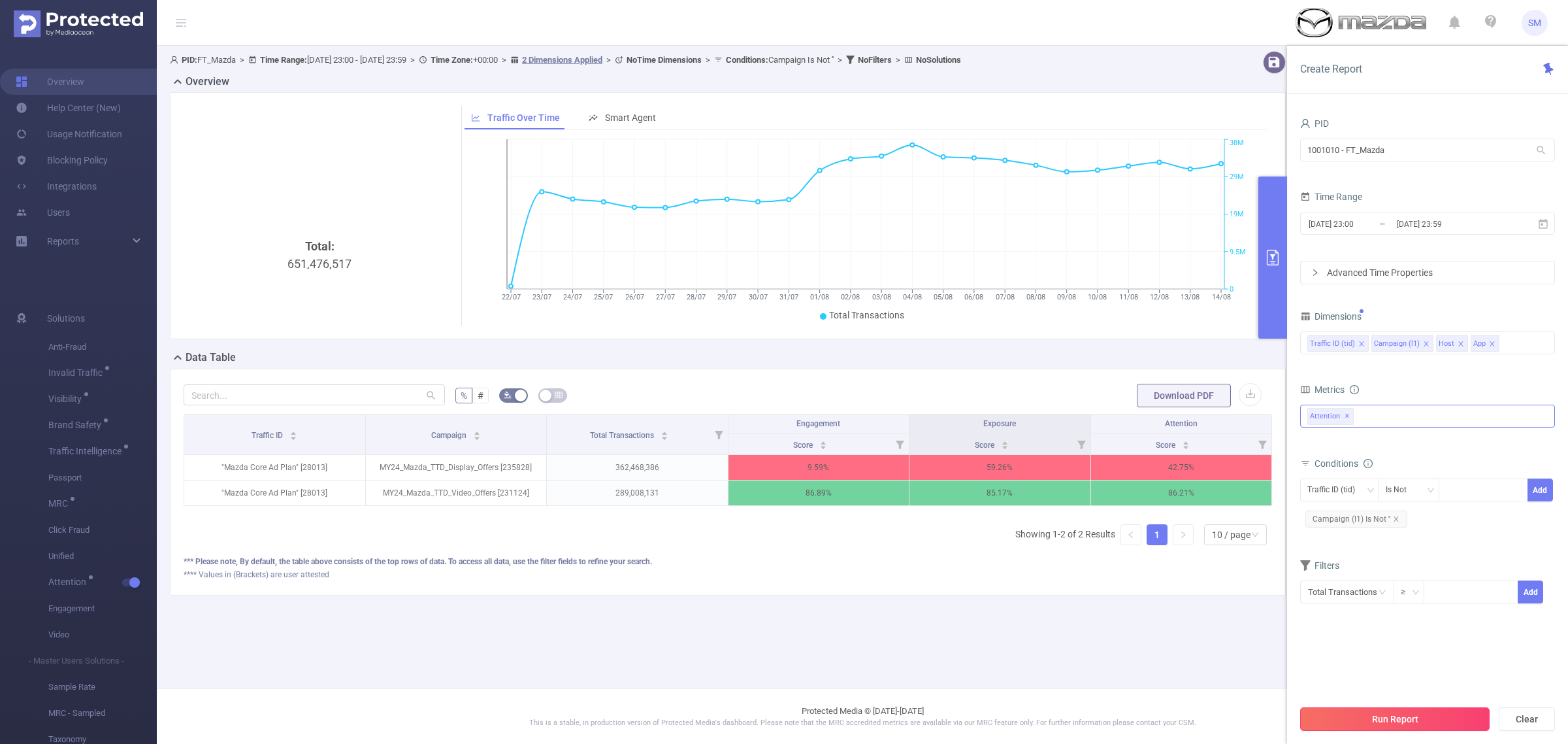
click at [1453, 716] on button "Run Report" at bounding box center [1395, 719] width 190 height 24
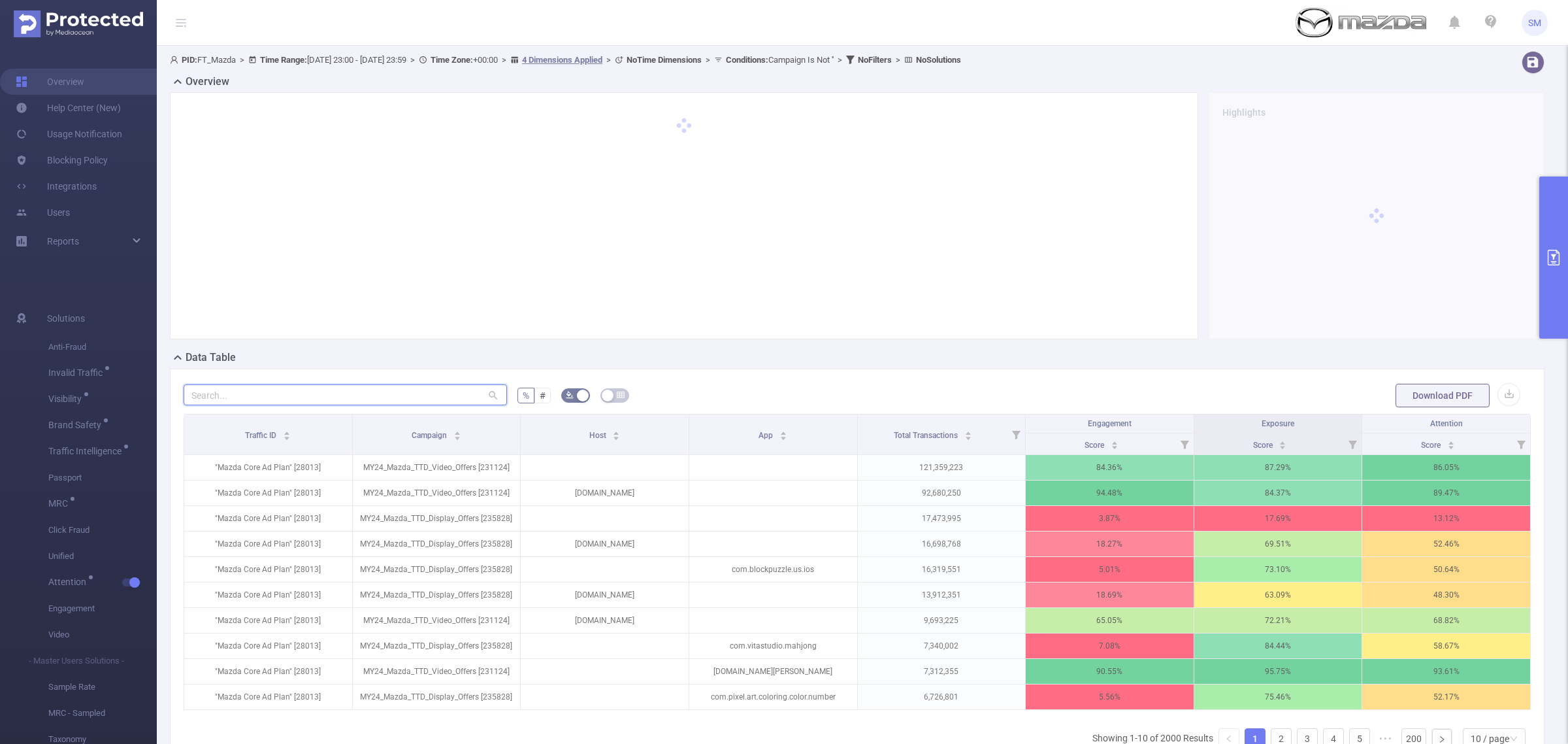
click at [439, 387] on input "text" at bounding box center [345, 394] width 323 height 21
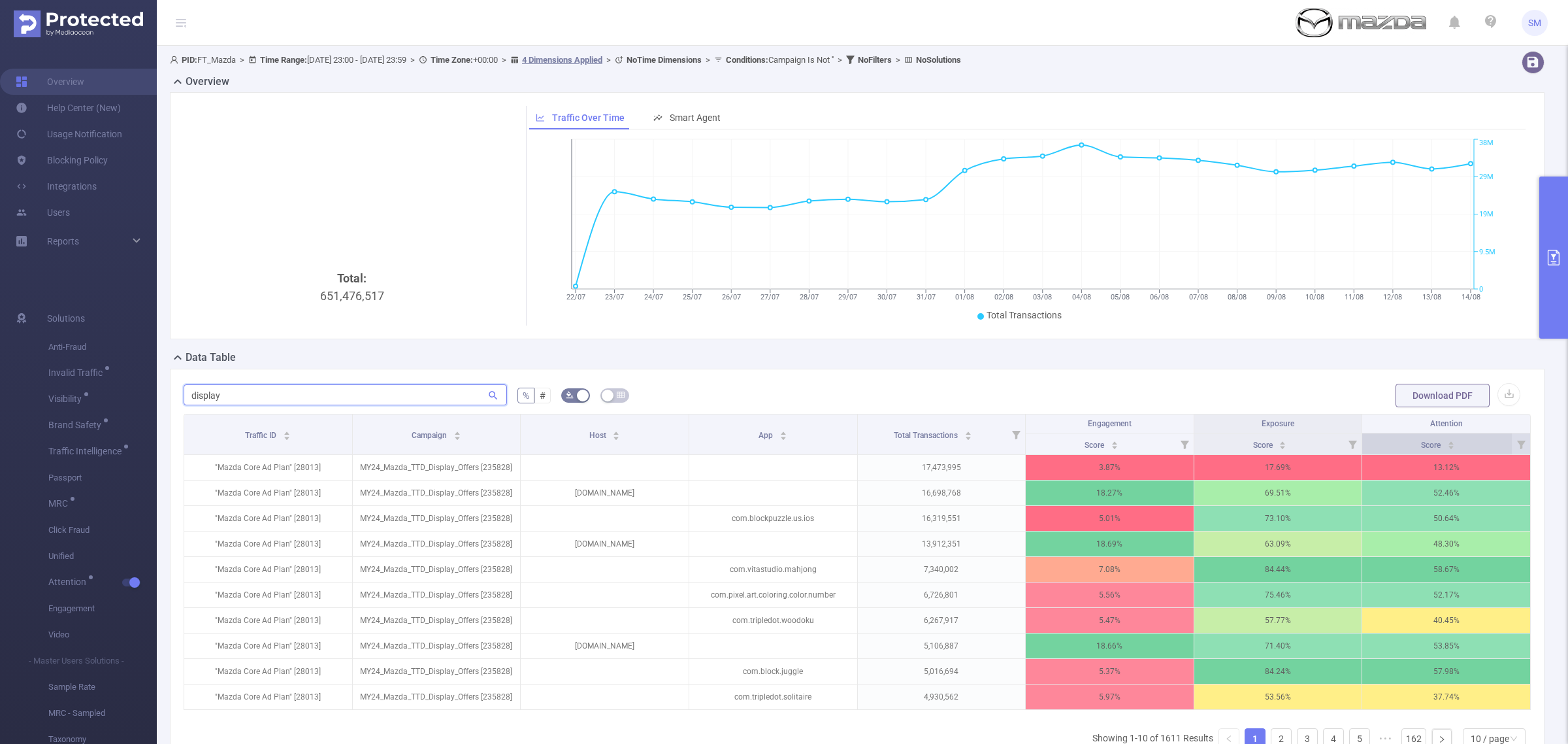
type input "display"
click at [1424, 449] on span "Score" at bounding box center [1431, 444] width 21 height 9
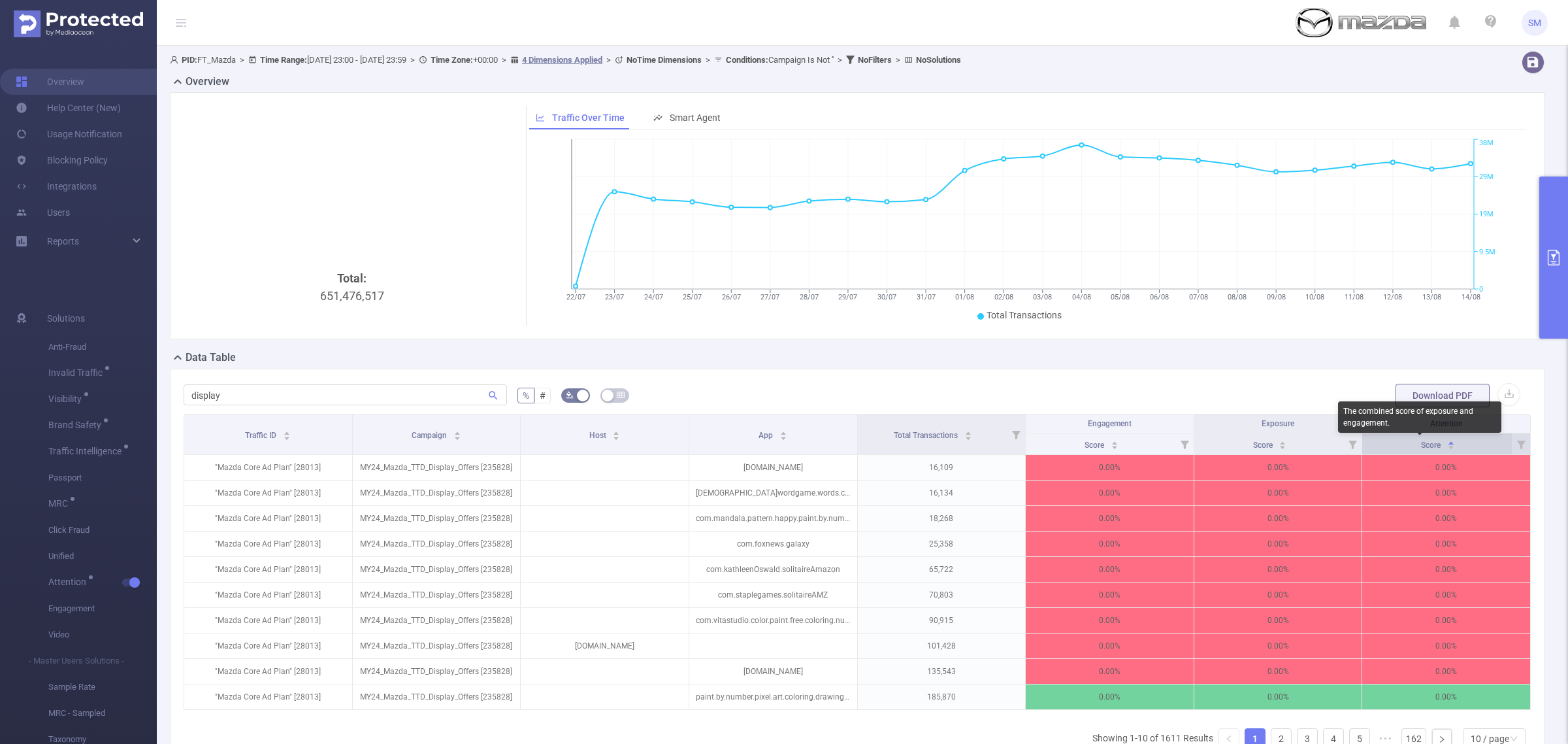
click at [1424, 449] on span "Score" at bounding box center [1431, 444] width 21 height 9
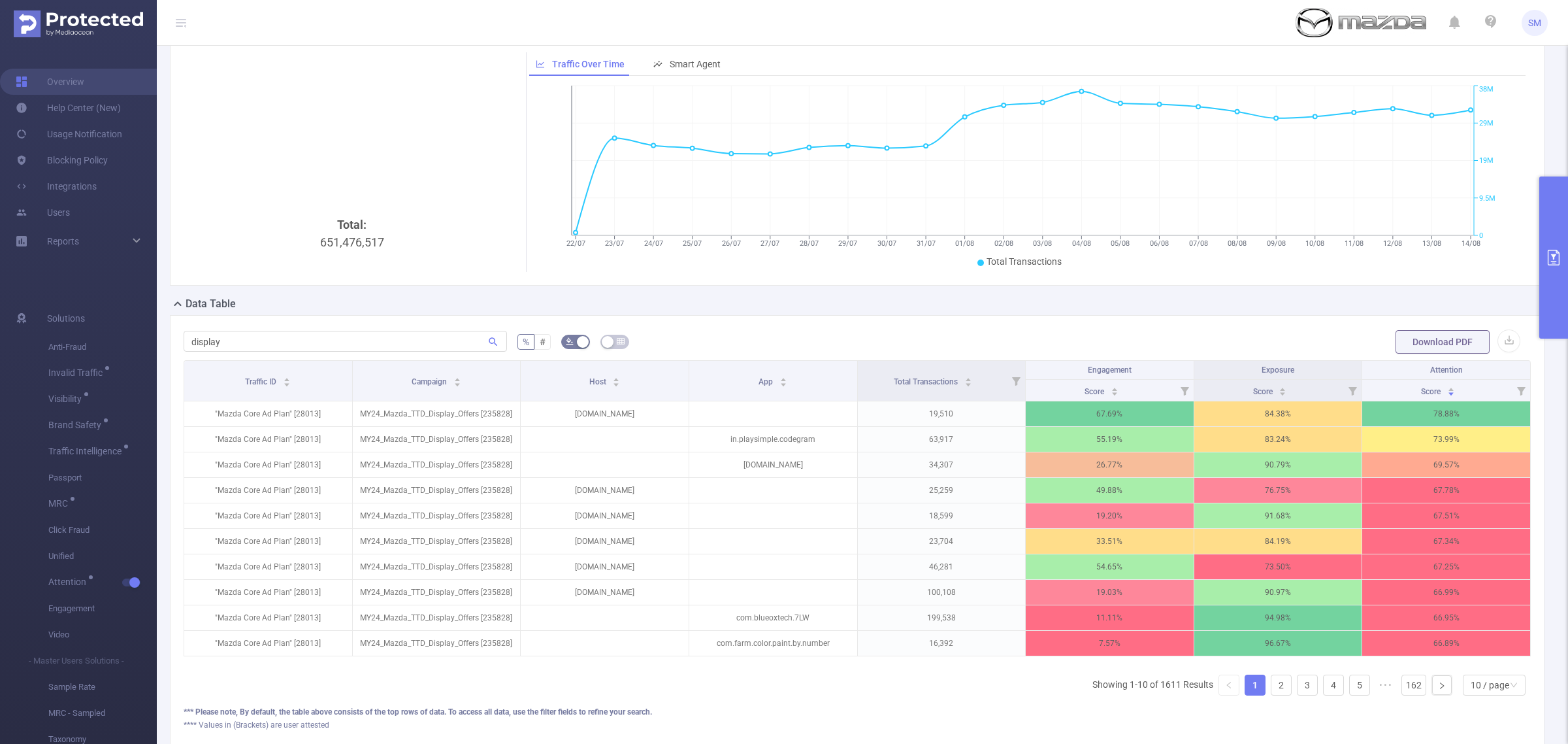
scroll to position [82, 0]
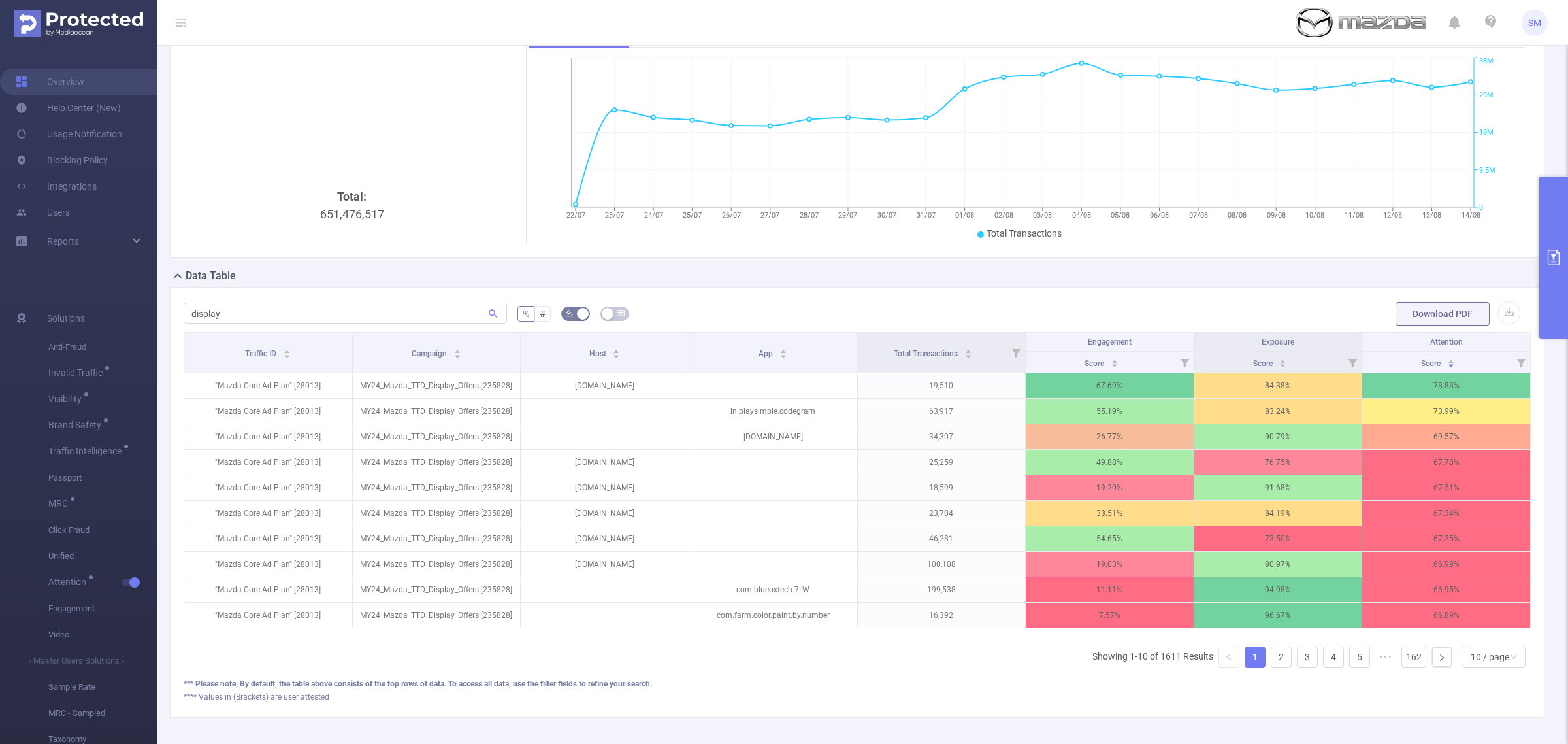
click at [1549, 245] on button "primary" at bounding box center [1554, 256] width 29 height 162
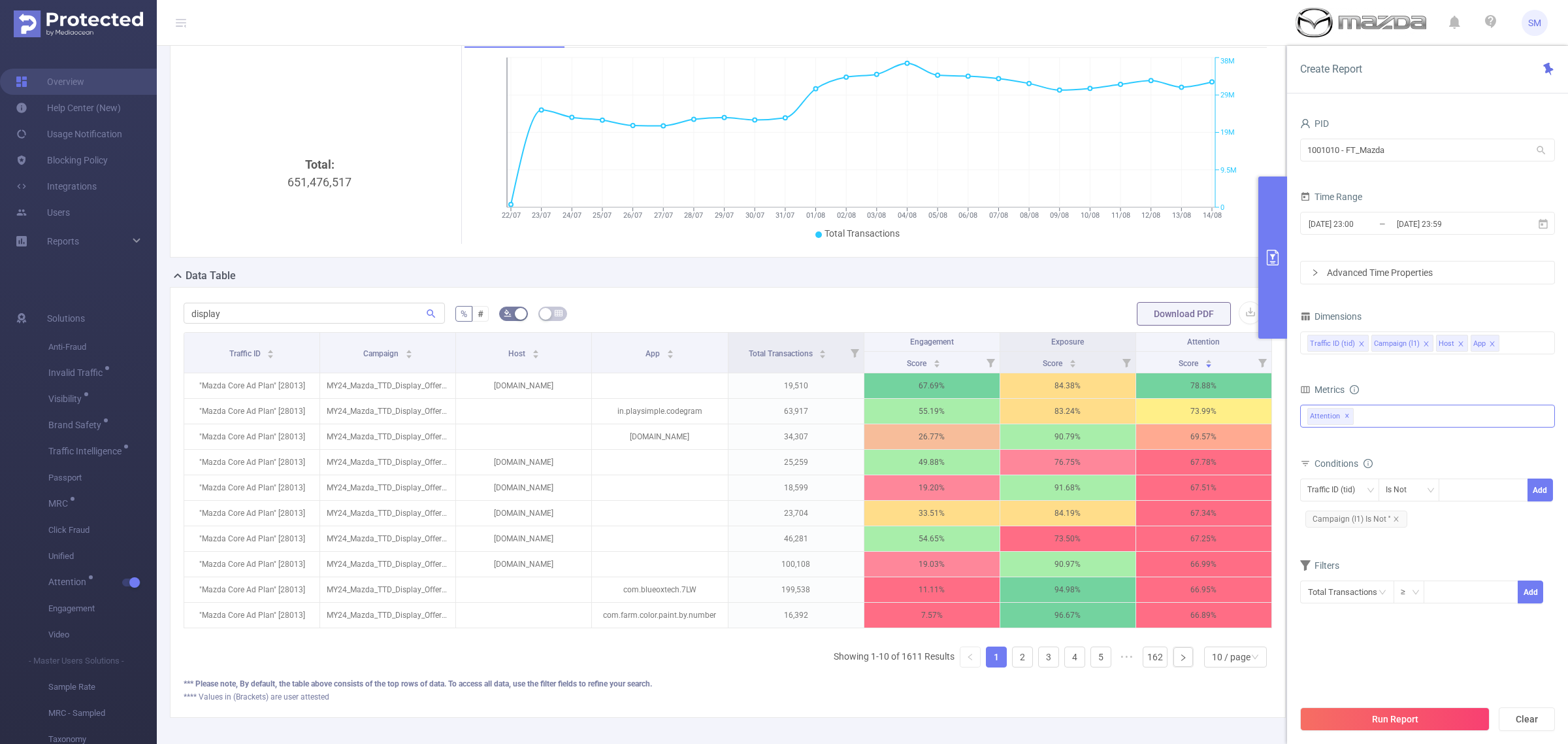
click at [1491, 340] on span at bounding box center [1493, 344] width 7 height 14
click at [1481, 726] on button "Run Report" at bounding box center [1395, 719] width 190 height 24
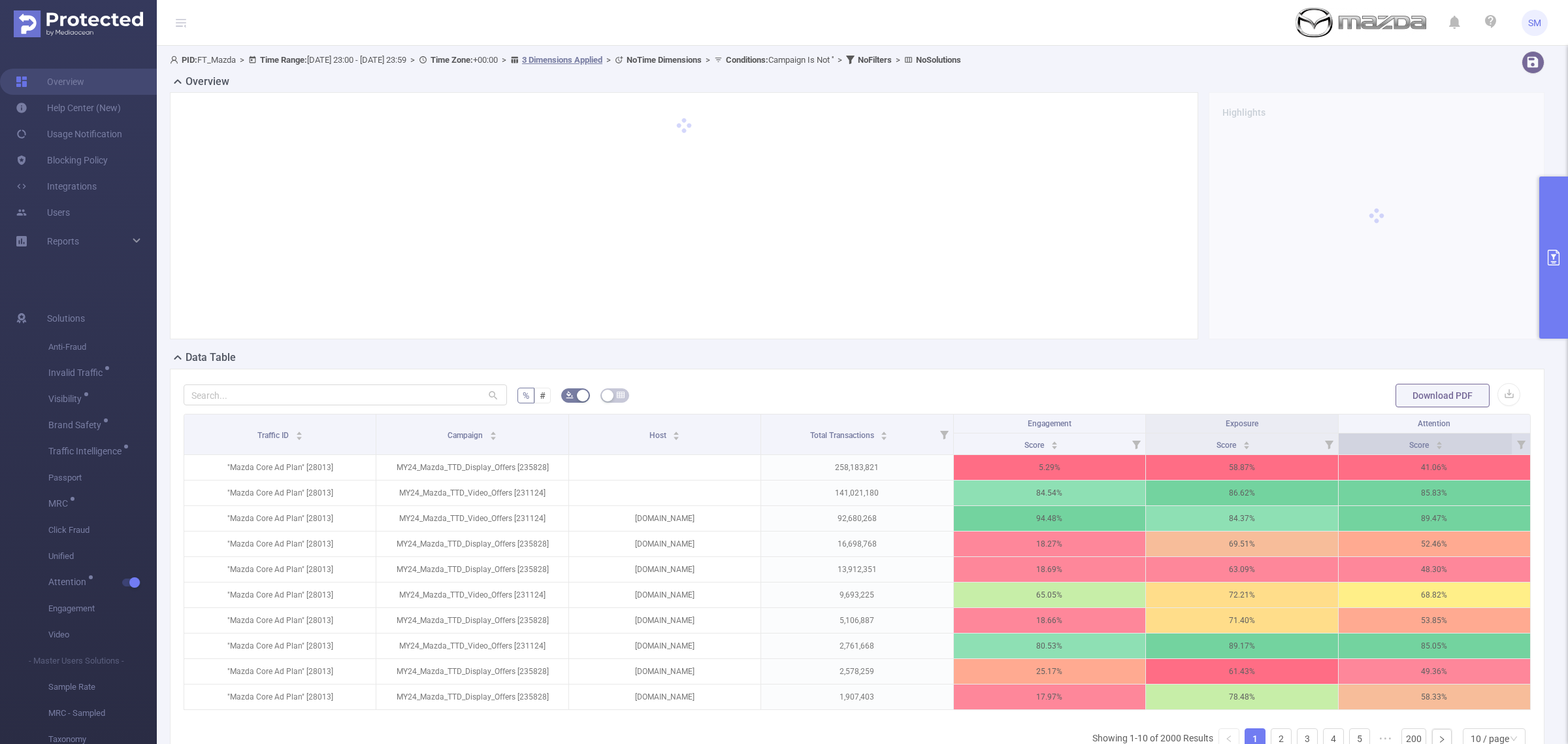
click at [1411, 449] on span "Score" at bounding box center [1420, 444] width 21 height 13
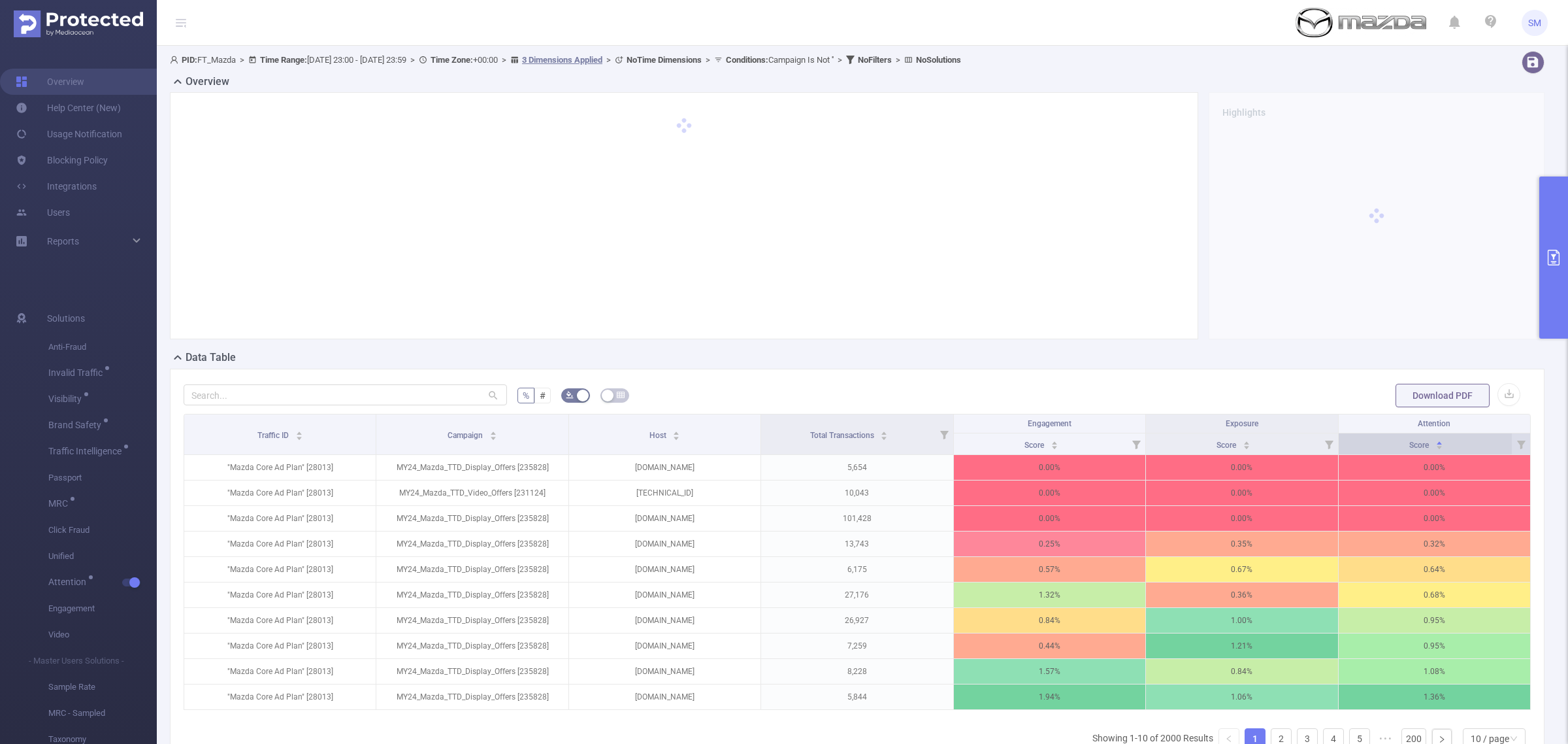
click at [1411, 449] on span "Score" at bounding box center [1420, 444] width 21 height 13
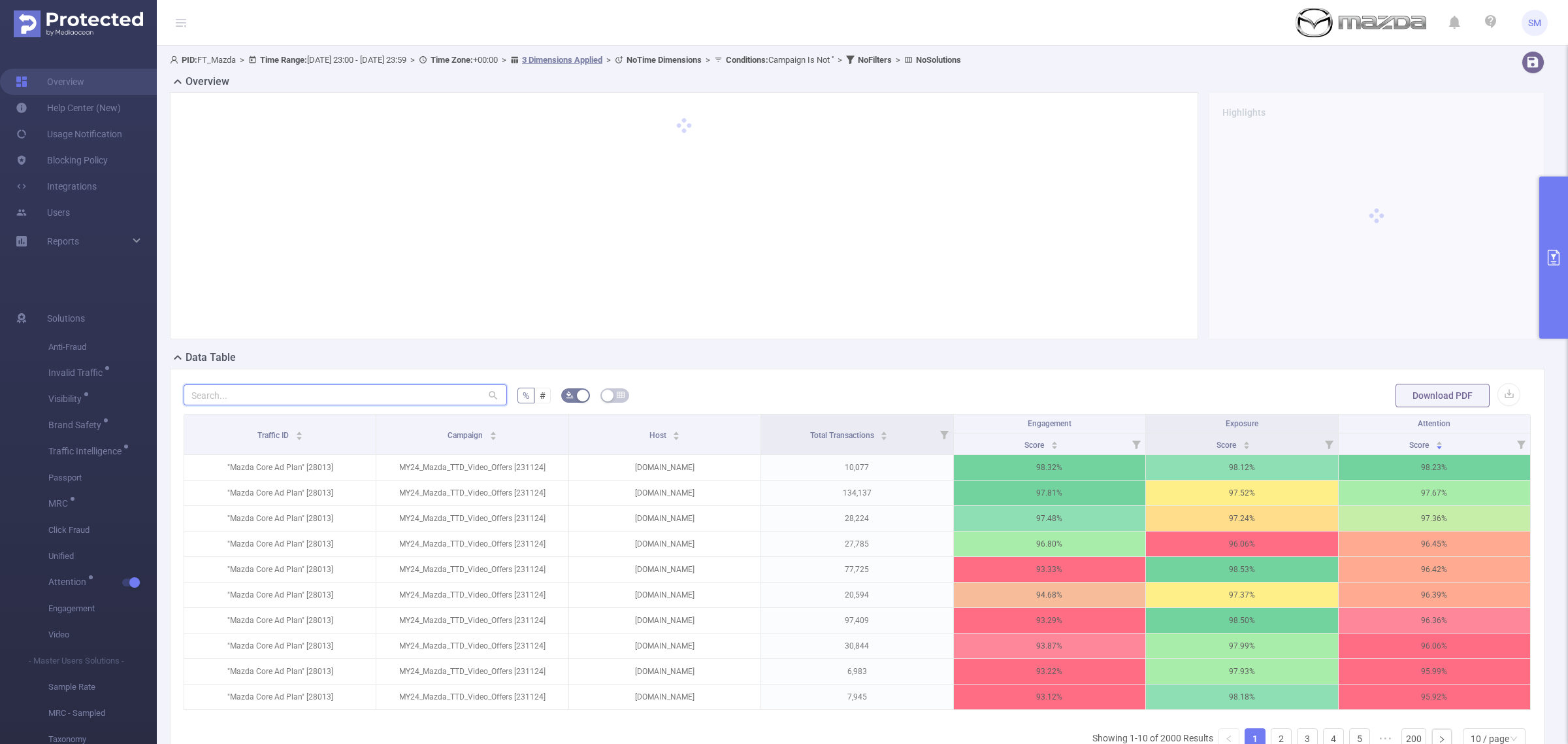
click at [214, 394] on input "text" at bounding box center [345, 394] width 323 height 21
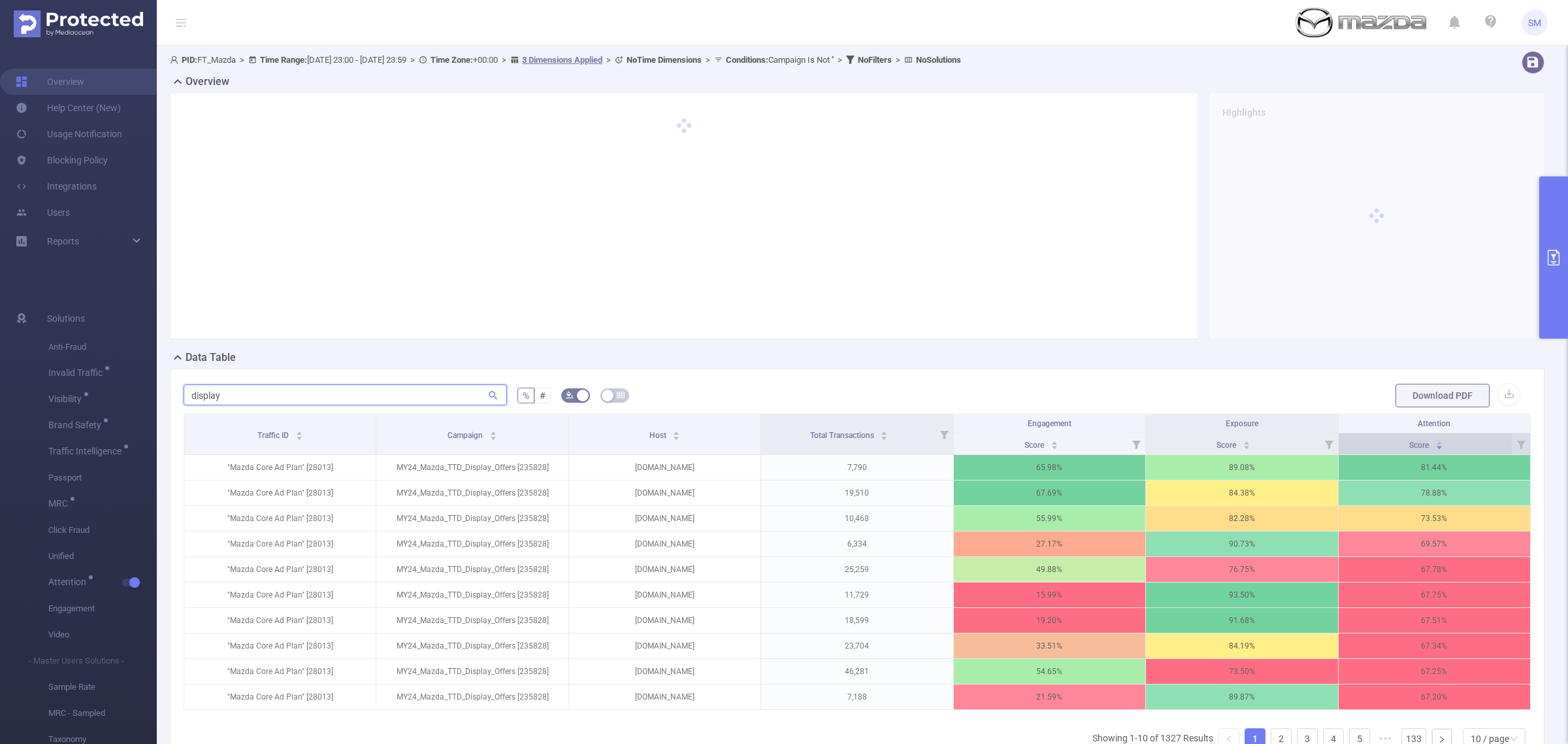
type input "display"
click at [1410, 446] on span "Score" at bounding box center [1420, 444] width 21 height 9
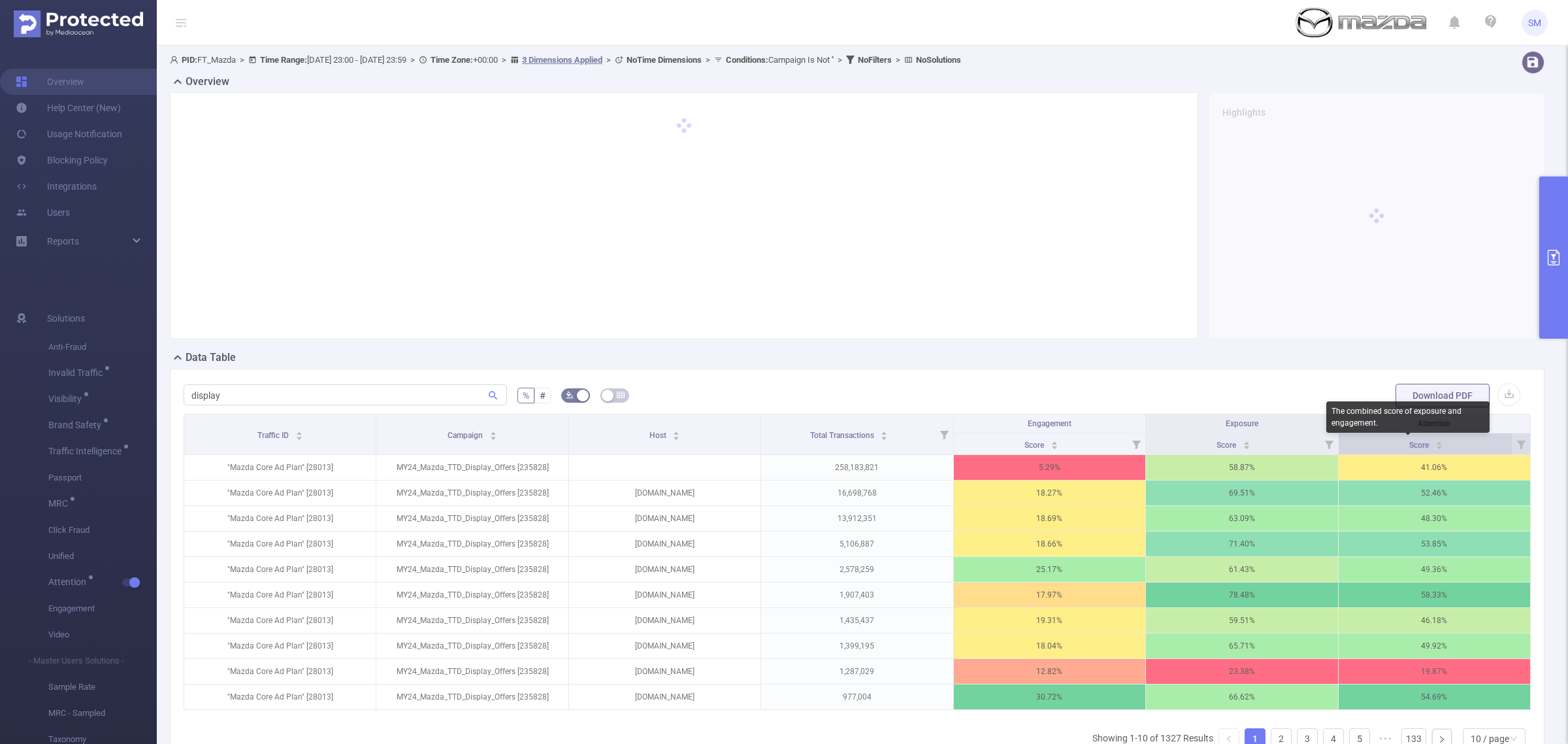
click at [1410, 446] on span "Score" at bounding box center [1420, 444] width 21 height 9
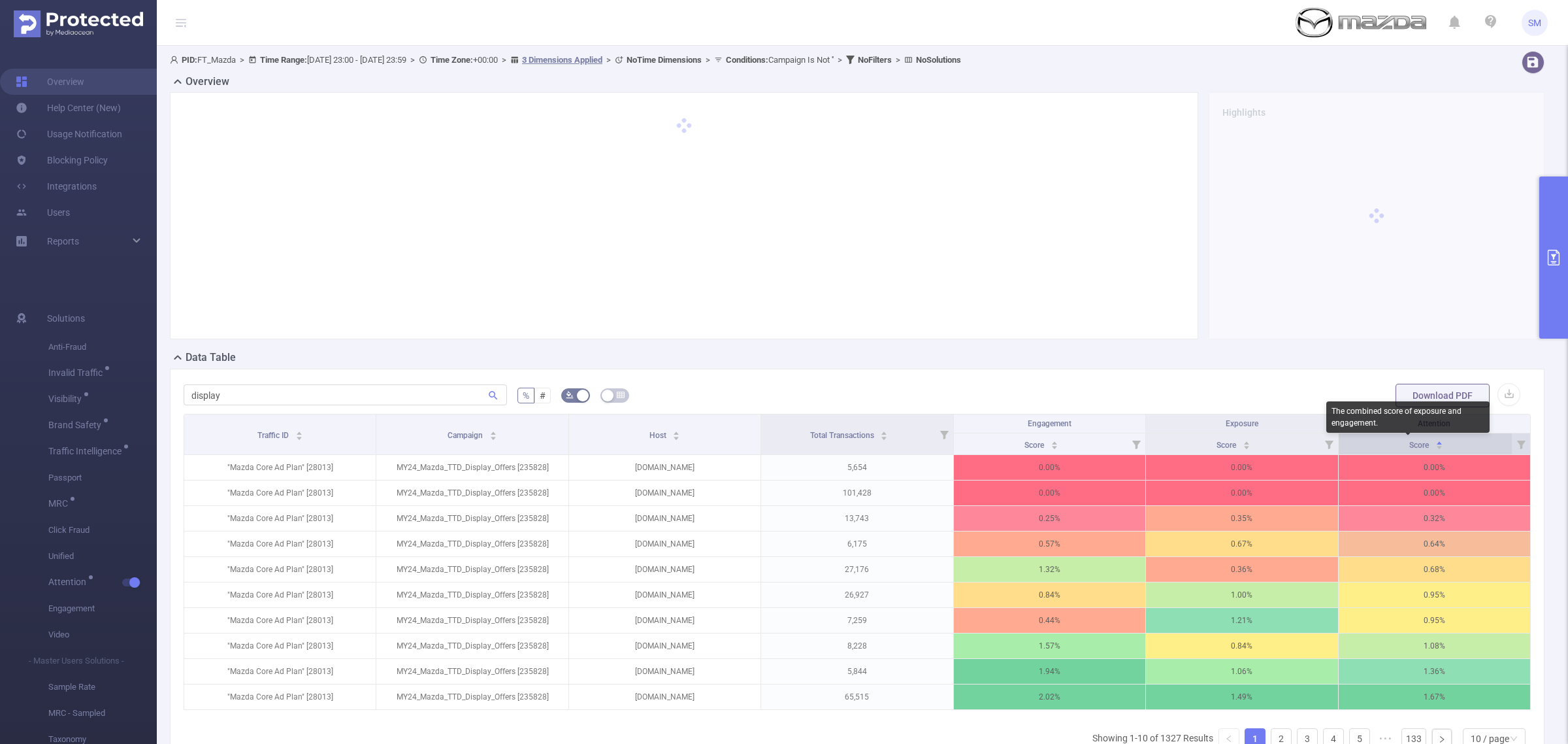
click at [1410, 446] on span "Score" at bounding box center [1420, 444] width 21 height 9
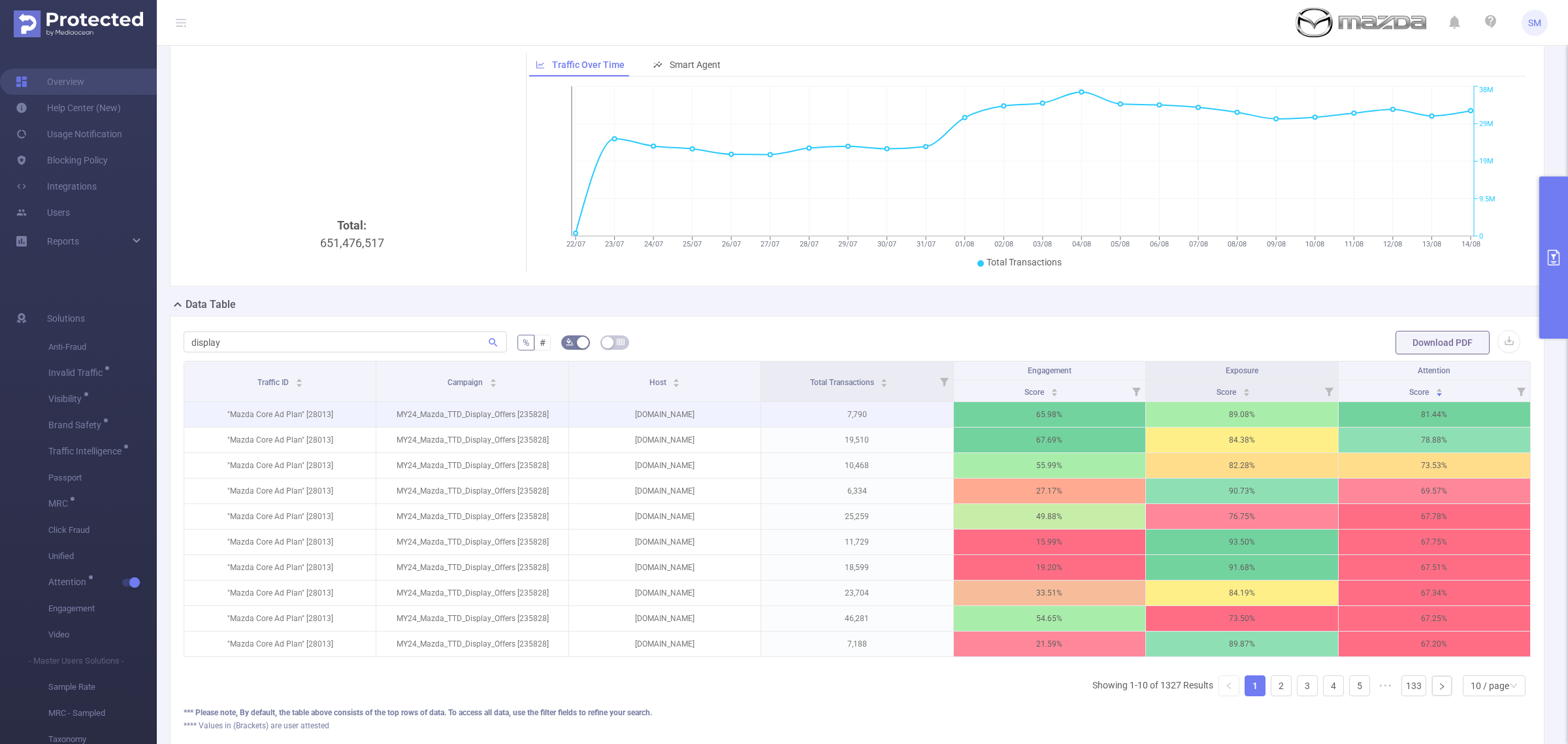
scroll to position [82, 0]
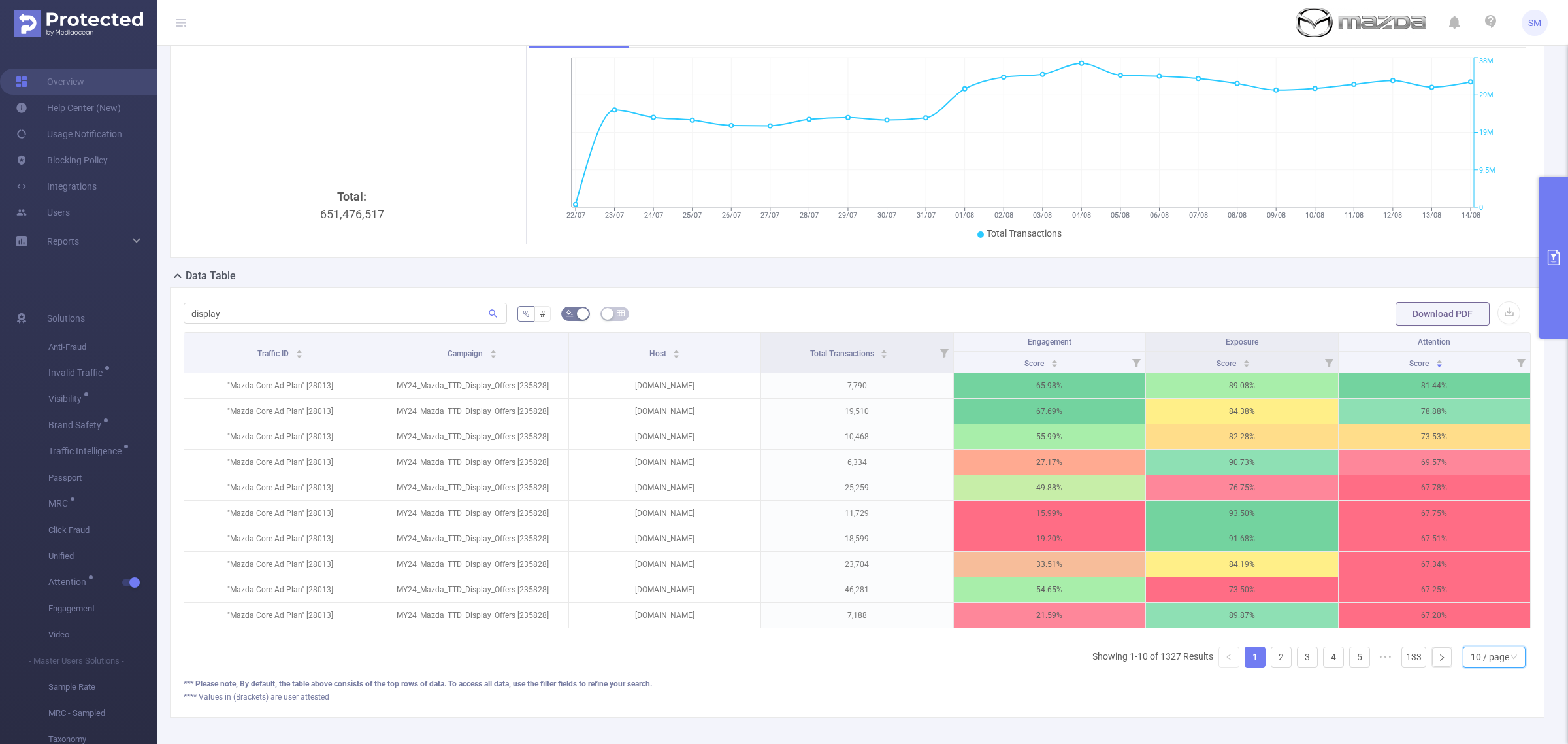
click at [1483, 667] on div "10 / page" at bounding box center [1490, 656] width 39 height 19
click at [1491, 579] on li "20 / page" at bounding box center [1481, 586] width 63 height 21
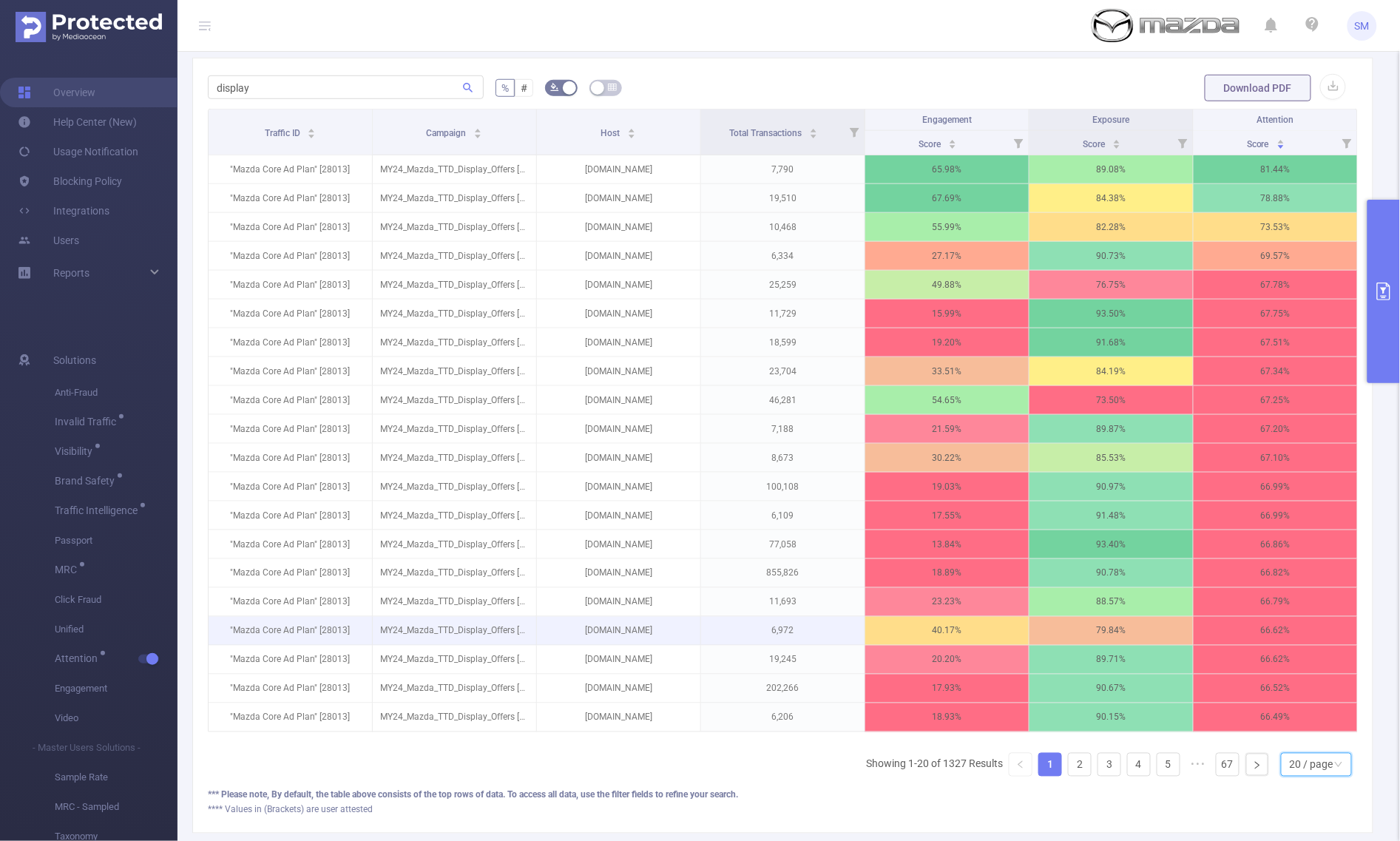
scroll to position [370, 0]
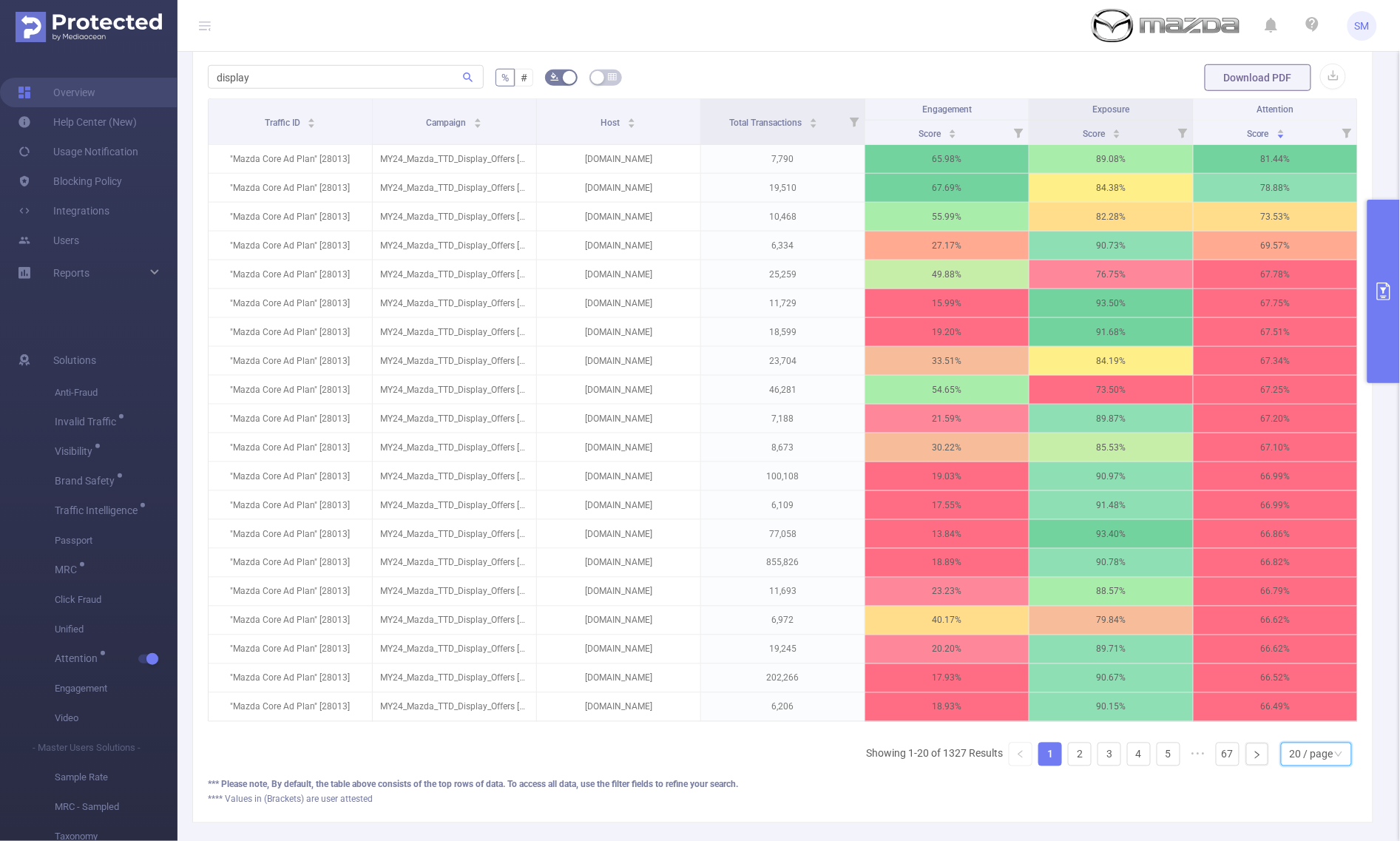
drag, startPoint x: 1321, startPoint y: 768, endPoint x: 1317, endPoint y: 735, distance: 33.2
click at [1334, 759] on icon "icon: down" at bounding box center [1338, 754] width 9 height 9
click at [1320, 651] on li "10 / page" at bounding box center [1302, 651] width 72 height 24
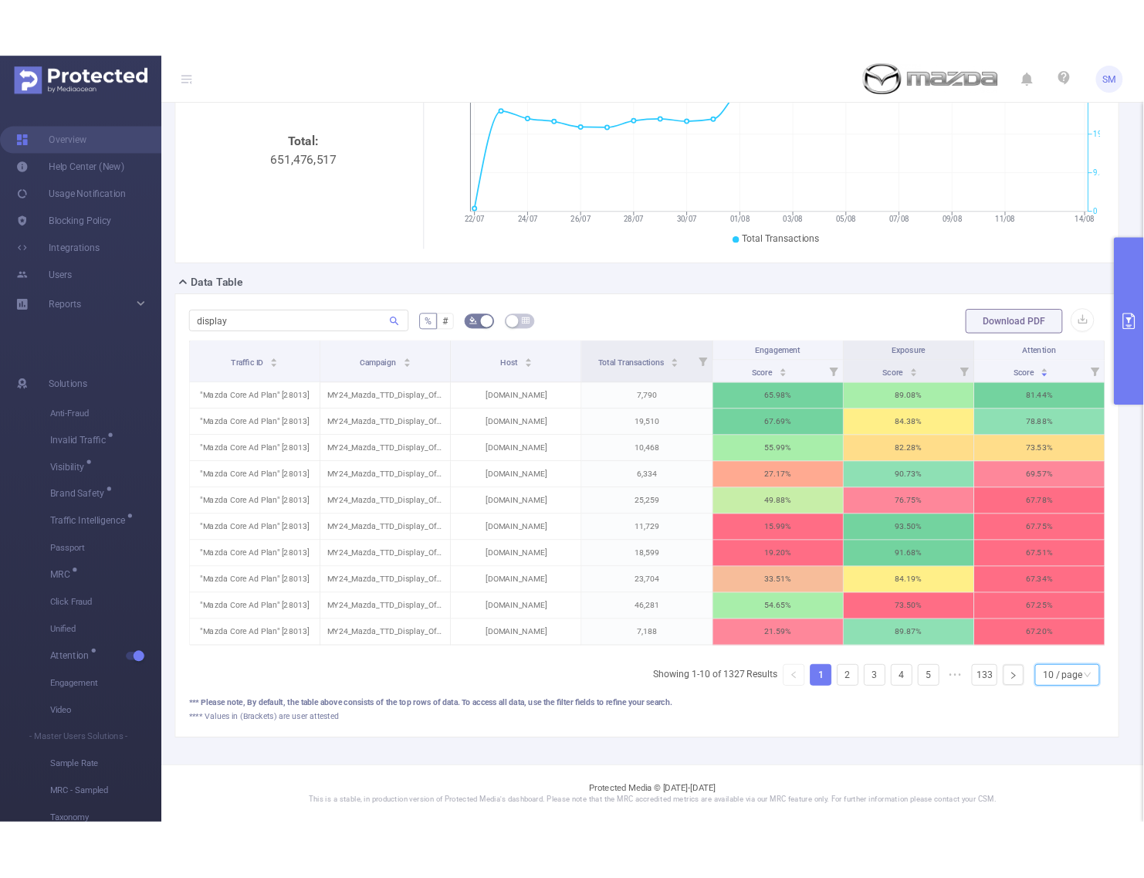
scroll to position [195, 0]
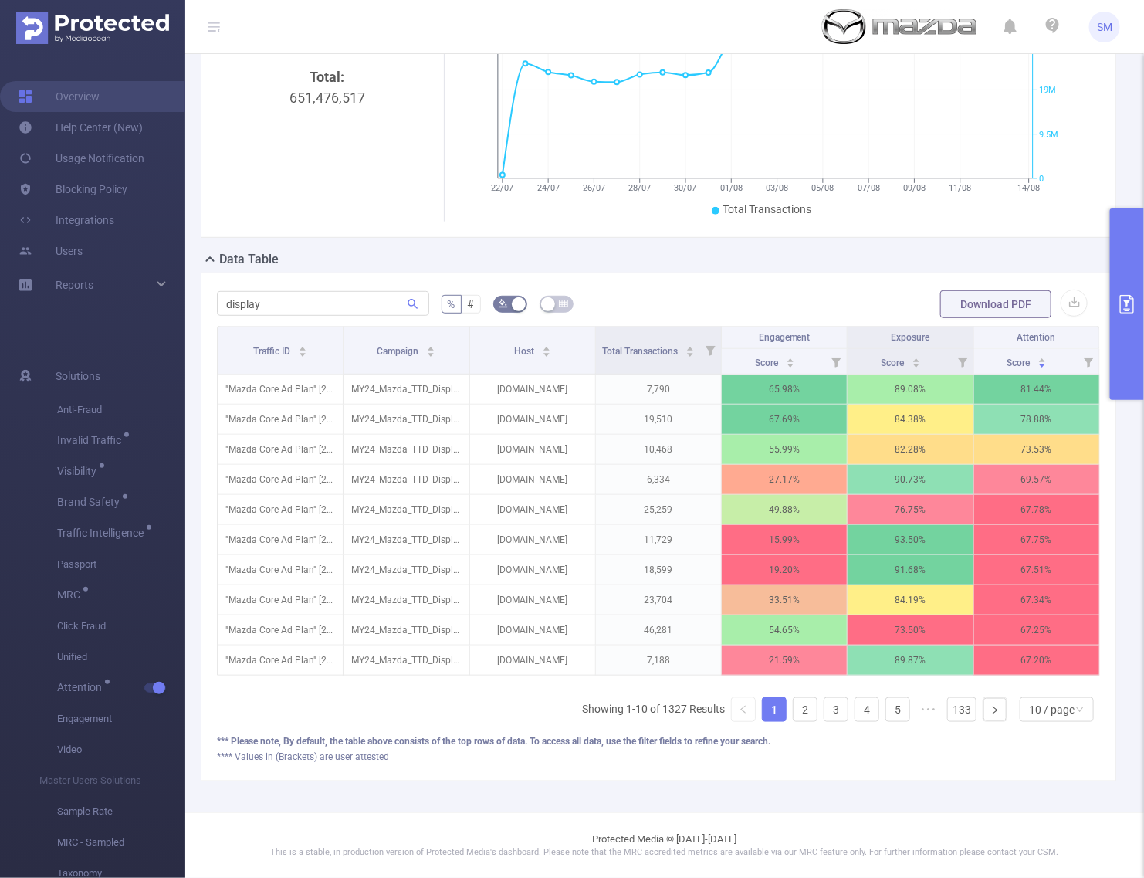
click at [1122, 282] on button "primary" at bounding box center [1127, 303] width 34 height 191
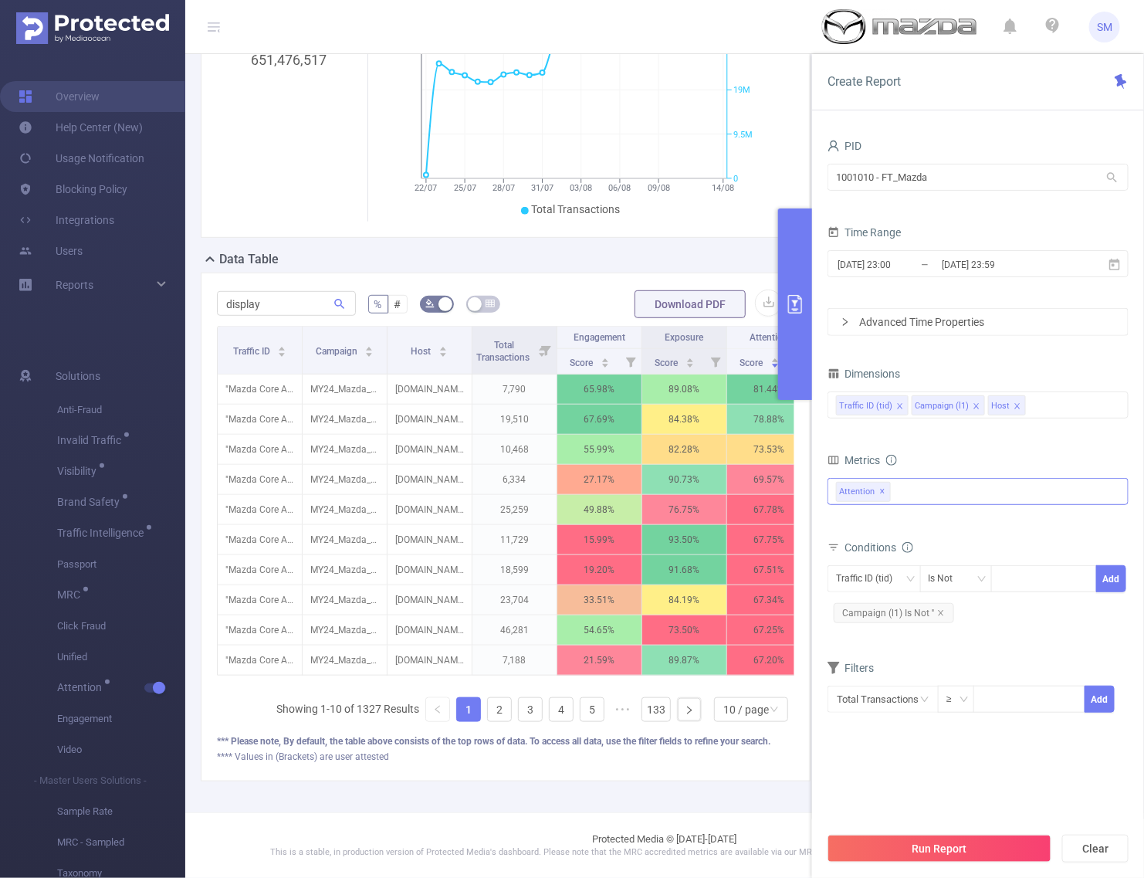
click at [1014, 408] on icon "icon: close" at bounding box center [1018, 406] width 8 height 8
click at [1012, 408] on div "Traffic ID (tid) Campaign (l1)" at bounding box center [978, 404] width 284 height 25
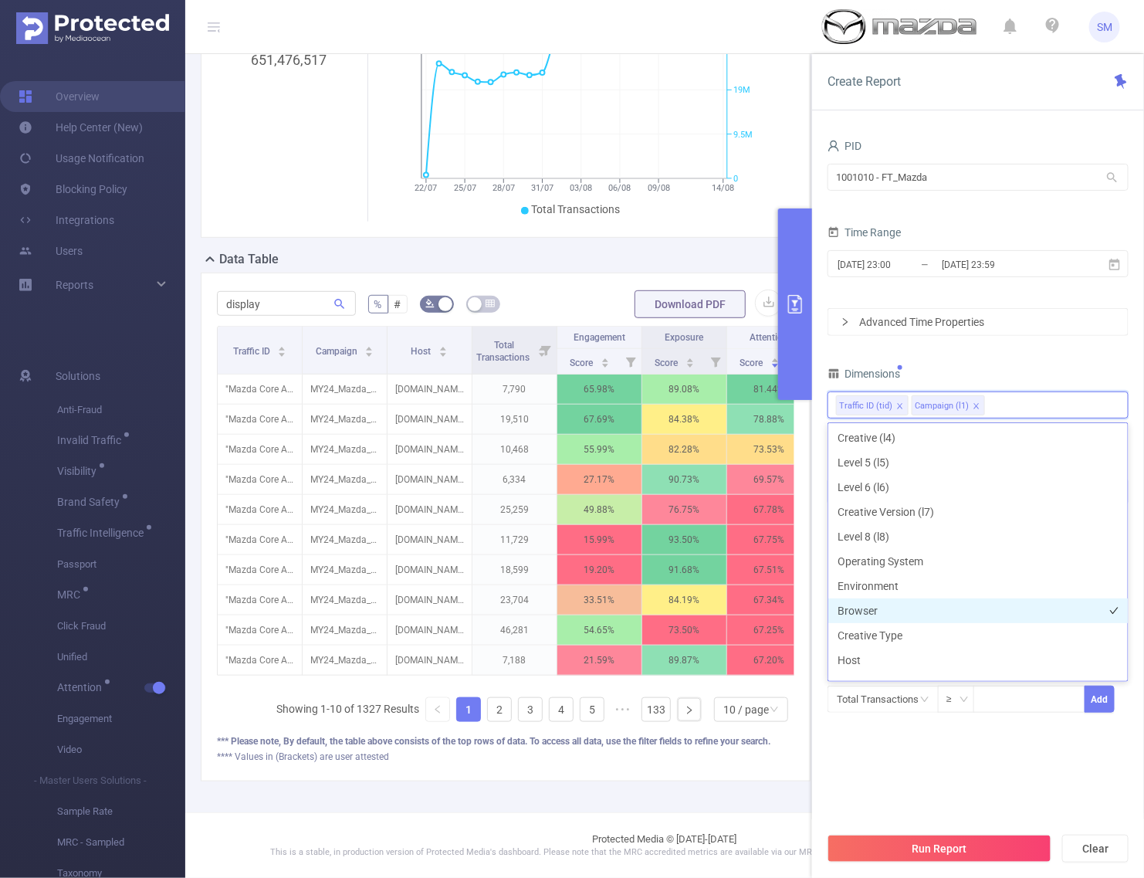
scroll to position [221, 0]
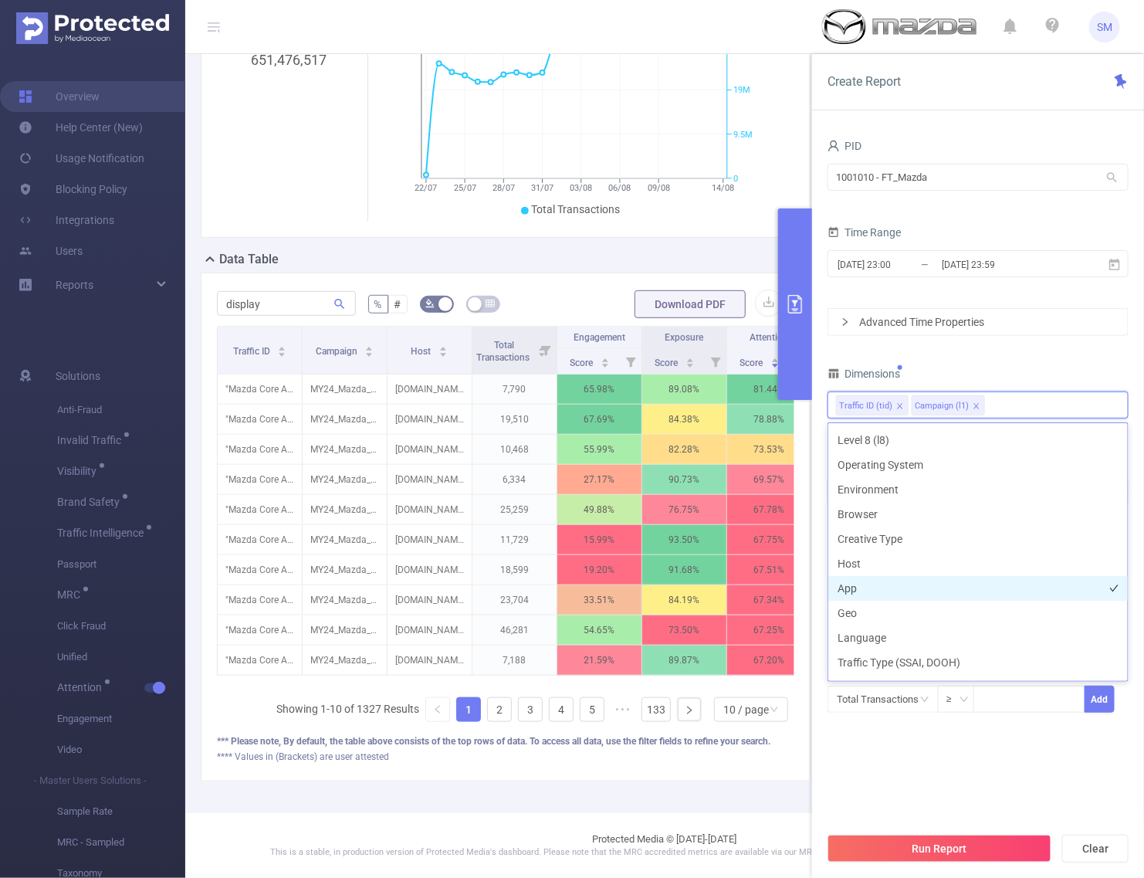
click at [910, 588] on li "App" at bounding box center [979, 588] width 300 height 25
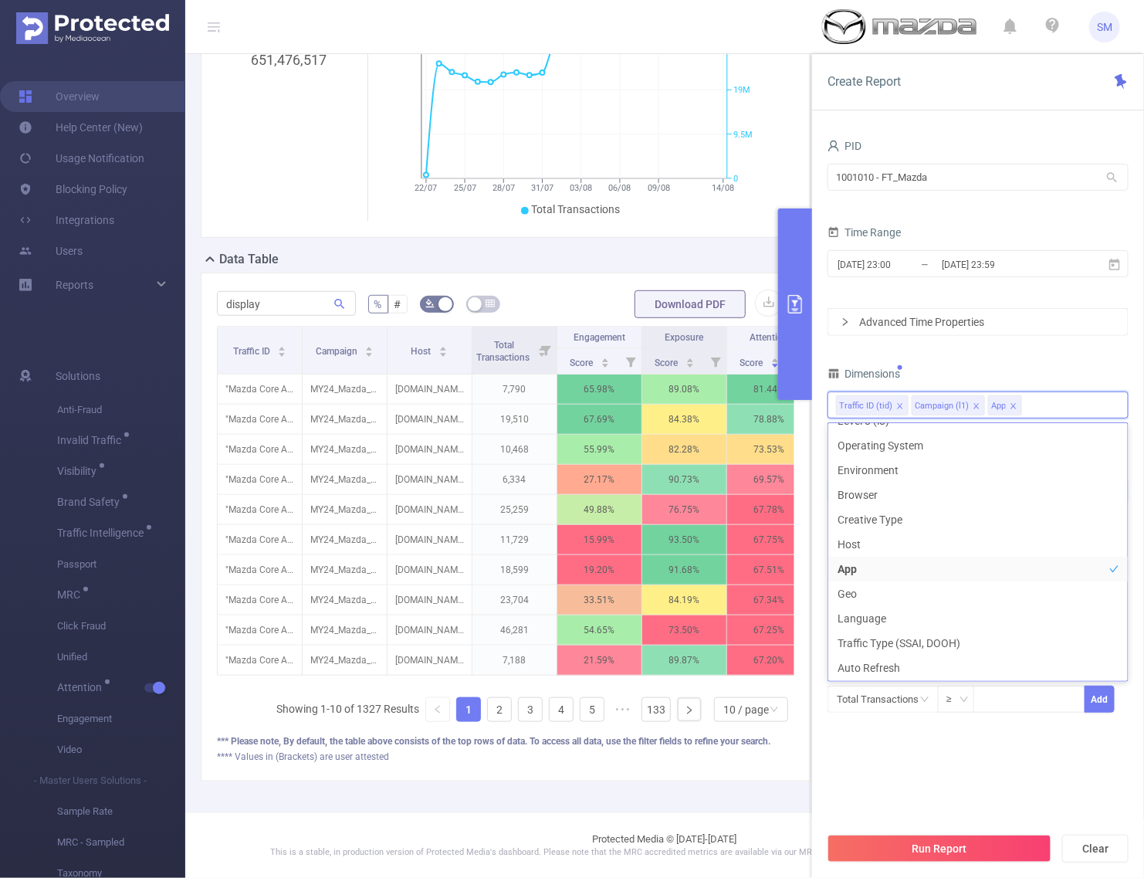
click at [974, 727] on div "Total Transactions ≥ Add" at bounding box center [978, 705] width 301 height 44
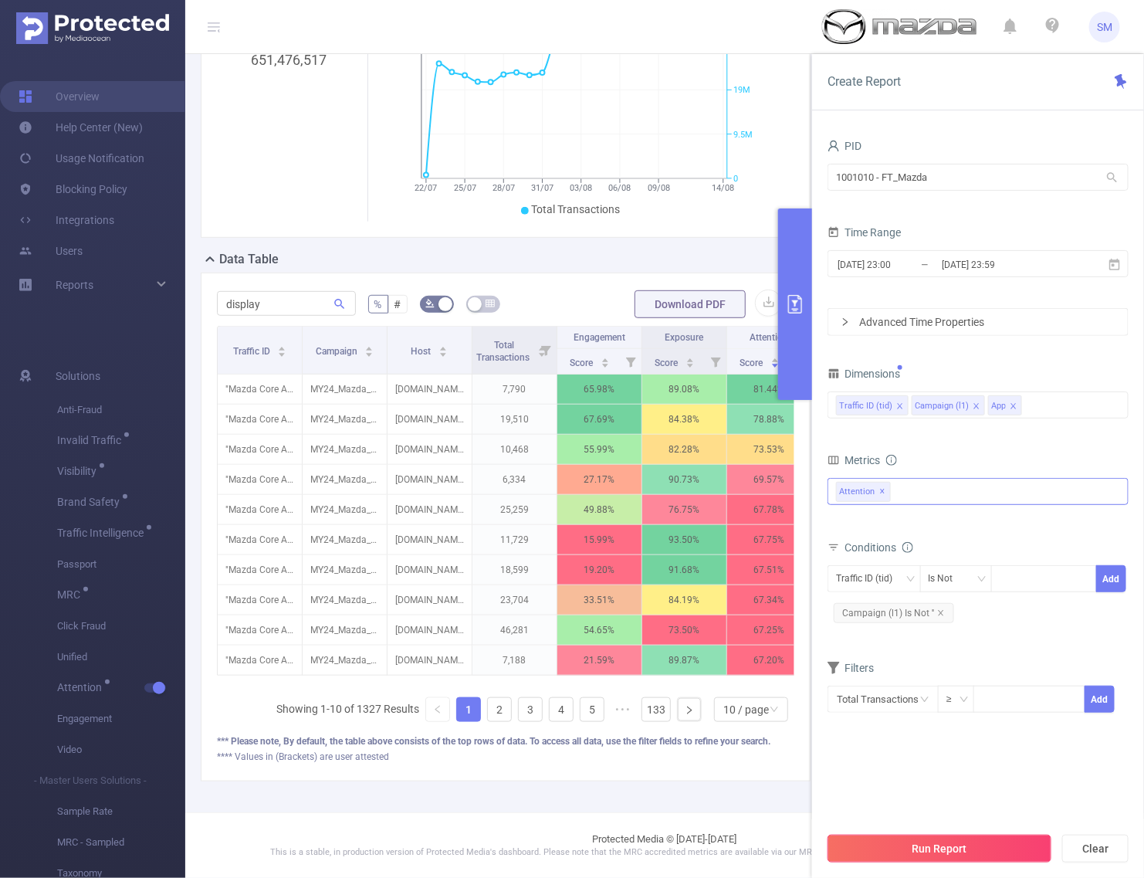
click at [985, 835] on button "Run Report" at bounding box center [940, 849] width 224 height 28
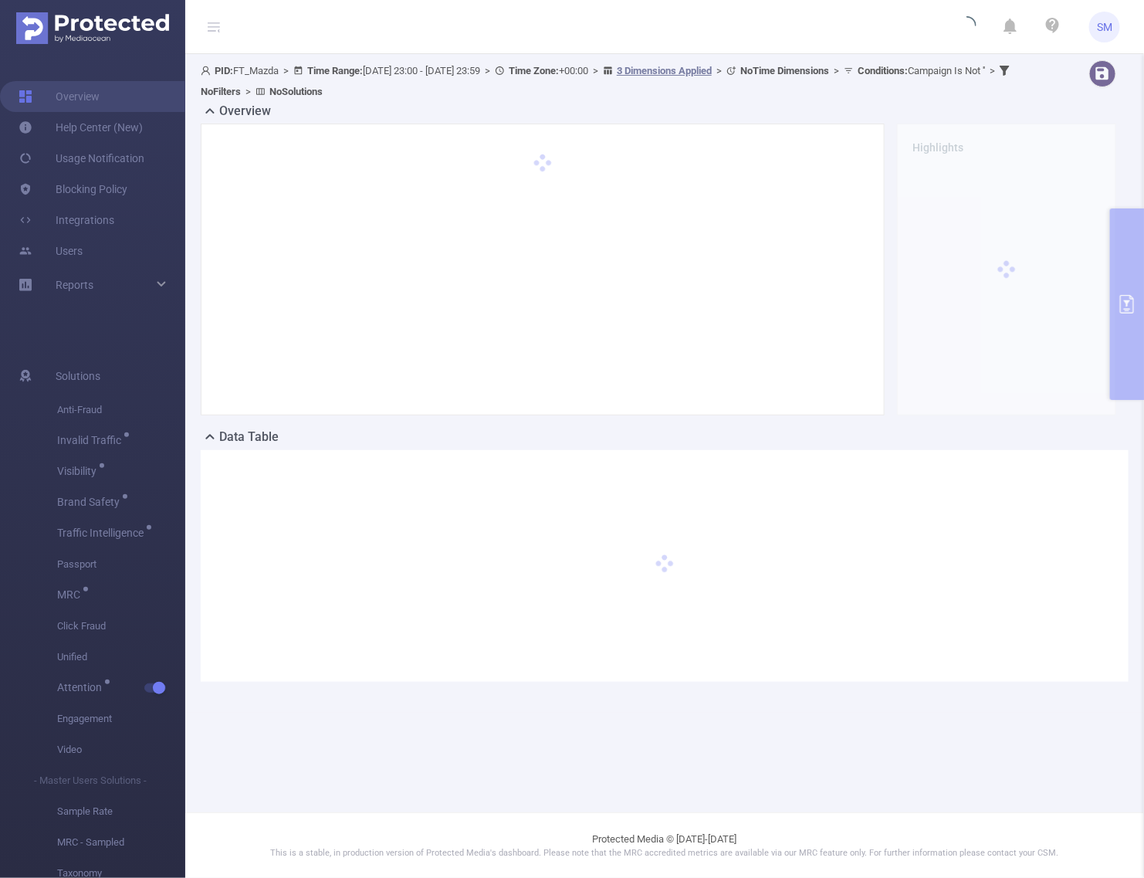
scroll to position [0, 0]
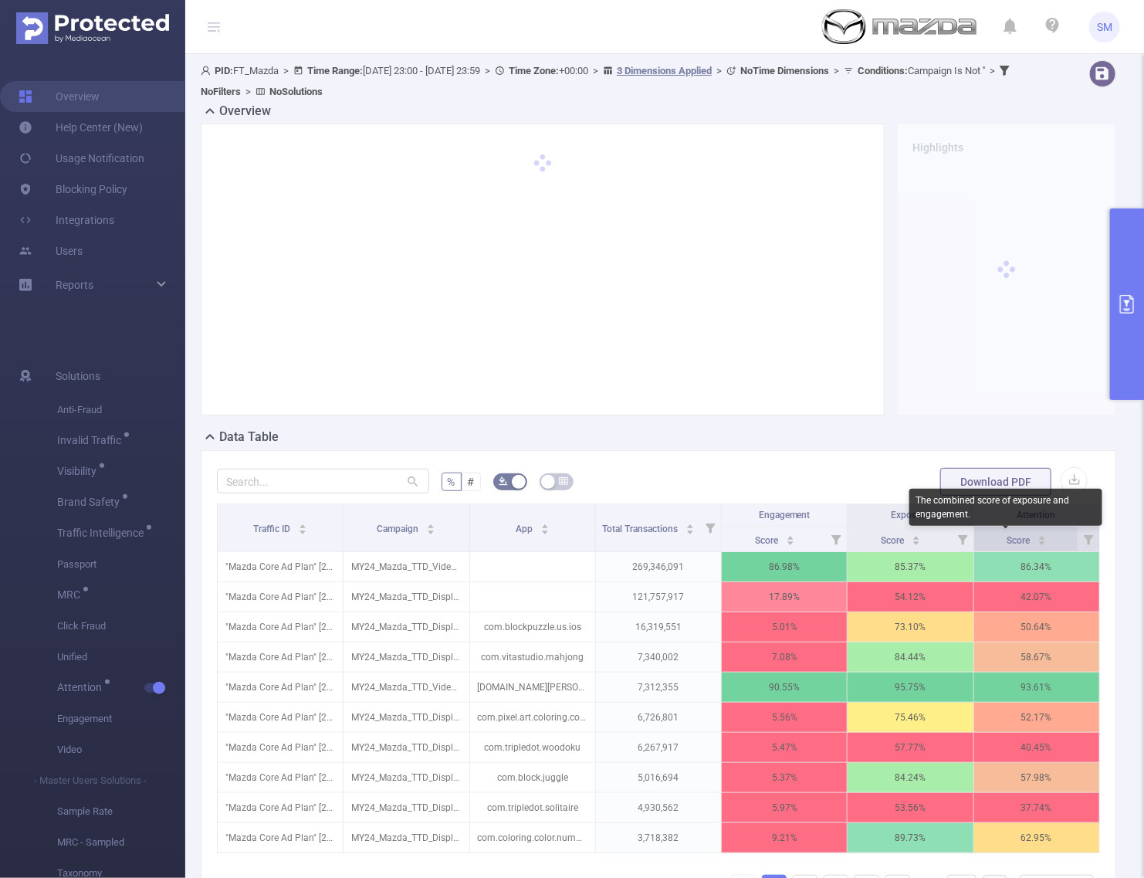
click at [1007, 537] on span "Score" at bounding box center [1019, 540] width 25 height 11
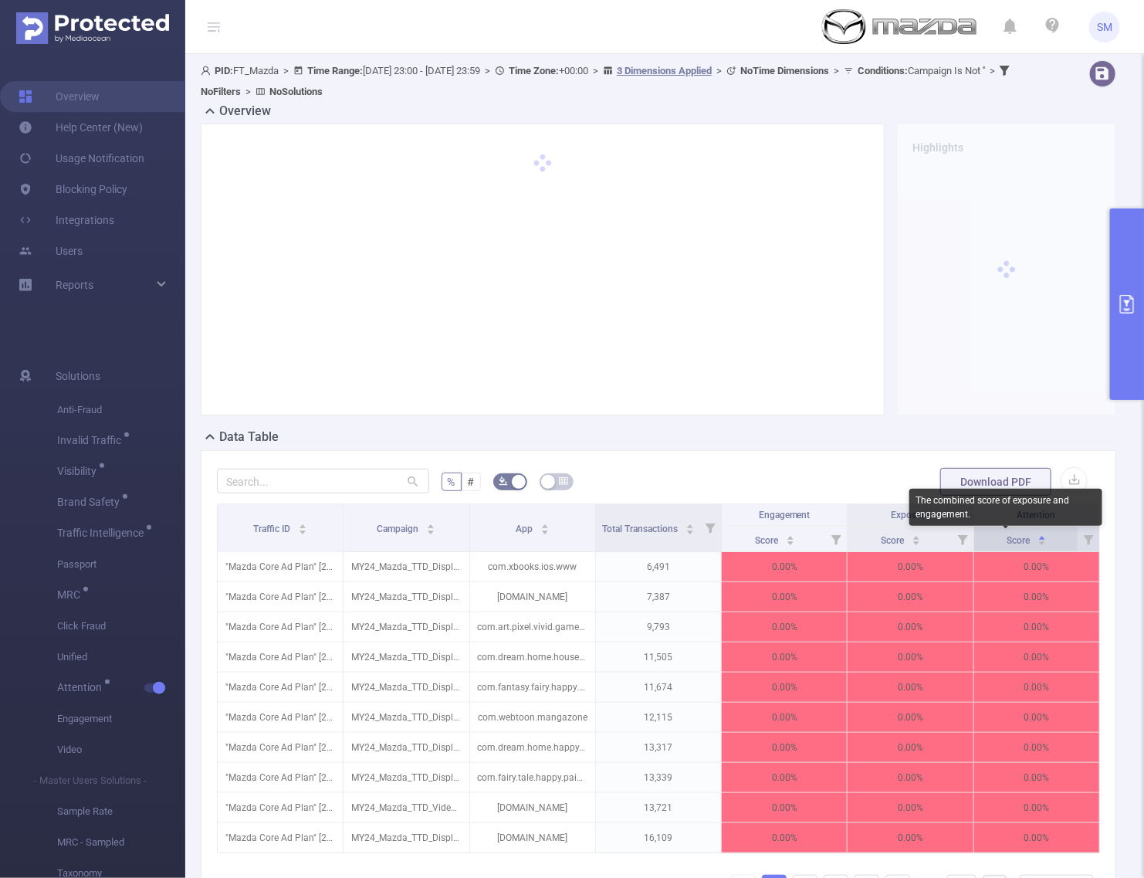
click at [1007, 537] on span "Score" at bounding box center [1019, 540] width 25 height 11
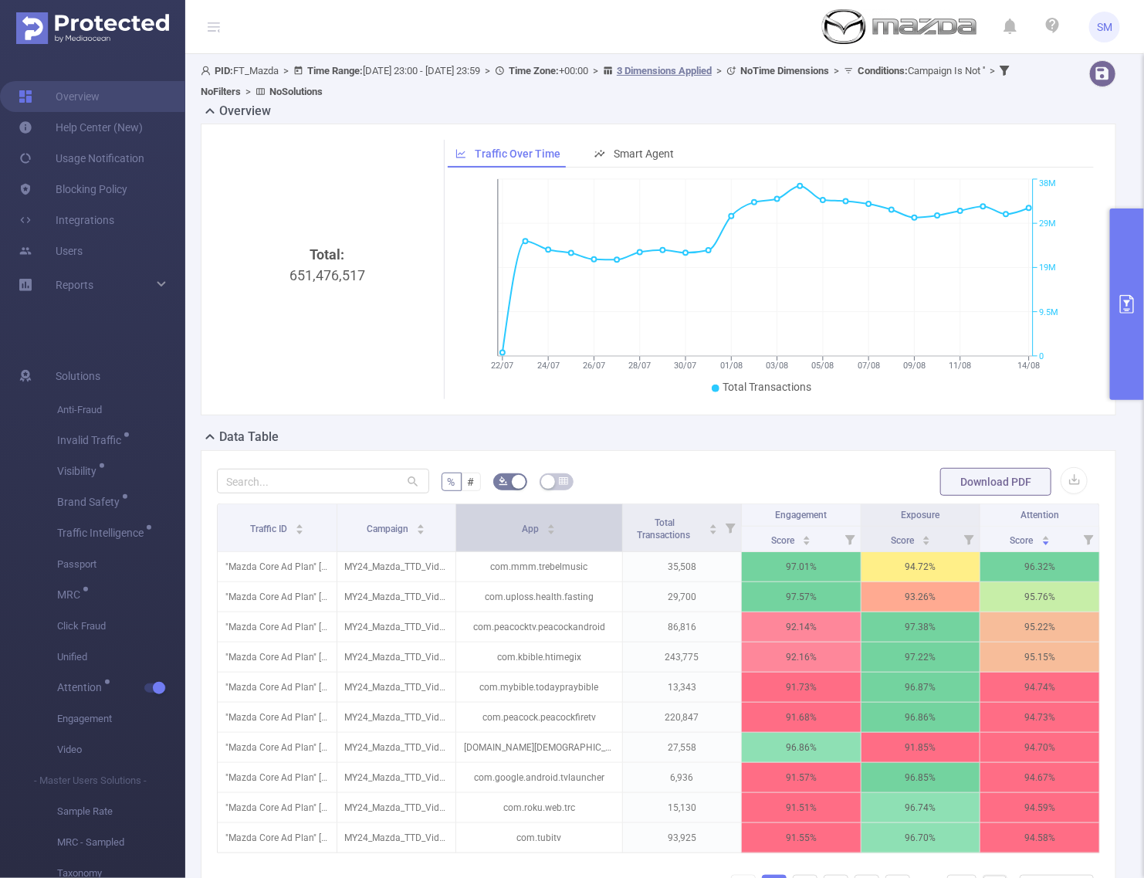
drag, startPoint x: 587, startPoint y: 526, endPoint x: 608, endPoint y: 524, distance: 21.0
click at [608, 524] on th "App" at bounding box center [539, 528] width 167 height 48
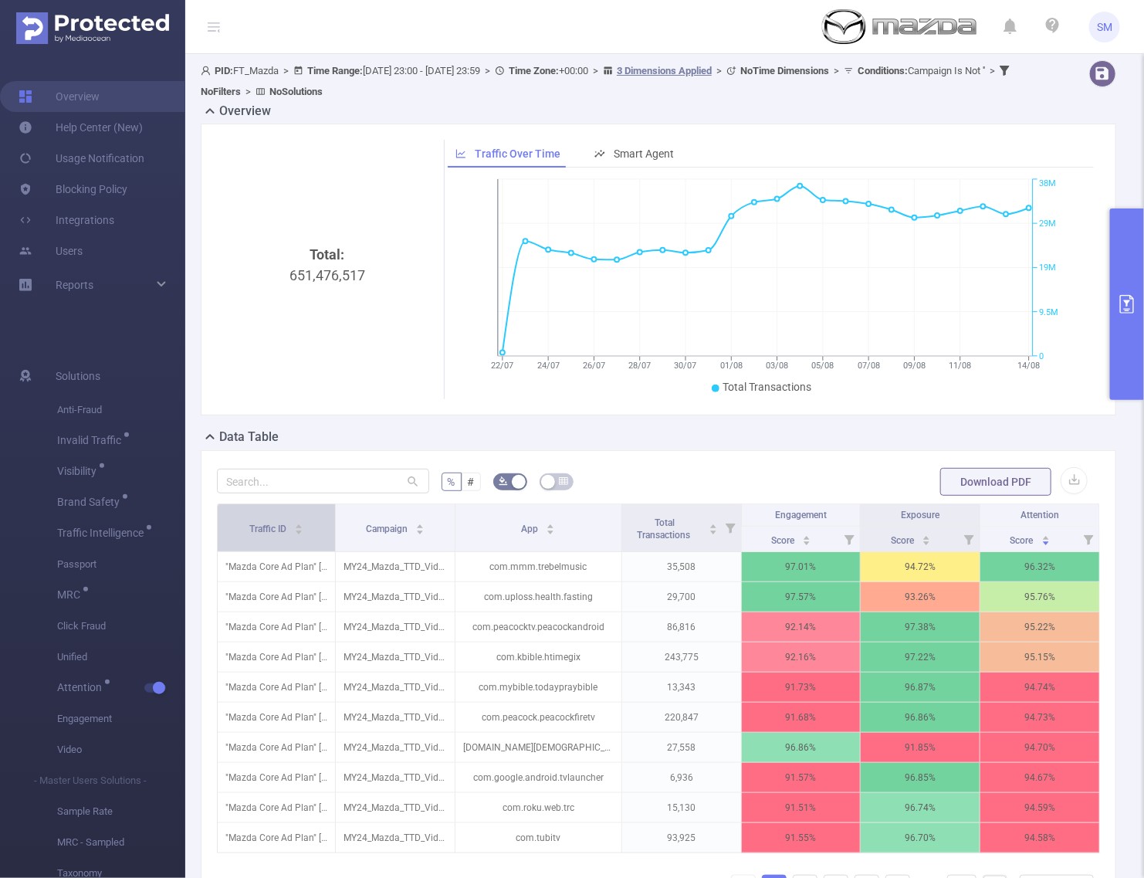
drag, startPoint x: 333, startPoint y: 537, endPoint x: 307, endPoint y: 537, distance: 26.3
click at [307, 537] on th "Traffic ID" at bounding box center [277, 528] width 118 height 48
click at [266, 476] on input "text" at bounding box center [323, 481] width 212 height 25
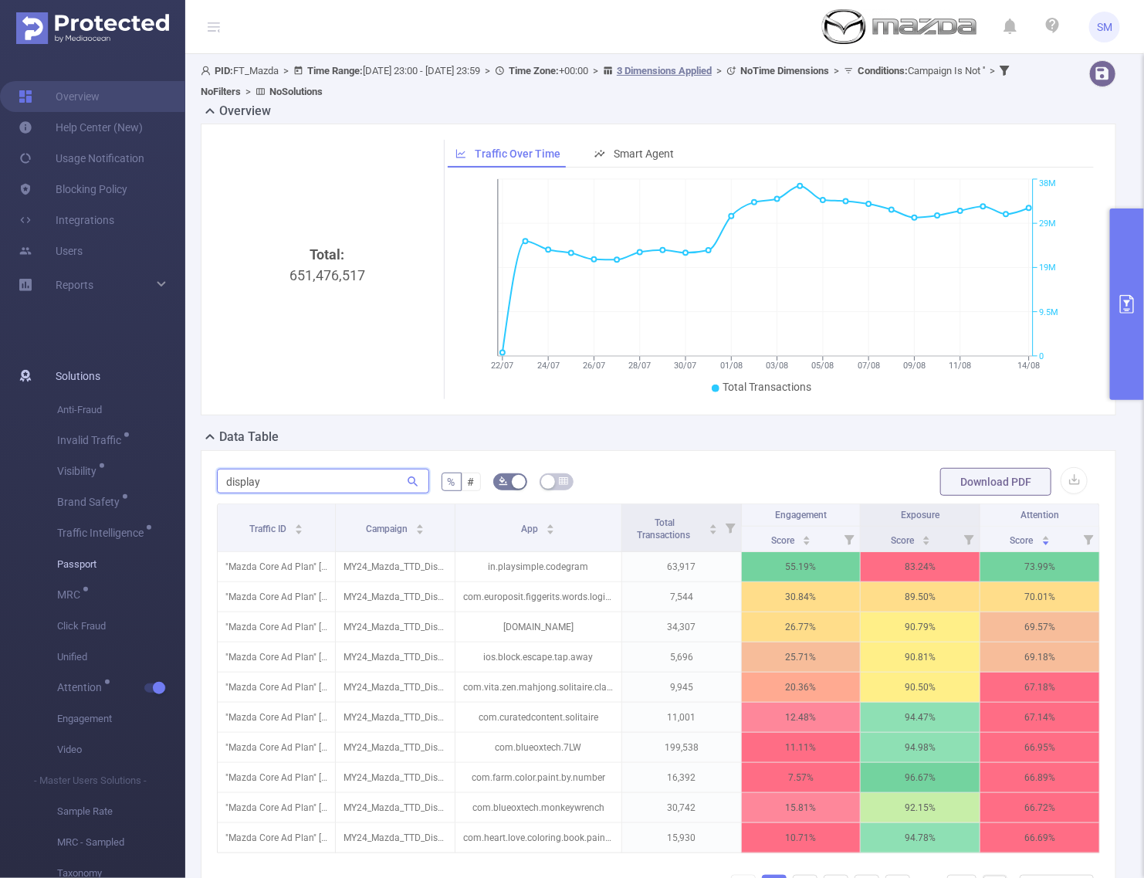
type input "display"
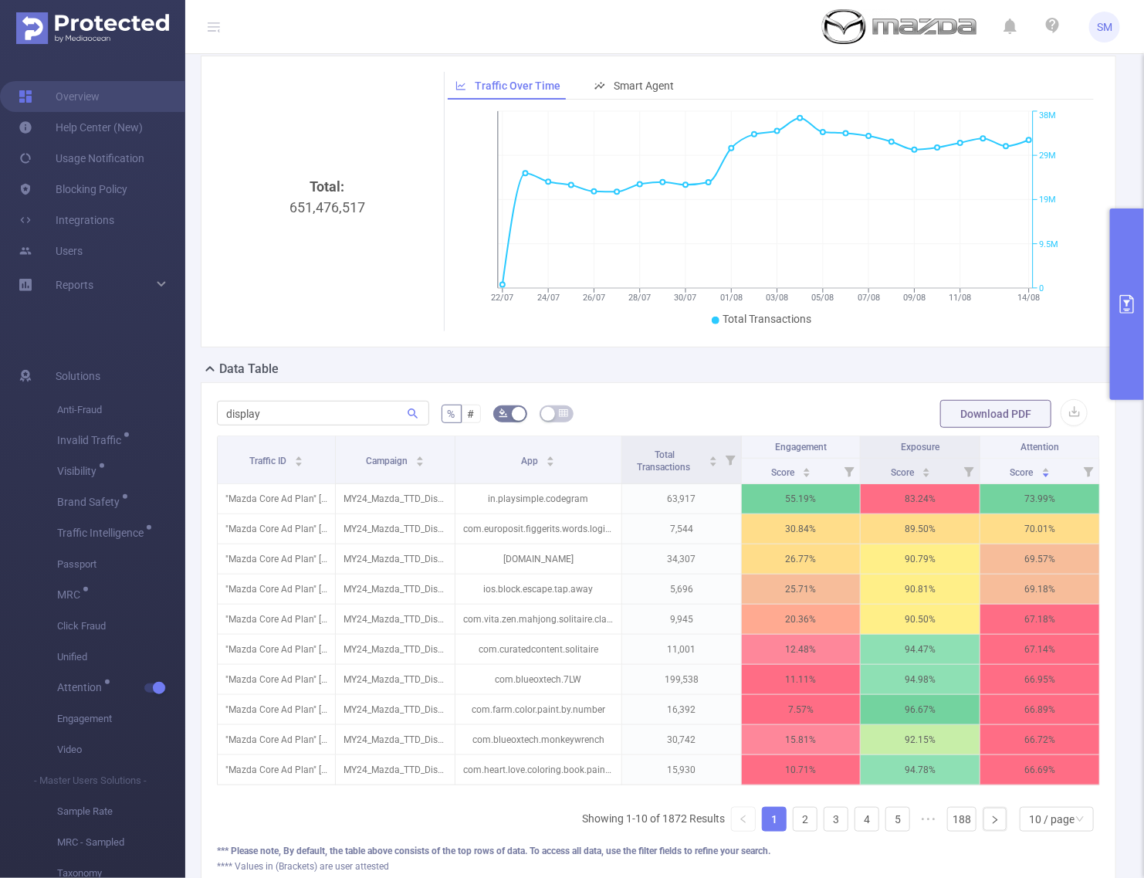
scroll to position [97, 0]
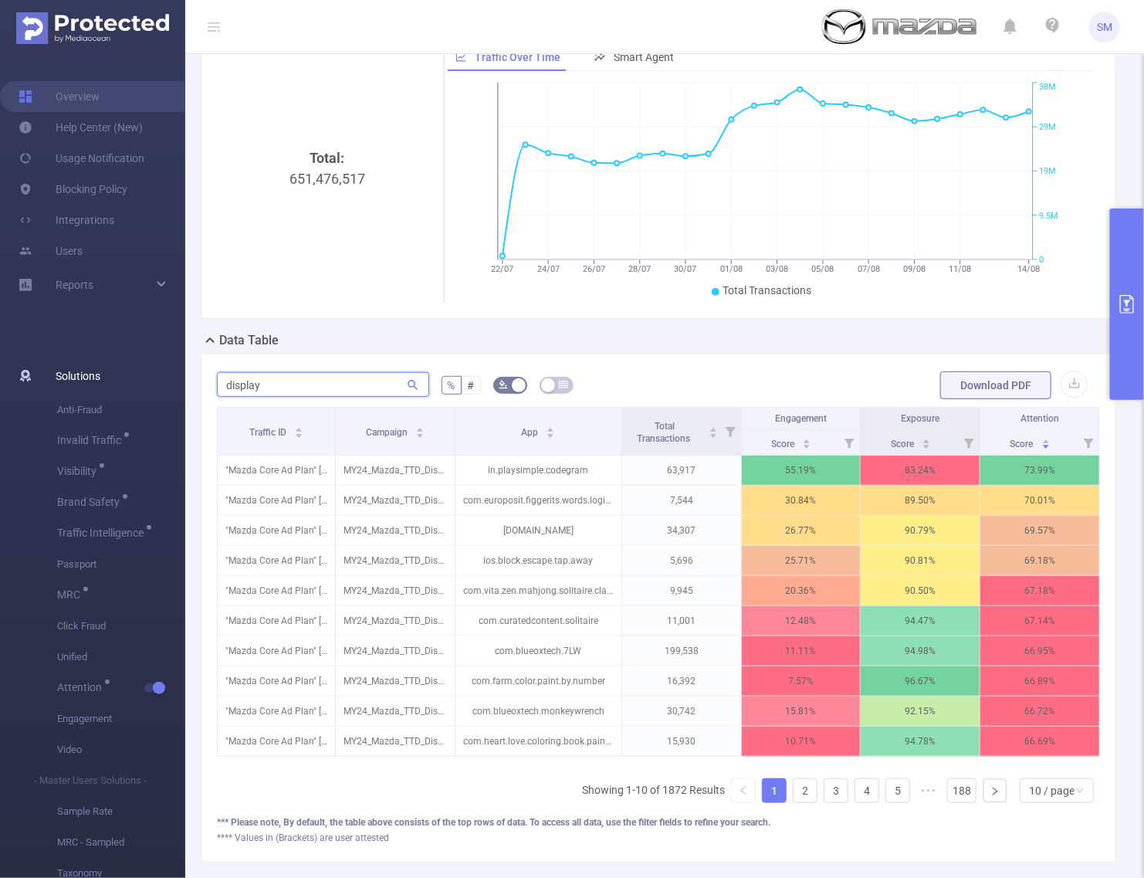
drag, startPoint x: 283, startPoint y: 388, endPoint x: 127, endPoint y: 391, distance: 155.2
click at [127, 391] on section "Overview Help Center (New) Usage Notification Blocking Policy Integrations User…" at bounding box center [572, 439] width 1144 height 878
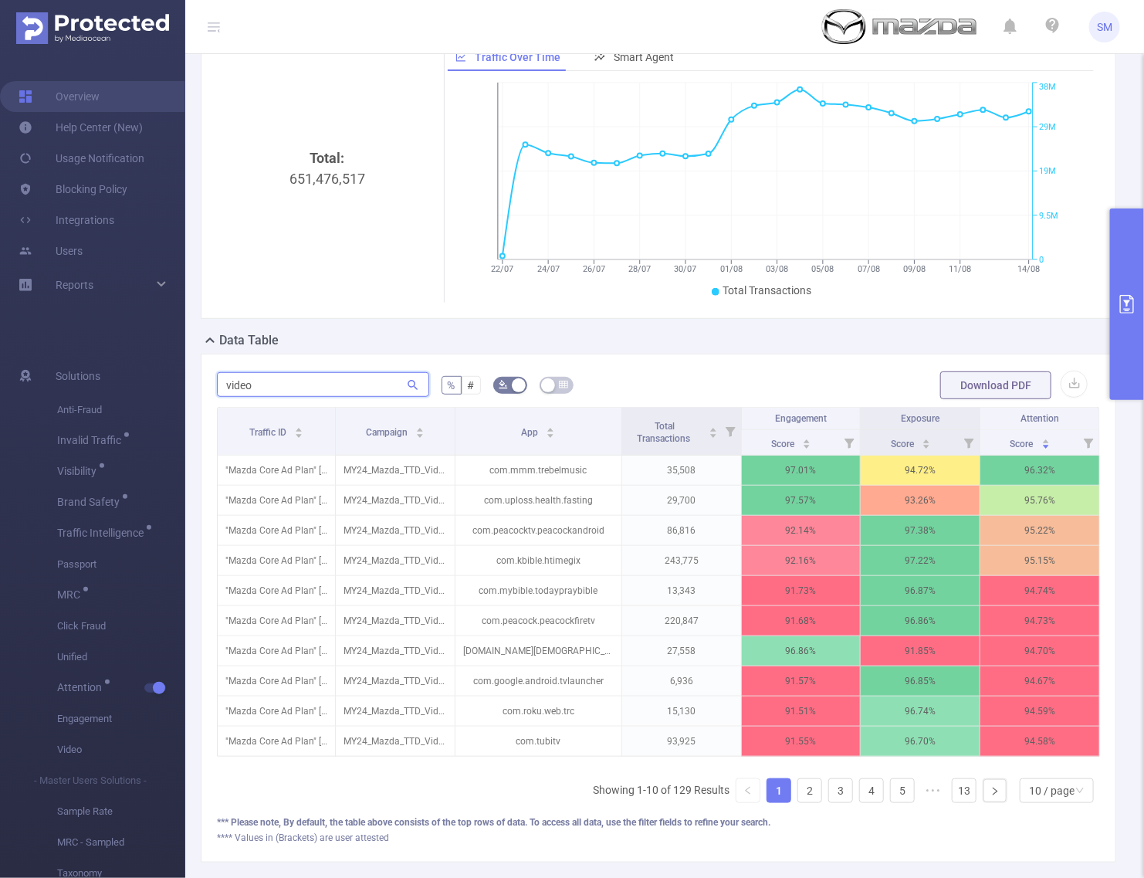
type input "video"
click at [1130, 330] on button "primary" at bounding box center [1127, 303] width 34 height 191
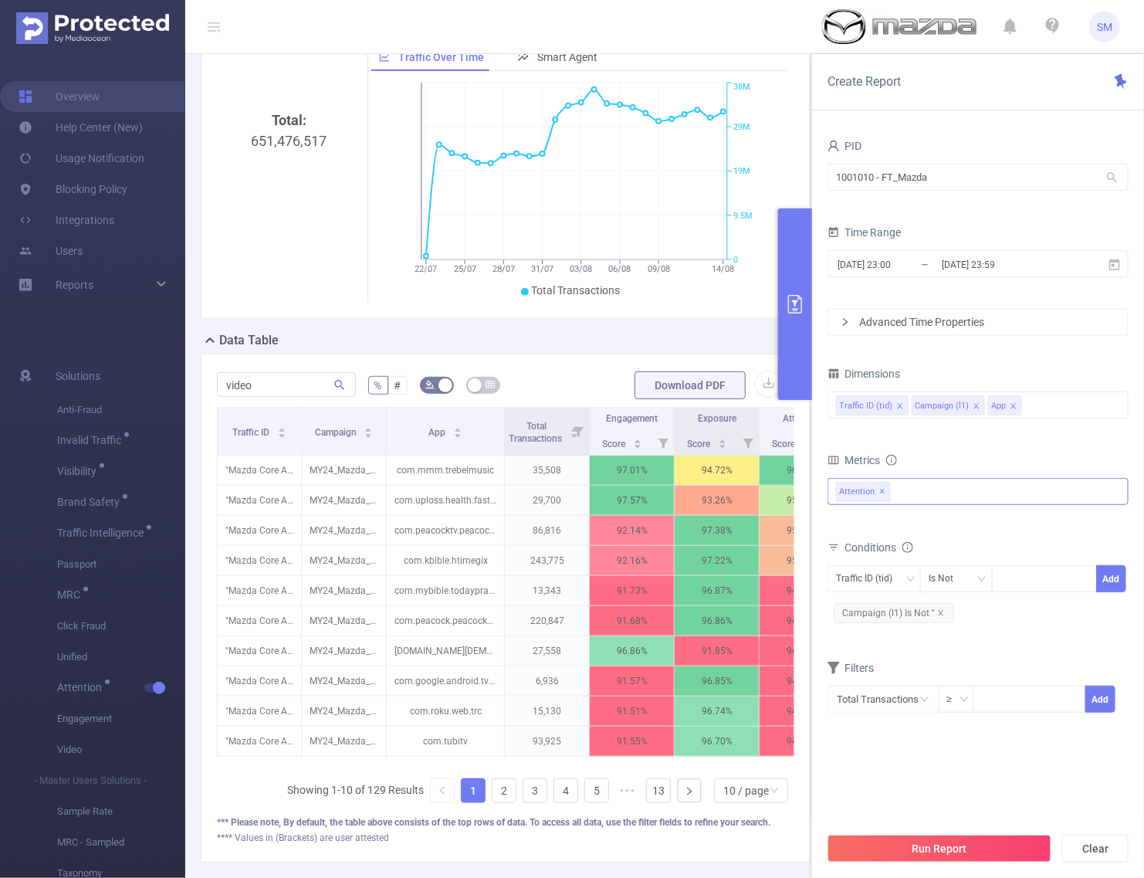
click at [1012, 403] on icon "icon: close" at bounding box center [1014, 406] width 8 height 8
click at [1012, 403] on div "Traffic ID (tid) Campaign (l1)" at bounding box center [978, 404] width 284 height 25
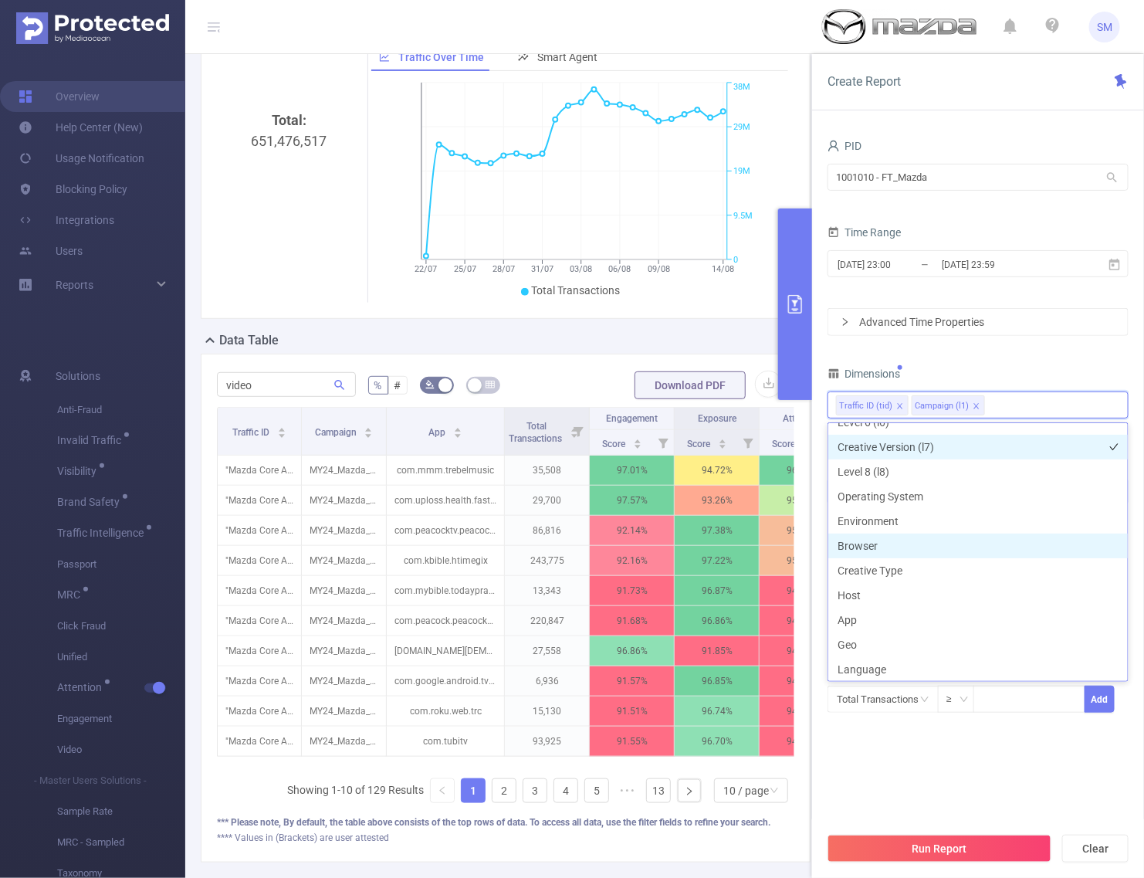
scroll to position [221, 0]
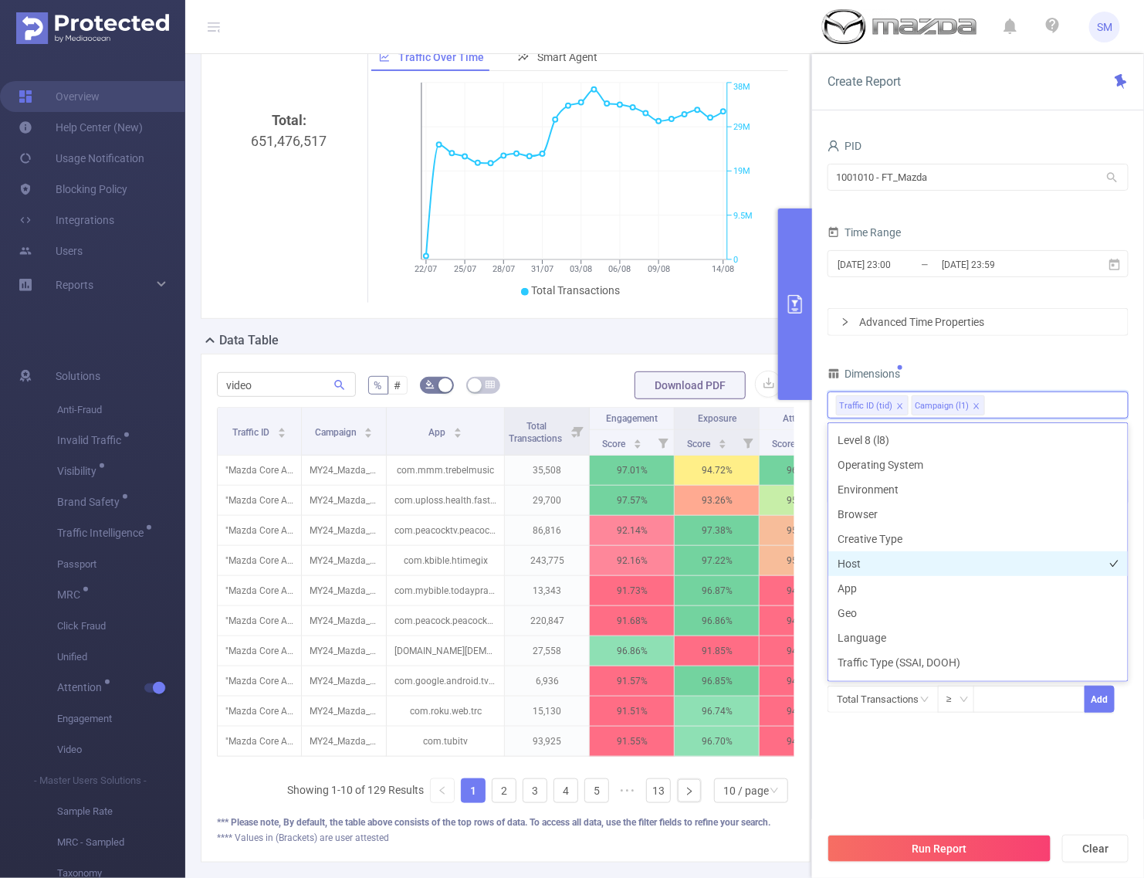
click at [874, 564] on li "Host" at bounding box center [979, 563] width 300 height 25
click at [1044, 365] on div "Dimensions" at bounding box center [978, 375] width 301 height 25
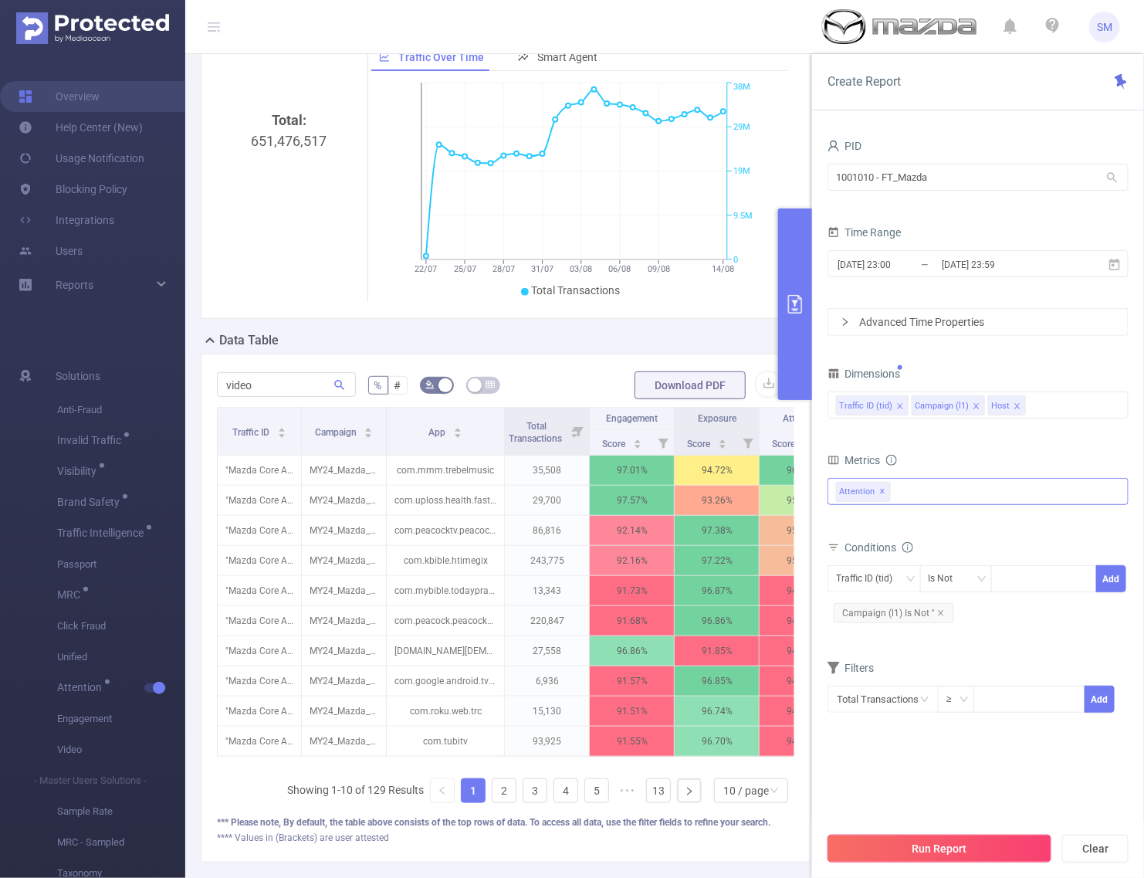
click at [993, 849] on button "Run Report" at bounding box center [940, 849] width 224 height 28
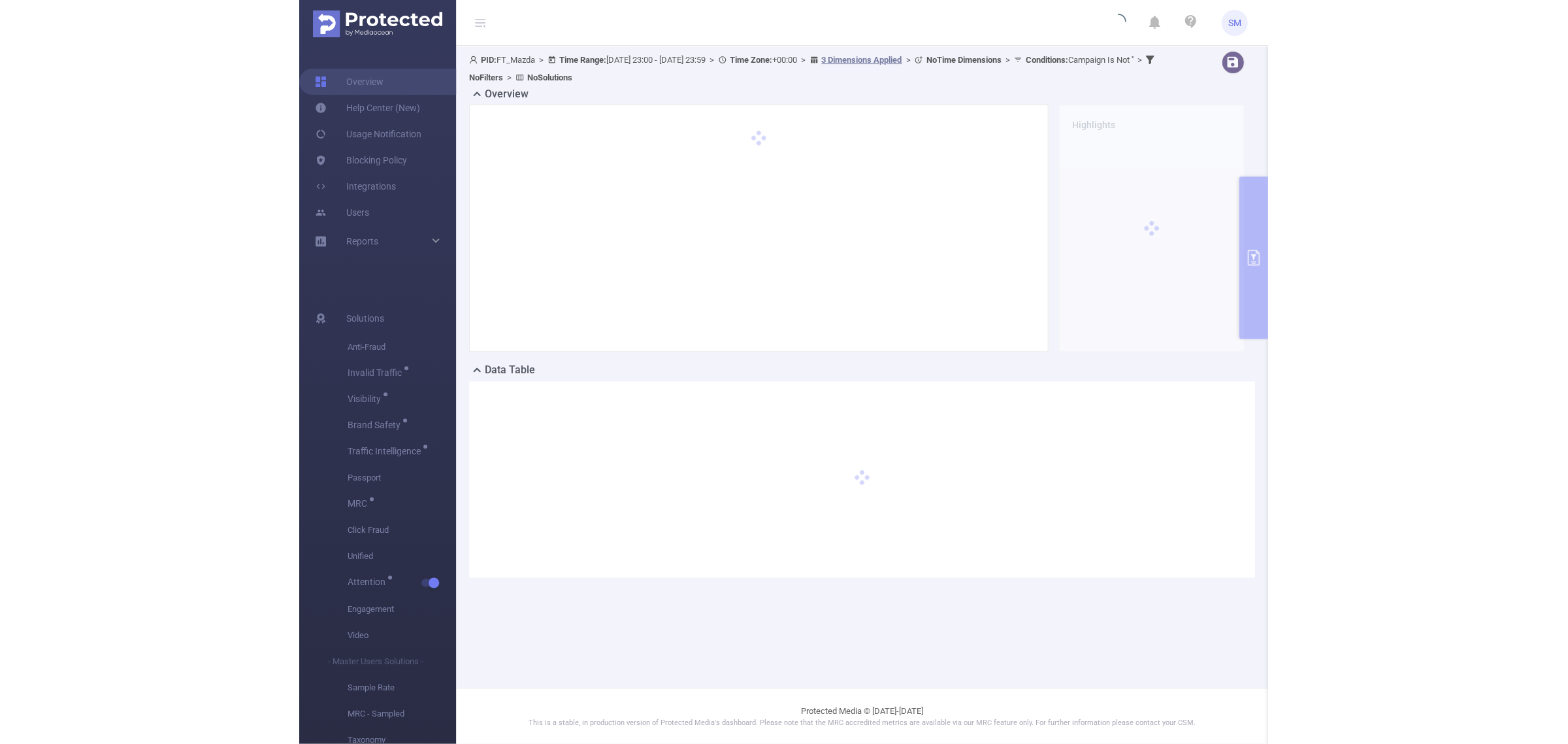
scroll to position [0, 0]
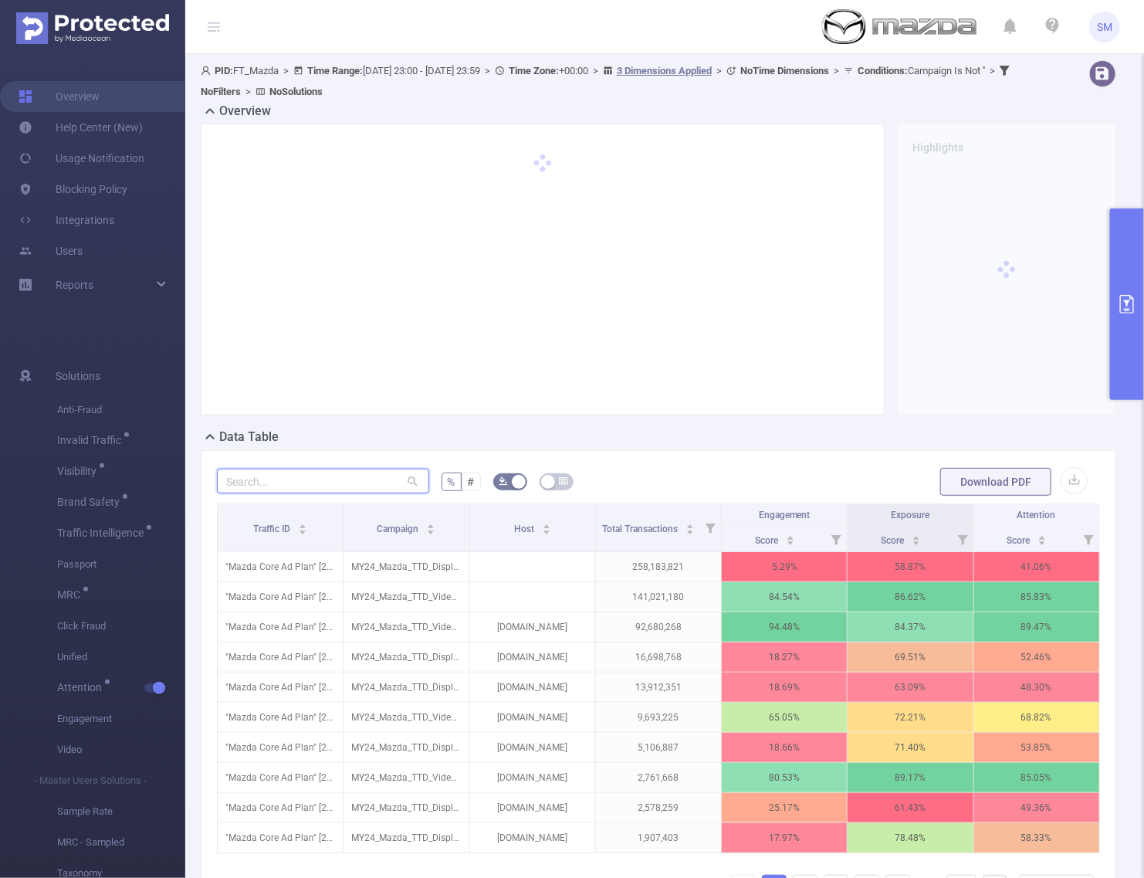
click at [298, 480] on input "text" at bounding box center [323, 481] width 212 height 25
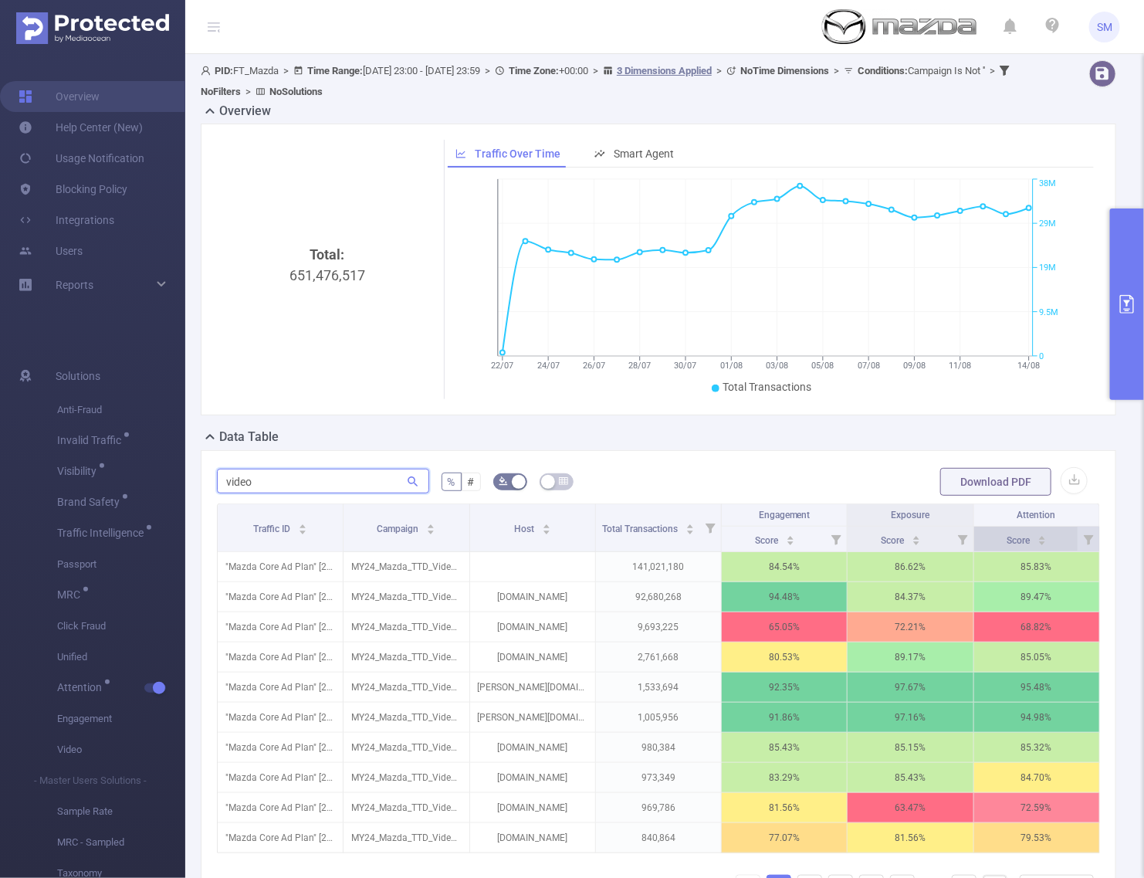
type input "video"
click at [1007, 541] on div "Score" at bounding box center [1027, 538] width 40 height 15
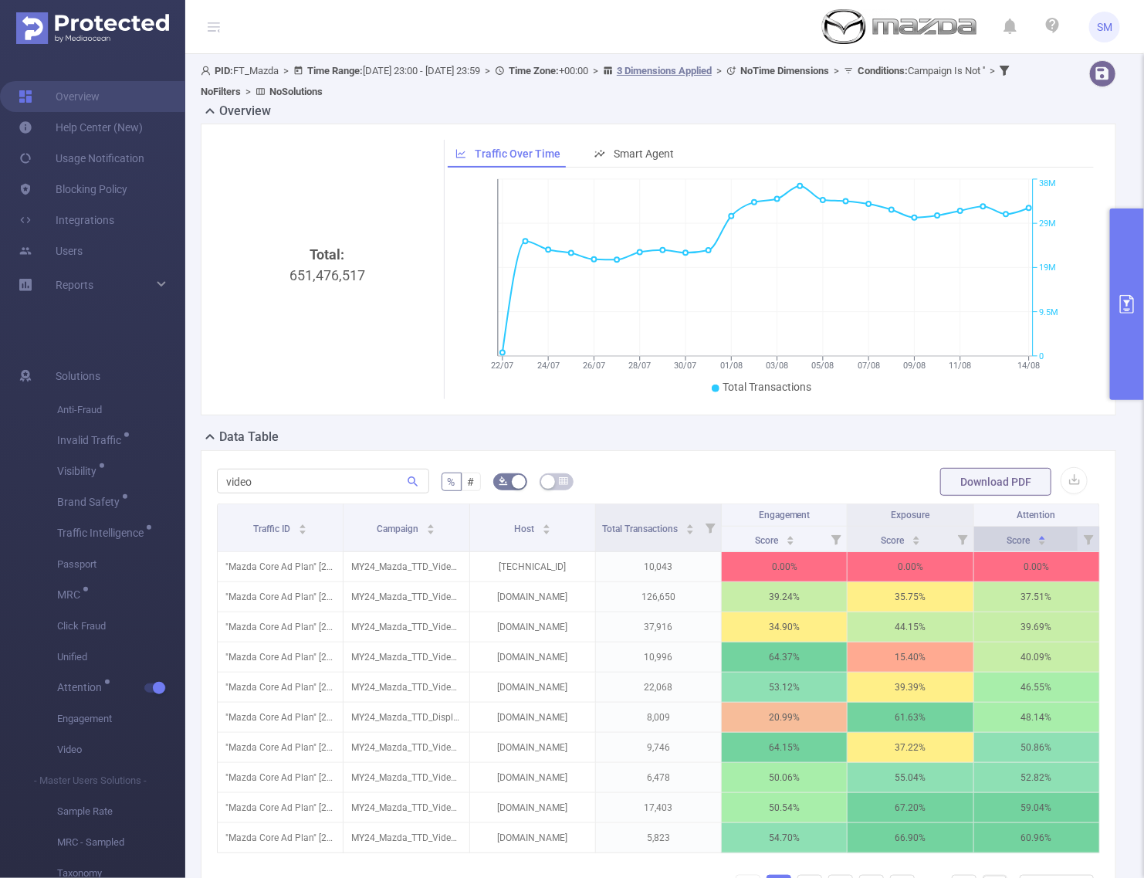
click at [1007, 541] on div "Score" at bounding box center [1027, 538] width 40 height 15
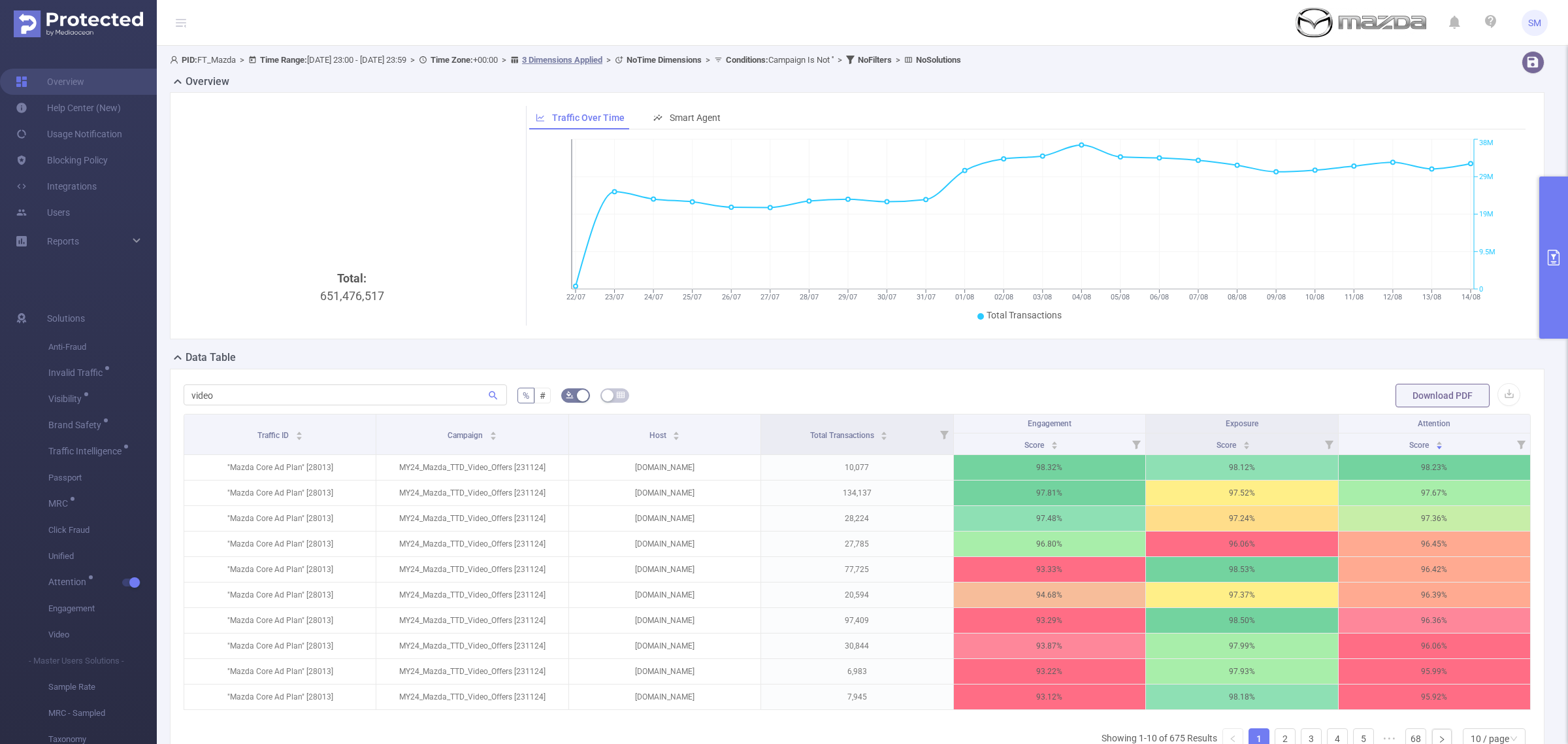
click at [1553, 233] on button "primary" at bounding box center [1554, 256] width 29 height 162
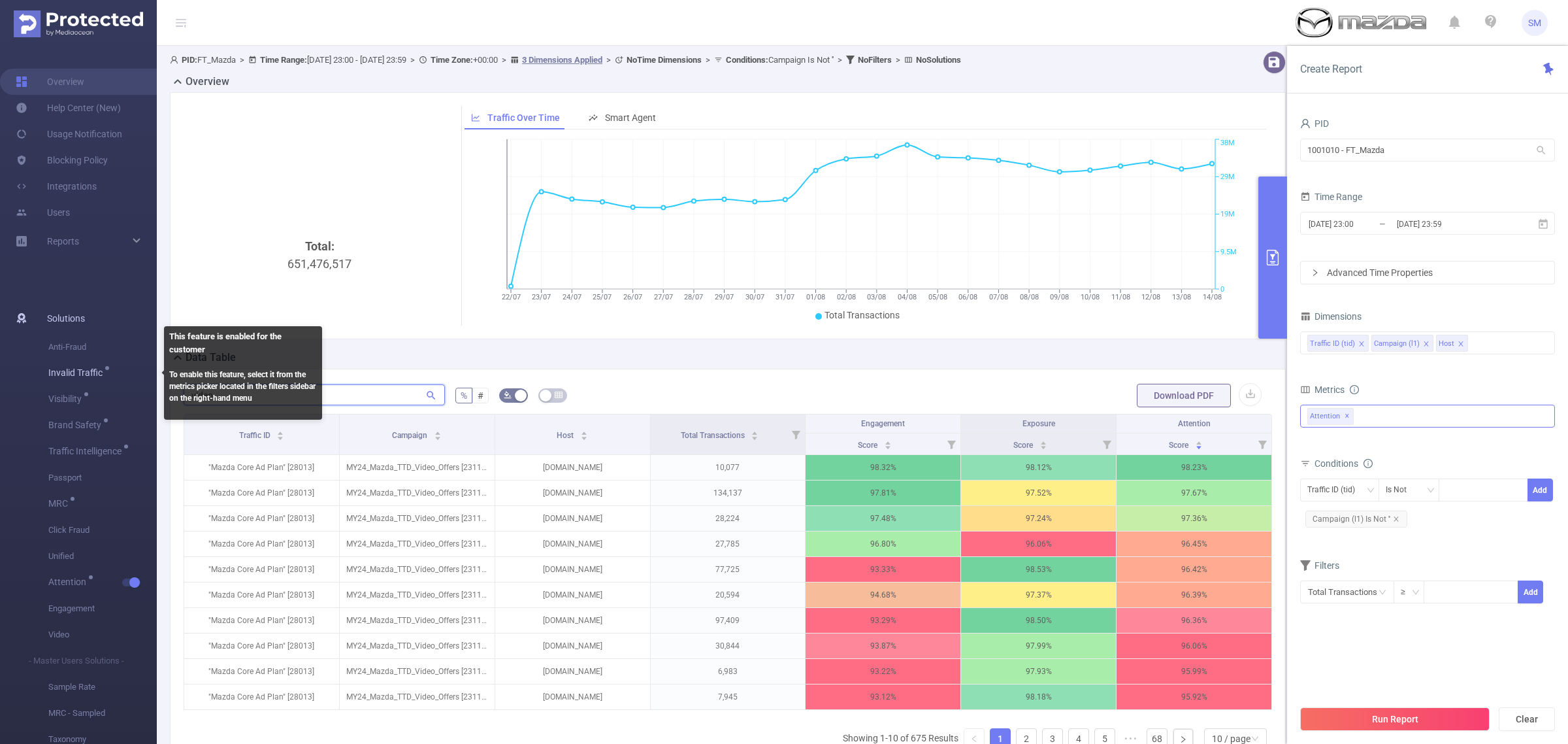
drag, startPoint x: 261, startPoint y: 392, endPoint x: 102, endPoint y: 383, distance: 159.3
click at [102, 383] on section "Overview Help Center (New) Usage Notification Blocking Policy Integrations User…" at bounding box center [784, 372] width 1568 height 744
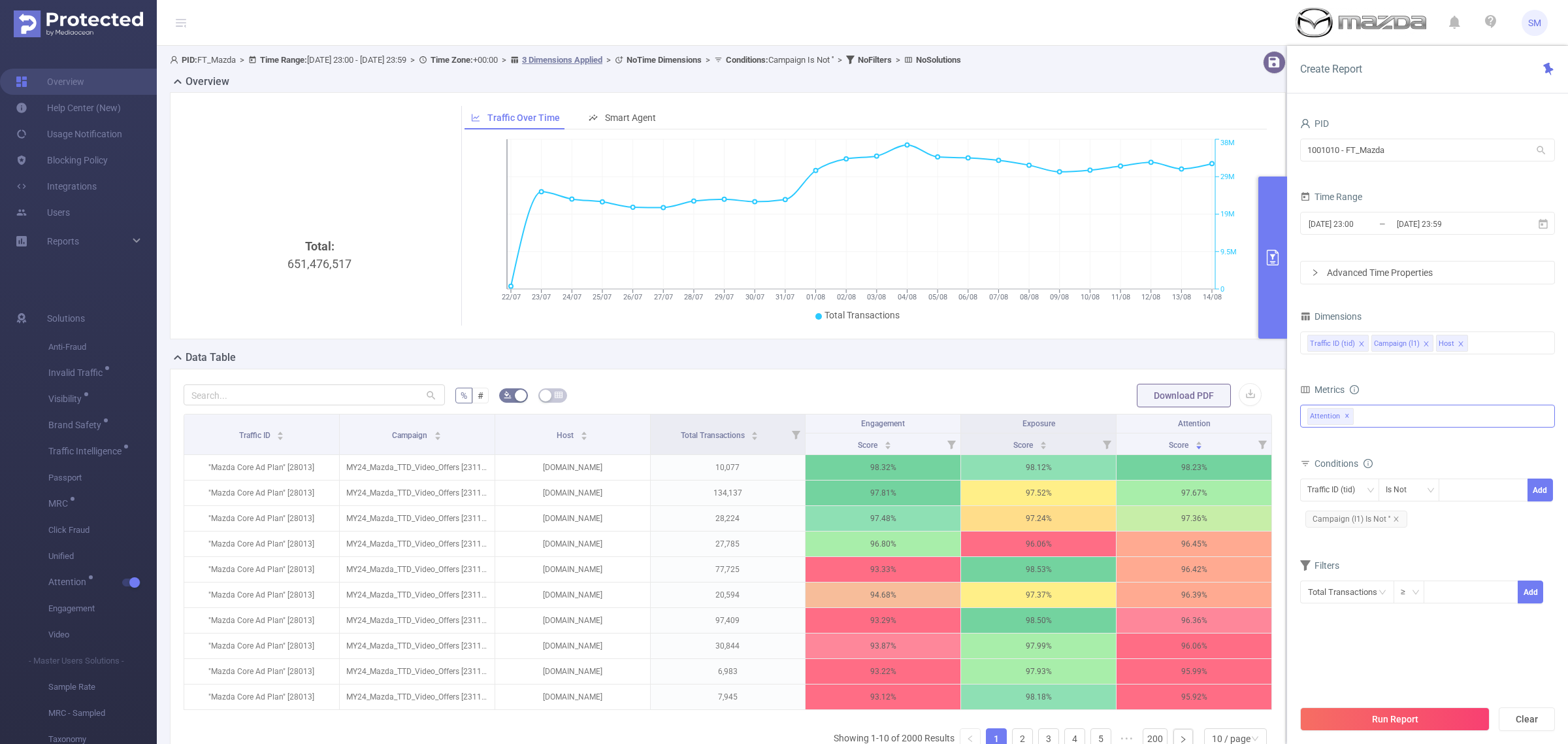
click at [602, 347] on div "Total: 651,476,517 Traffic Over Time Smart Agent 22/07 23/07 24/07 25/07 26/07 …" at bounding box center [728, 221] width 1126 height 257
click at [1491, 339] on div "Traffic ID (tid) Campaign (l1) Host" at bounding box center [1428, 342] width 240 height 21
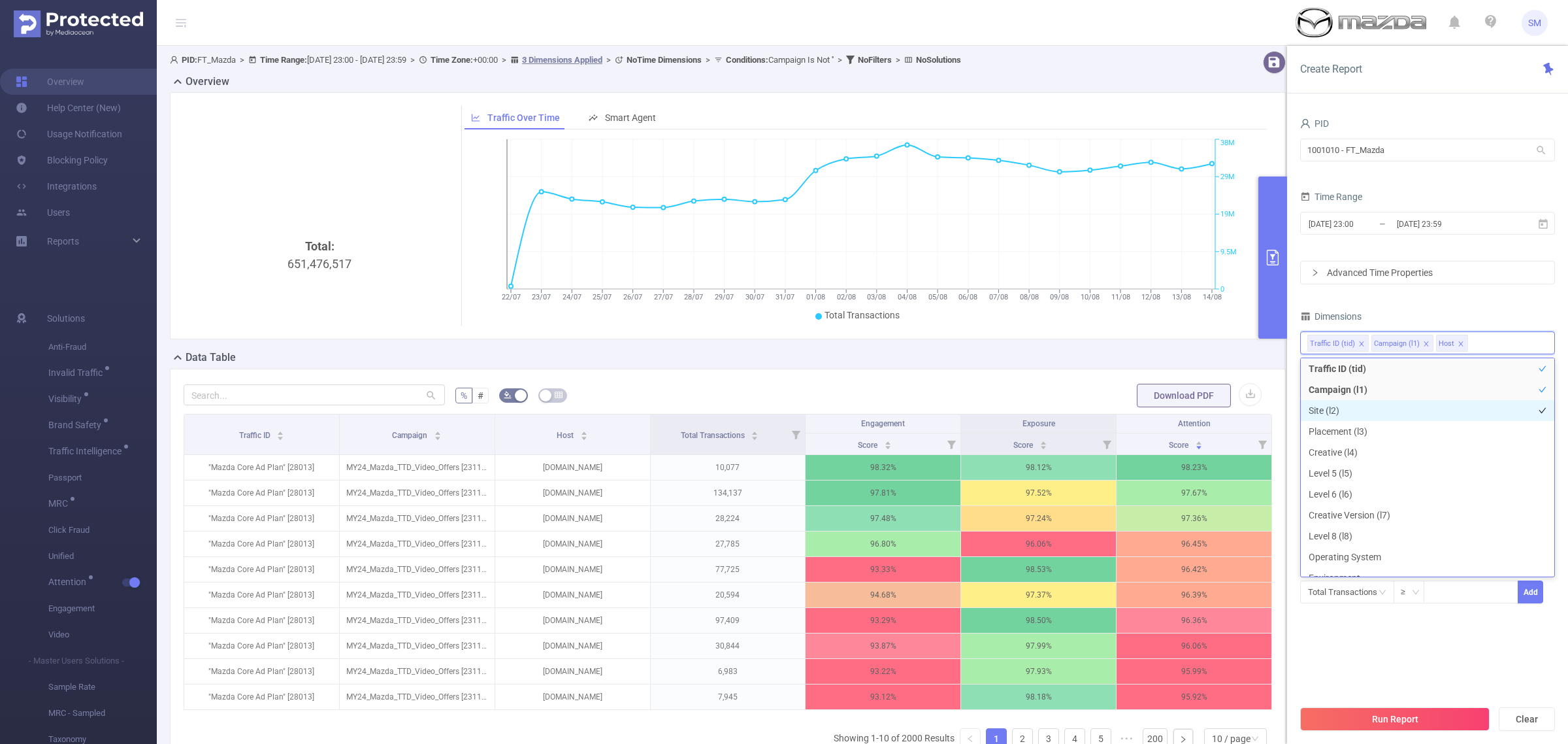
click at [1406, 403] on li "Site (l2)" at bounding box center [1428, 411] width 254 height 21
click at [1406, 426] on li "Placement (l3)" at bounding box center [1428, 431] width 254 height 21
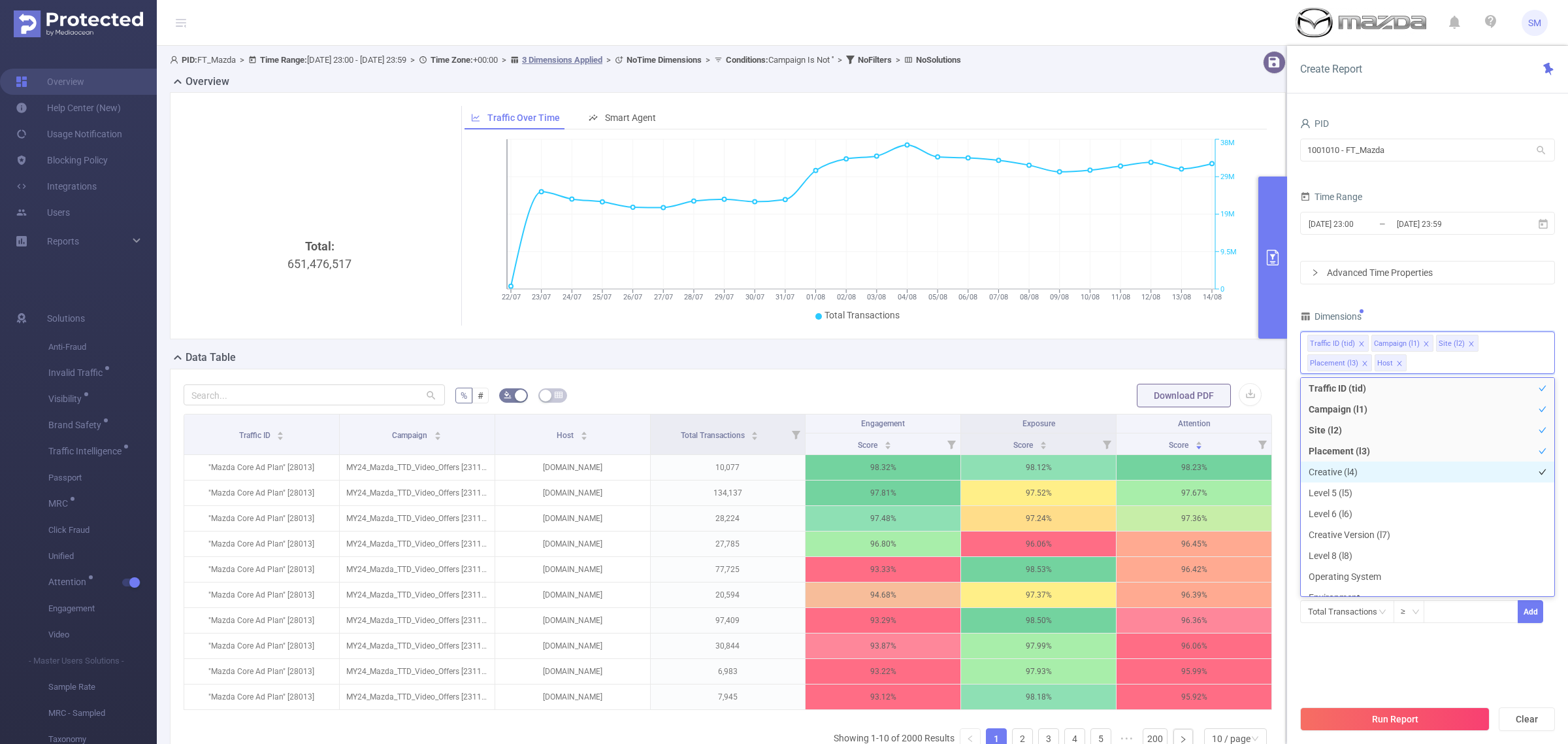
click at [1393, 475] on li "Creative (l4)" at bounding box center [1428, 471] width 254 height 21
click at [1400, 528] on li "Creative Version (l7)" at bounding box center [1428, 534] width 254 height 21
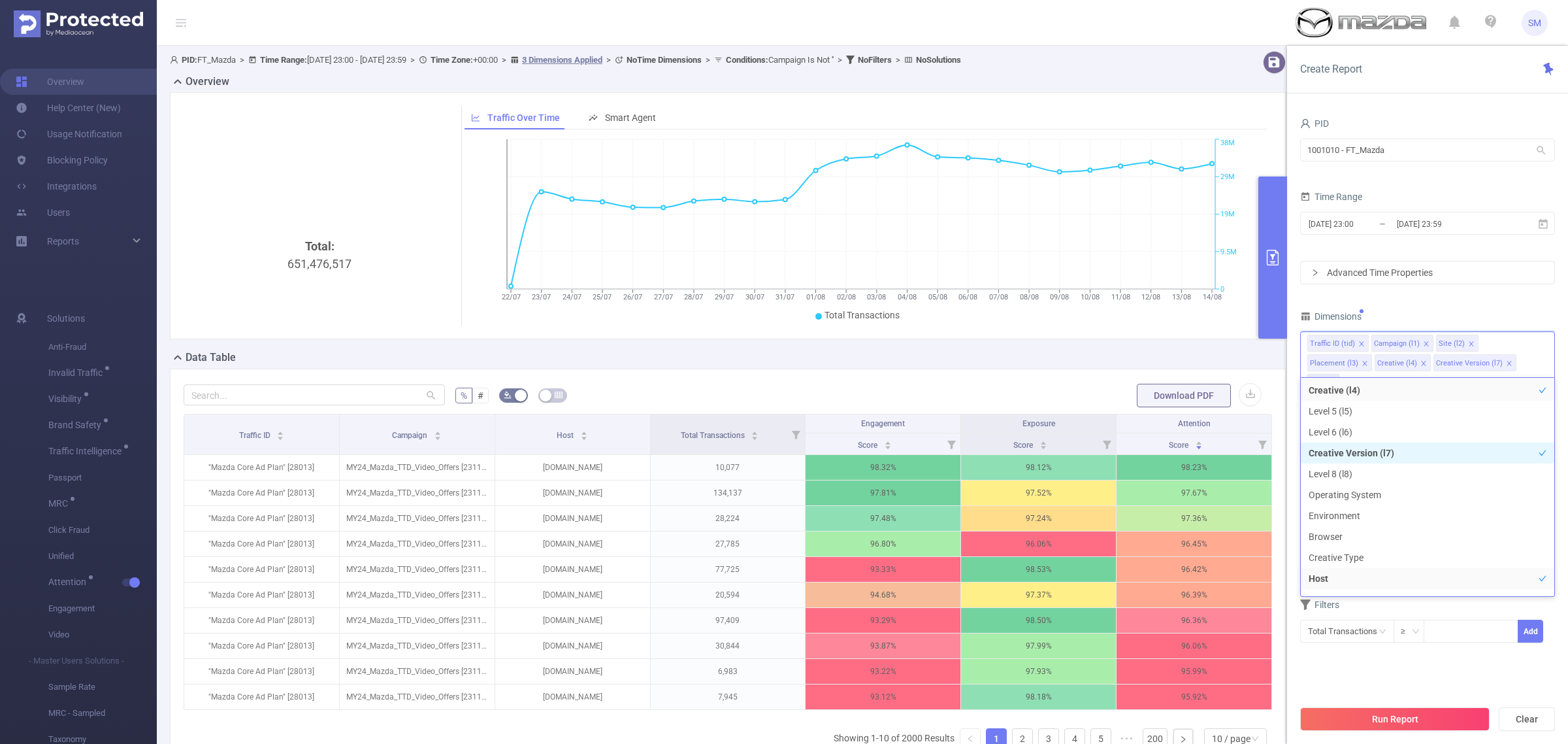
scroll to position [187, 0]
click at [1412, 432] on li "Environment" at bounding box center [1428, 433] width 254 height 21
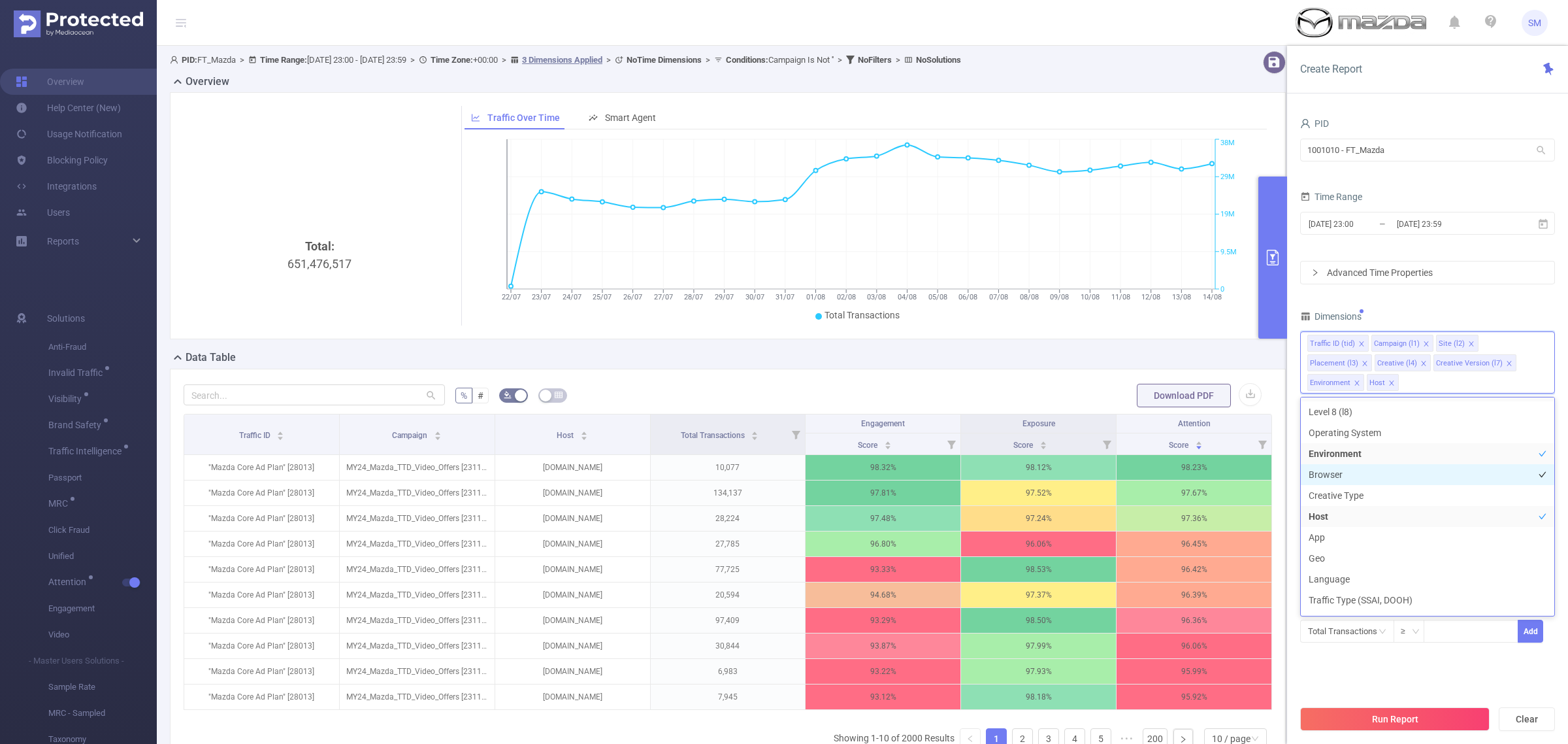
scroll to position [268, 0]
click at [1416, 452] on li "App" at bounding box center [1428, 455] width 254 height 21
click at [1446, 672] on div "PID 1001010 - FT_Mazda 1001010 - FT_Mazda Time Range [DATE] 23:00 _ [DATE] 23:5…" at bounding box center [1428, 394] width 255 height 561
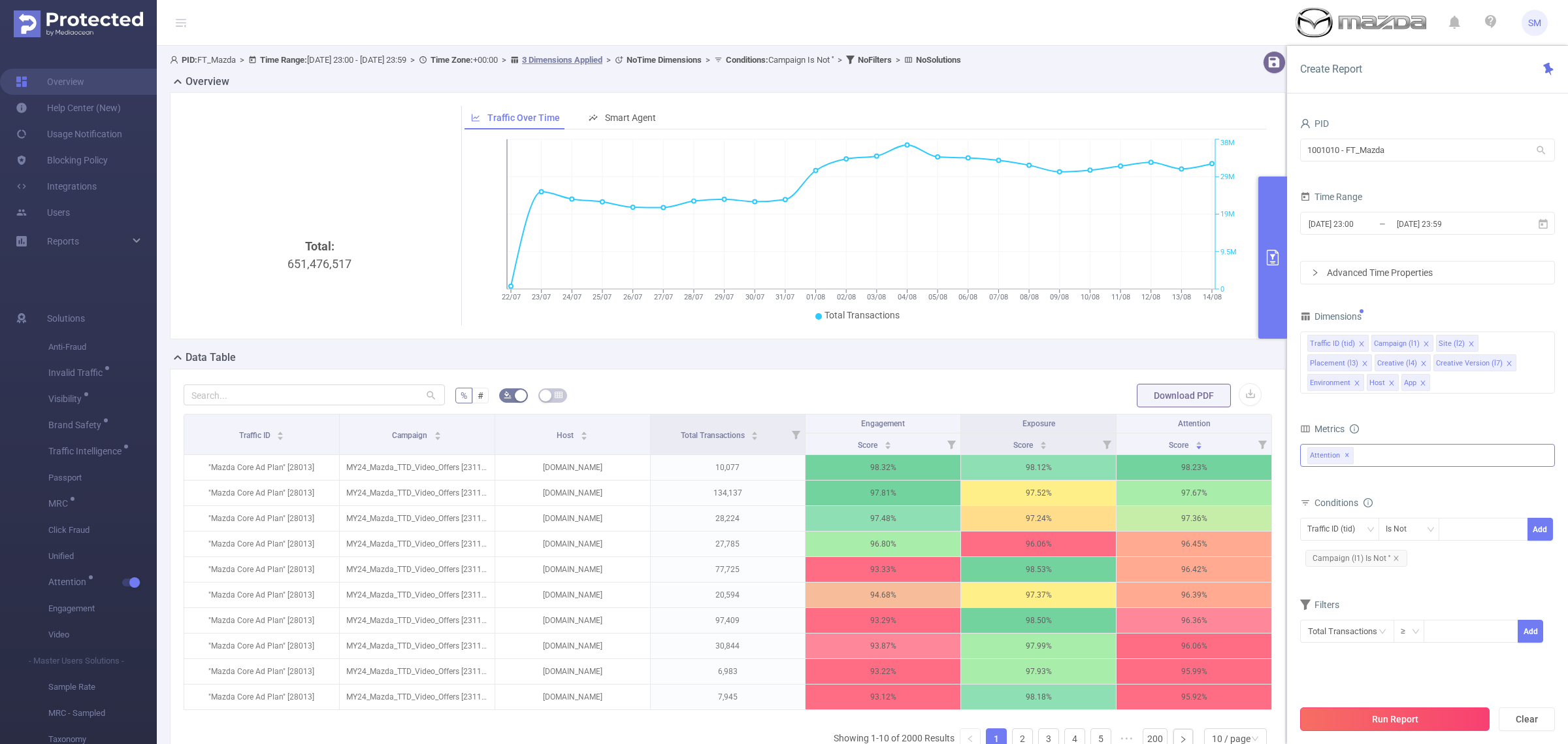
click at [1439, 720] on button "Run Report" at bounding box center [1395, 719] width 190 height 24
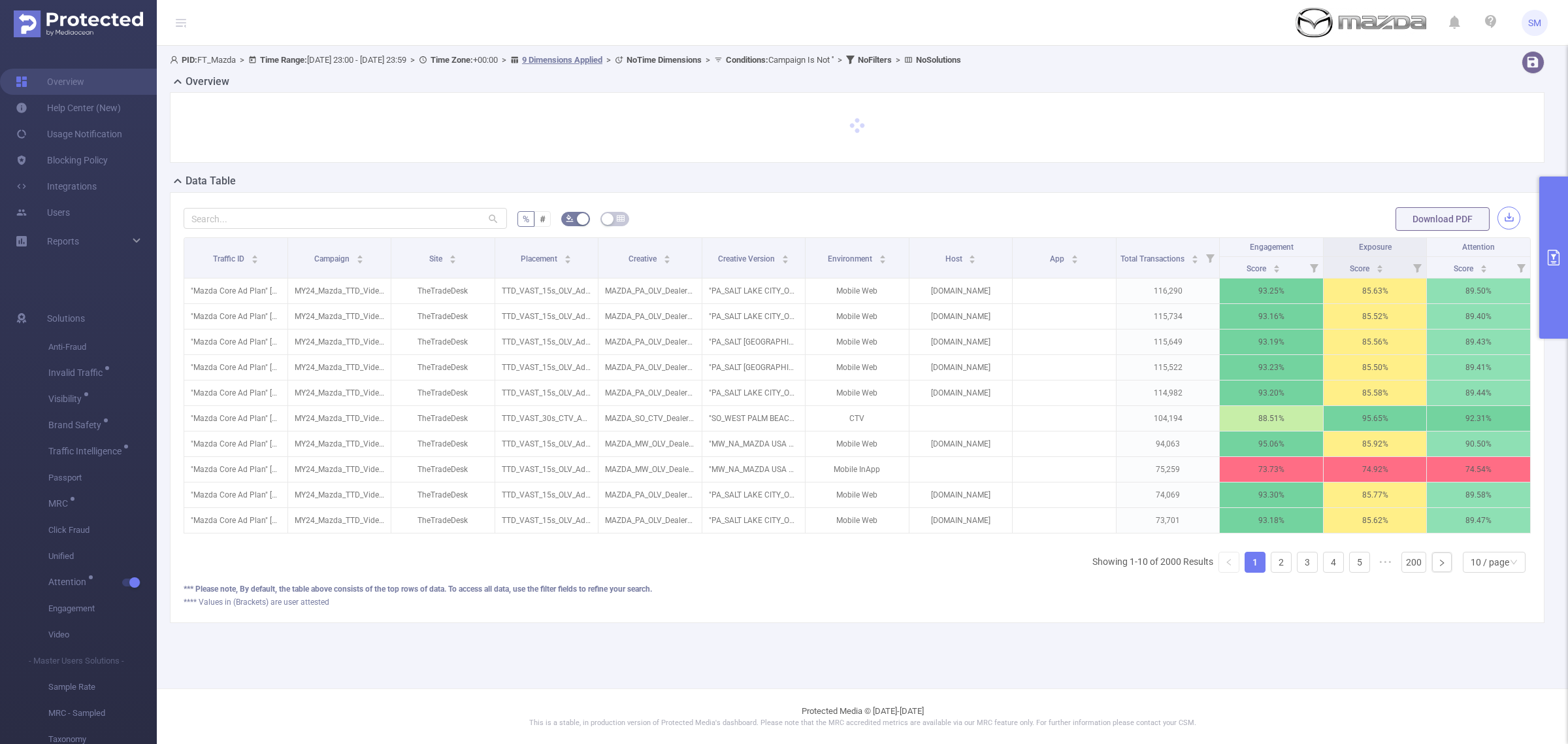
click at [1513, 220] on button "button" at bounding box center [1509, 218] width 23 height 23
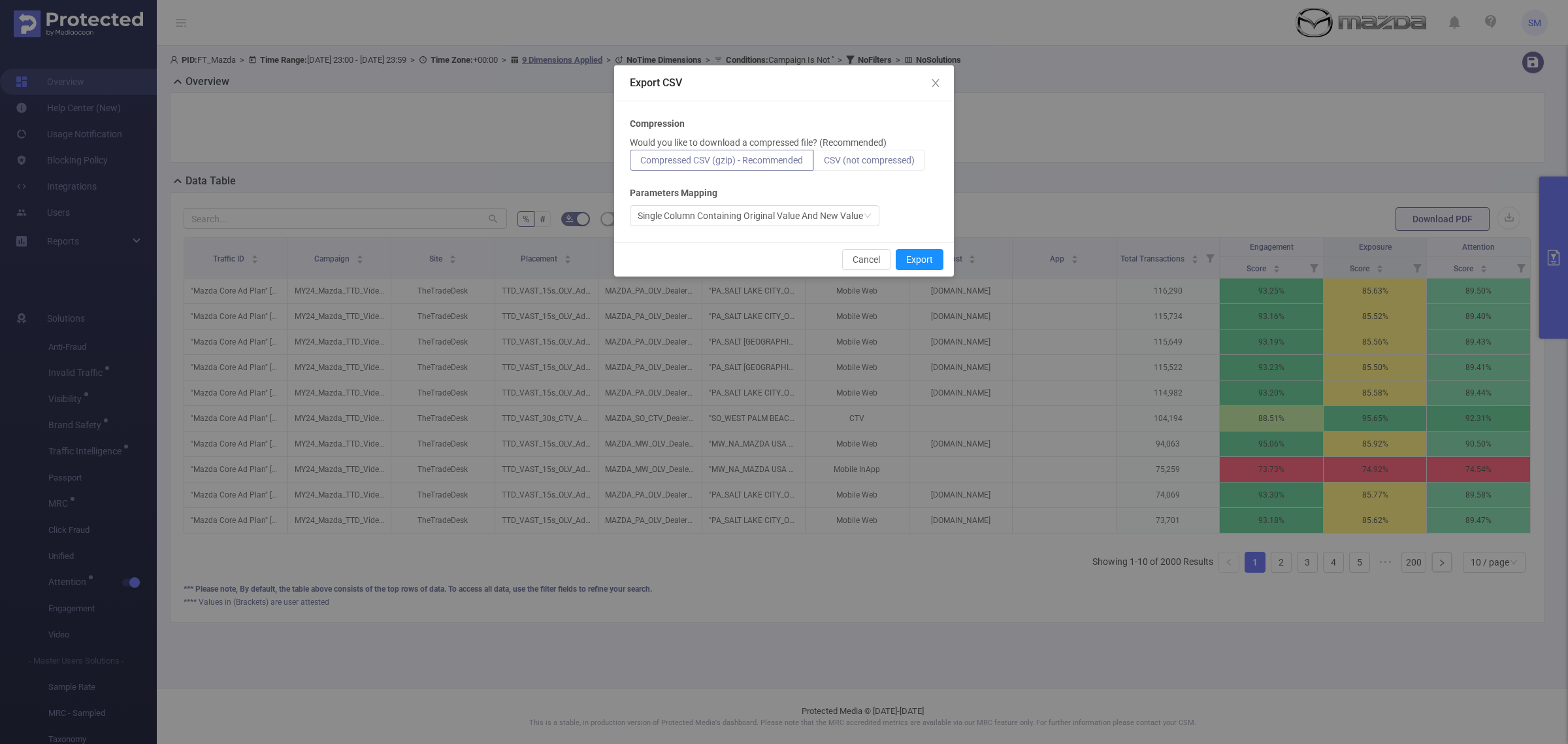
click at [855, 156] on span "CSV (not compressed)" at bounding box center [869, 160] width 91 height 10
click at [824, 163] on input "CSV (not compressed)" at bounding box center [824, 163] width 0 height 0
click at [913, 265] on button "Export" at bounding box center [920, 259] width 47 height 21
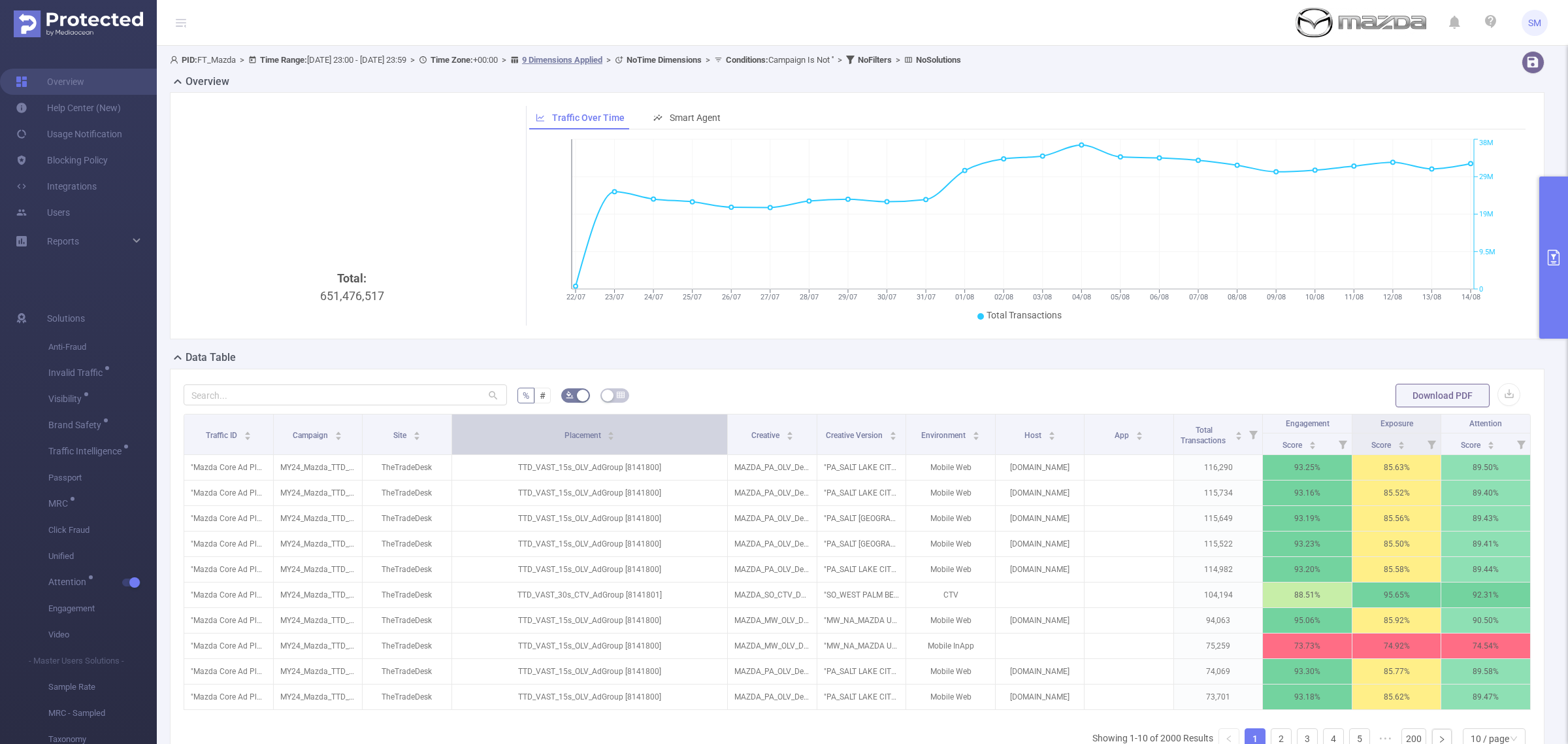
drag, startPoint x: 592, startPoint y: 425, endPoint x: 701, endPoint y: 442, distance: 110.3
click at [701, 442] on th "Placement" at bounding box center [590, 435] width 277 height 41
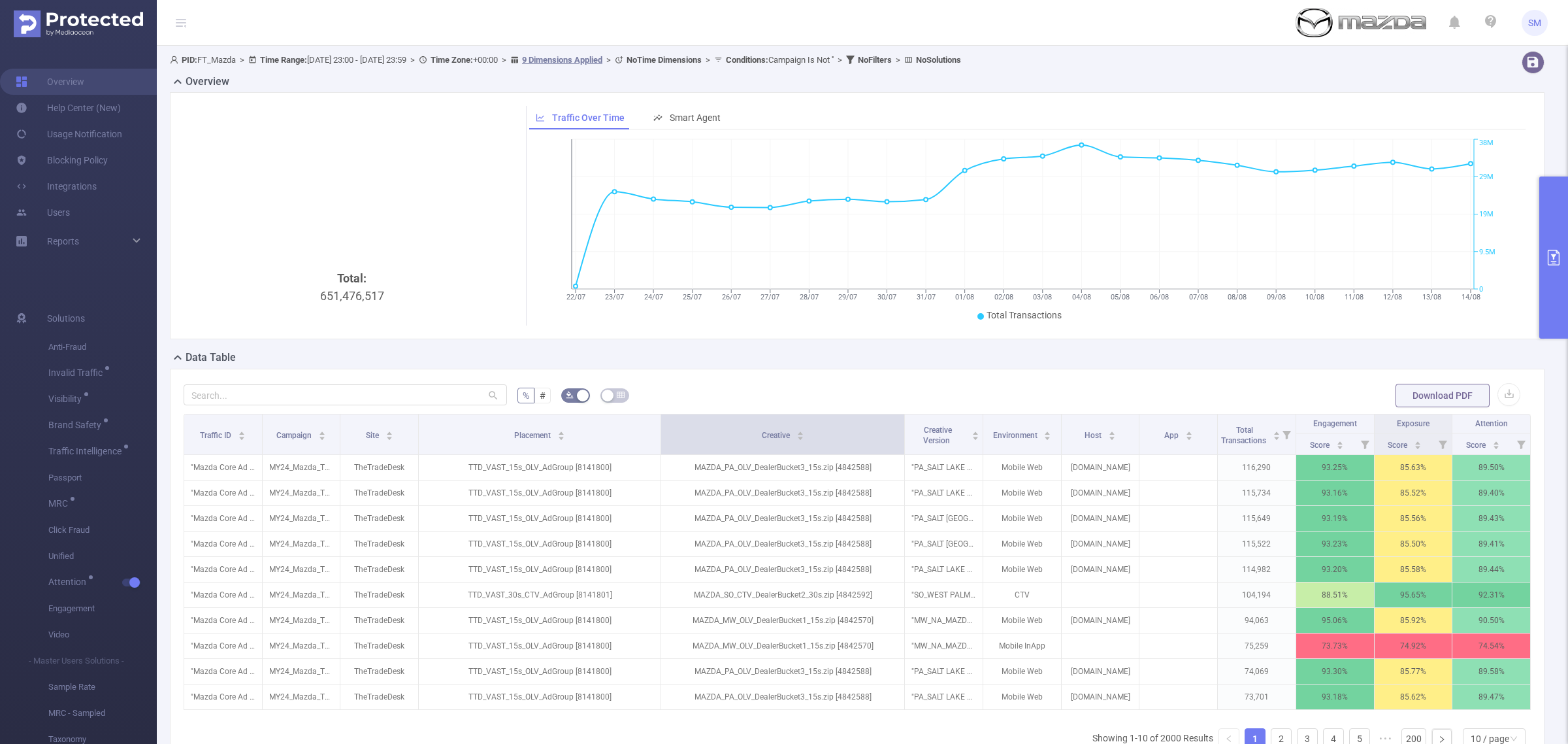
drag, startPoint x: 810, startPoint y: 423, endPoint x: 896, endPoint y: 429, distance: 86.2
click at [901, 429] on span at bounding box center [905, 434] width 7 height 40
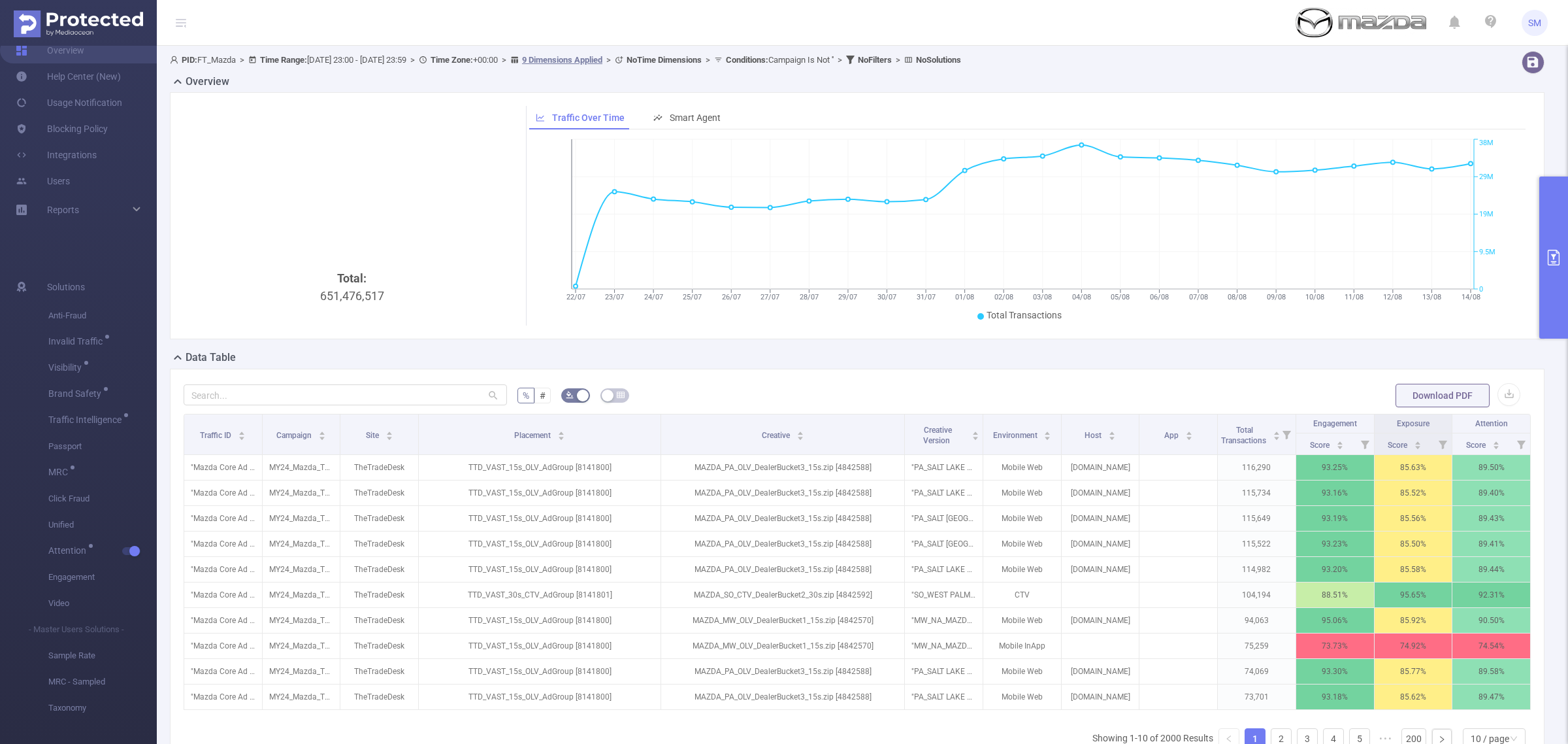
click at [1553, 266] on button "primary" at bounding box center [1554, 256] width 29 height 162
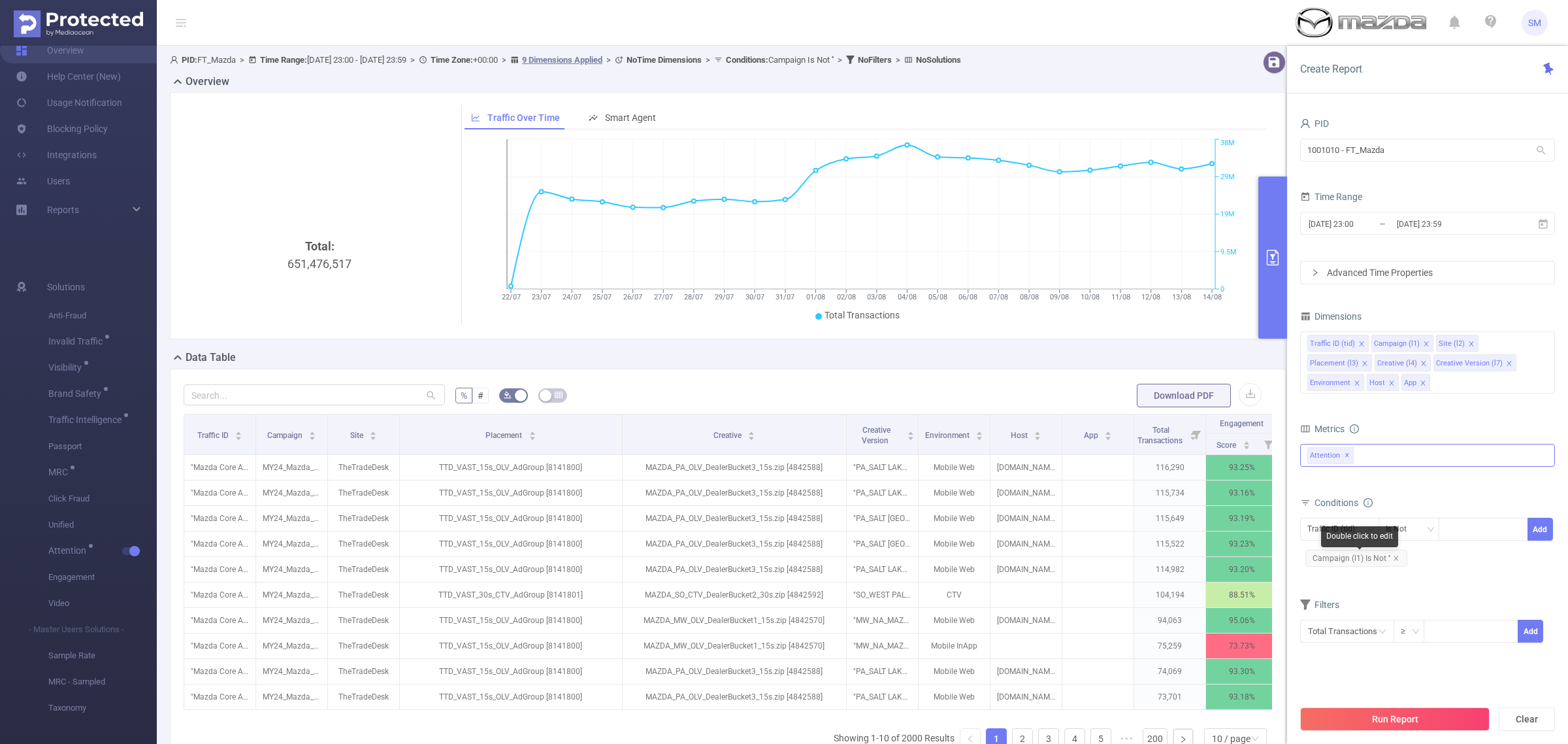
click at [1346, 526] on div "Double click to edit" at bounding box center [1359, 537] width 77 height 21
click at [1315, 533] on div "Traffic ID (tid)" at bounding box center [1335, 528] width 57 height 21
click at [1362, 580] on li "Campaign (l1)" at bounding box center [1349, 577] width 97 height 21
click at [1422, 535] on div "Is Not" at bounding box center [1410, 528] width 47 height 21
click at [1429, 557] on li "Contains" at bounding box center [1421, 557] width 87 height 21
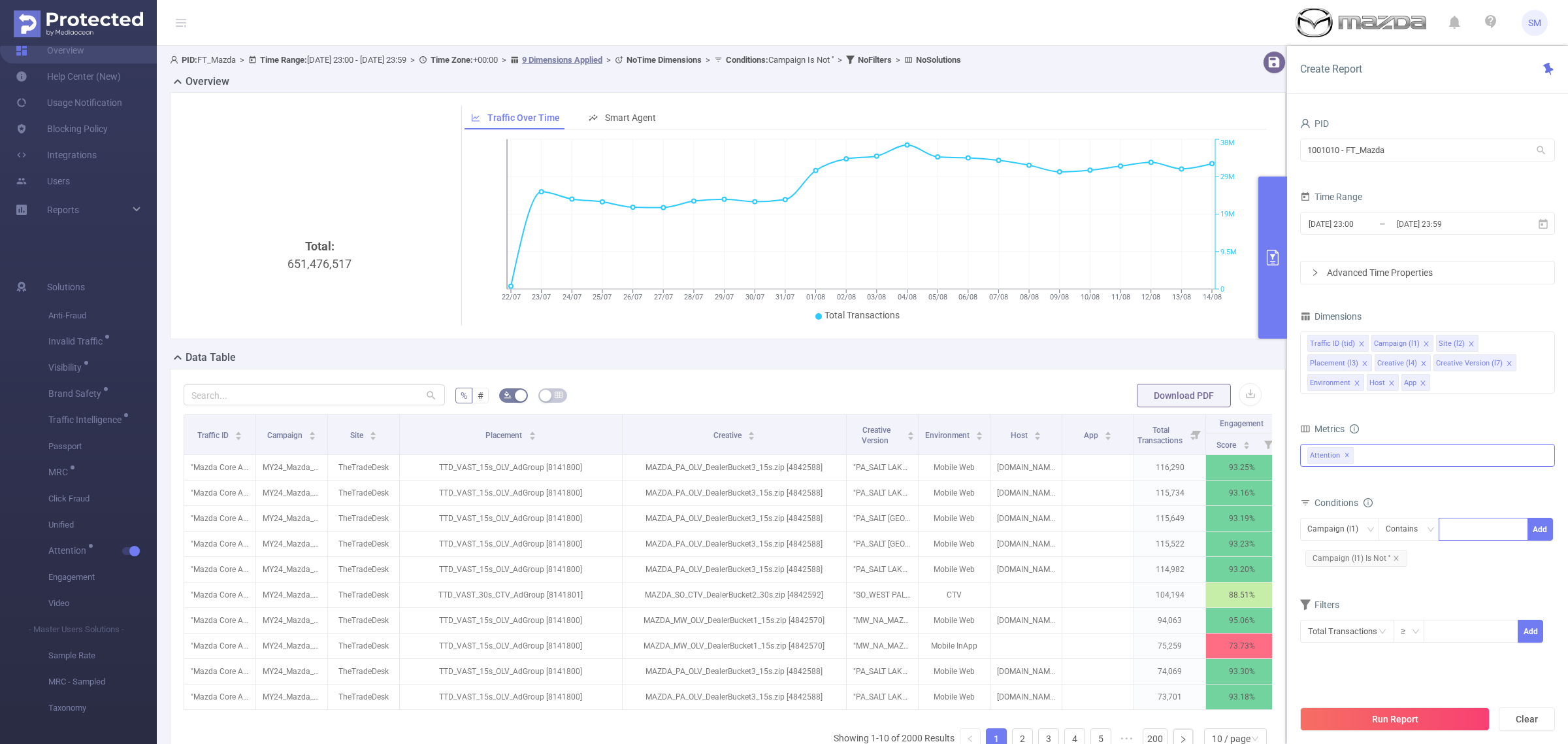
click at [1455, 535] on div at bounding box center [1483, 528] width 75 height 21
type input "display"
click at [1464, 552] on li "display" at bounding box center [1483, 557] width 89 height 21
click at [1547, 531] on button "Add" at bounding box center [1540, 529] width 25 height 23
click at [1434, 721] on button "Run Report" at bounding box center [1395, 719] width 190 height 24
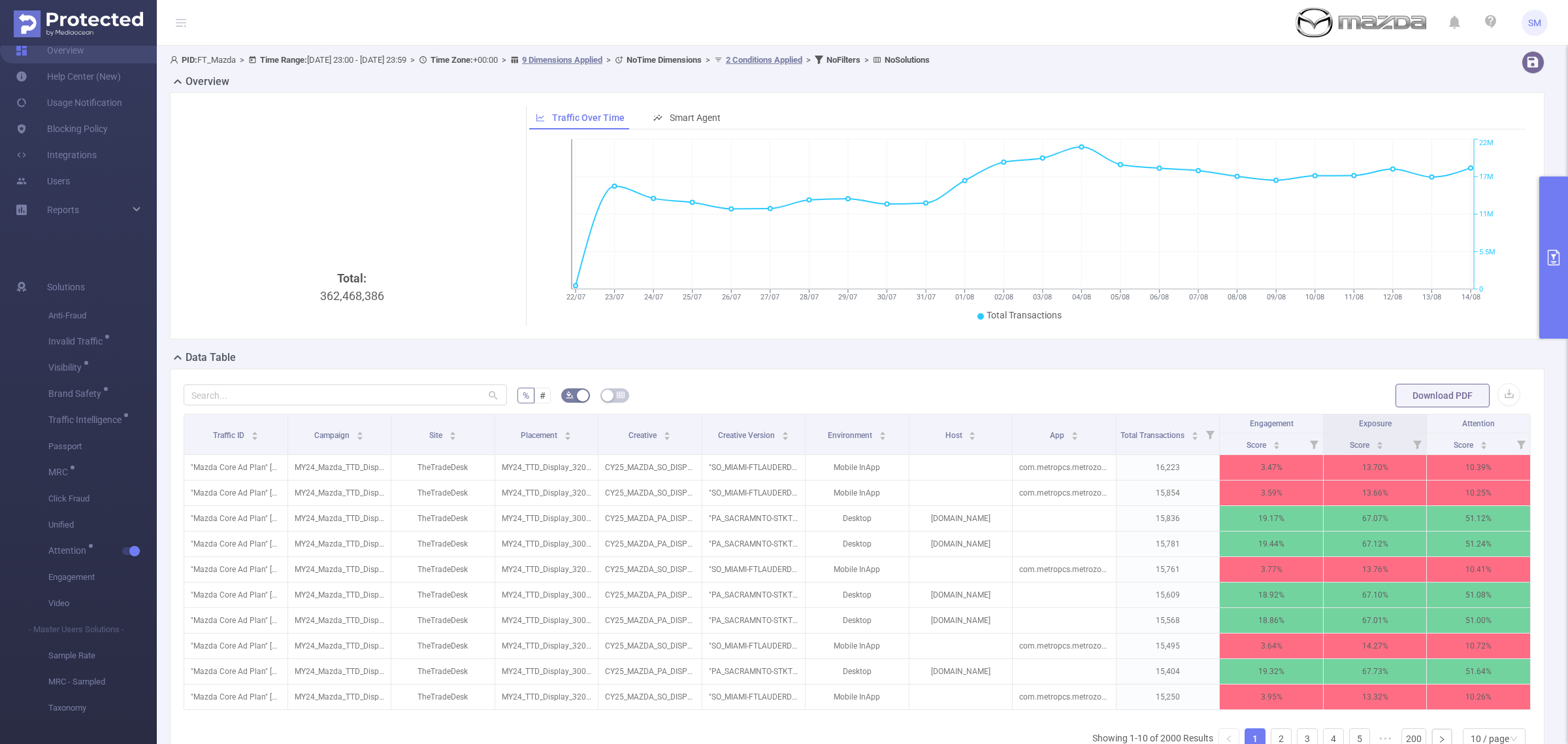
click at [1549, 291] on button "primary" at bounding box center [1554, 256] width 29 height 162
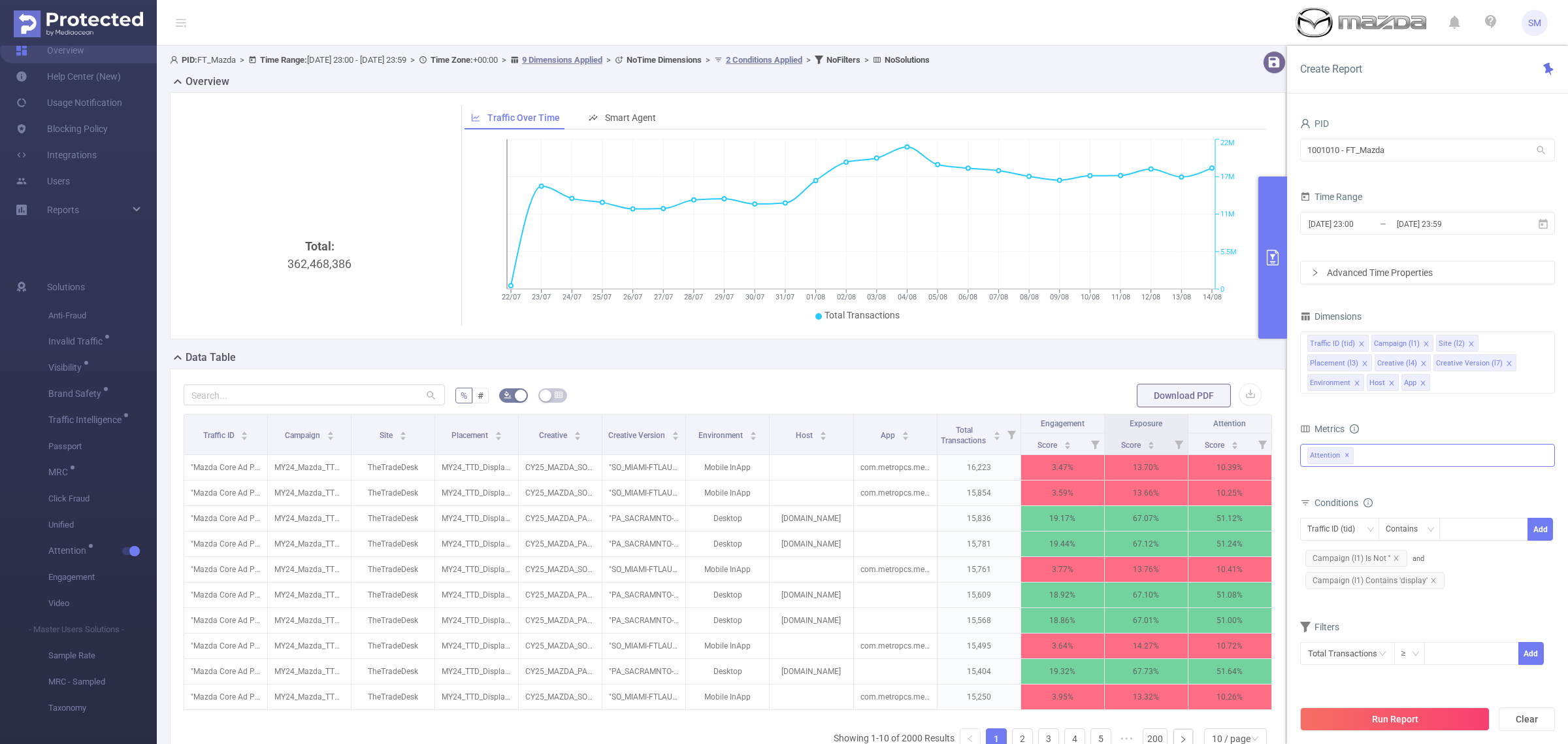
click at [1224, 77] on div "Overview" at bounding box center [733, 83] width 1126 height 19
click at [1239, 390] on button "button" at bounding box center [1250, 394] width 23 height 23
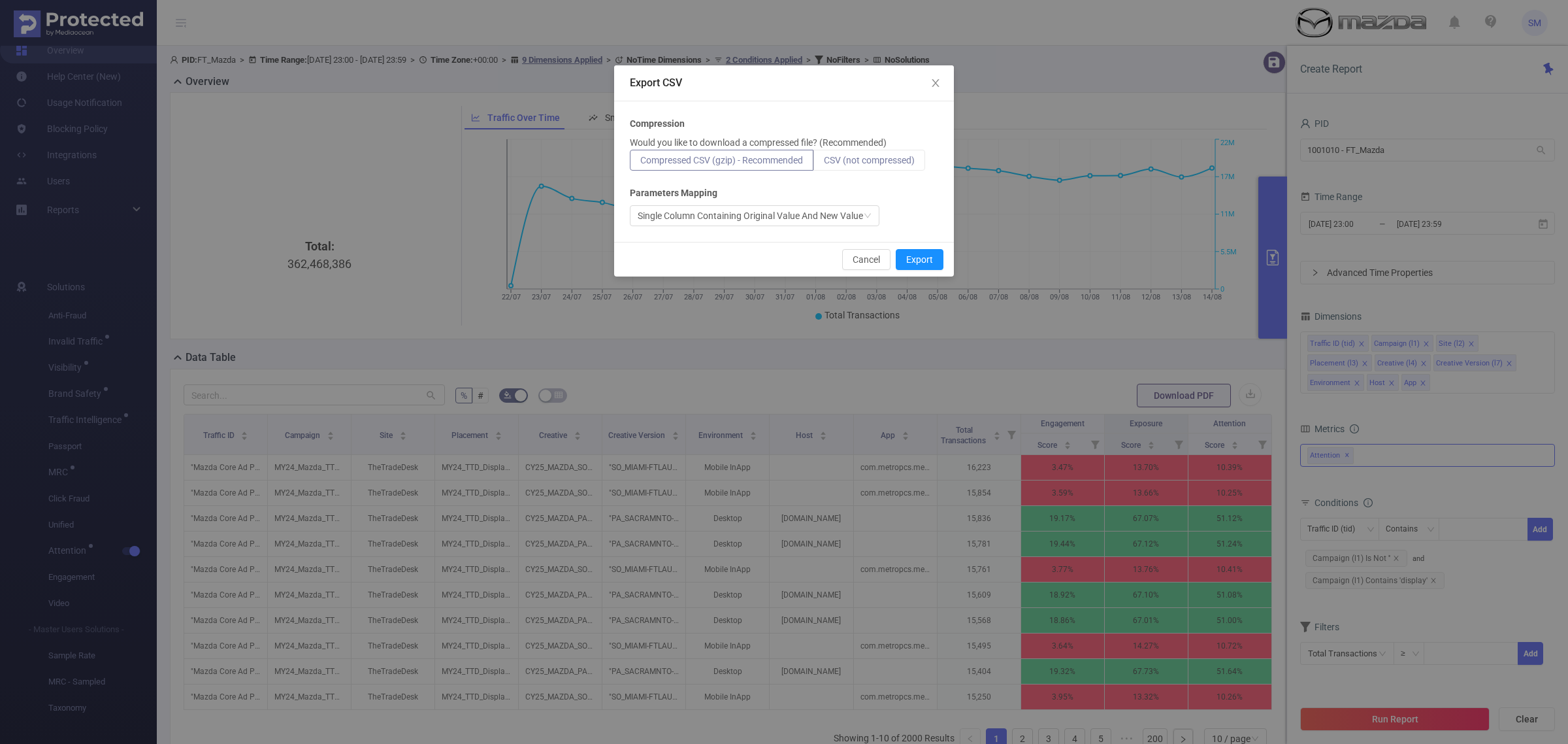
click at [895, 162] on span "CSV (not compressed)" at bounding box center [869, 160] width 91 height 10
click at [824, 163] on input "CSV (not compressed)" at bounding box center [824, 163] width 0 height 0
click at [925, 252] on button "Export" at bounding box center [920, 259] width 47 height 21
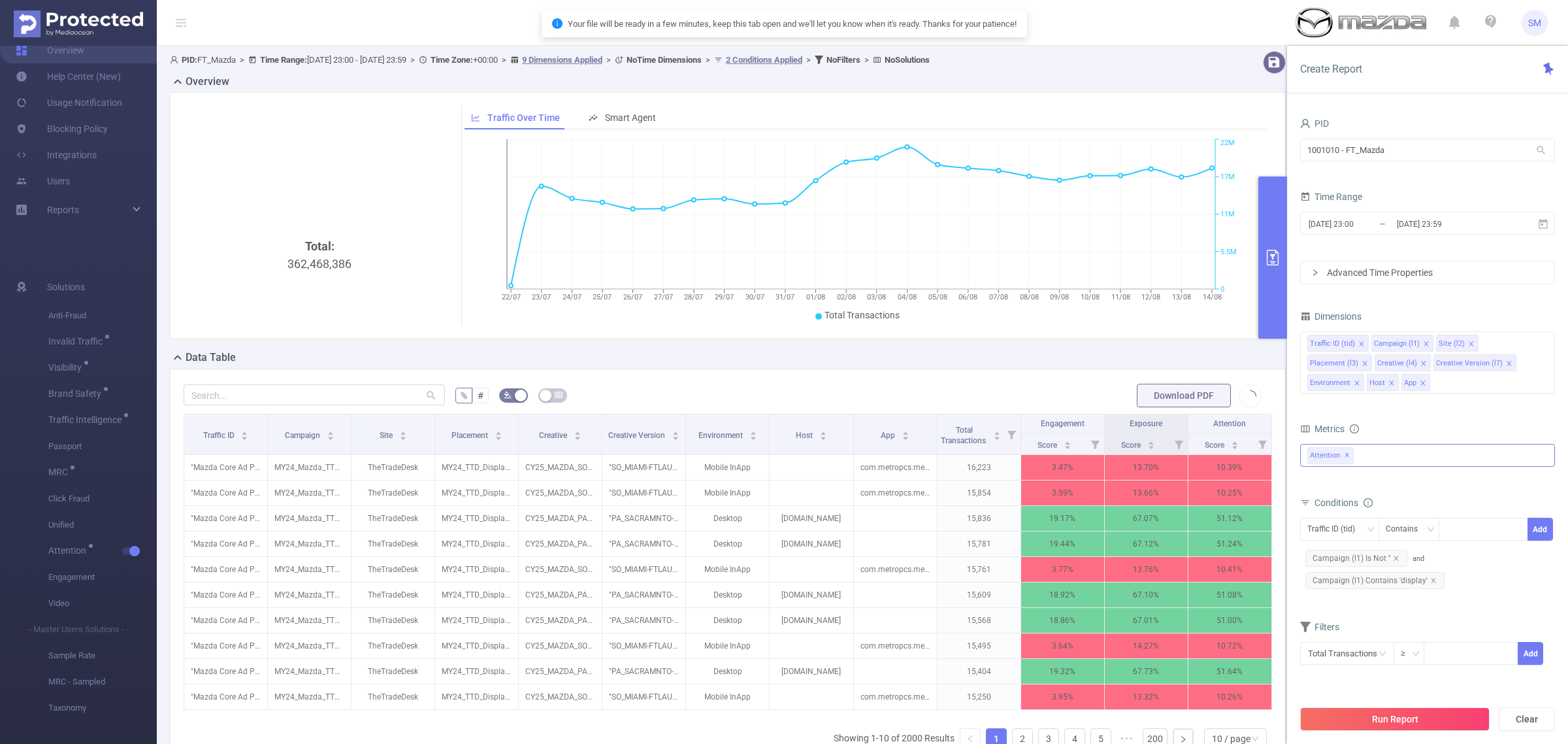
click at [1274, 260] on icon "primary" at bounding box center [1273, 257] width 16 height 16
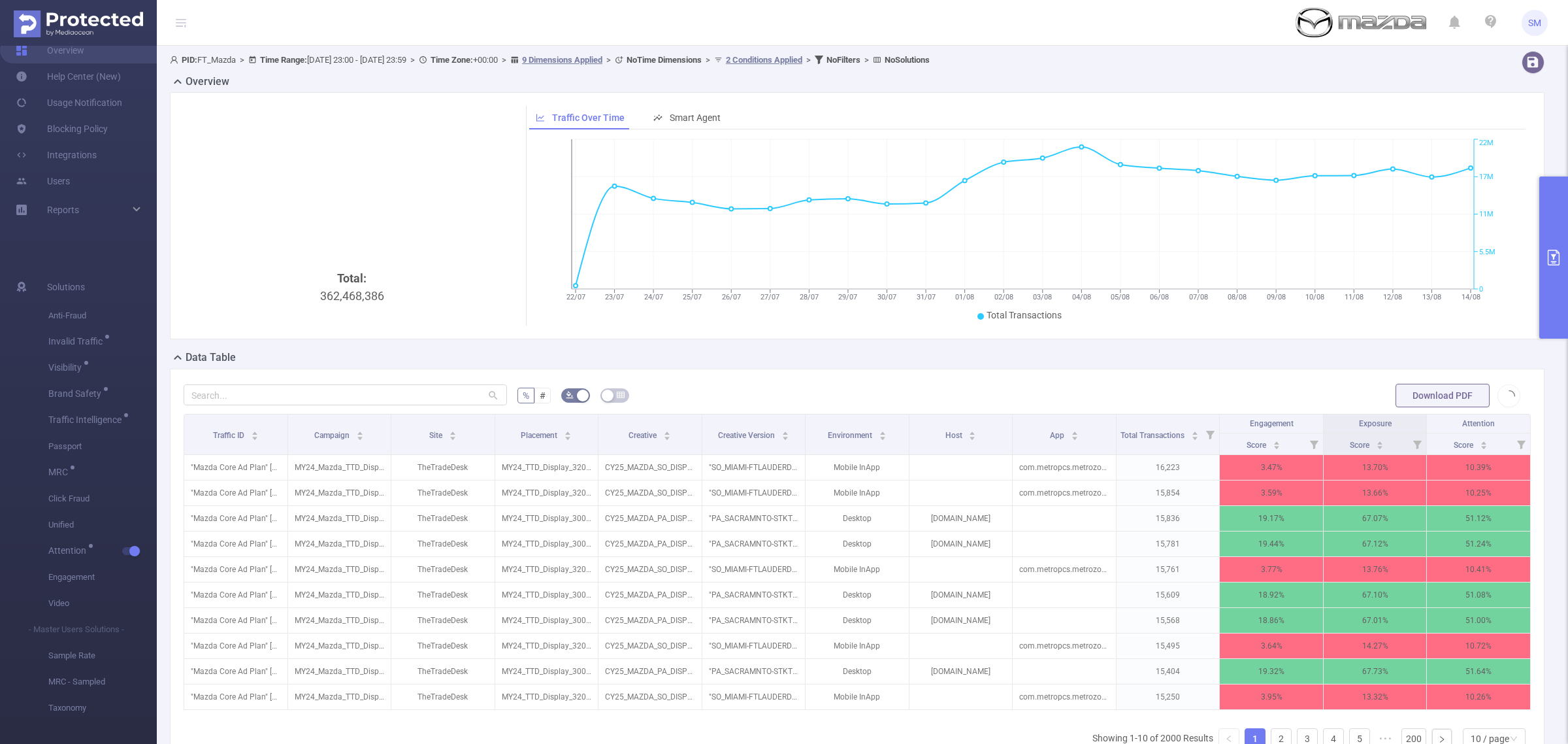
click at [1230, 30] on header "SM" at bounding box center [784, 23] width 1568 height 46
click at [1417, 70] on div "PID: FT_Mazda > Time Range: [DATE] 23:00 - [DATE] 23:59 > Time Zone: +00:00 > 9…" at bounding box center [800, 62] width 1269 height 23
click at [1554, 234] on button "primary" at bounding box center [1554, 256] width 29 height 162
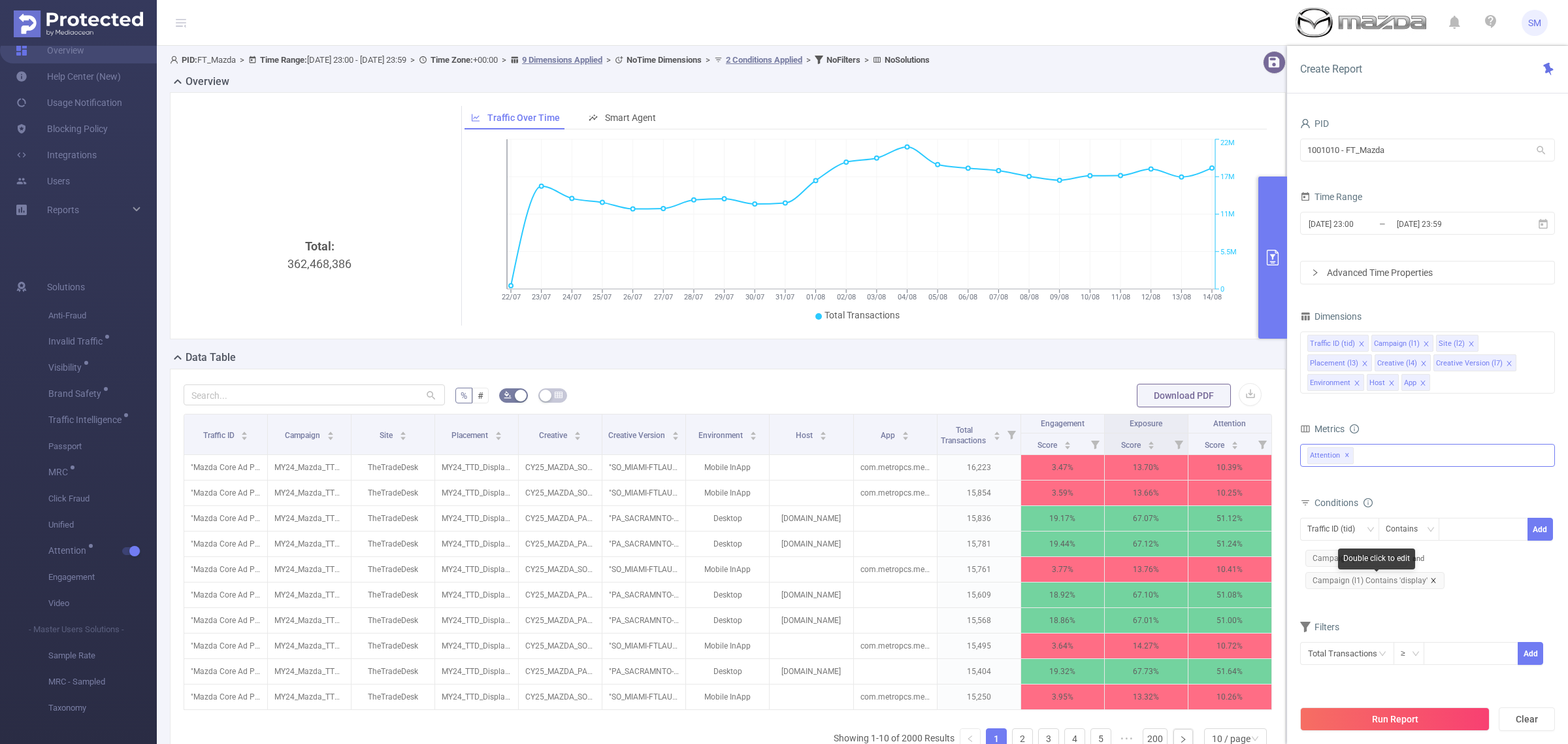
click at [1430, 577] on icon "icon: close" at bounding box center [1433, 581] width 7 height 7
click at [1459, 527] on div at bounding box center [1483, 528] width 75 height 21
type input "video"
click at [1458, 554] on li "video" at bounding box center [1483, 557] width 89 height 21
click at [1536, 532] on button "Add" at bounding box center [1540, 529] width 25 height 23
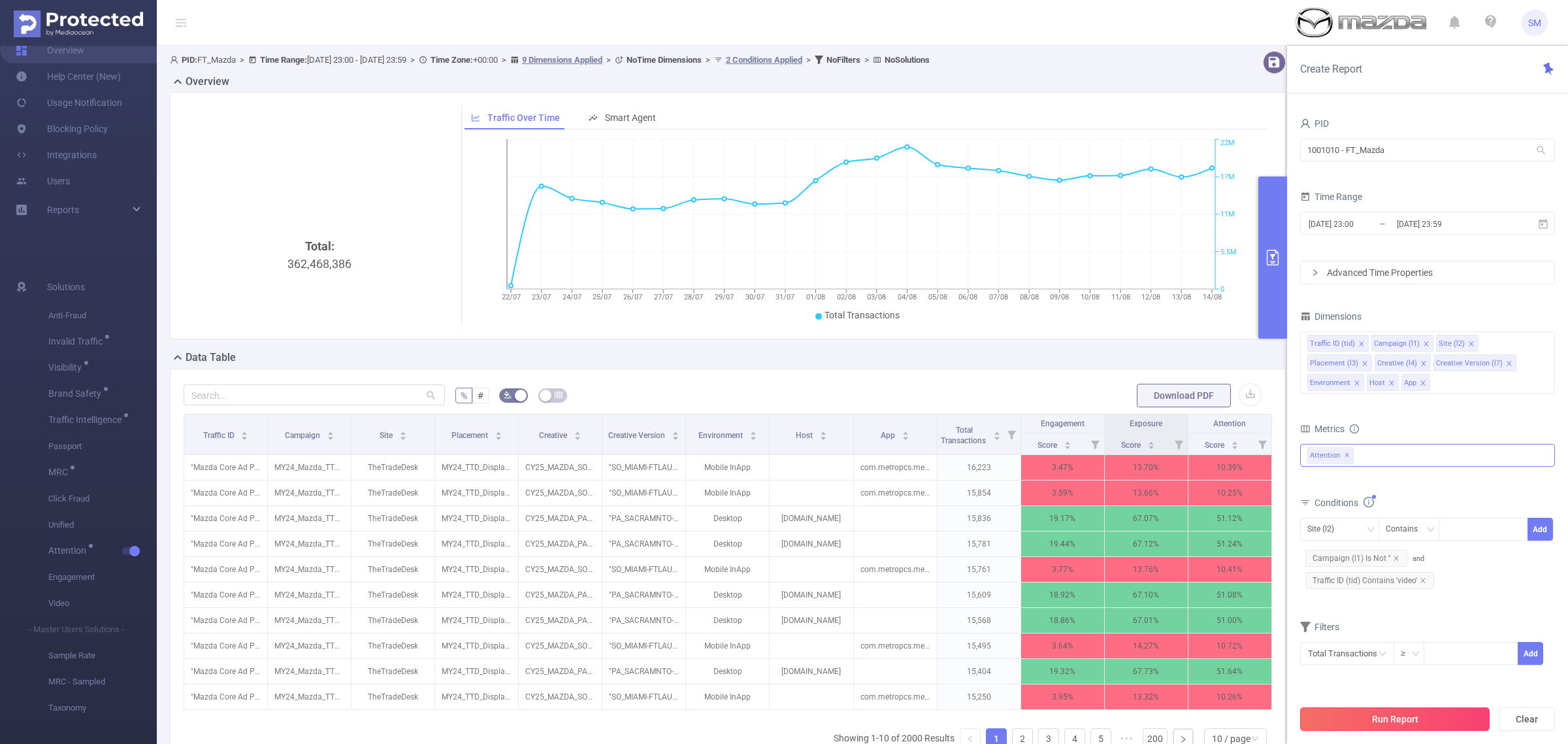
click at [1422, 726] on button "Run Report" at bounding box center [1395, 719] width 190 height 24
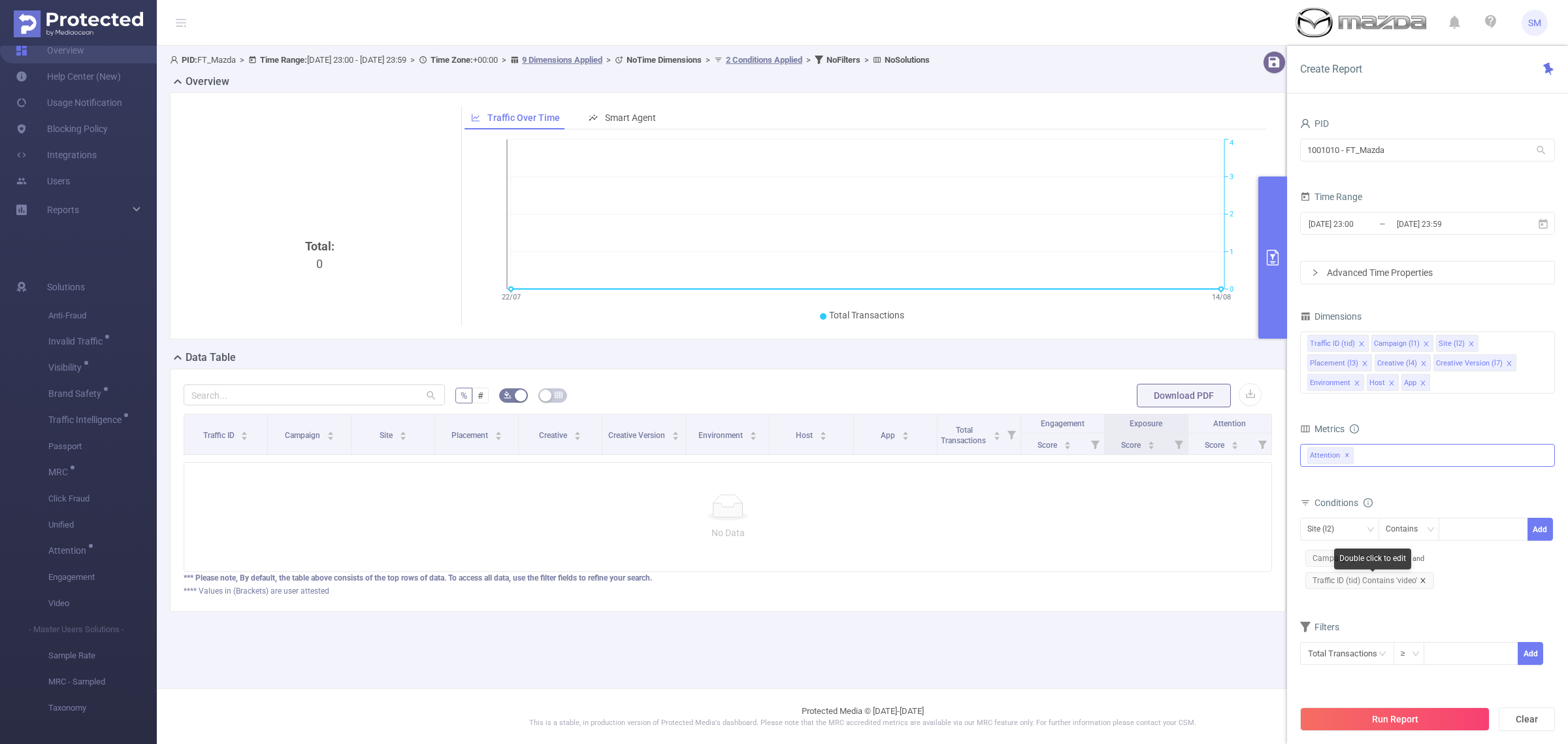
click at [1420, 579] on icon "icon: close" at bounding box center [1423, 581] width 7 height 7
click at [1352, 525] on div "Site (l2)" at bounding box center [1340, 528] width 64 height 21
click at [1350, 577] on li "Campaign (l1)" at bounding box center [1349, 577] width 97 height 21
click at [1449, 535] on input at bounding box center [1449, 529] width 6 height 17
type input "video"
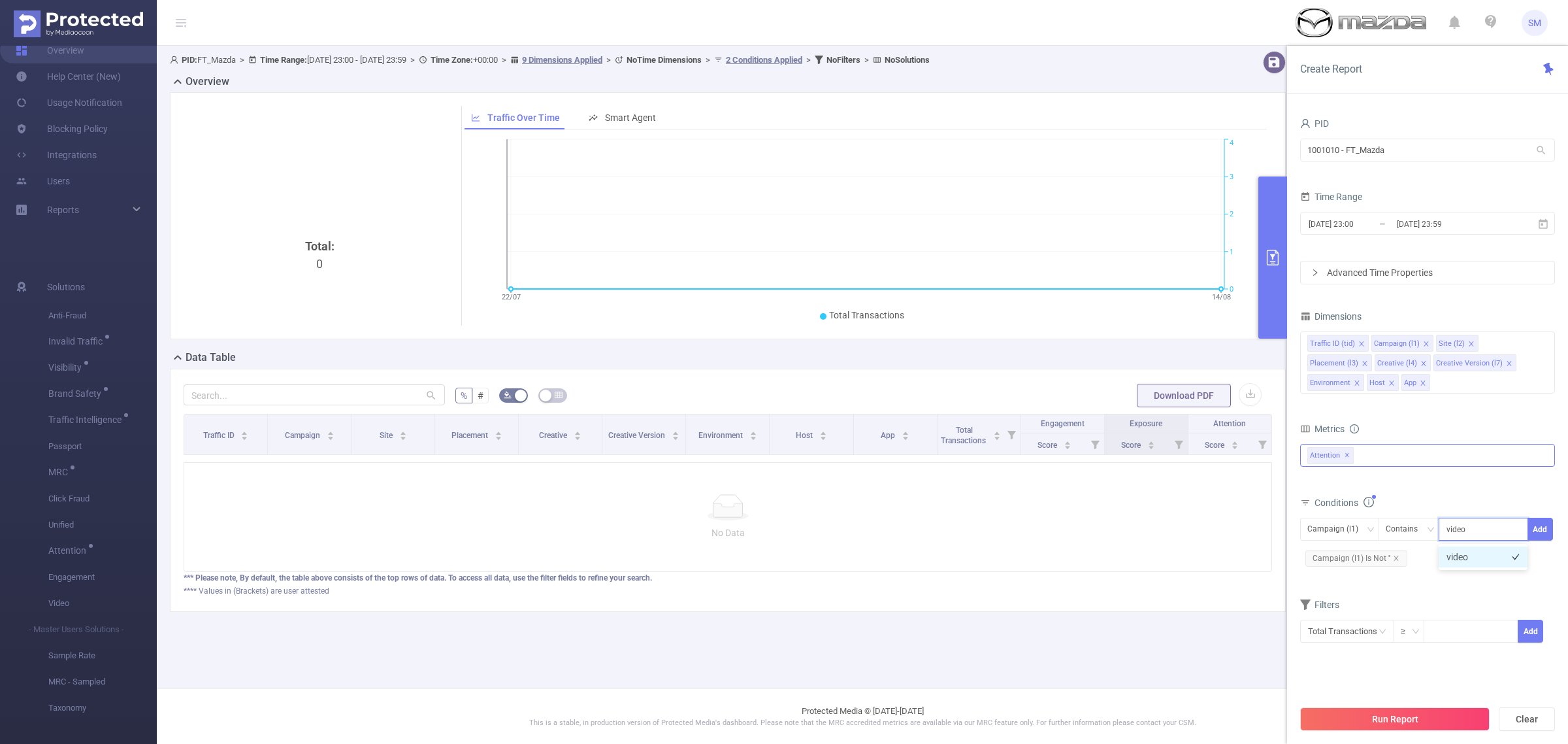
click at [1461, 551] on li "video" at bounding box center [1483, 557] width 89 height 21
click at [1550, 521] on button "Add" at bounding box center [1540, 529] width 25 height 23
click at [1453, 714] on button "Run Report" at bounding box center [1395, 719] width 190 height 24
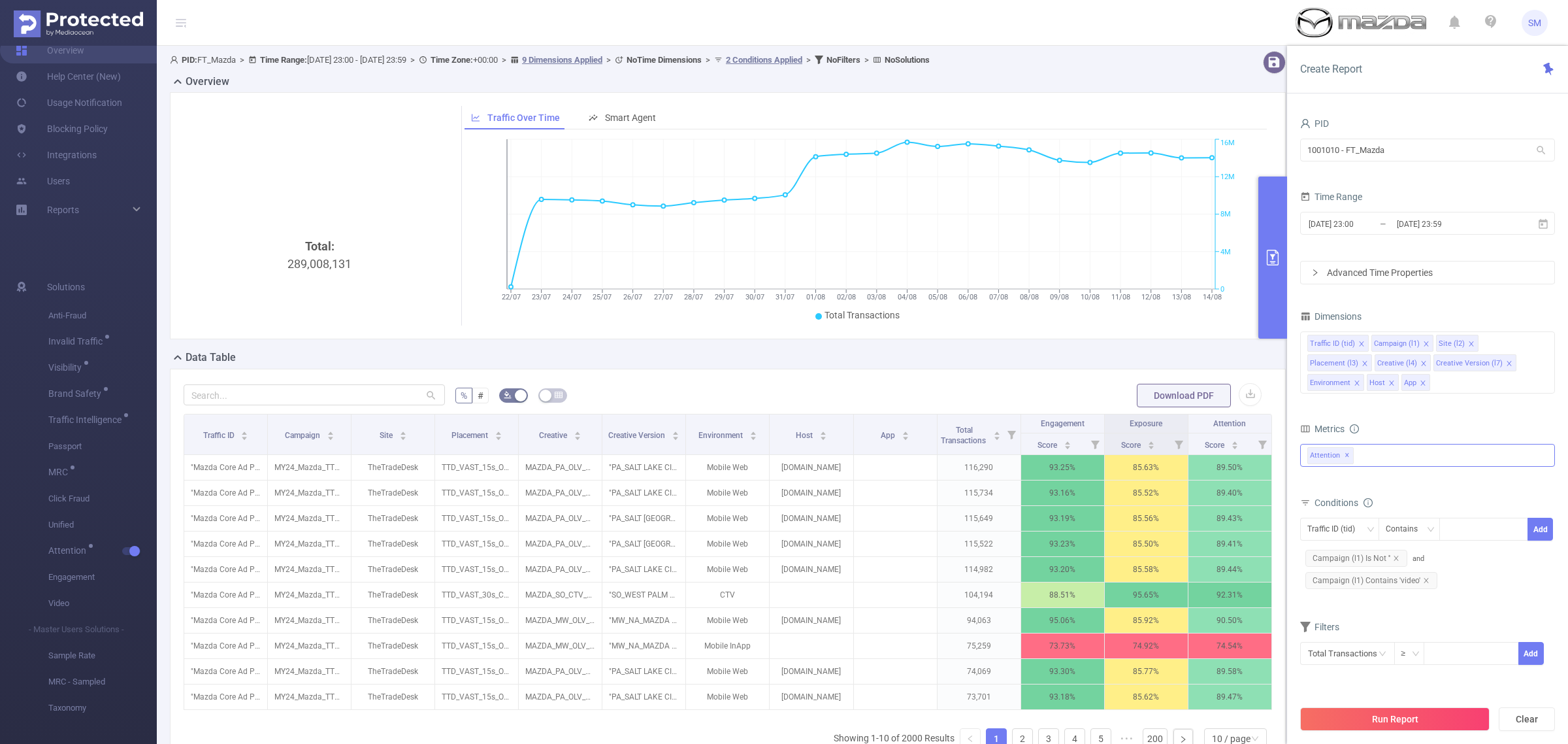
click at [1269, 240] on button "primary" at bounding box center [1273, 256] width 29 height 162
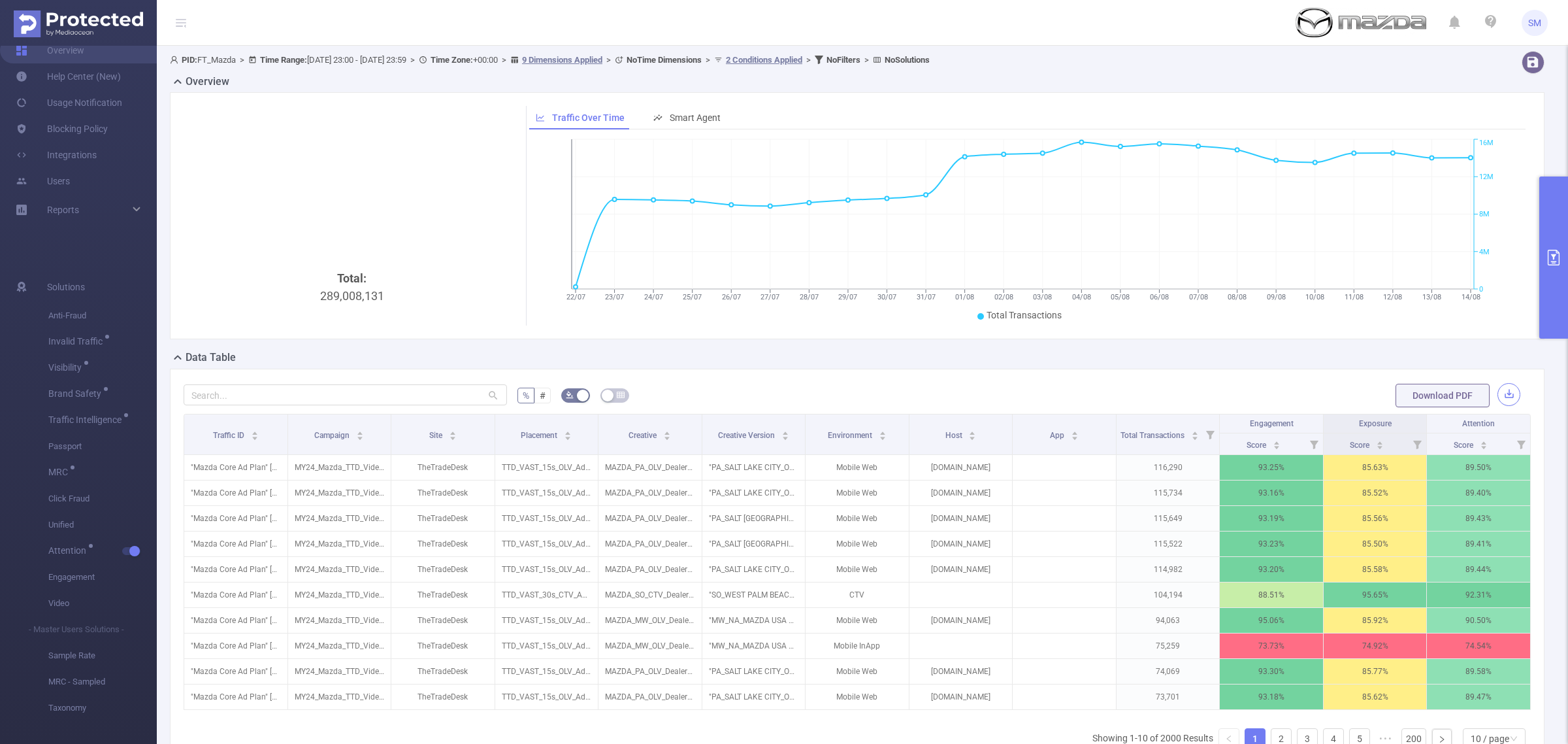
click at [1498, 396] on button "button" at bounding box center [1509, 394] width 23 height 23
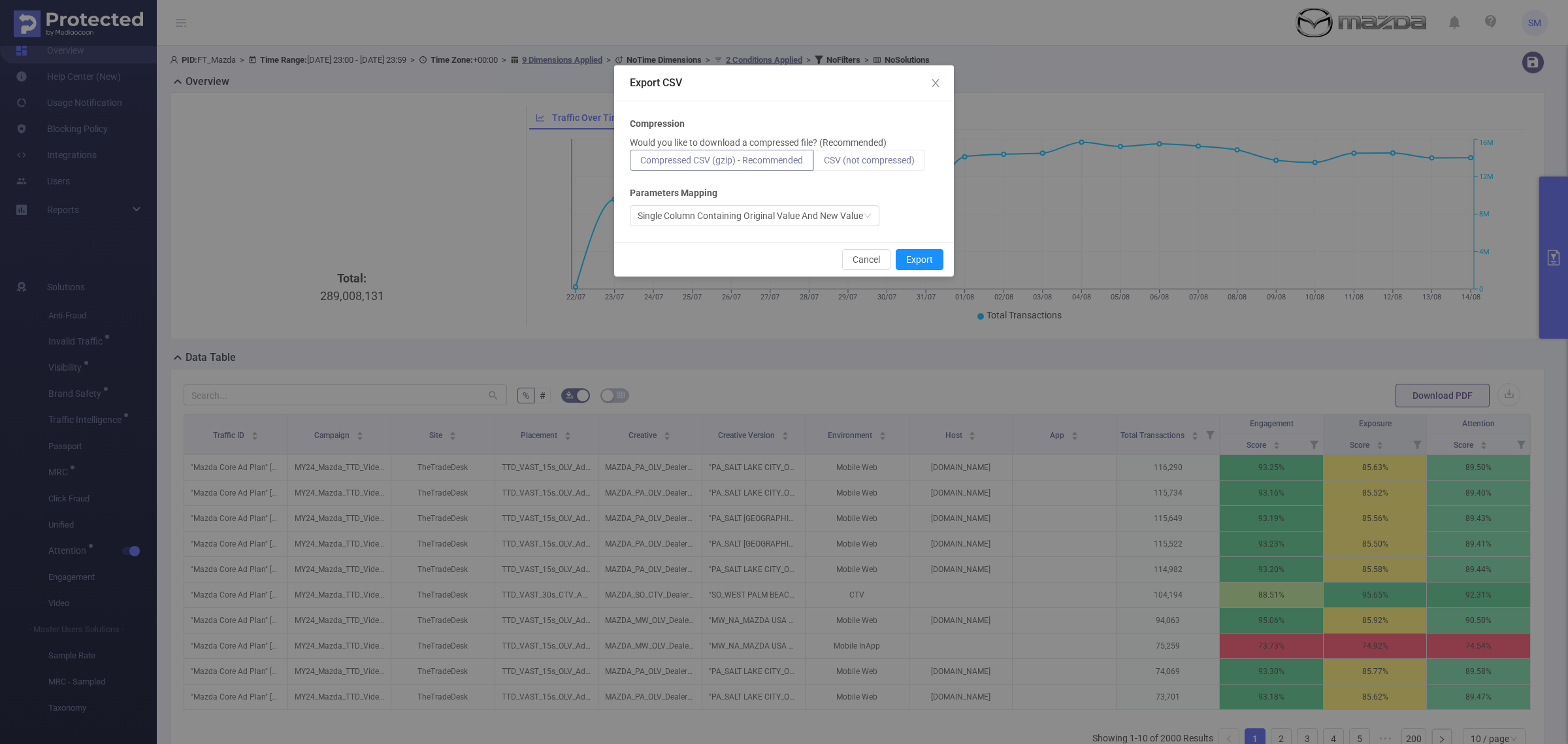
click at [855, 159] on span "CSV (not compressed)" at bounding box center [869, 160] width 91 height 10
click at [824, 163] on input "CSV (not compressed)" at bounding box center [824, 163] width 0 height 0
click at [774, 158] on span "Compressed CSV (gzip) - Recommended" at bounding box center [722, 160] width 162 height 10
click at [641, 163] on input "Compressed CSV (gzip) - Recommended" at bounding box center [641, 163] width 0 height 0
click at [926, 262] on button "Export" at bounding box center [920, 259] width 47 height 21
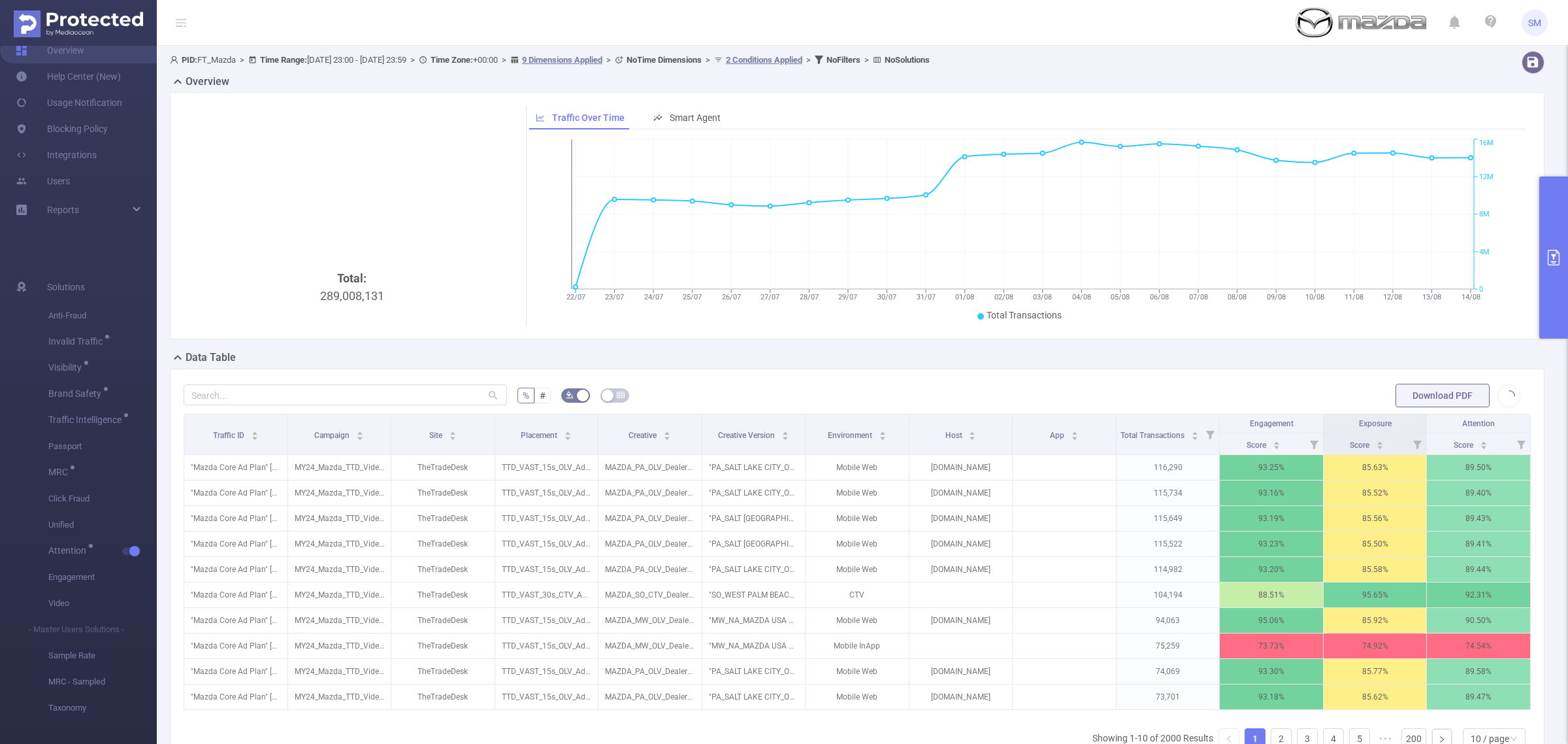
click at [1434, 62] on div at bounding box center [1492, 62] width 116 height 23
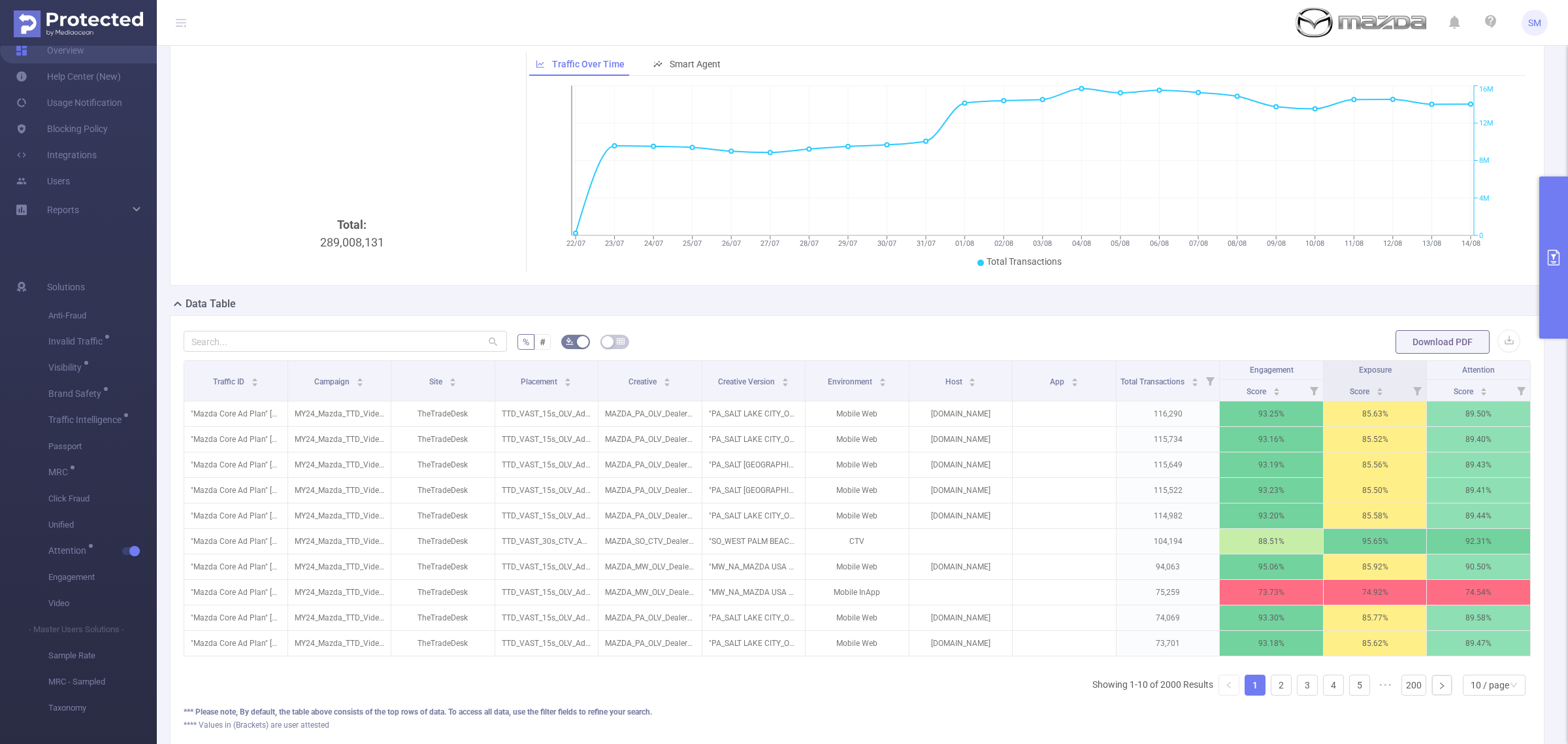
scroll to position [82, 0]
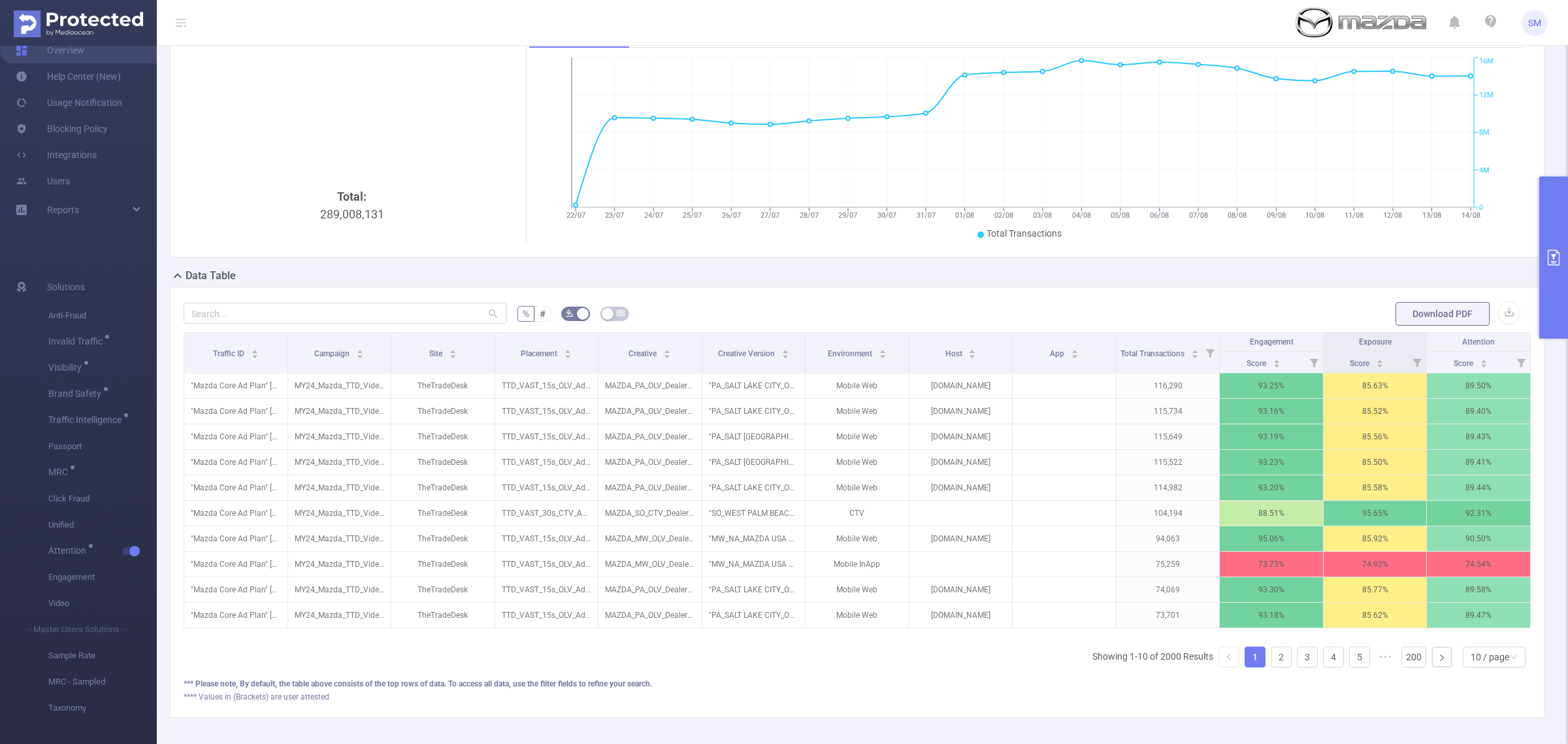
click at [1532, 168] on div "Total: 289,008,131 Traffic Over Time Smart Agent 22/07 23/07 24/07 25/07 26/07 …" at bounding box center [857, 134] width 1385 height 247
click at [888, 676] on div "Traffic ID Campaign Site Placement Creative Creative Version Environment Host A…" at bounding box center [857, 504] width 1347 height 345
